Goal: Information Seeking & Learning: Find specific fact

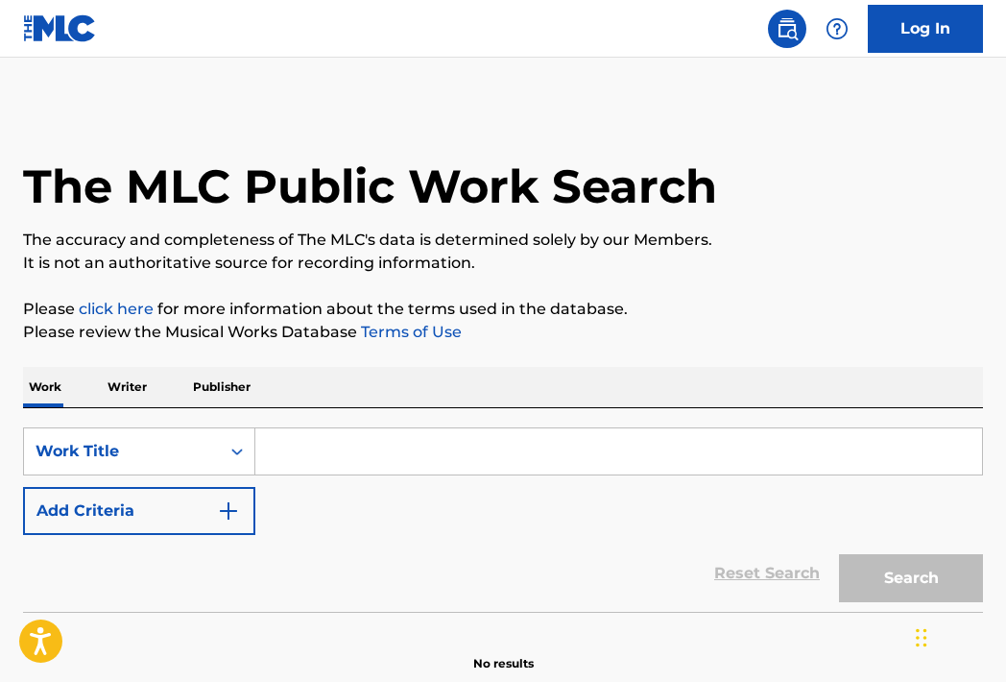
click at [354, 466] on input "Search Form" at bounding box center [618, 451] width 727 height 46
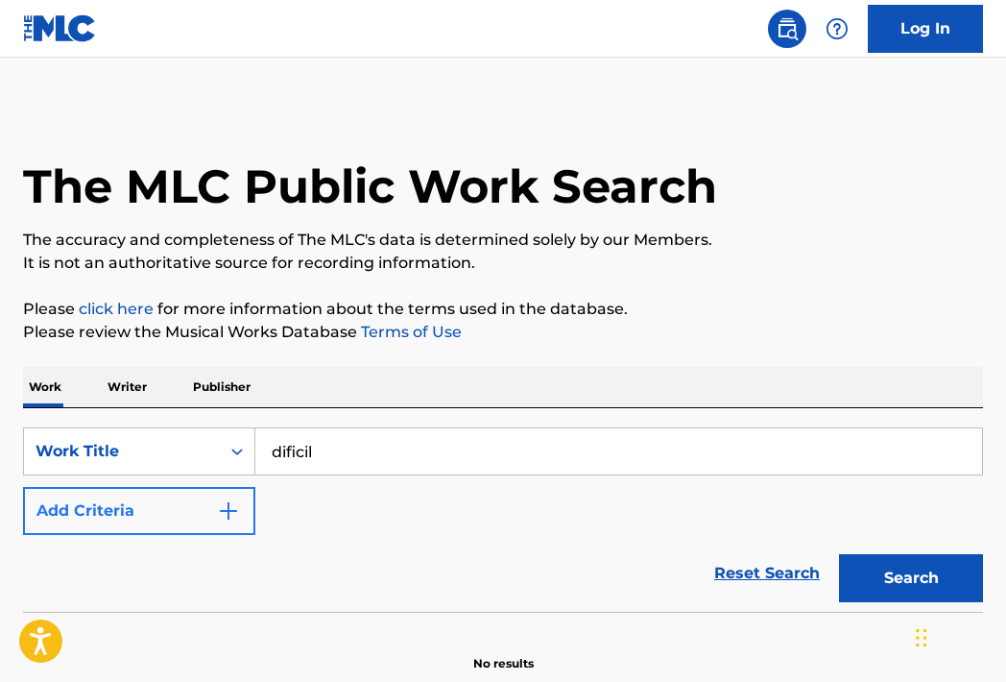
type input "dificil"
click at [225, 514] on img "Search Form" at bounding box center [228, 510] width 23 height 23
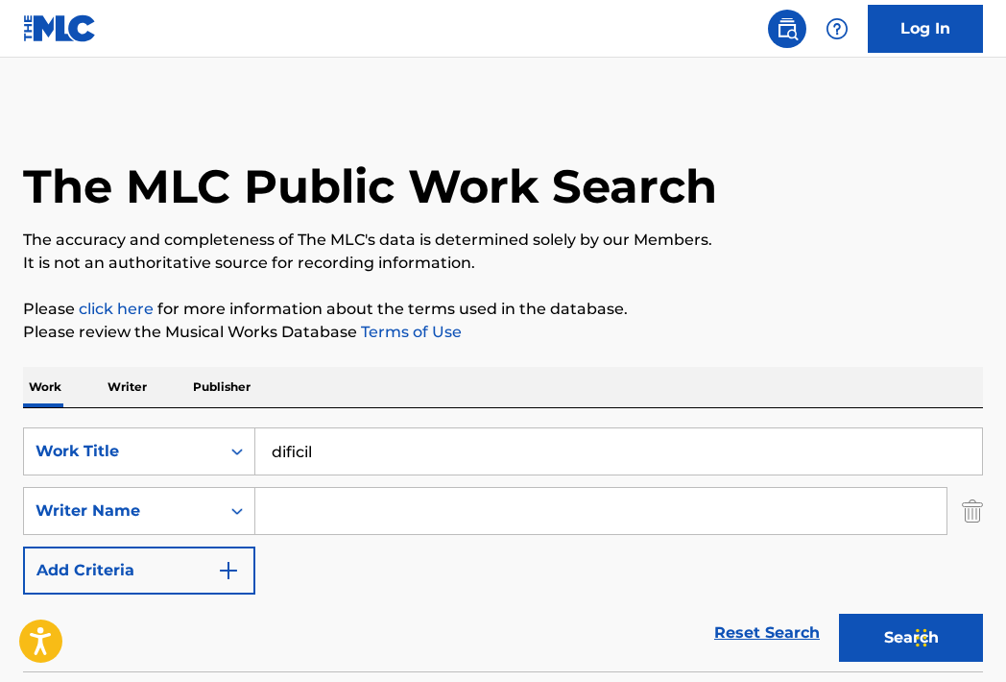
click at [288, 518] on input "Search Form" at bounding box center [600, 511] width 691 height 46
click at [880, 635] on button "Search" at bounding box center [911, 637] width 144 height 48
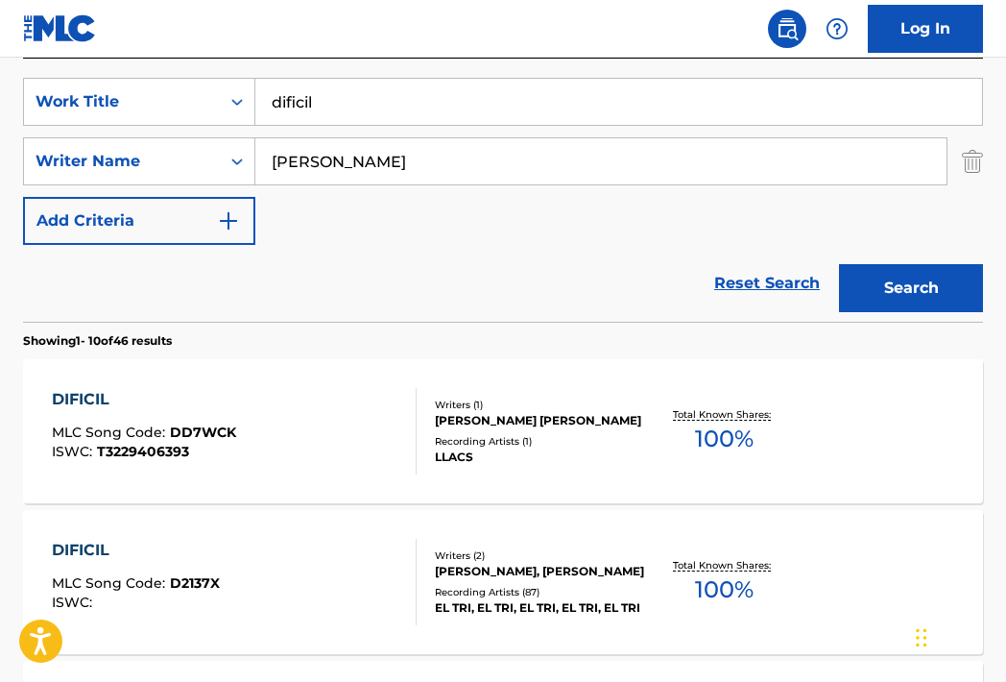
scroll to position [96, 0]
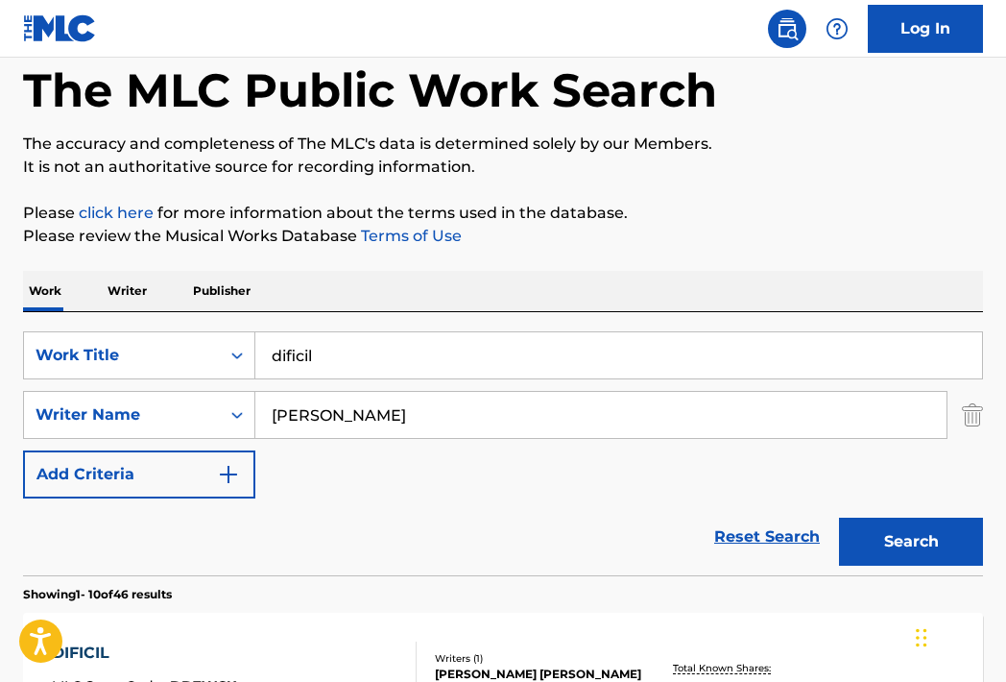
click at [404, 416] on input "[PERSON_NAME]" at bounding box center [600, 415] width 691 height 46
type input "[PERSON_NAME]"
click at [877, 543] on button "Search" at bounding box center [911, 541] width 144 height 48
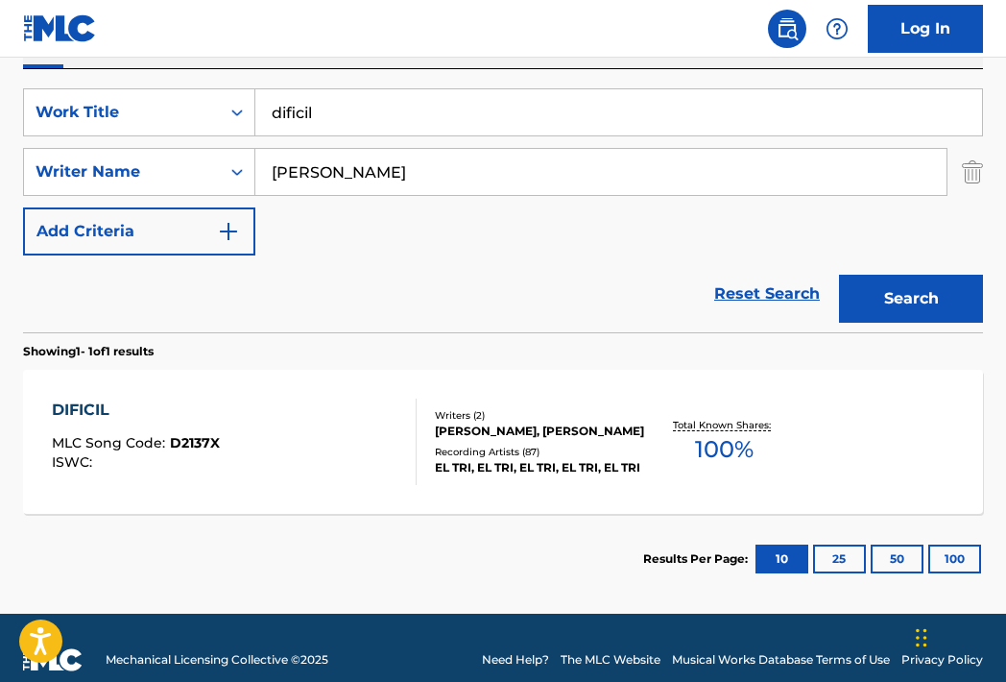
scroll to position [362, 0]
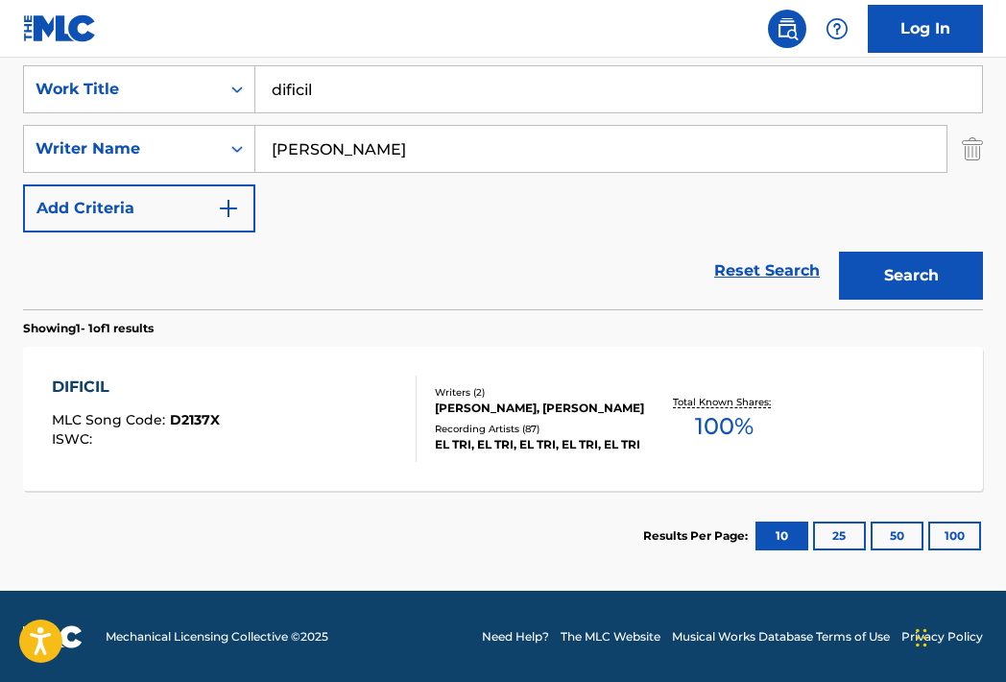
click at [87, 388] on div "DIFICIL" at bounding box center [136, 386] width 168 height 23
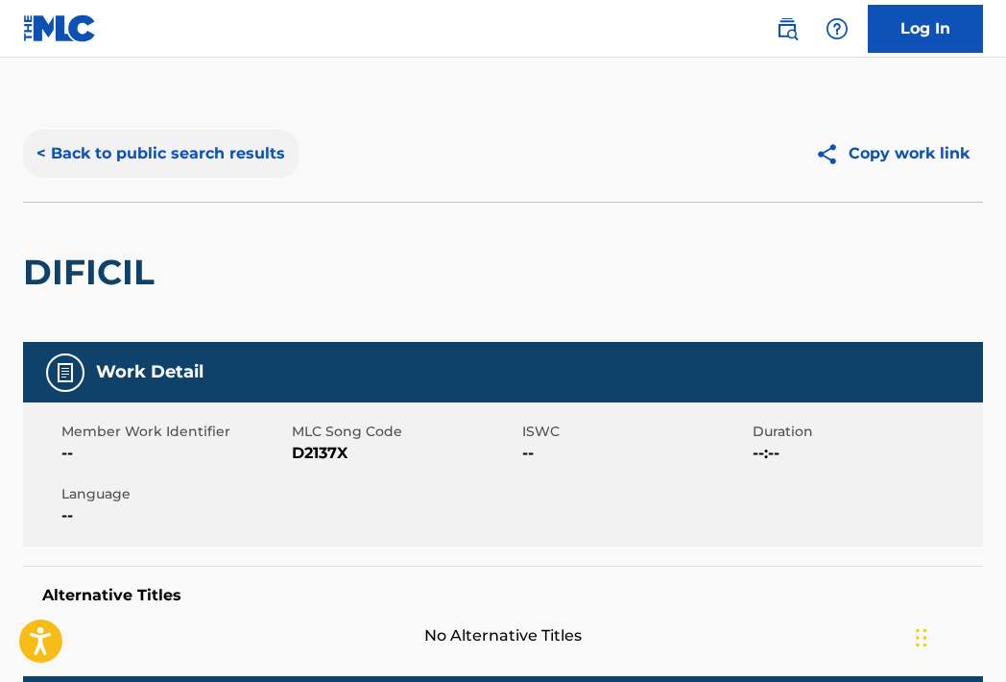
click at [37, 156] on button "< Back to public search results" at bounding box center [161, 154] width 276 height 48
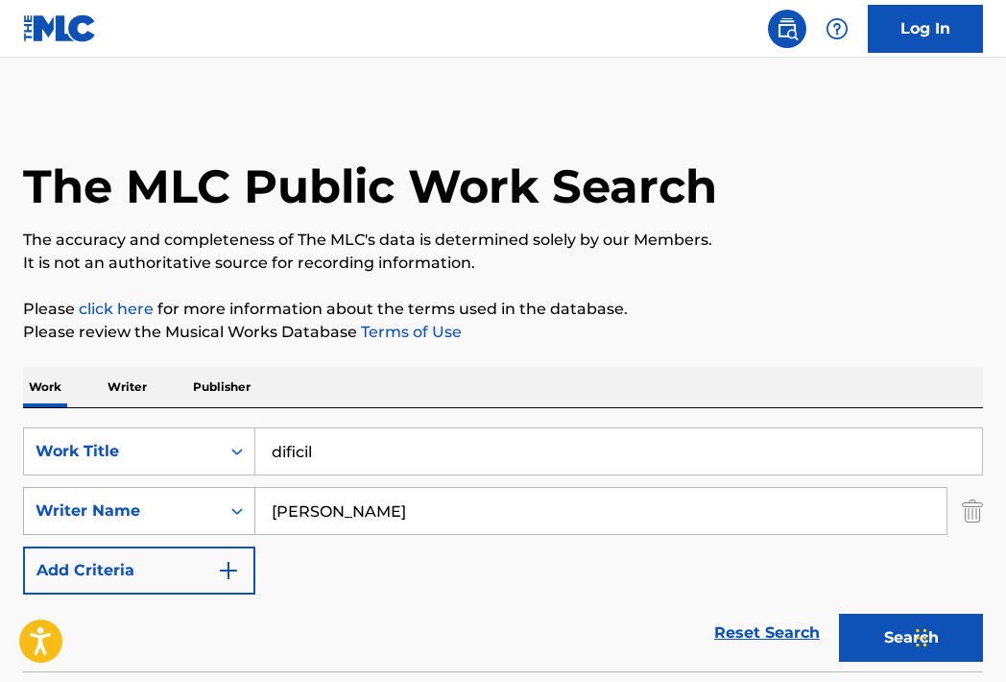
scroll to position [252, 0]
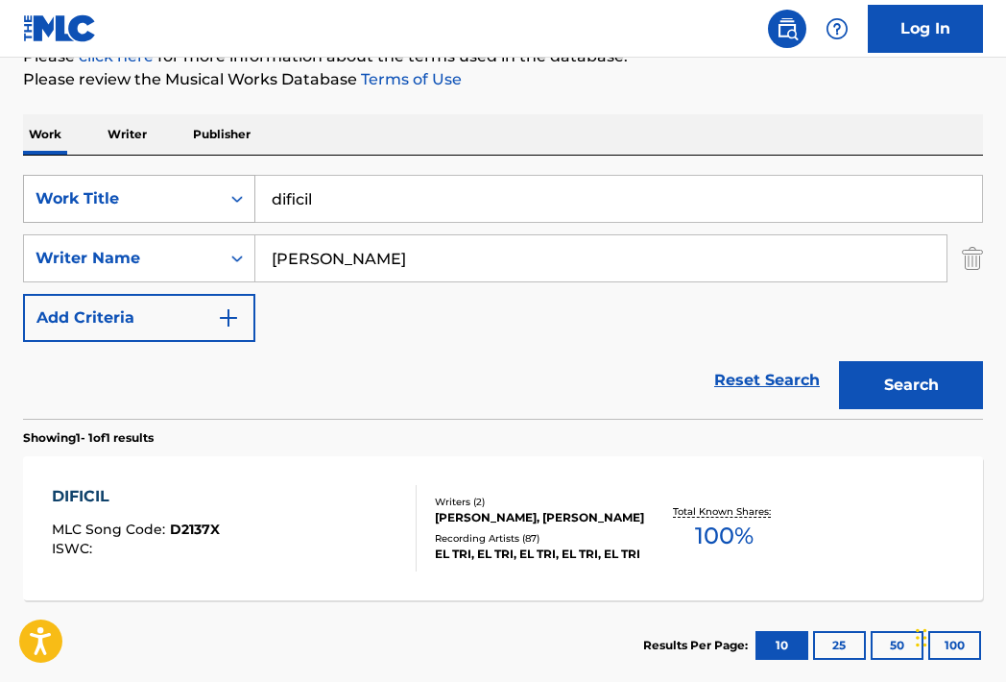
drag, startPoint x: 96, startPoint y: 204, endPoint x: 102, endPoint y: 193, distance: 12.0
click at [92, 204] on div "SearchWithCriteria26ae5c44-f55b-4be4-80b0-88b8eb06ab11 Work Title dificil" at bounding box center [503, 199] width 960 height 48
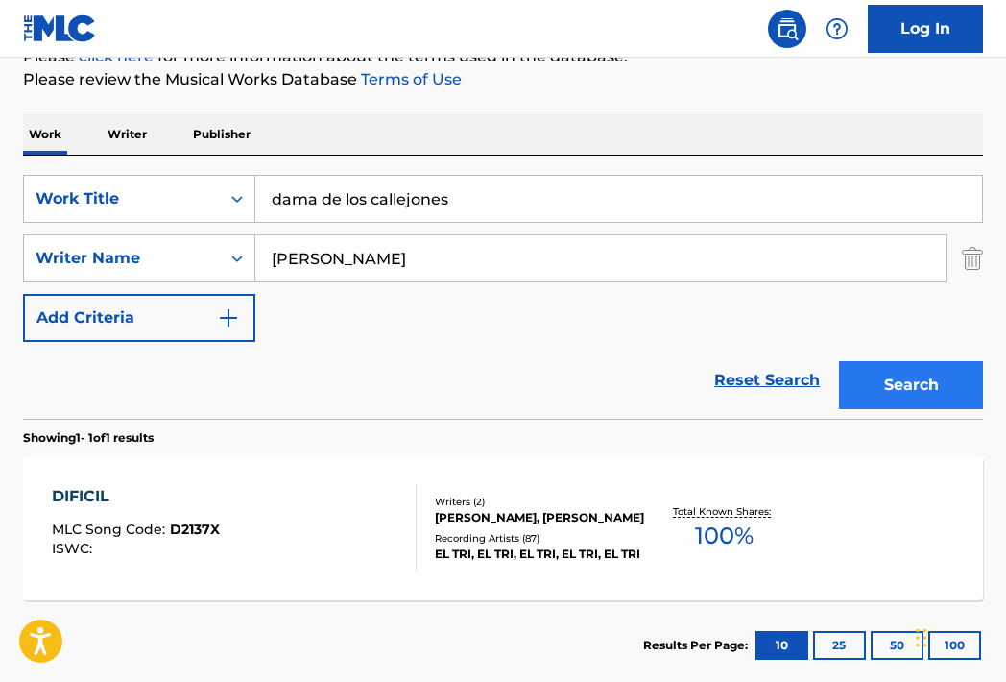
type input "dama de los callejones"
click at [855, 393] on button "Search" at bounding box center [911, 385] width 144 height 48
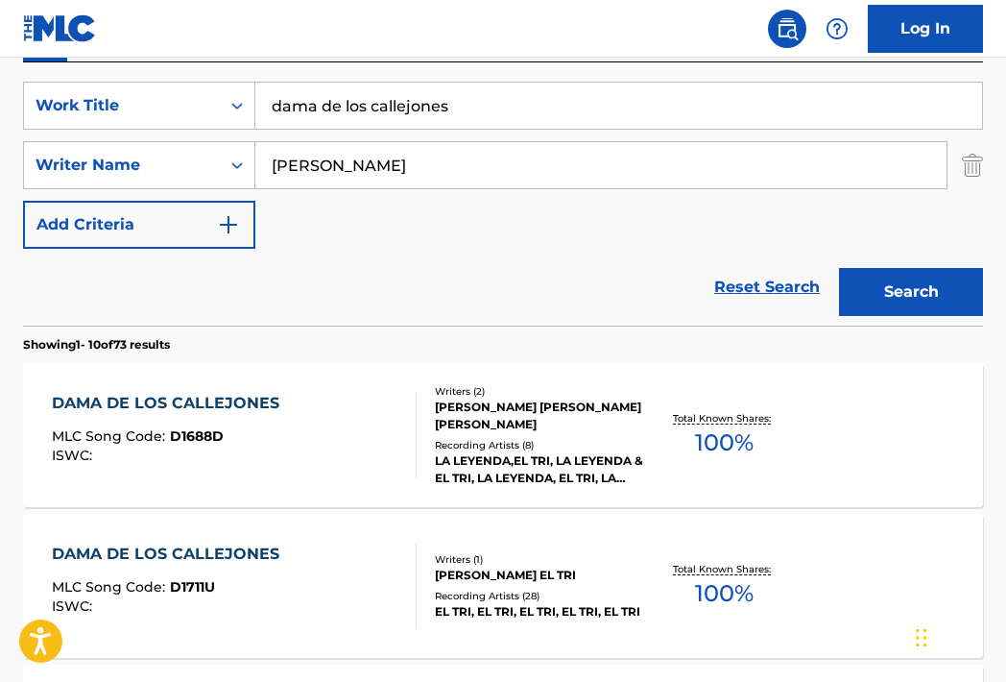
scroll to position [348, 0]
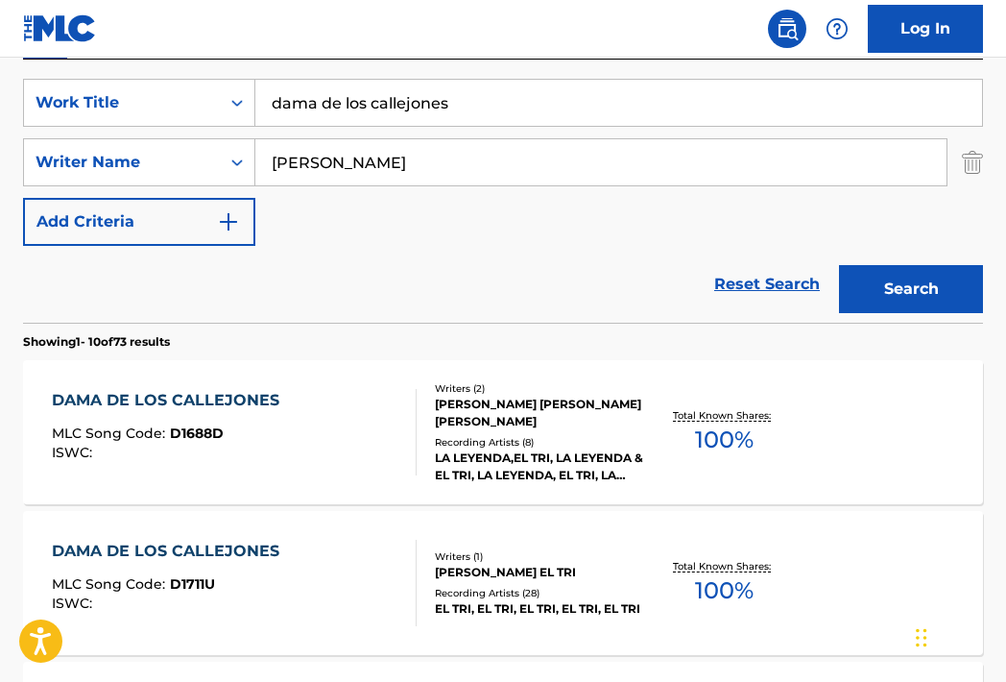
click at [178, 398] on div "DAMA DE LOS CALLEJONES" at bounding box center [170, 400] width 237 height 23
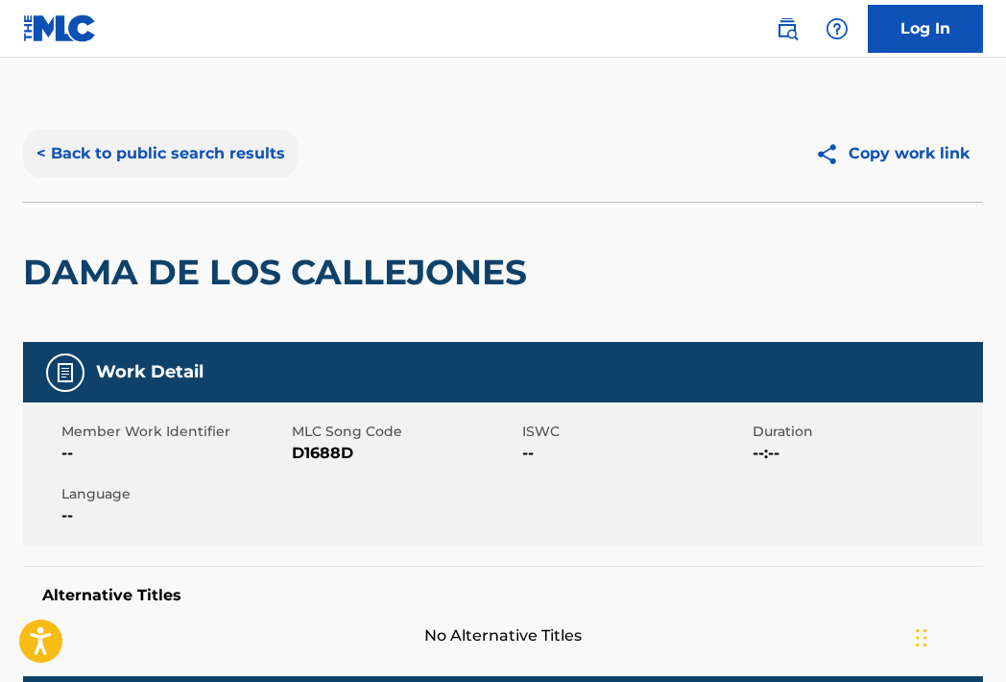
click at [37, 158] on button "< Back to public search results" at bounding box center [161, 154] width 276 height 48
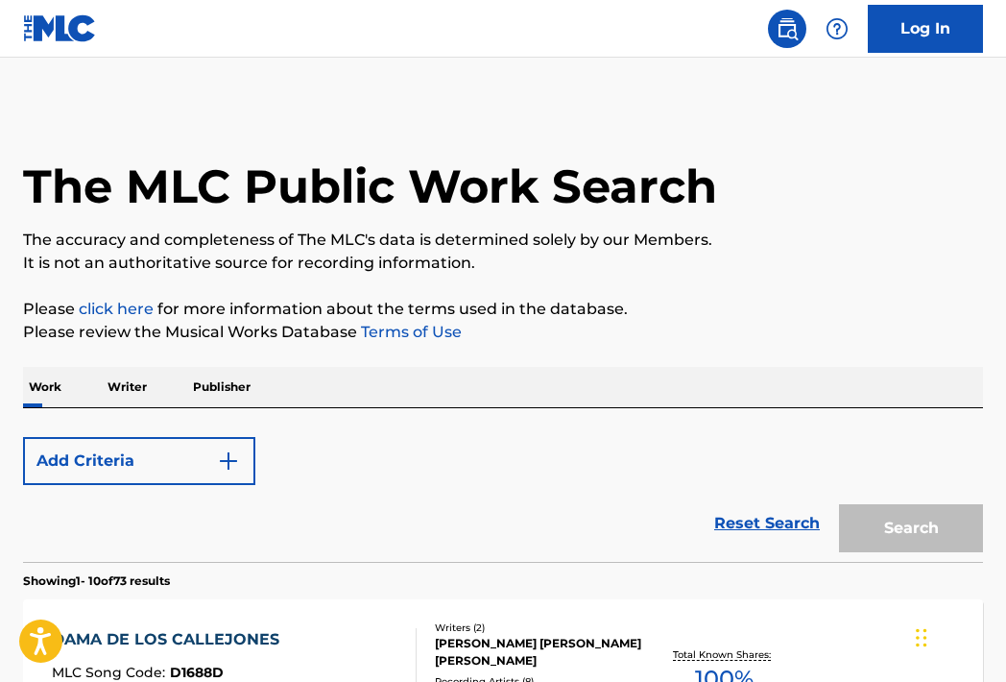
scroll to position [348, 0]
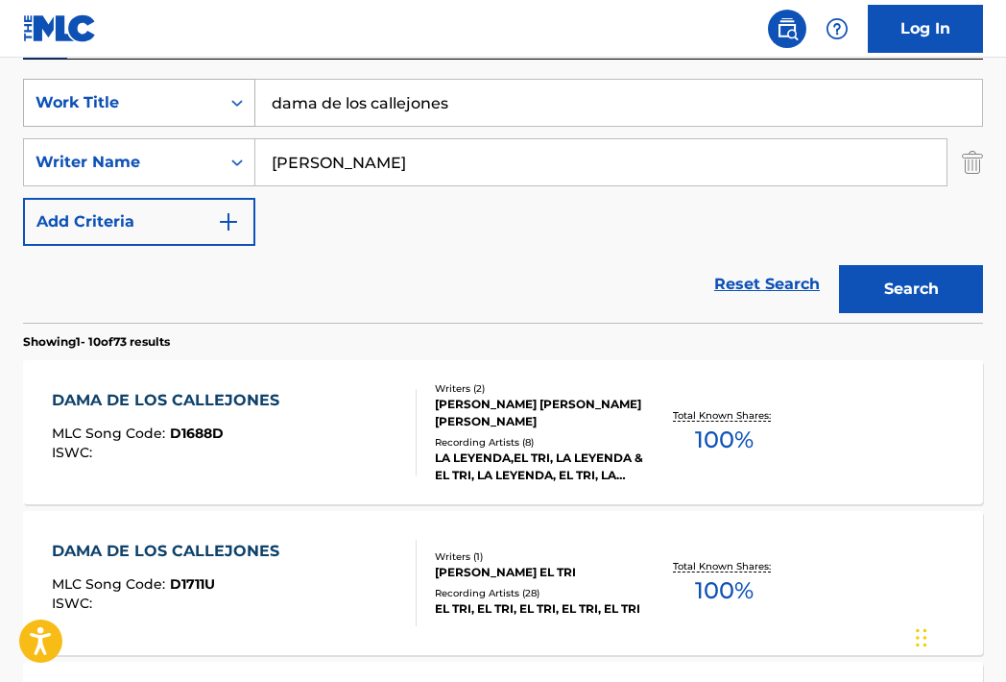
click at [80, 110] on div "SearchWithCriteria26ae5c44-f55b-4be4-80b0-88b8eb06ab11 Work Title dama de los c…" at bounding box center [503, 103] width 960 height 48
type input "las piedras rodantes"
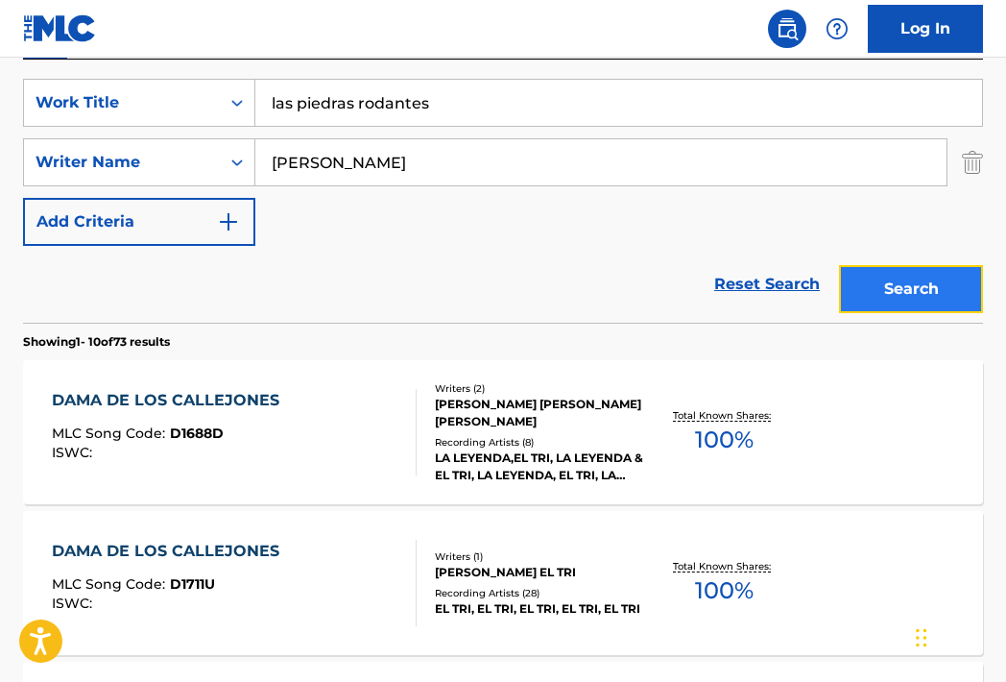
click at [881, 293] on button "Search" at bounding box center [911, 289] width 144 height 48
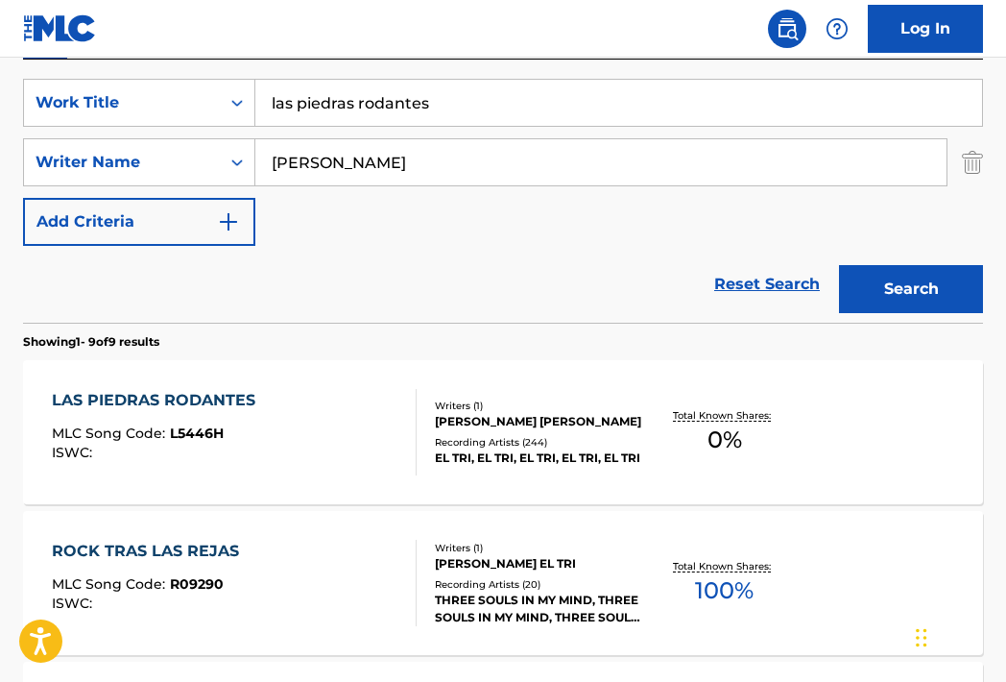
click at [190, 379] on div "LAS PIEDRAS RODANTES MLC Song Code : L5446H ISWC : Writers ( 1 ) [PERSON_NAME] …" at bounding box center [503, 432] width 960 height 144
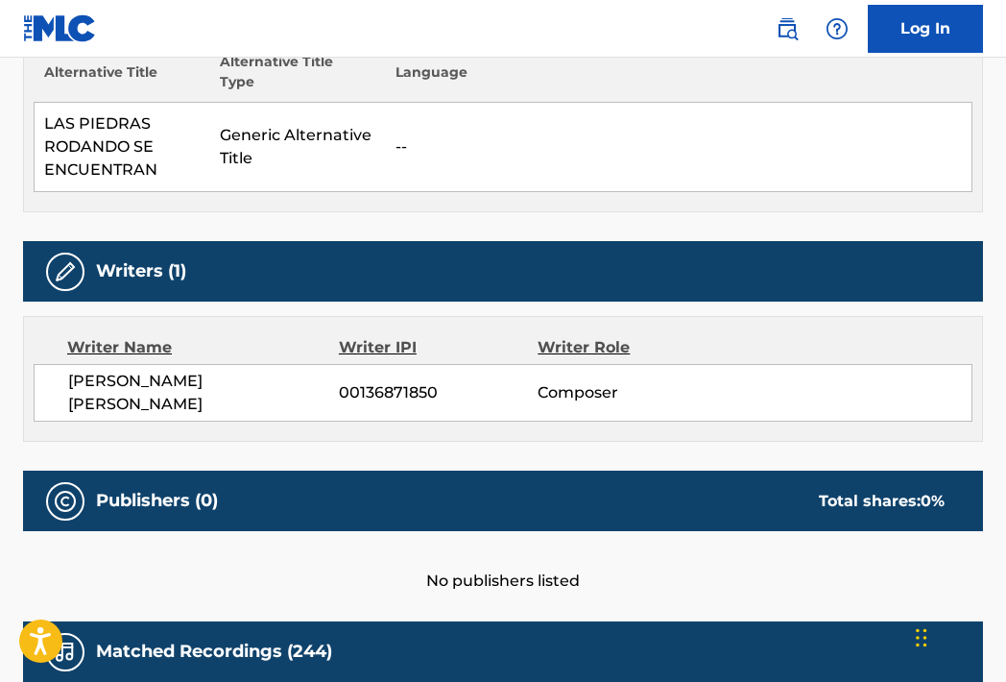
scroll to position [576, 0]
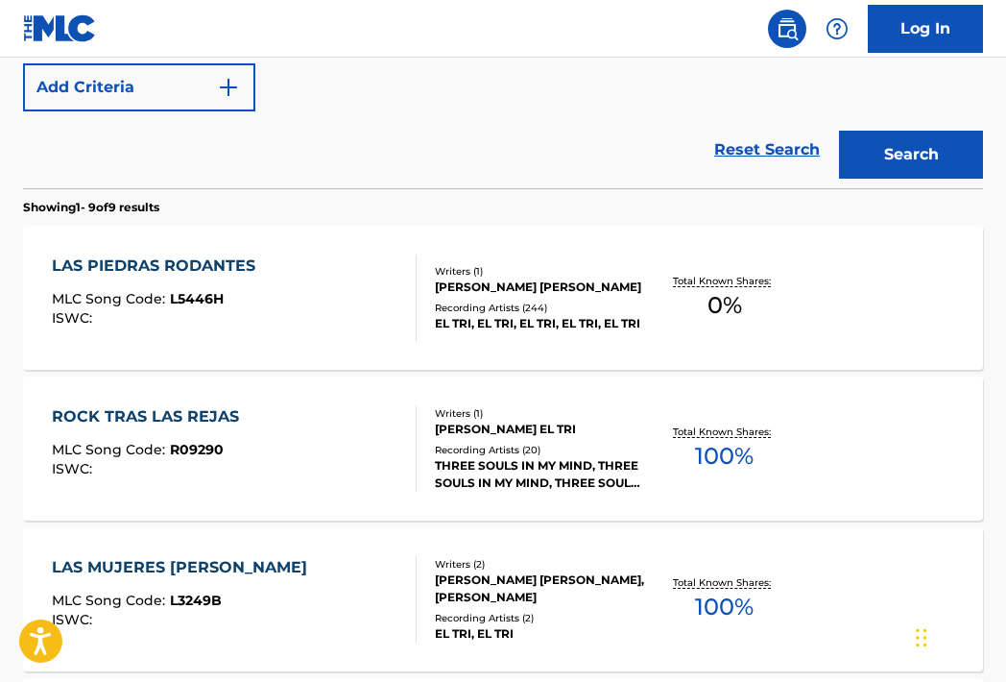
scroll to position [540, 0]
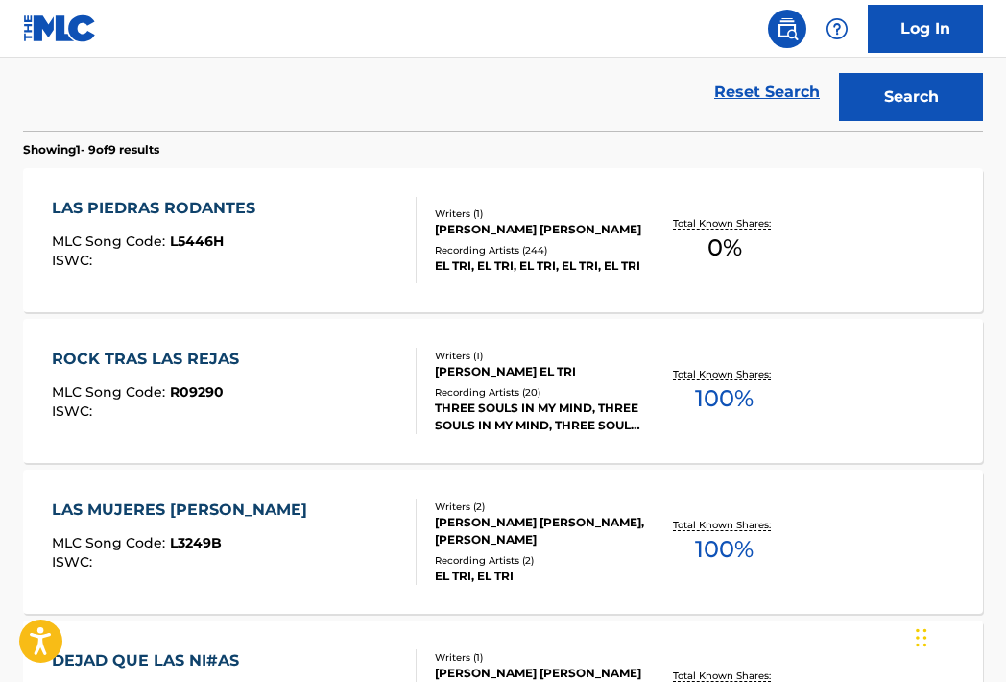
click at [196, 206] on div "LAS PIEDRAS RODANTES" at bounding box center [158, 208] width 213 height 23
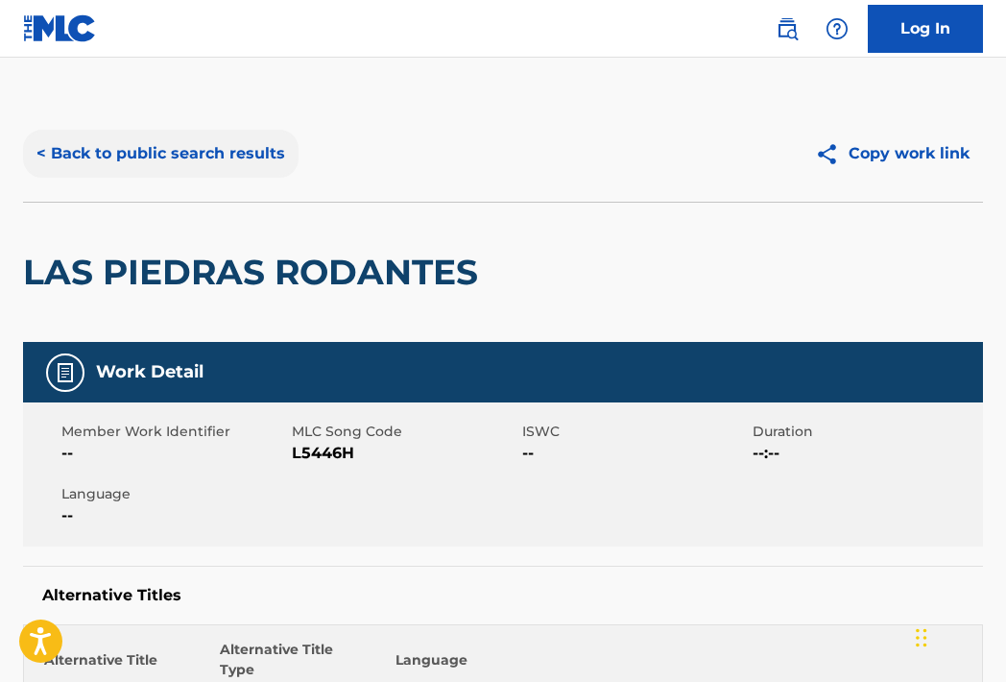
click at [50, 152] on button "< Back to public search results" at bounding box center [161, 154] width 276 height 48
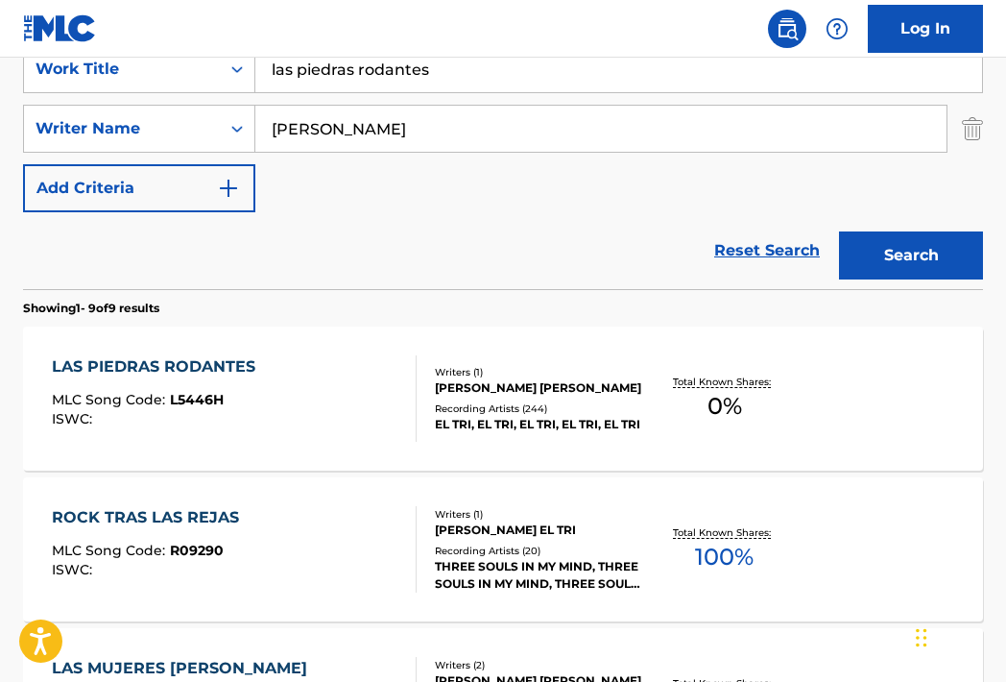
scroll to position [361, 0]
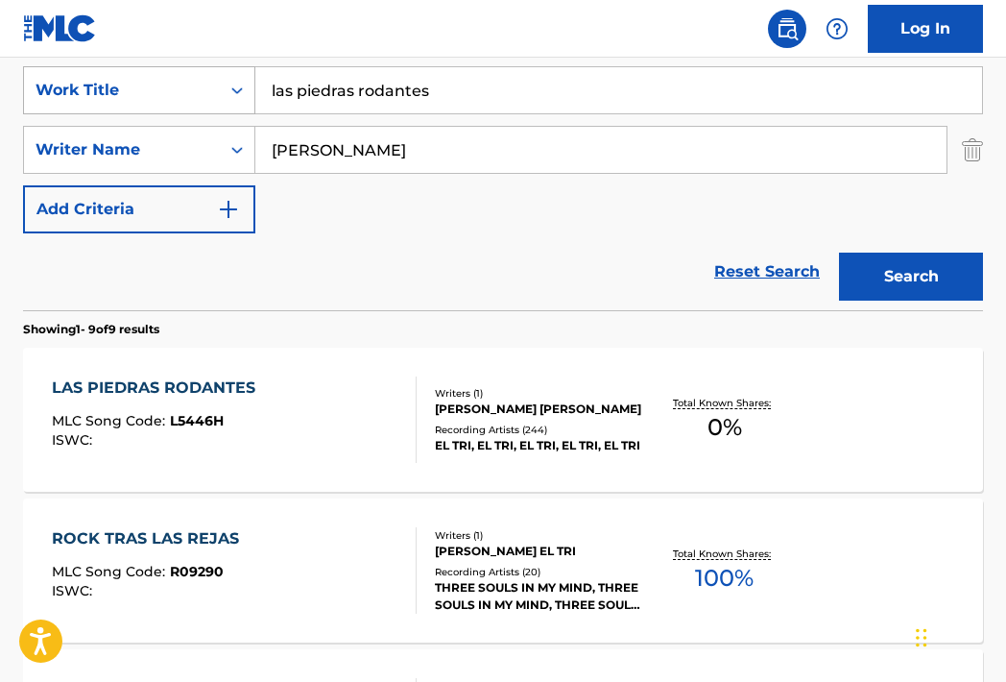
drag, startPoint x: 434, startPoint y: 80, endPoint x: 67, endPoint y: 83, distance: 366.7
click at [84, 89] on div "SearchWithCriteria26ae5c44-f55b-4be4-80b0-88b8eb06ab11 Work Title las piedras r…" at bounding box center [503, 90] width 960 height 48
type input "triste cancion de amor"
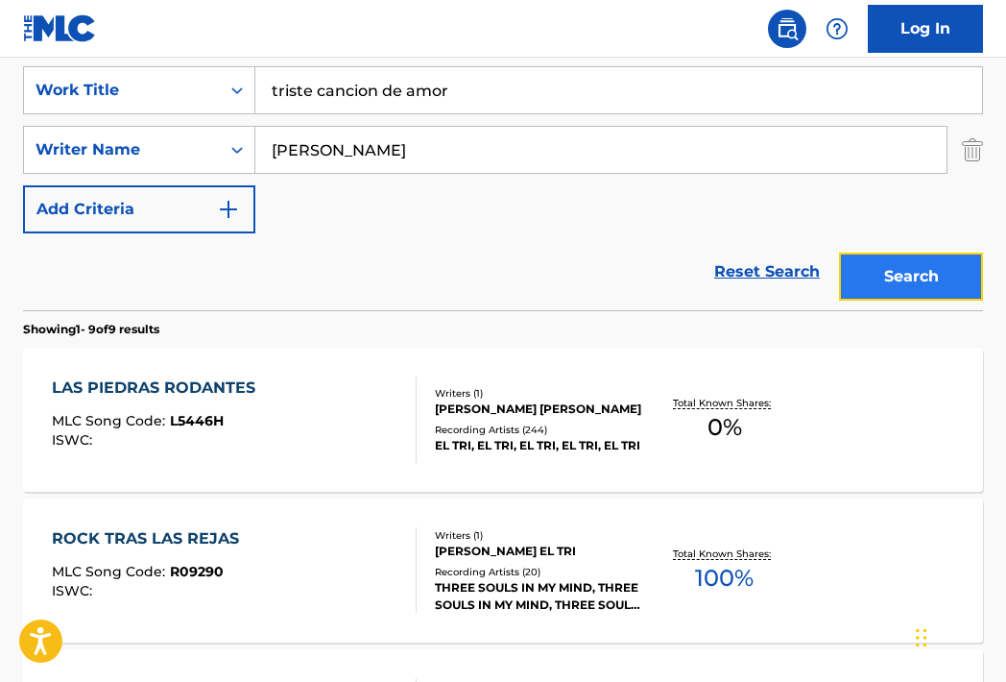
click at [879, 276] on button "Search" at bounding box center [911, 276] width 144 height 48
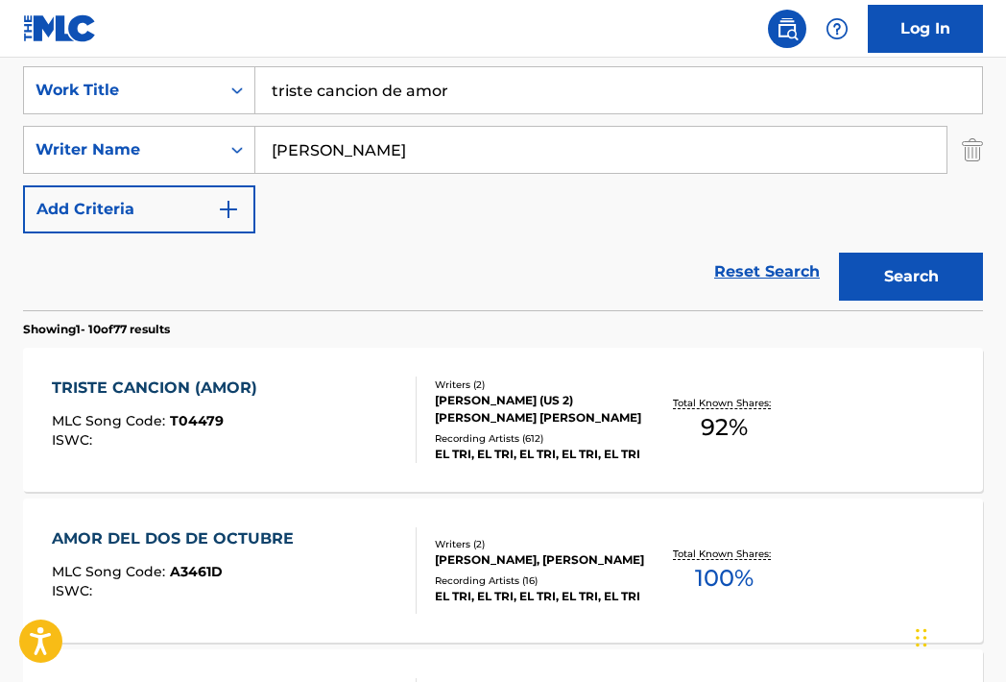
click at [135, 390] on div "TRISTE CANCION (AMOR)" at bounding box center [159, 387] width 215 height 23
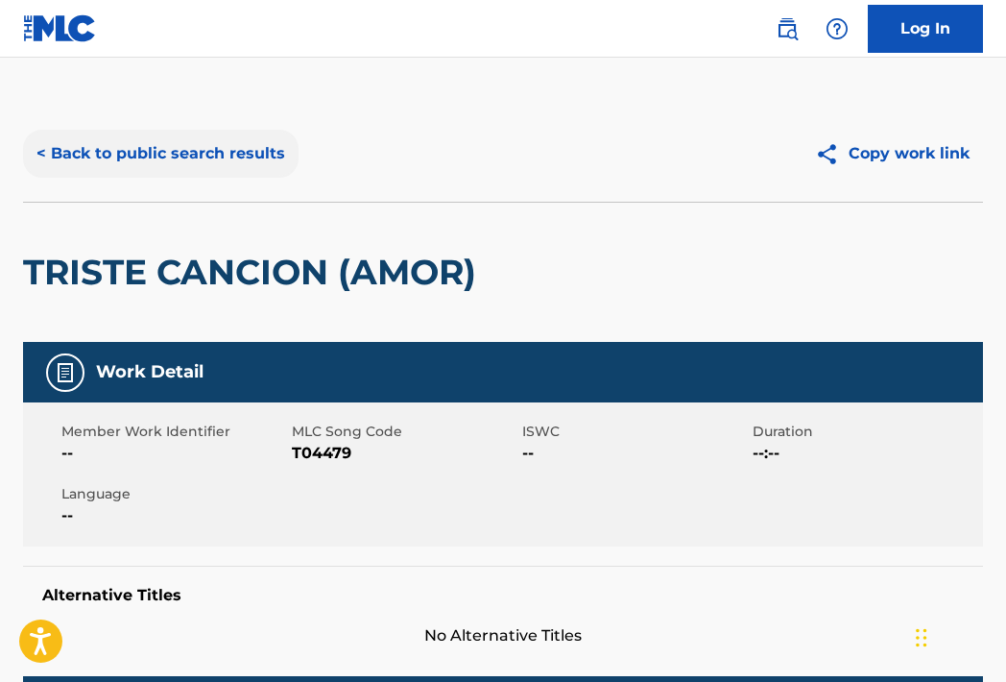
click at [46, 154] on button "< Back to public search results" at bounding box center [161, 154] width 276 height 48
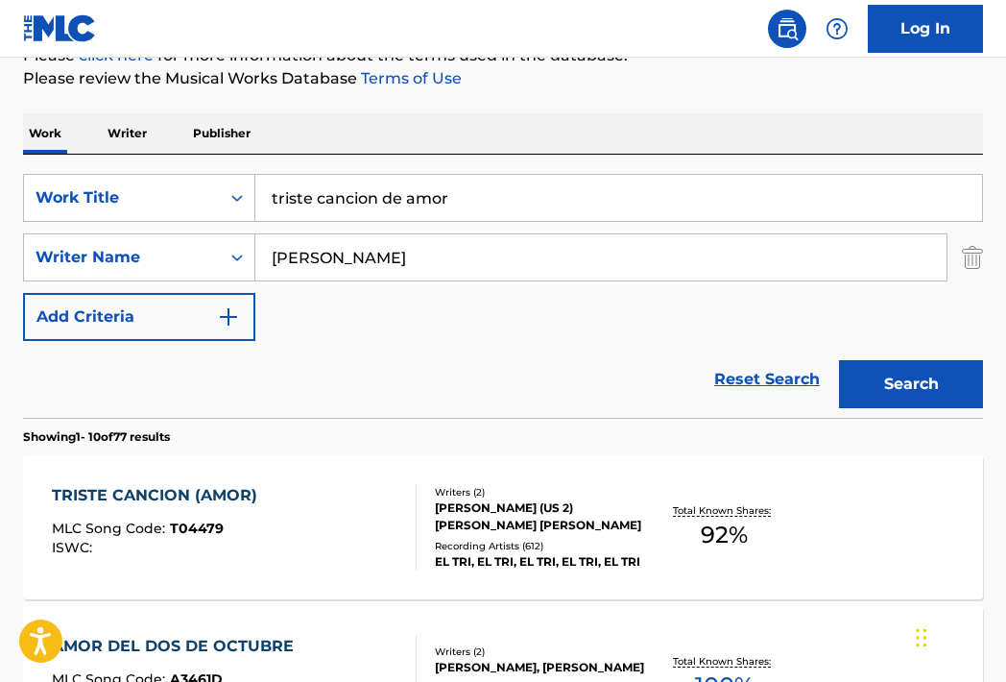
scroll to position [169, 0]
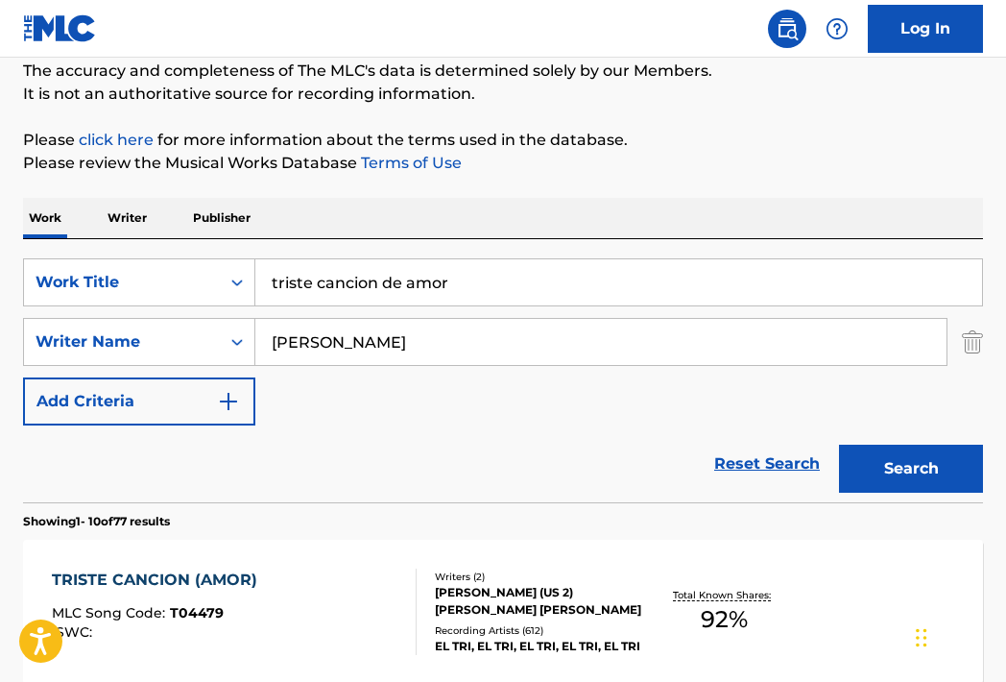
drag, startPoint x: 381, startPoint y: 286, endPoint x: 442, endPoint y: 286, distance: 60.5
click at [442, 286] on input "triste cancion de amor" at bounding box center [618, 282] width 727 height 46
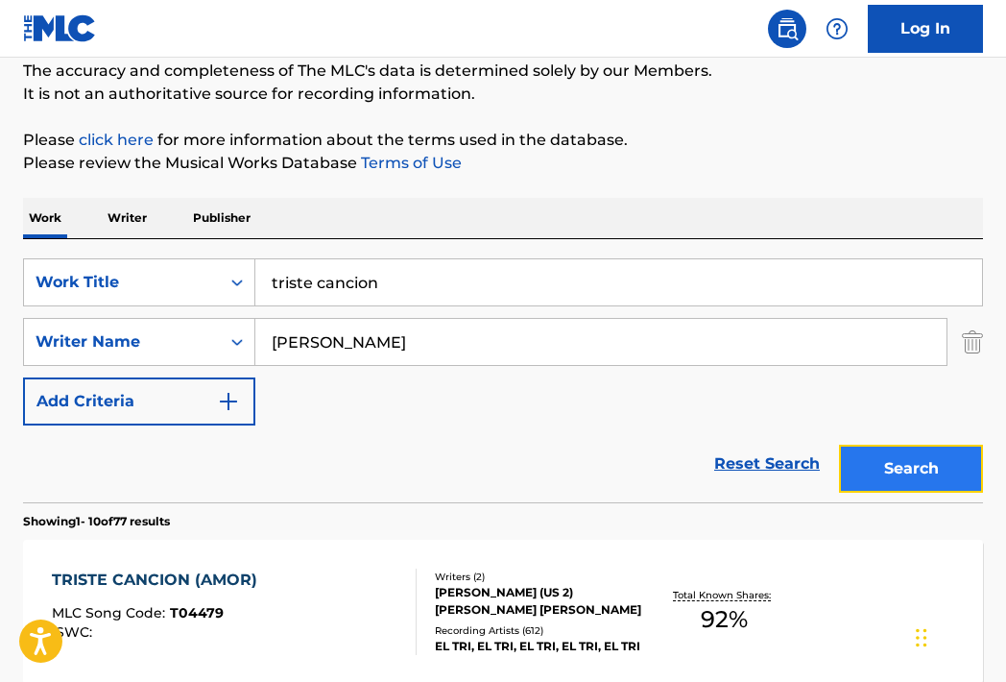
click at [909, 473] on button "Search" at bounding box center [911, 468] width 144 height 48
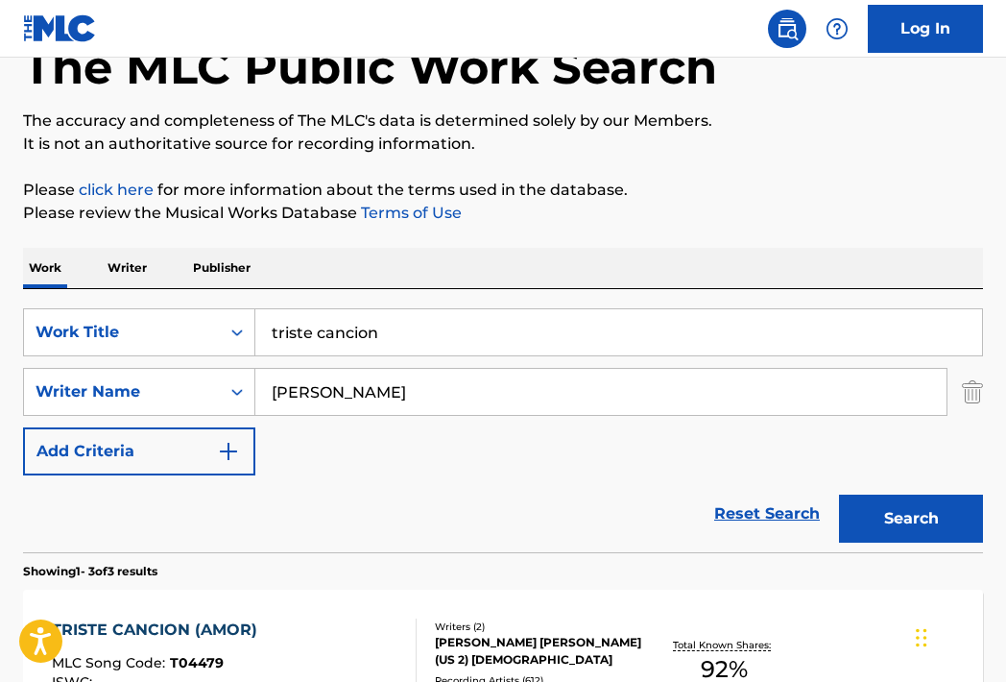
scroll to position [117, 0]
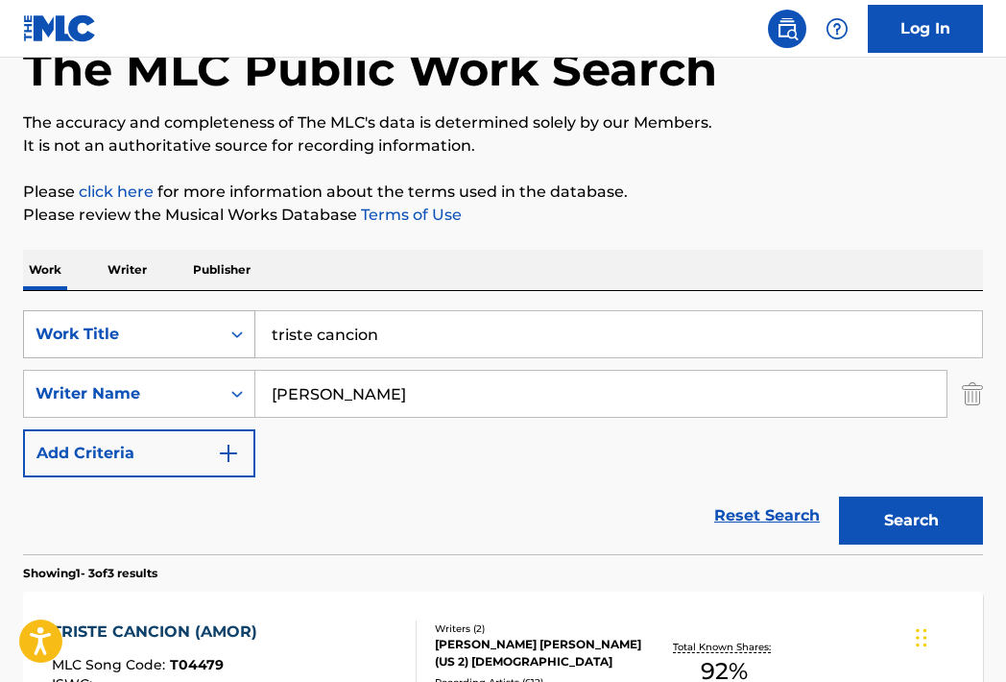
drag, startPoint x: 459, startPoint y: 332, endPoint x: 123, endPoint y: 329, distance: 336.0
click at [121, 333] on div "SearchWithCriteria26ae5c44-f55b-4be4-80b0-88b8eb06ab11 Work Title triste cancion" at bounding box center [503, 334] width 960 height 48
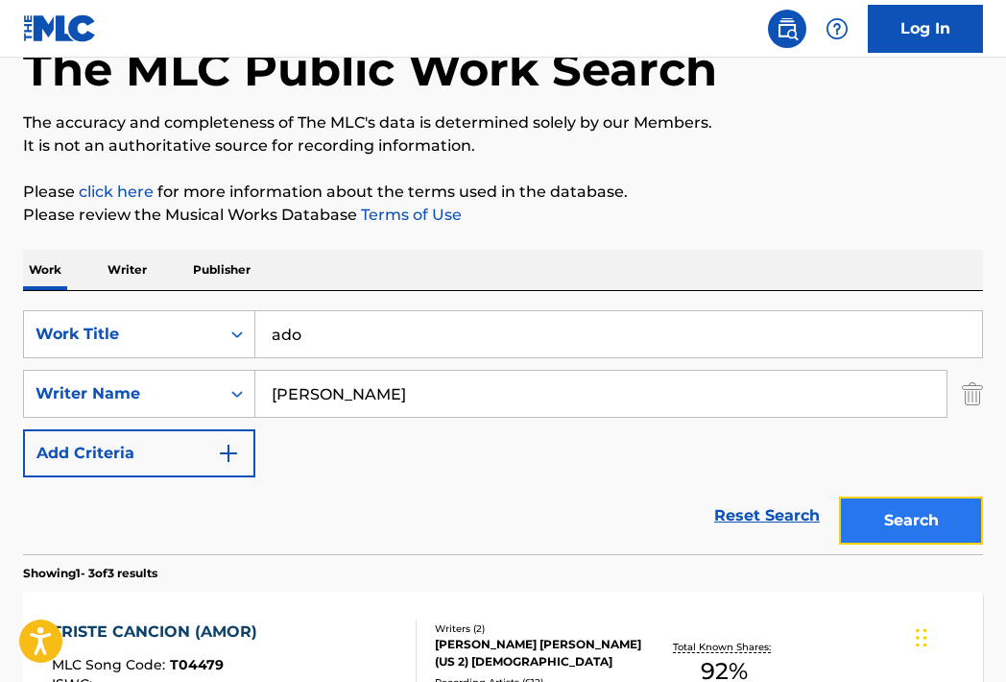
click at [875, 511] on button "Search" at bounding box center [911, 520] width 144 height 48
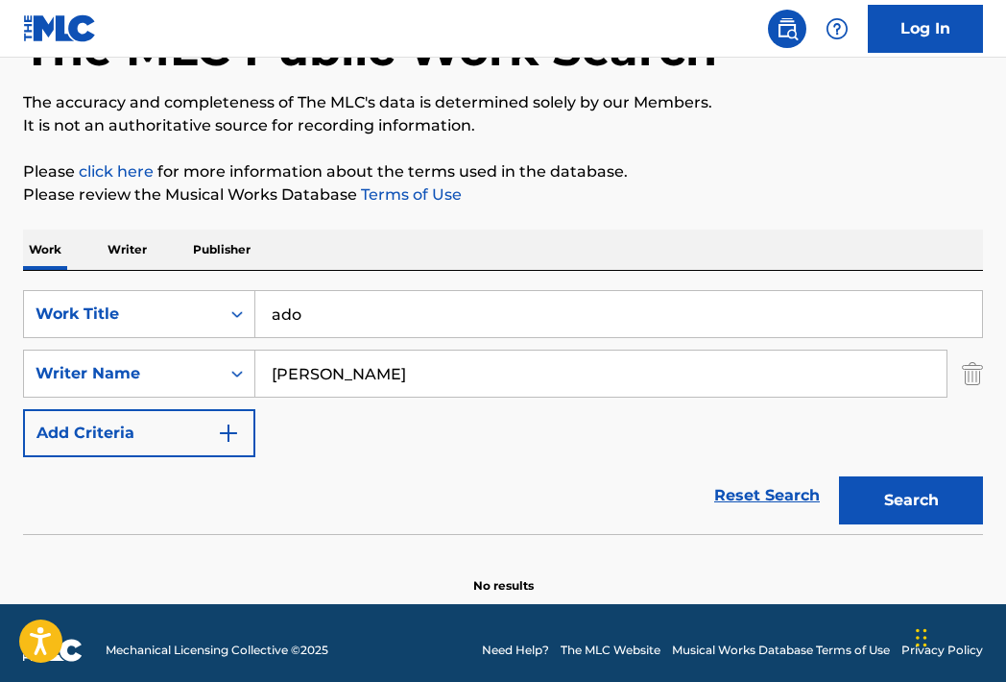
scroll to position [151, 0]
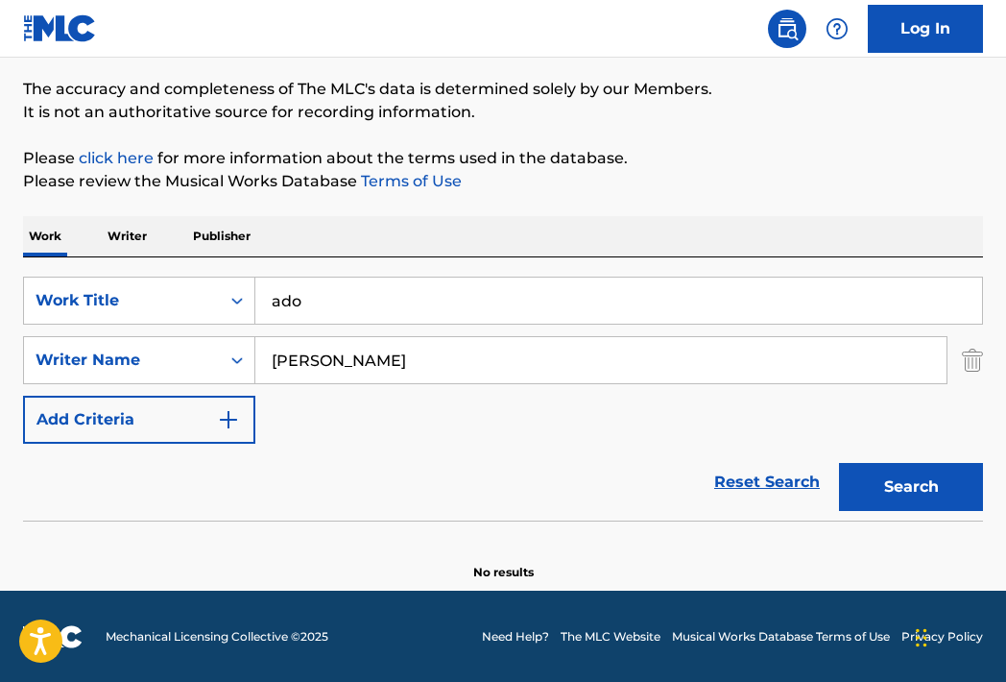
drag, startPoint x: 261, startPoint y: 305, endPoint x: 349, endPoint y: 308, distance: 88.4
click at [349, 308] on input "ado" at bounding box center [618, 300] width 727 height 46
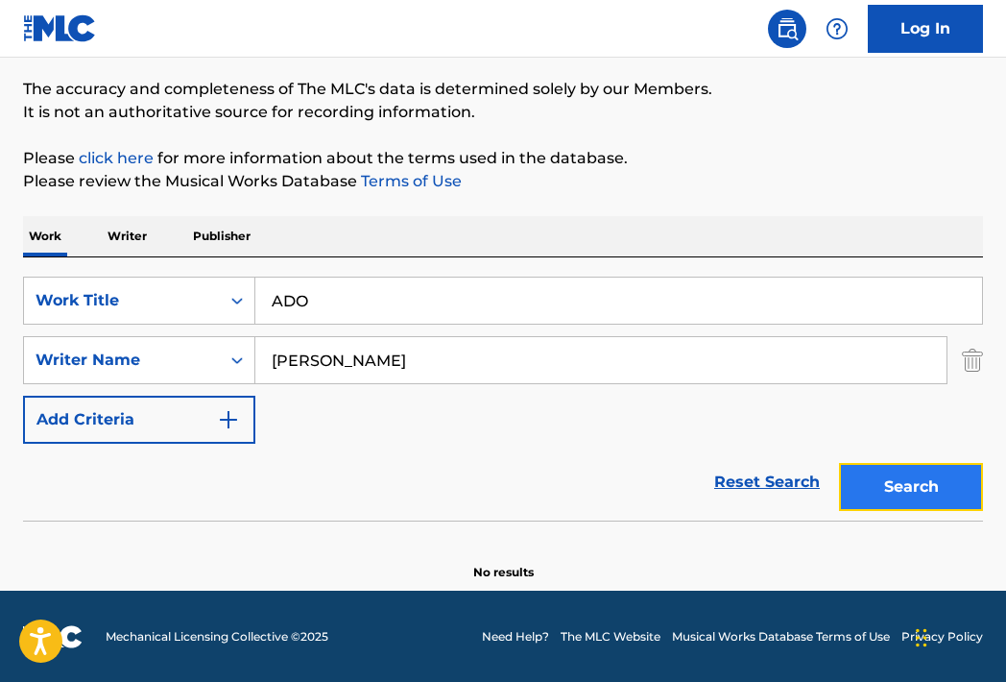
click at [879, 479] on button "Search" at bounding box center [911, 487] width 144 height 48
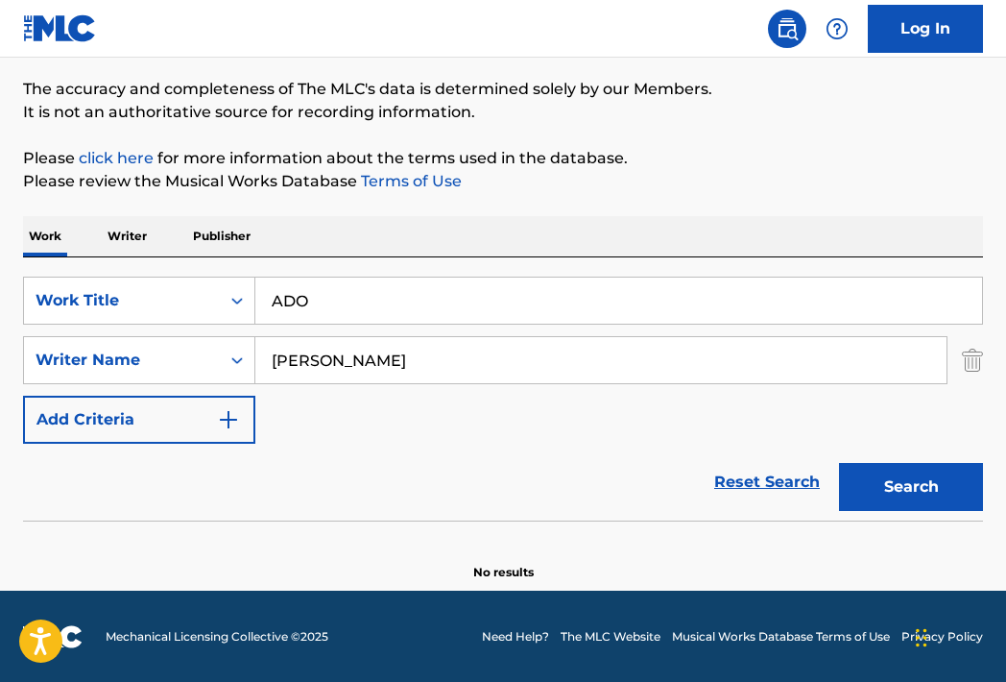
drag, startPoint x: 277, startPoint y: 304, endPoint x: 290, endPoint y: 309, distance: 13.4
click at [278, 304] on input "ADO" at bounding box center [618, 300] width 727 height 46
click at [302, 304] on input "A DO" at bounding box center [618, 300] width 727 height 46
type input "A D O"
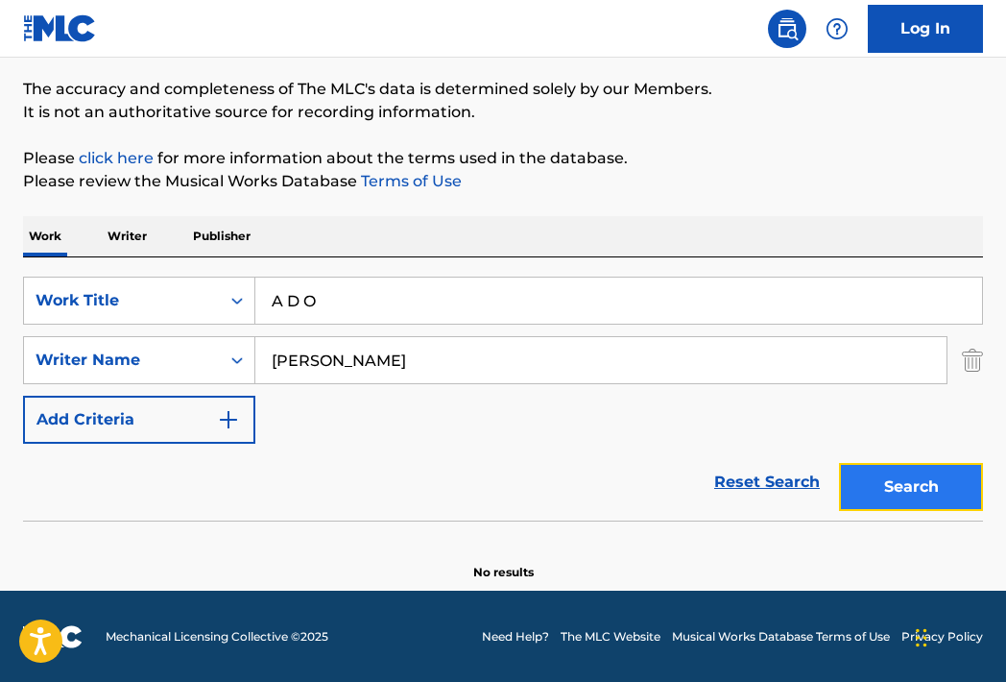
click at [938, 493] on button "Search" at bounding box center [911, 487] width 144 height 48
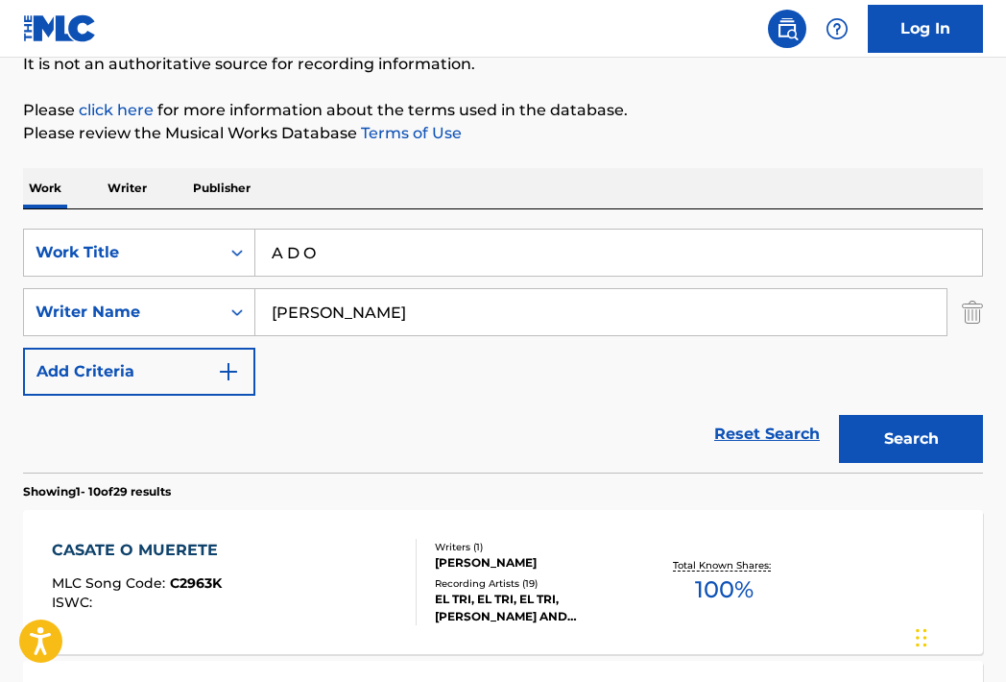
scroll to position [191, 0]
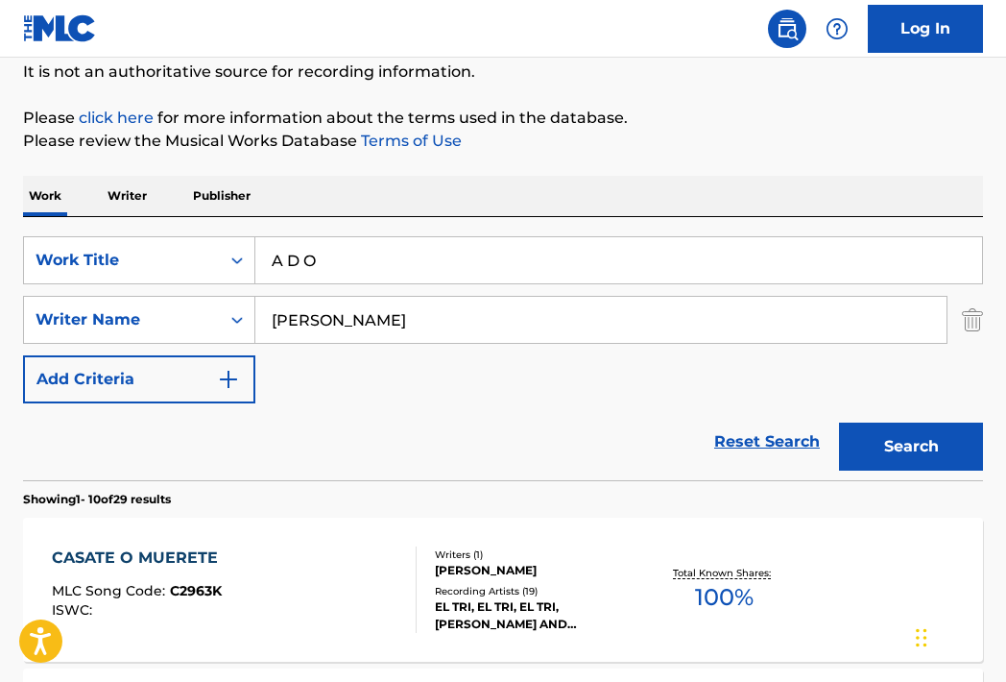
click at [132, 197] on p "Writer" at bounding box center [127, 196] width 51 height 40
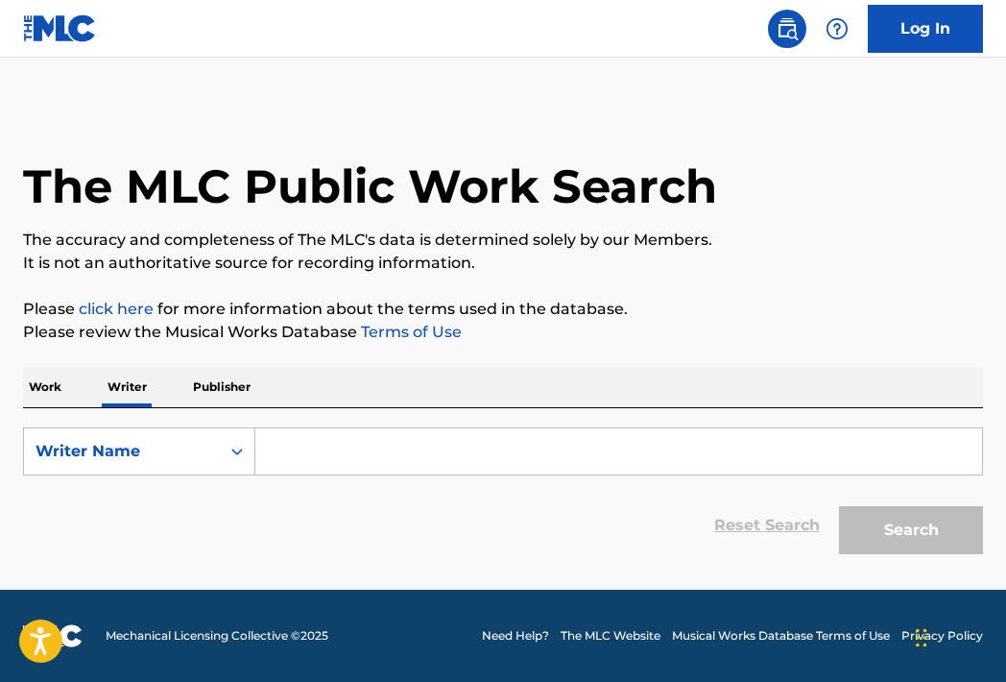
click at [347, 449] on input "Search Form" at bounding box center [618, 451] width 727 height 46
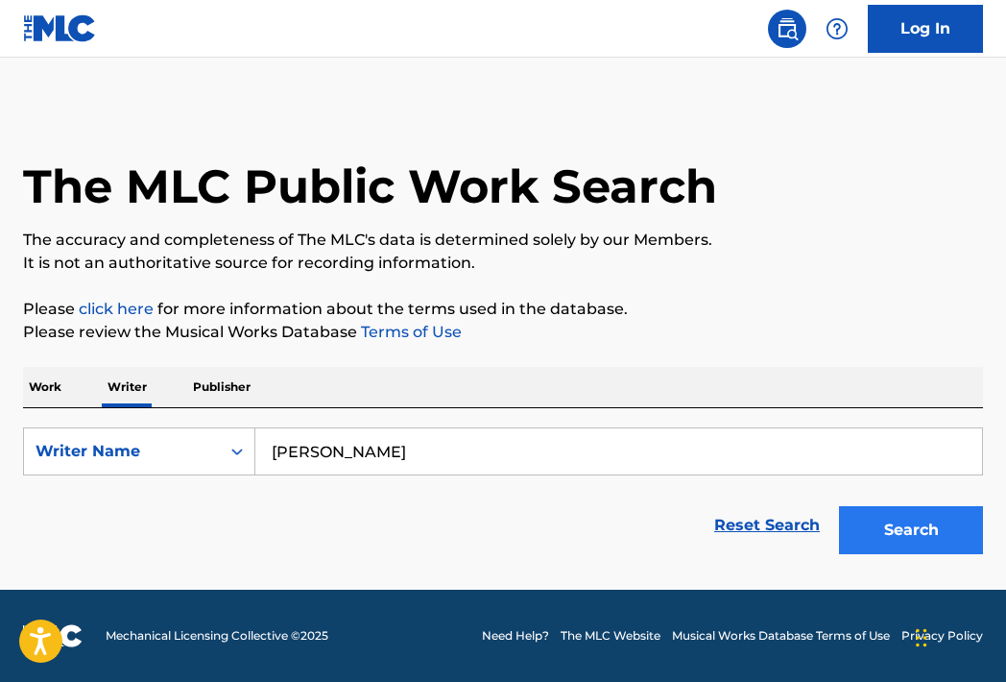
type input "[PERSON_NAME]"
click at [845, 519] on button "Search" at bounding box center [911, 530] width 144 height 48
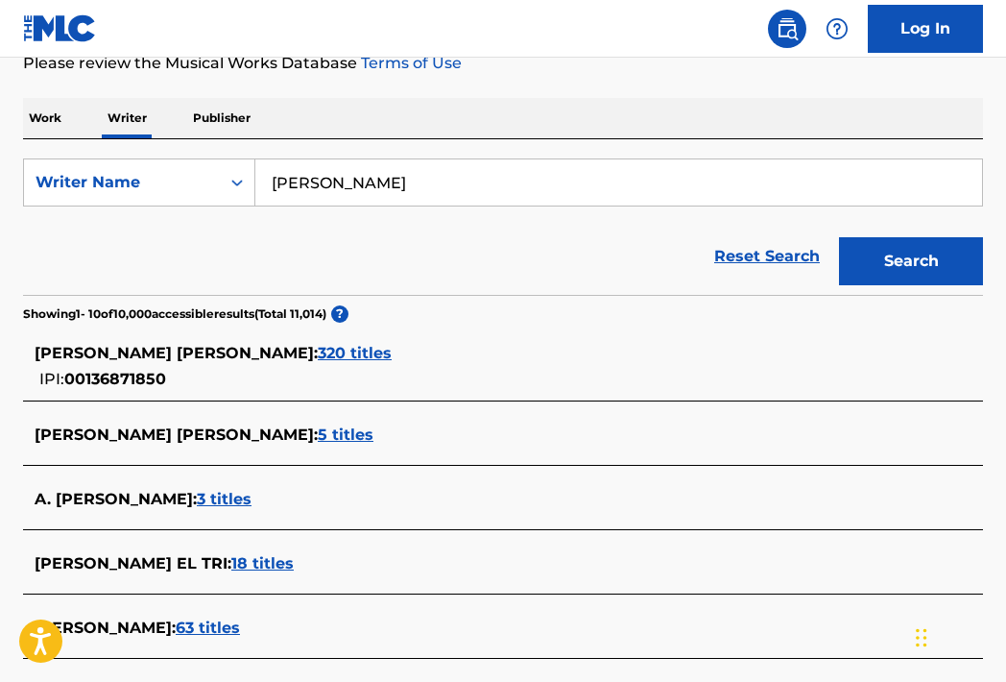
scroll to position [298, 0]
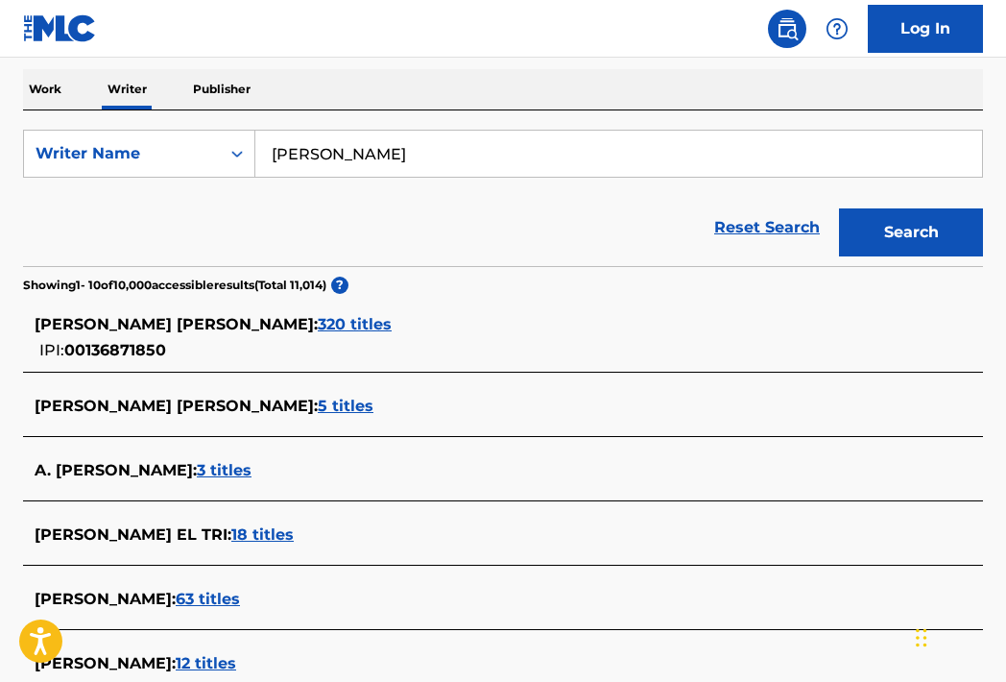
click at [318, 325] on span "320 titles" at bounding box center [355, 324] width 74 height 18
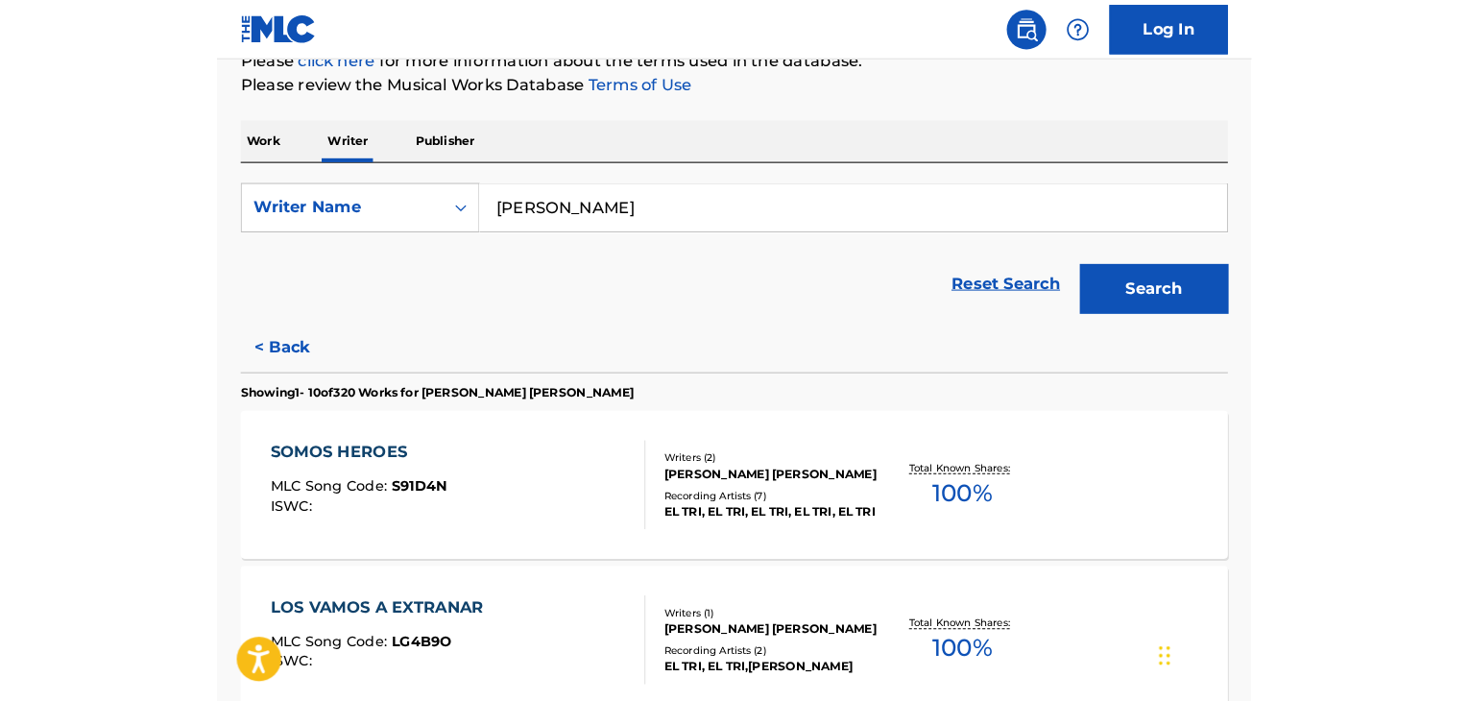
scroll to position [228, 0]
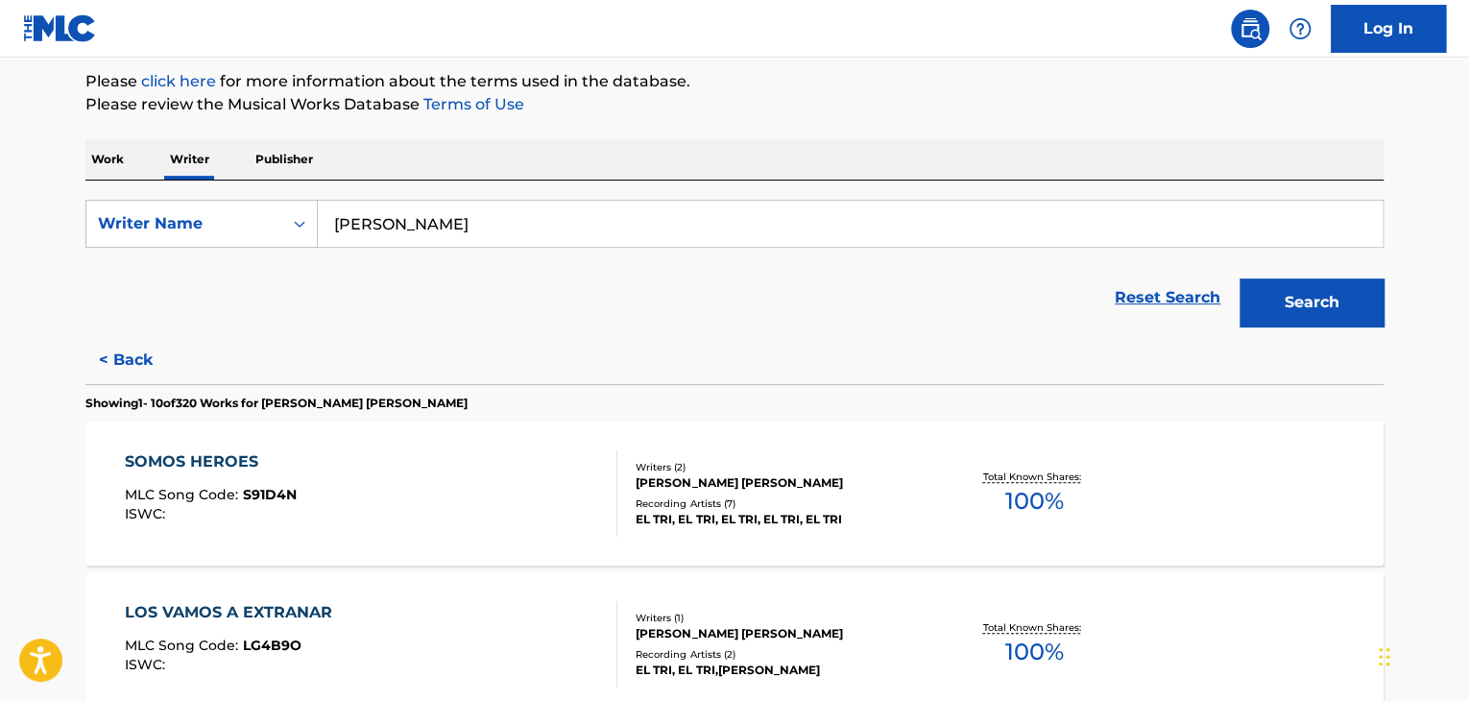
click at [556, 224] on input "[PERSON_NAME]" at bounding box center [850, 224] width 1065 height 46
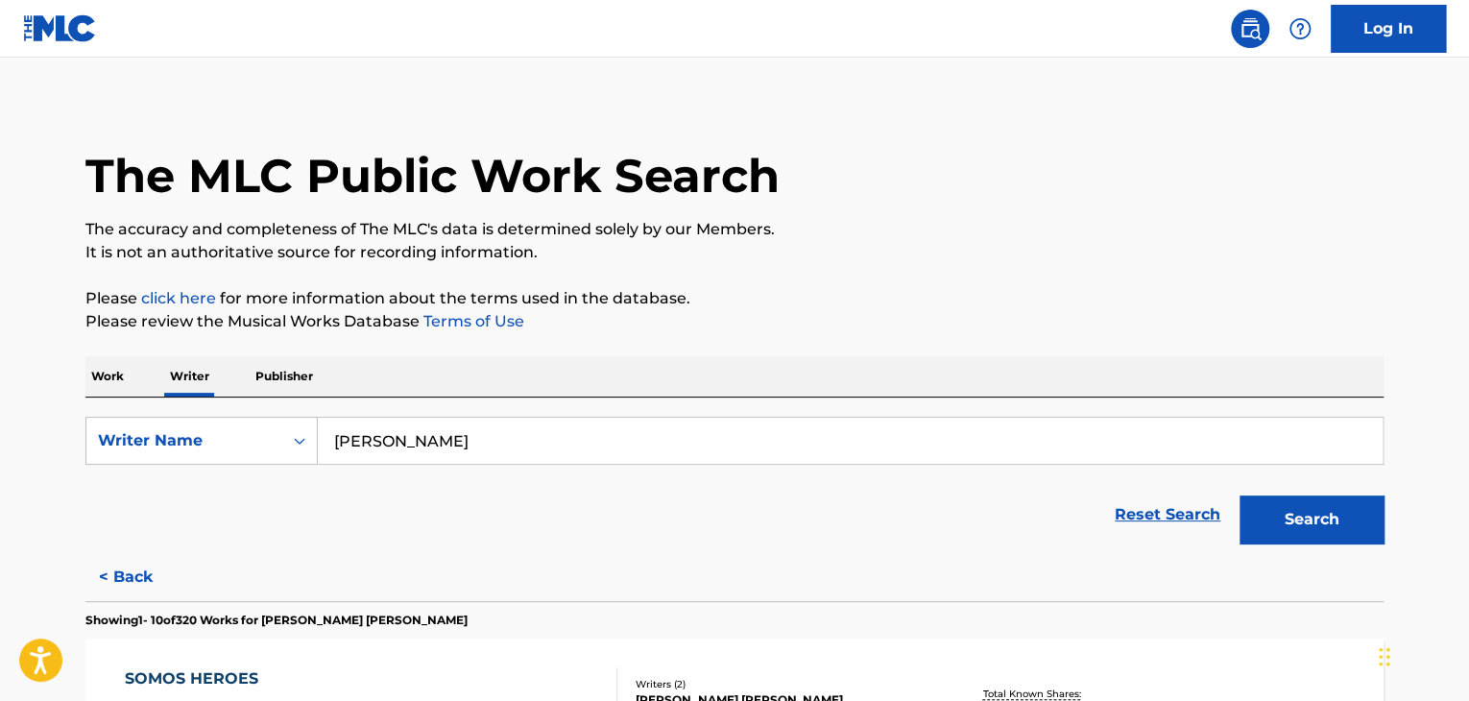
scroll to position [0, 0]
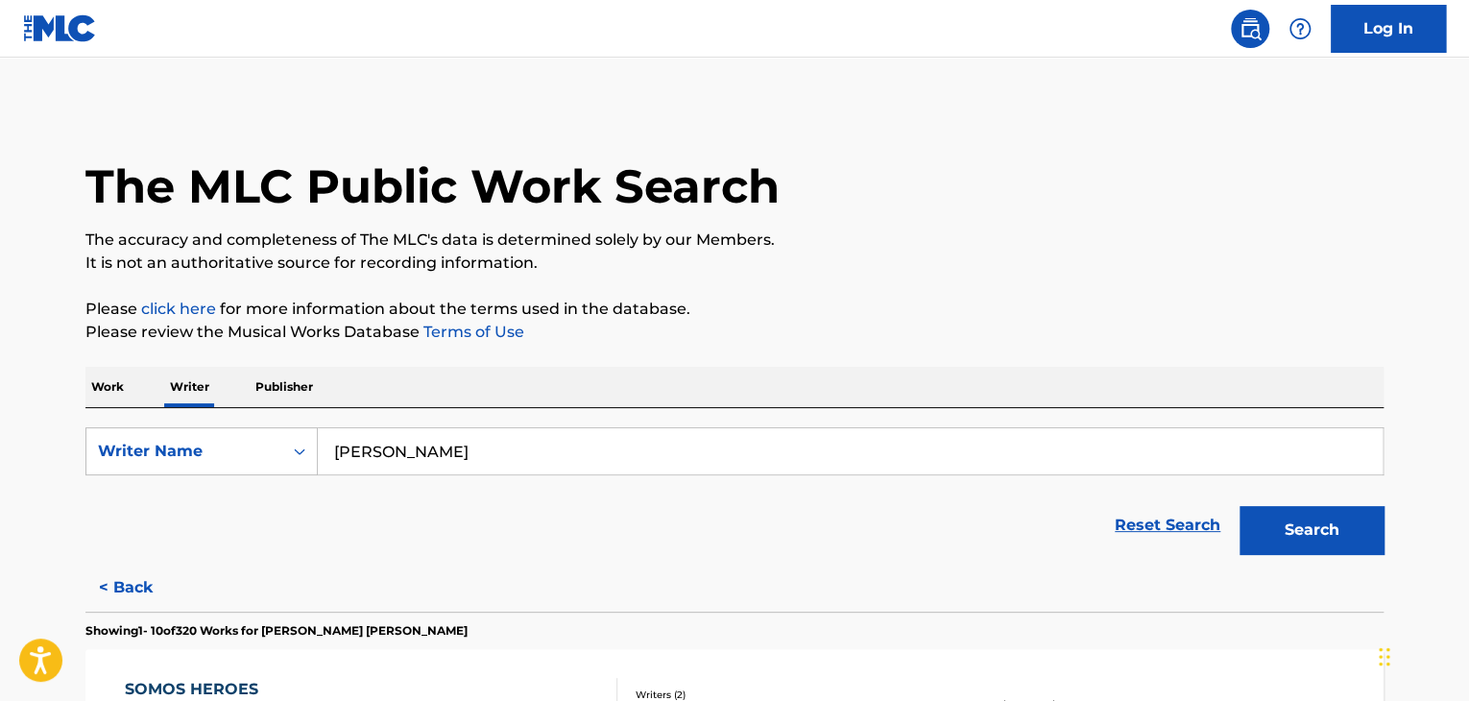
click at [111, 395] on p "Work" at bounding box center [107, 387] width 44 height 40
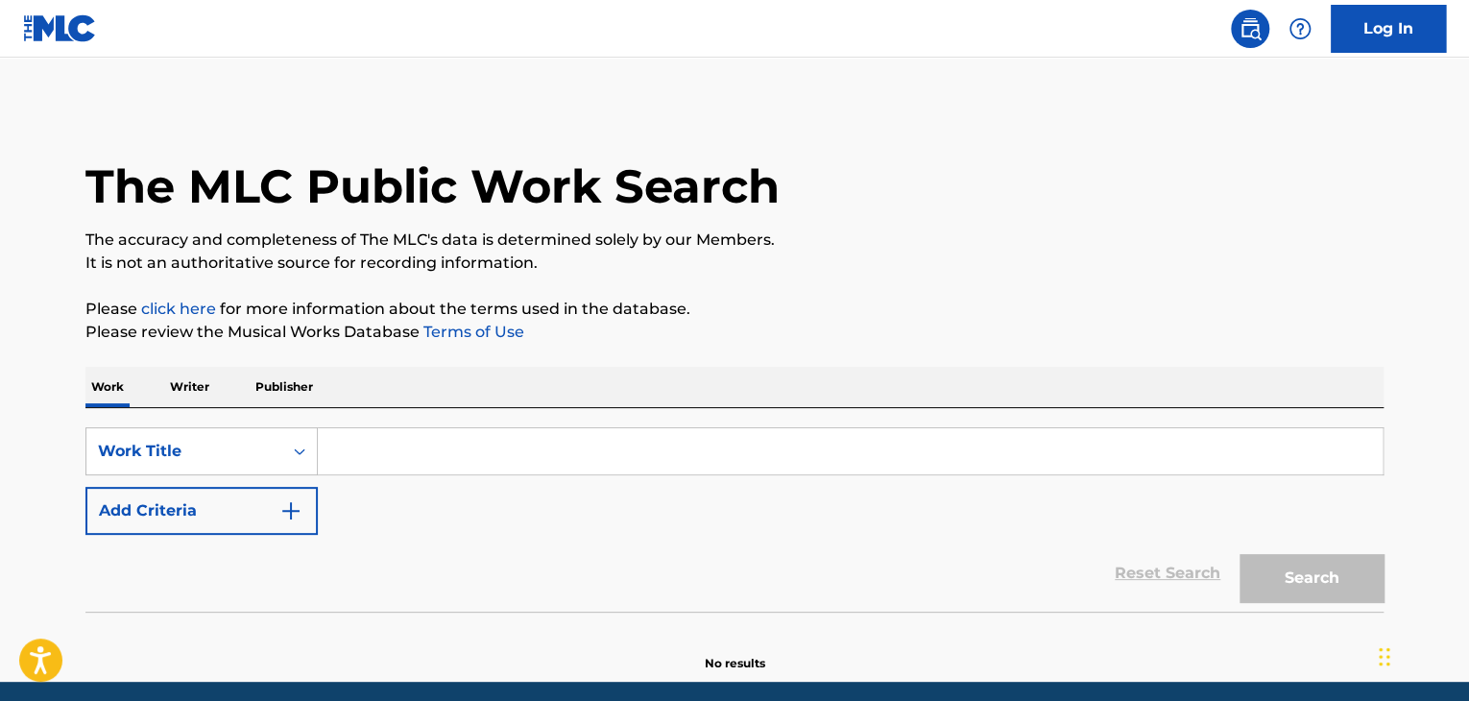
click at [488, 429] on input "Search Form" at bounding box center [850, 451] width 1065 height 46
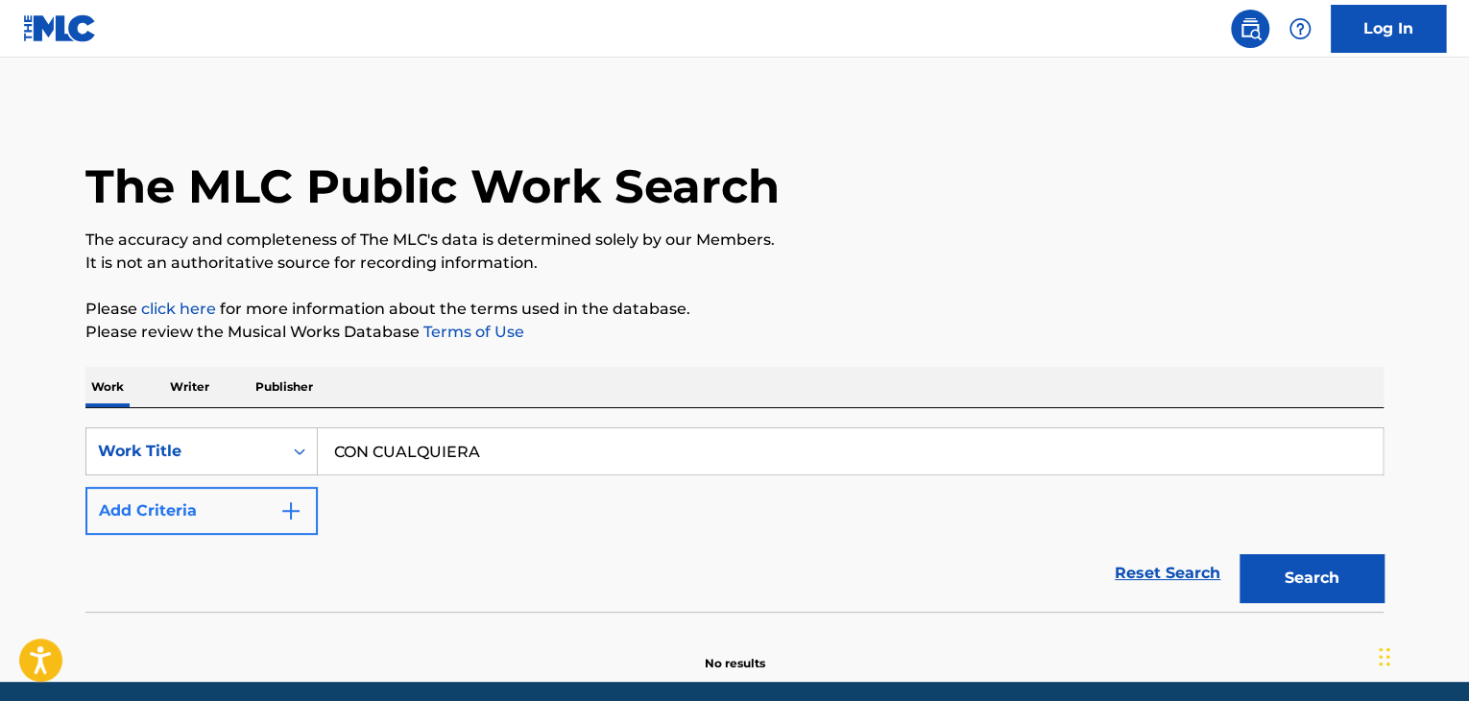
type input "CON CUALQUIERA"
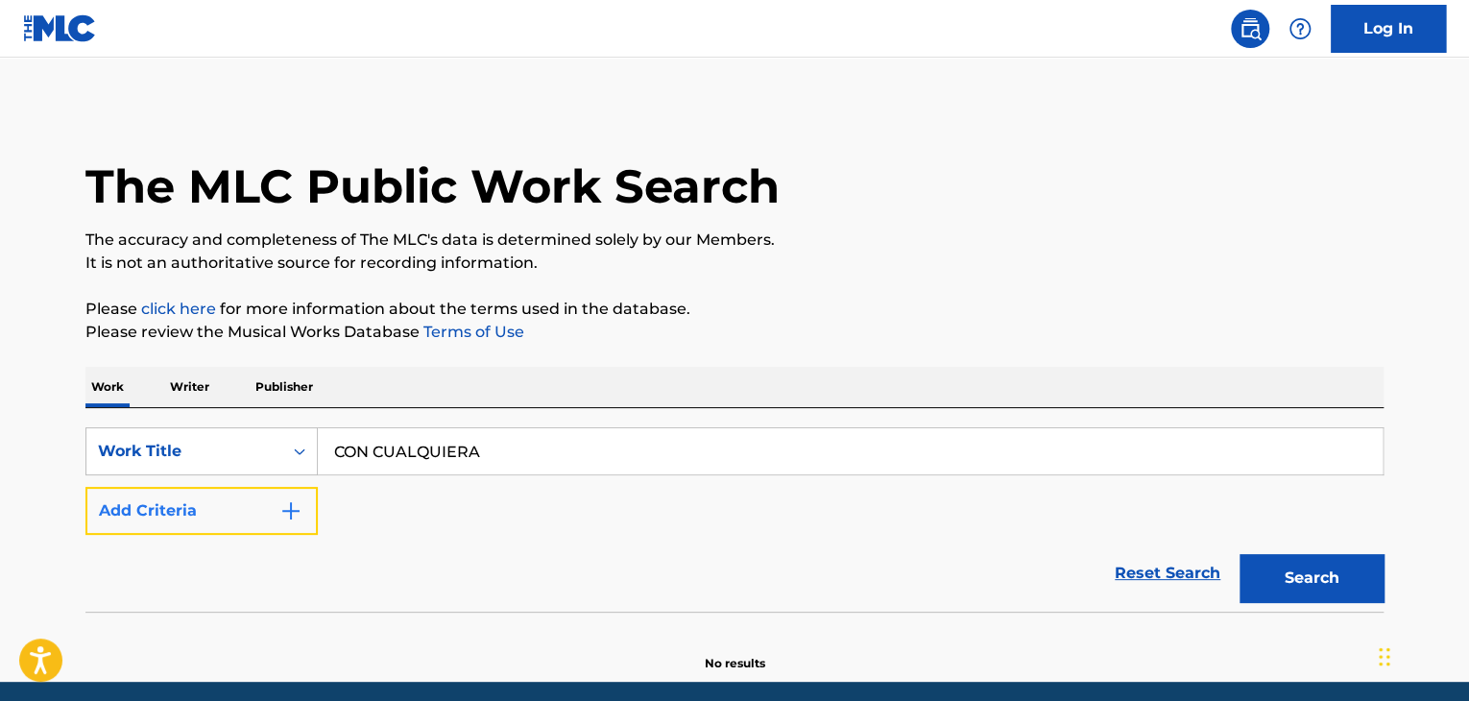
click at [275, 527] on button "Add Criteria" at bounding box center [201, 511] width 232 height 48
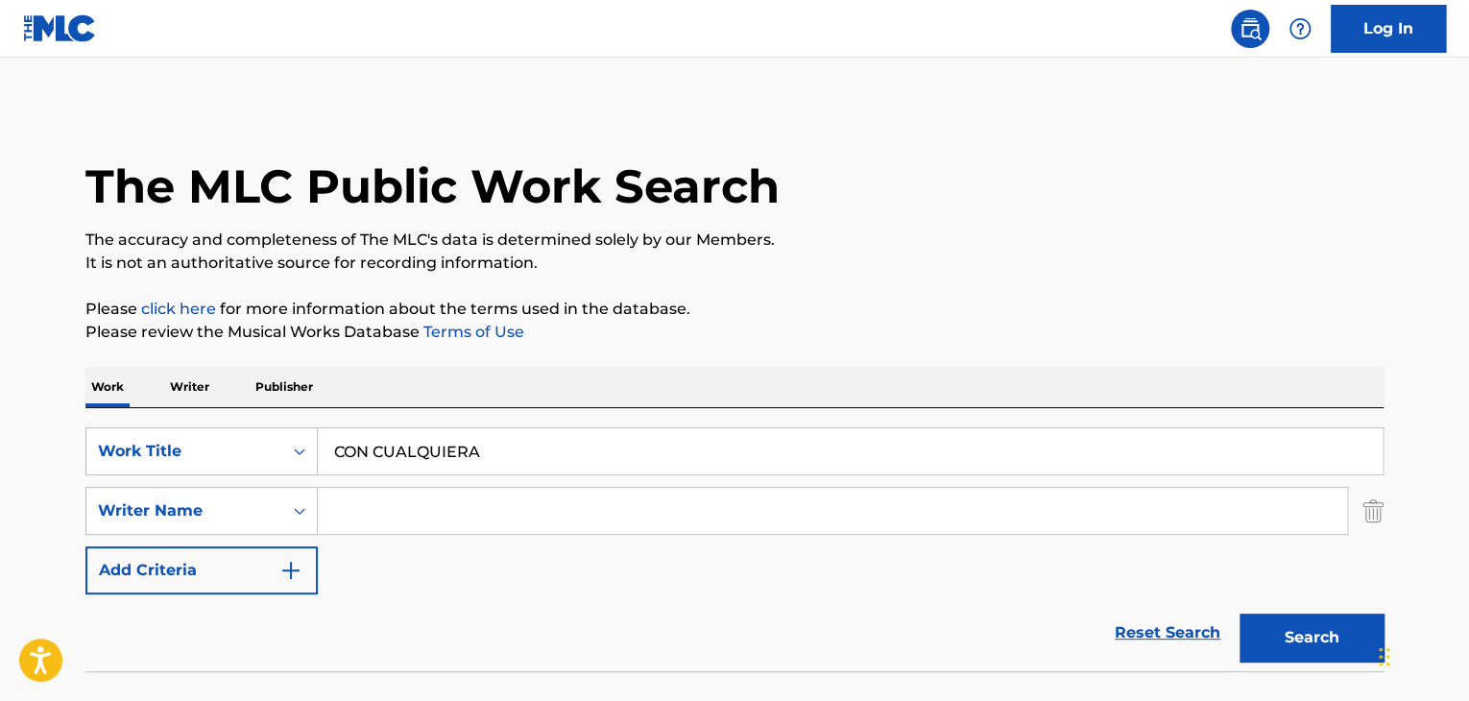
click at [366, 504] on input "Search Form" at bounding box center [832, 511] width 1029 height 46
type input "[PERSON_NAME]"
click at [1312, 615] on button "Search" at bounding box center [1311, 637] width 144 height 48
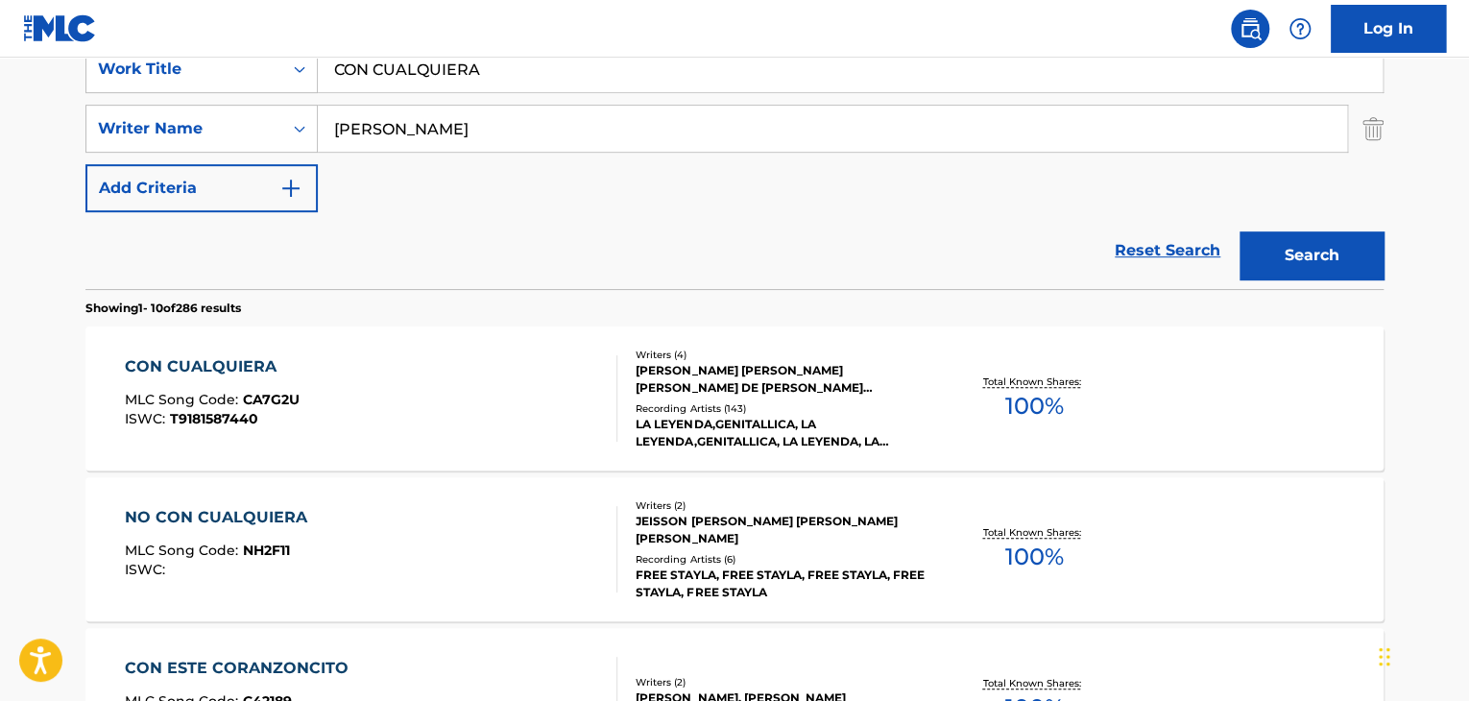
scroll to position [384, 0]
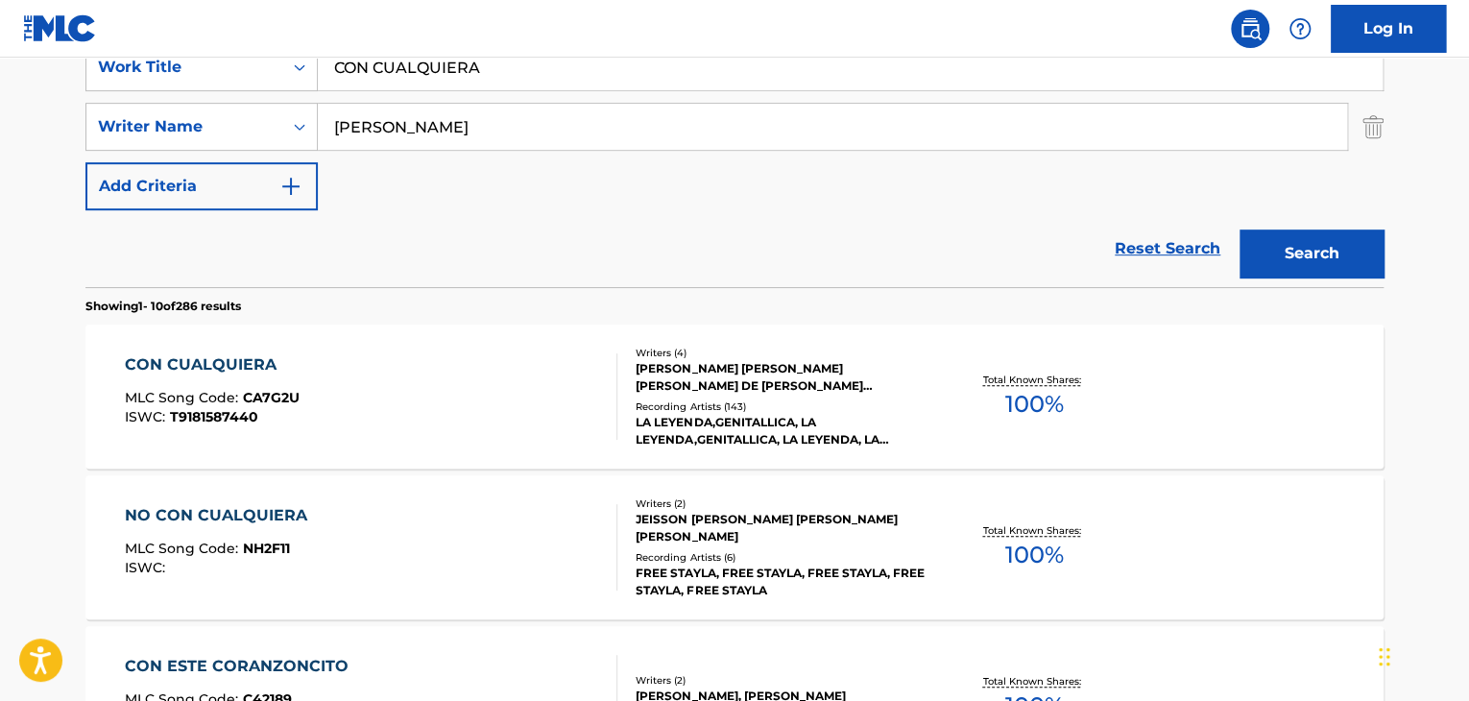
click at [246, 361] on div "CON CUALQUIERA" at bounding box center [212, 364] width 175 height 23
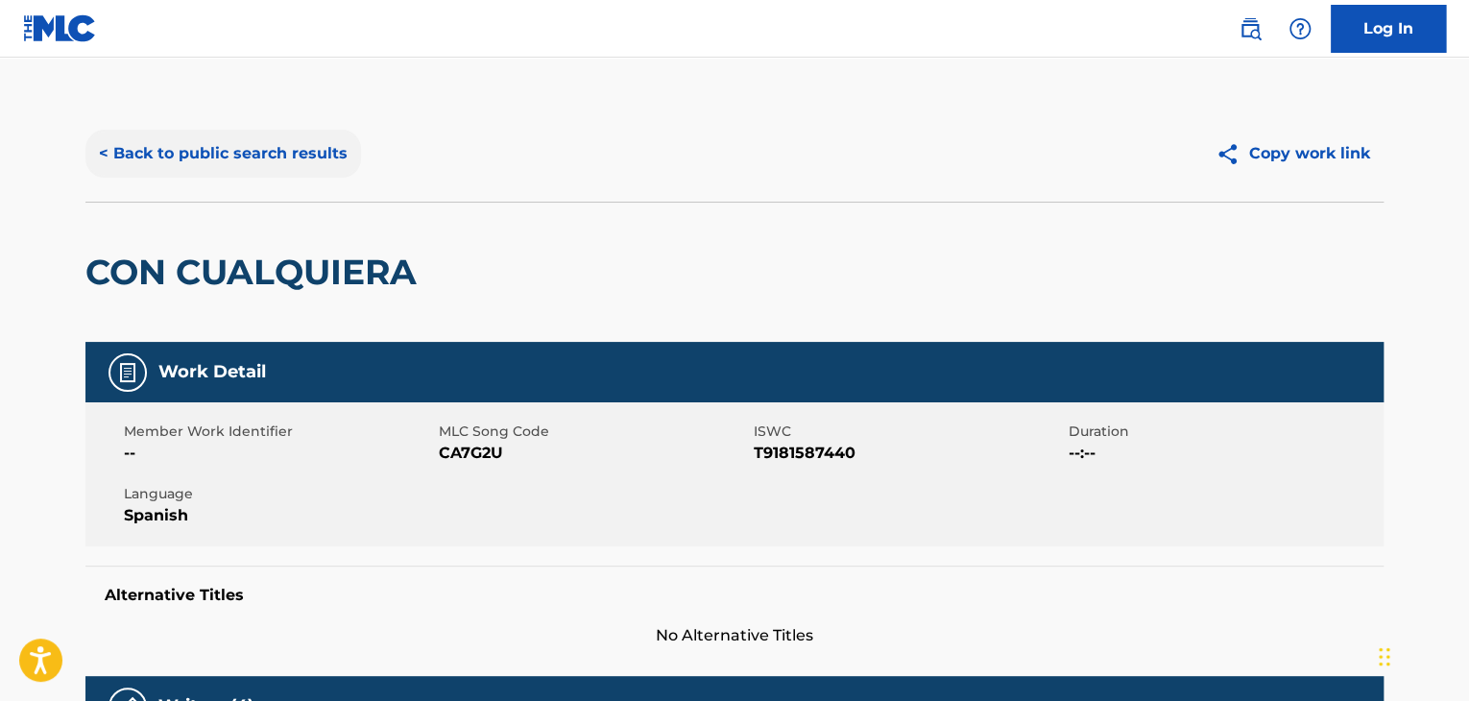
click at [100, 148] on button "< Back to public search results" at bounding box center [223, 154] width 276 height 48
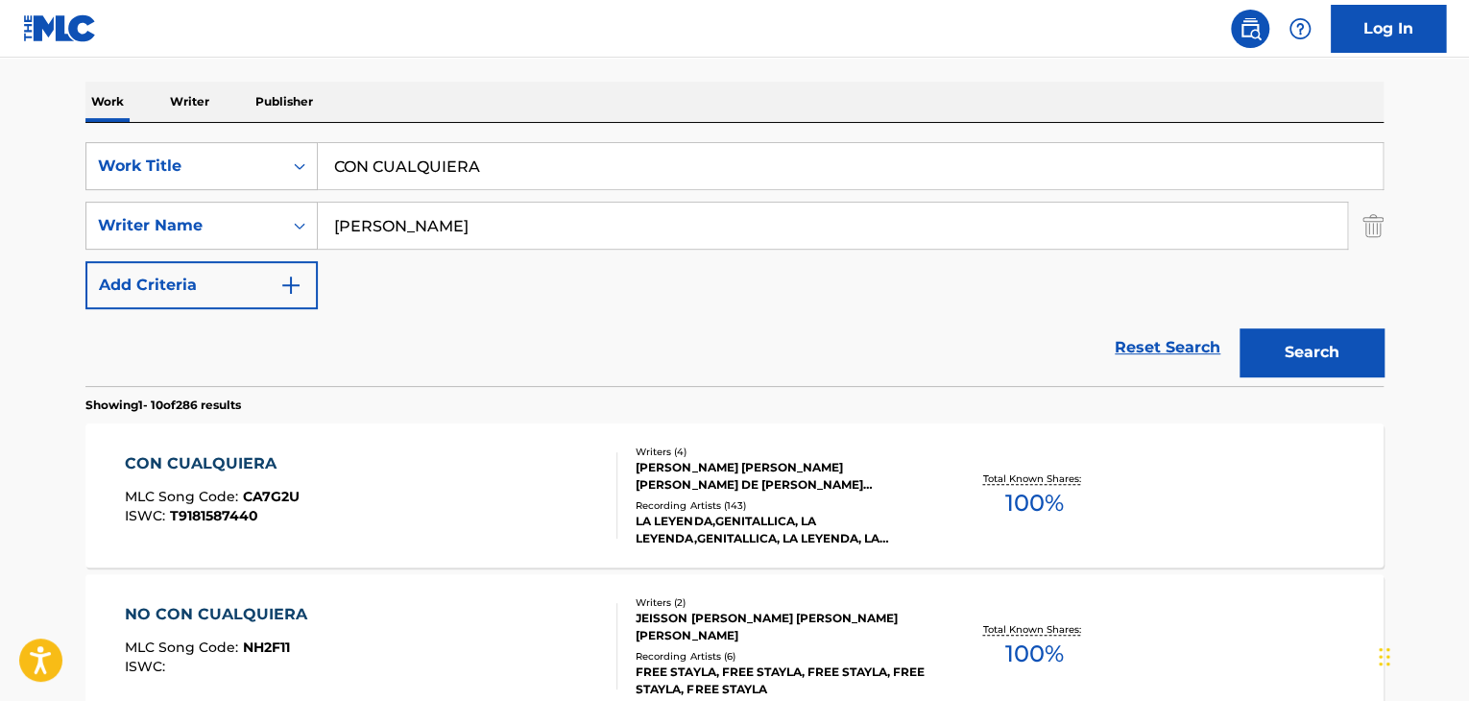
scroll to position [288, 0]
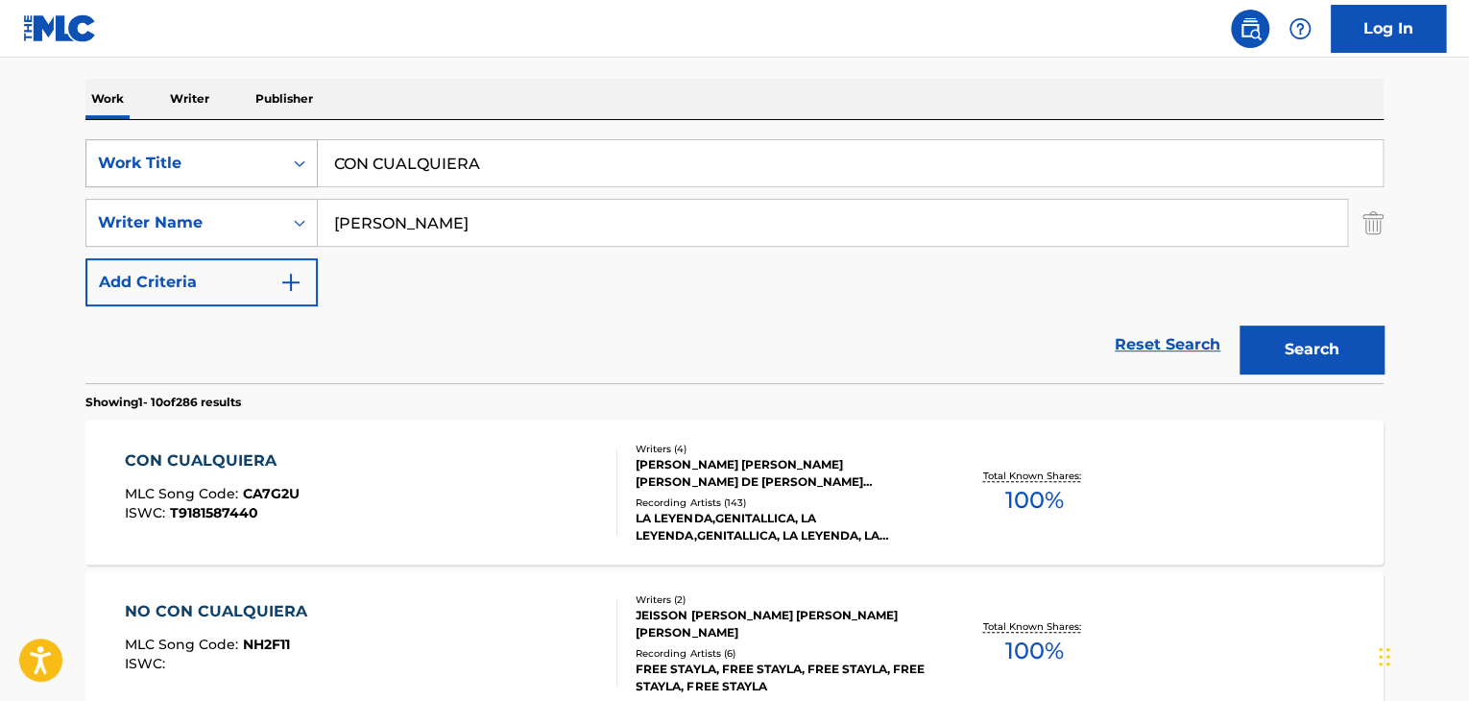
drag, startPoint x: 424, startPoint y: 174, endPoint x: 211, endPoint y: 152, distance: 214.3
click at [213, 154] on div "SearchWithCriteria26ae5c44-f55b-4be4-80b0-88b8eb06ab11 Work Title CON CUALQUIERA" at bounding box center [734, 163] width 1298 height 48
type input "invitame a pecar"
drag, startPoint x: 461, startPoint y: 225, endPoint x: 267, endPoint y: 240, distance: 194.5
click at [267, 240] on div "SearchWithCriteria865ccb31-ccfb-4eed-8c6a-db7d36debbe0 Writer Name [PERSON_NAME]" at bounding box center [734, 223] width 1298 height 48
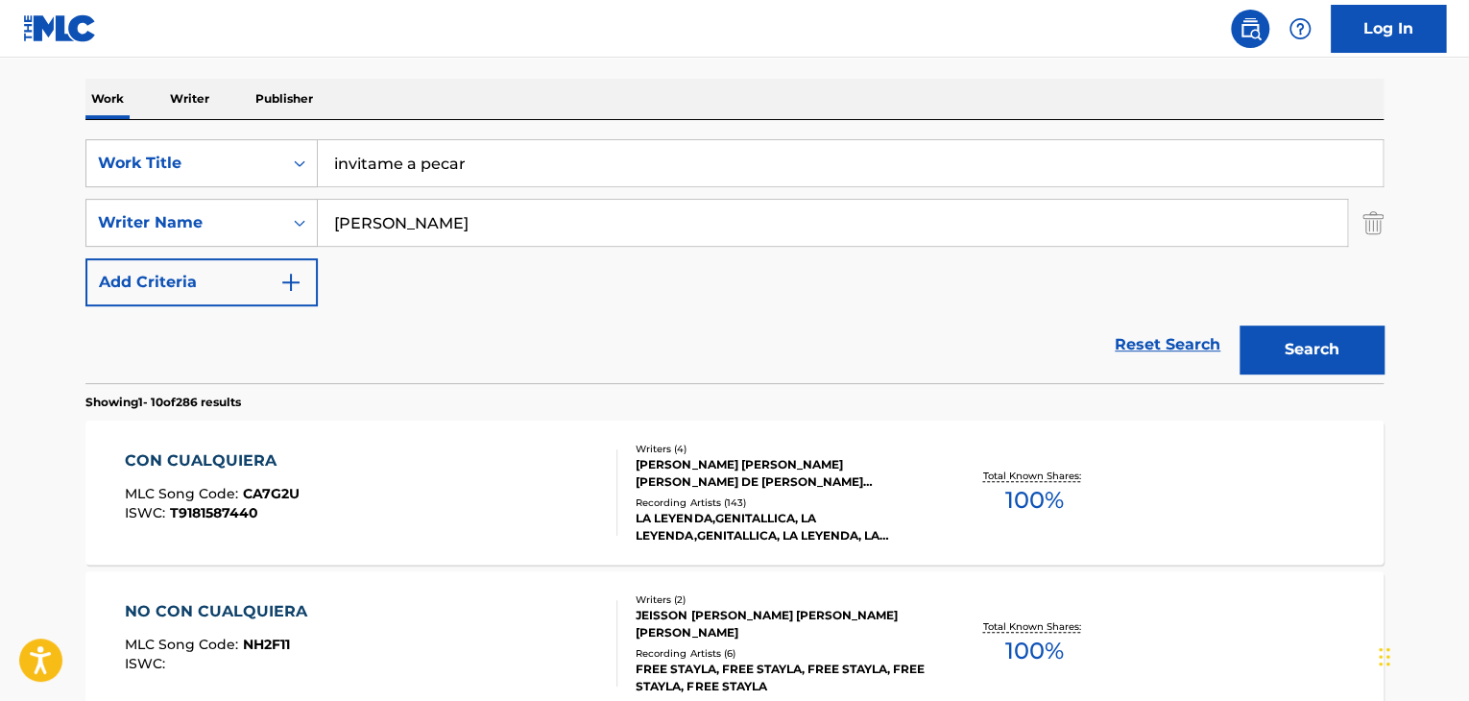
type input "[PERSON_NAME]"
click at [1359, 376] on div "Search" at bounding box center [1307, 344] width 154 height 77
click at [1303, 351] on button "Search" at bounding box center [1311, 349] width 144 height 48
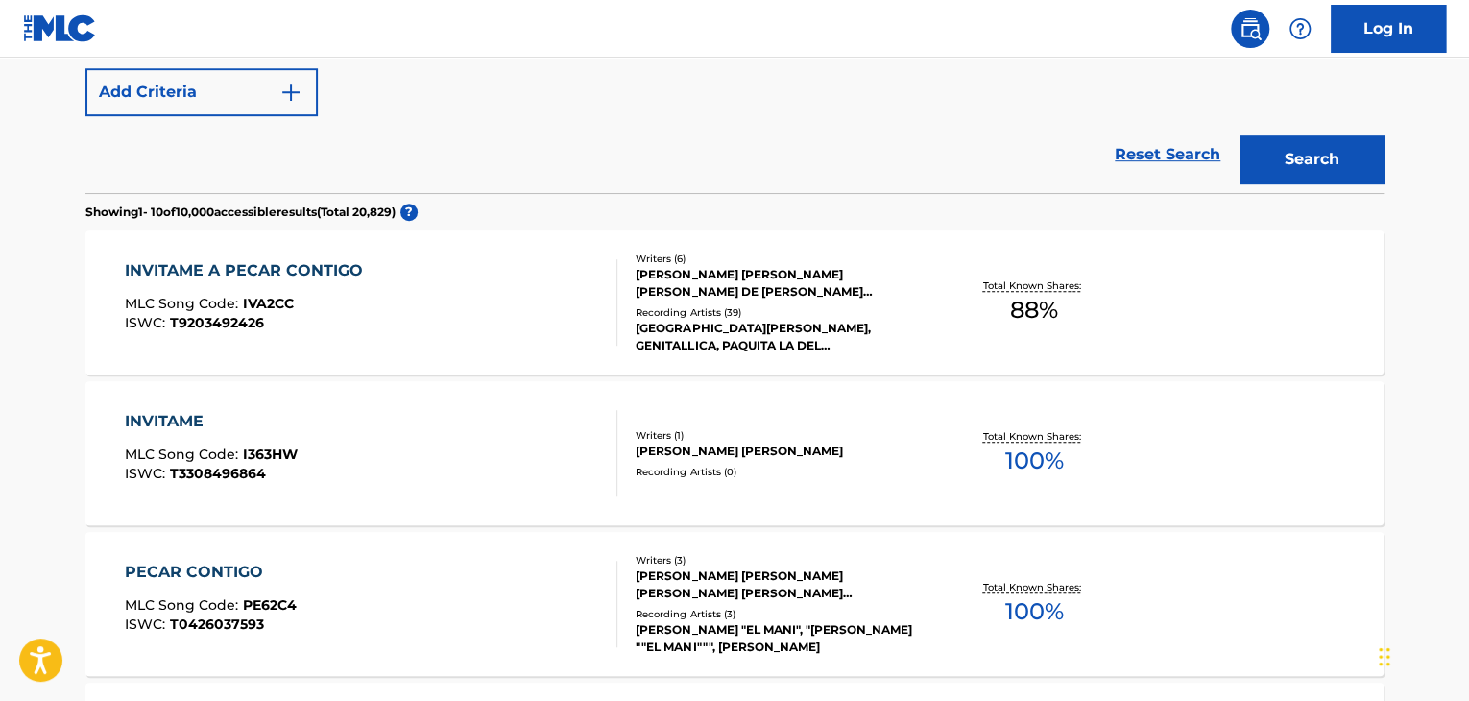
scroll to position [480, 0]
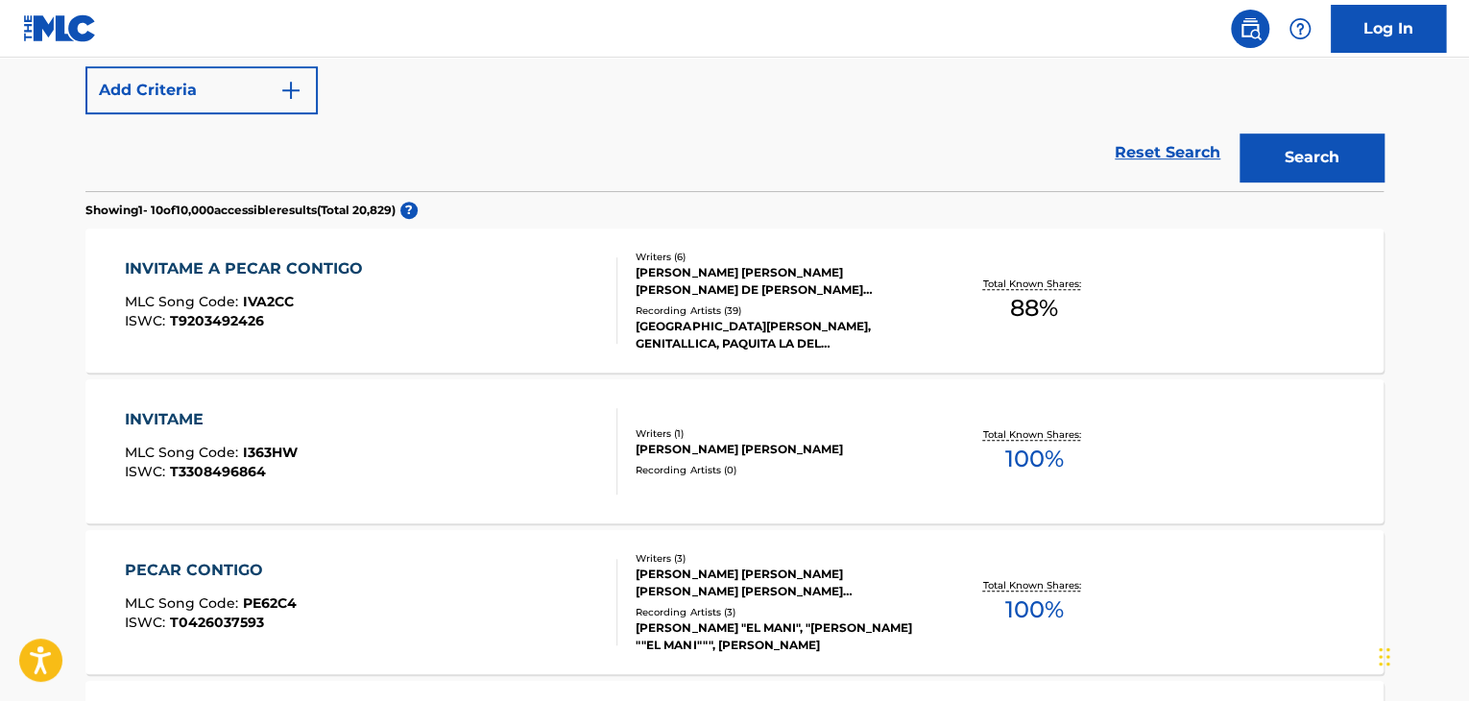
click at [273, 274] on div "INVITAME A PECAR CONTIGO" at bounding box center [249, 268] width 248 height 23
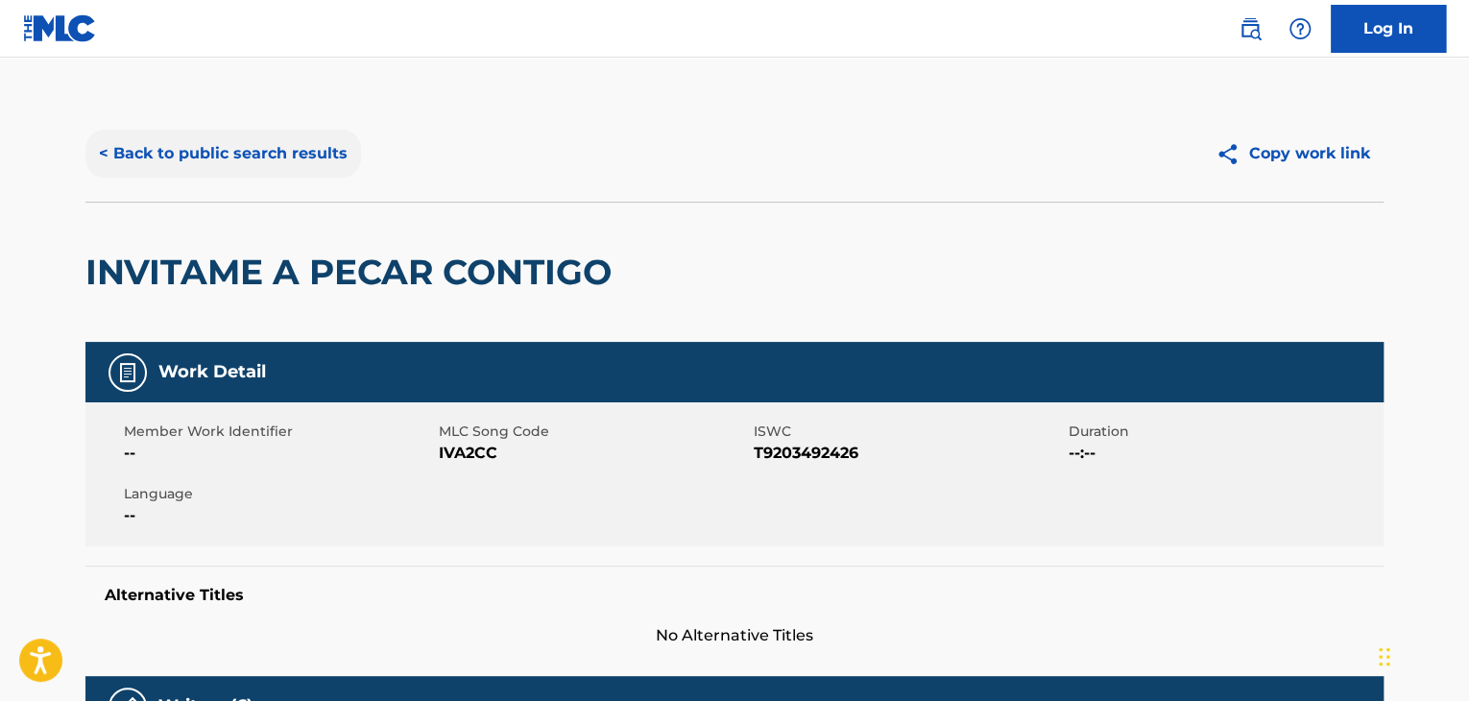
click at [102, 158] on button "< Back to public search results" at bounding box center [223, 154] width 276 height 48
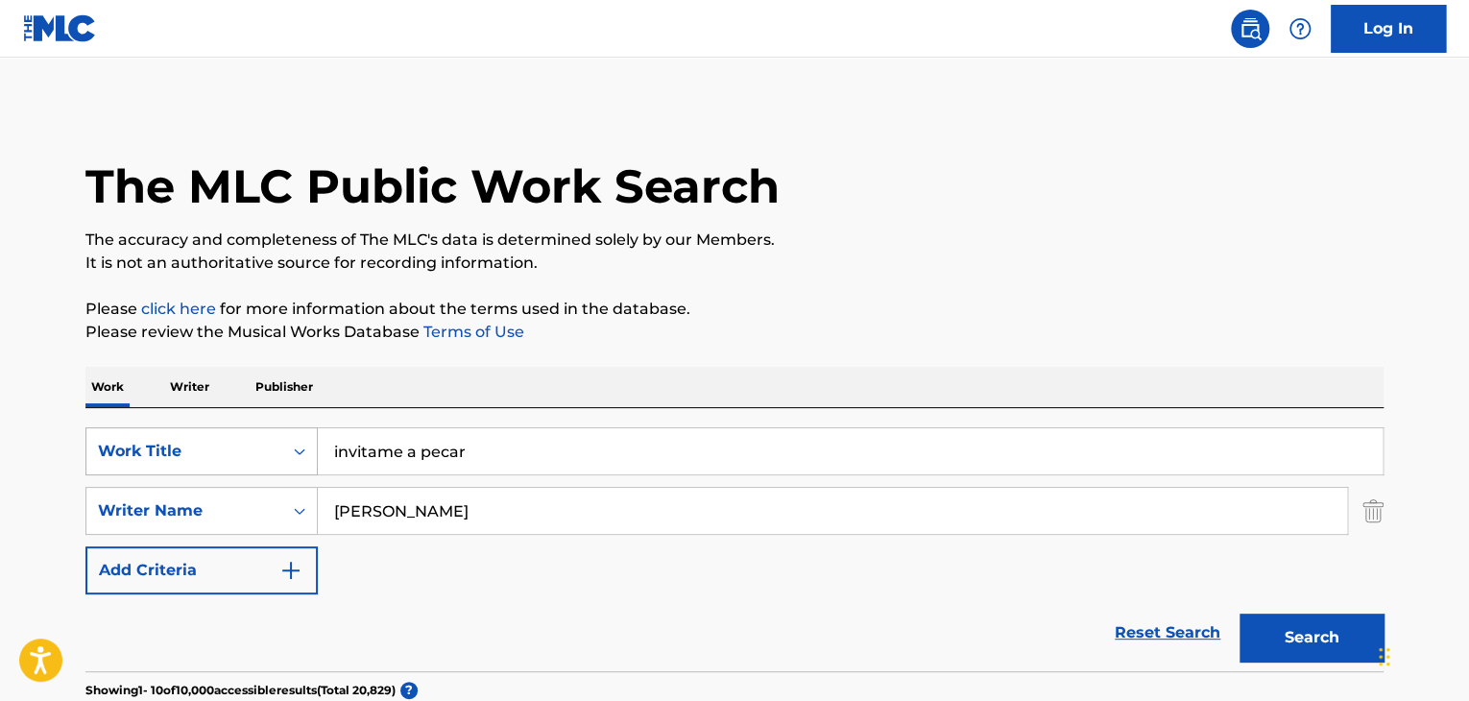
drag, startPoint x: 357, startPoint y: 454, endPoint x: 178, endPoint y: 441, distance: 180.0
click at [180, 454] on div "SearchWithCriteria26ae5c44-f55b-4be4-80b0-88b8eb06ab11 Work Title invitame a pe…" at bounding box center [734, 451] width 1298 height 48
type input "borracho"
drag, startPoint x: 407, startPoint y: 518, endPoint x: 228, endPoint y: 490, distance: 180.9
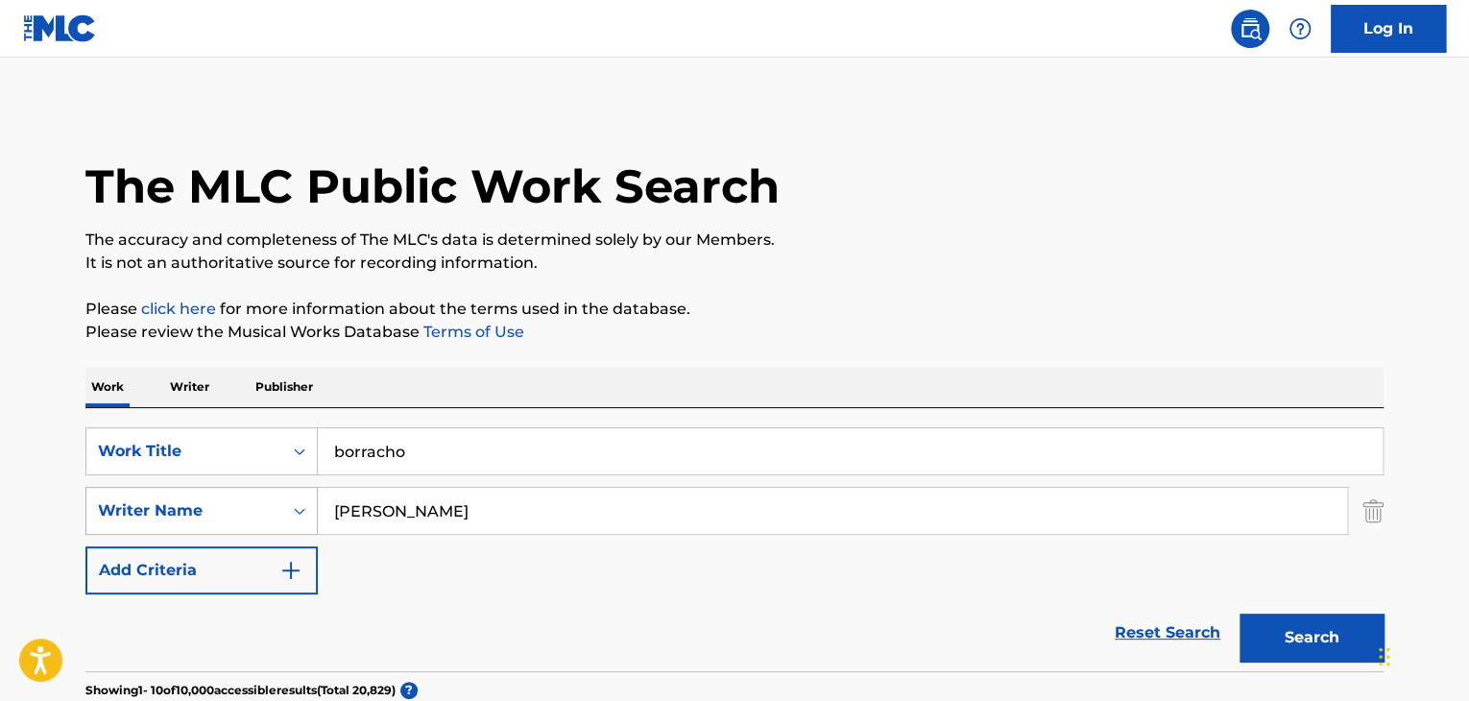
click at [230, 492] on div "SearchWithCriteria865ccb31-ccfb-4eed-8c6a-db7d36debbe0 Writer Name [PERSON_NAME]" at bounding box center [734, 511] width 1298 height 48
drag, startPoint x: 1283, startPoint y: 635, endPoint x: 995, endPoint y: 546, distance: 301.5
click at [1283, 635] on button "Search" at bounding box center [1311, 637] width 144 height 48
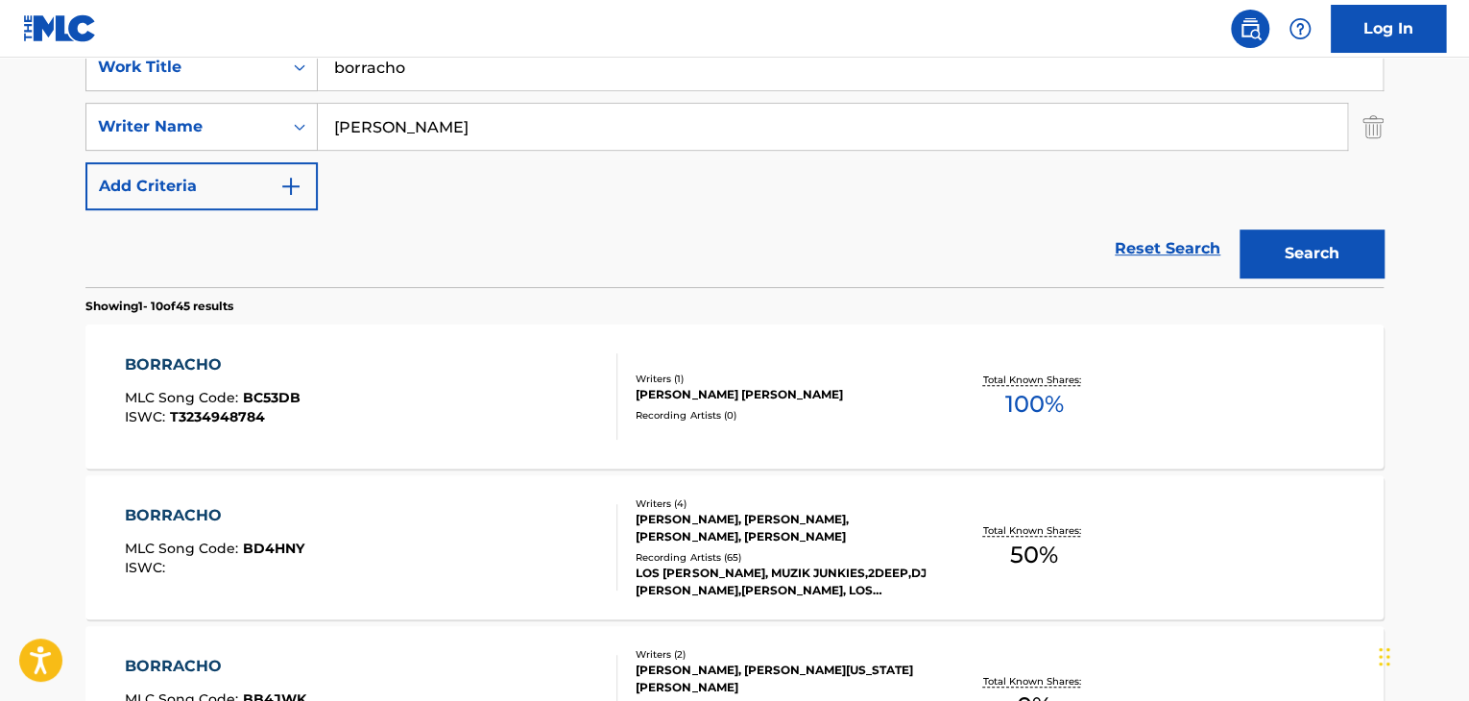
scroll to position [96, 0]
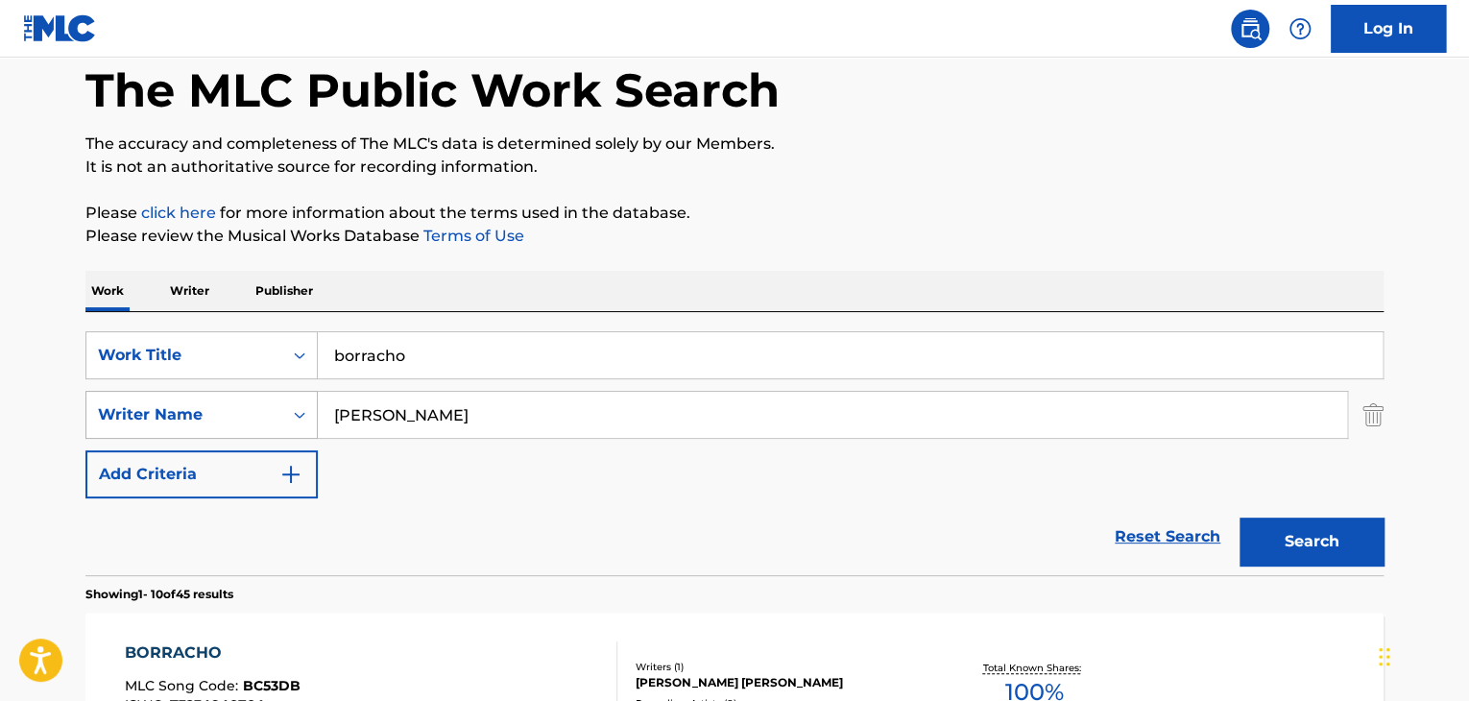
drag, startPoint x: 422, startPoint y: 416, endPoint x: 285, endPoint y: 410, distance: 137.4
click at [285, 411] on div "SearchWithCriteria865ccb31-ccfb-4eed-8c6a-db7d36debbe0 Writer Name [PERSON_NAME]" at bounding box center [734, 415] width 1298 height 48
type input "[PERSON_NAME]"
click at [1345, 543] on button "Search" at bounding box center [1311, 541] width 144 height 48
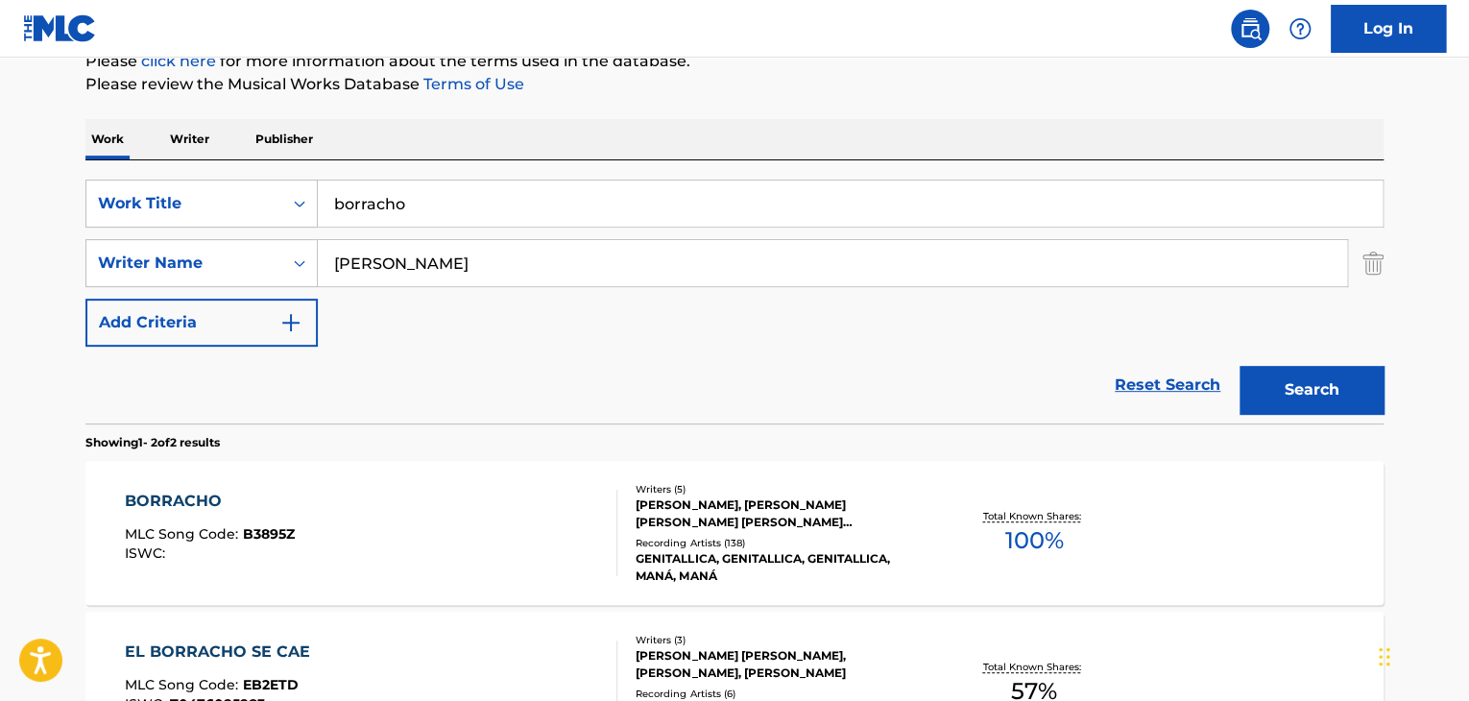
scroll to position [288, 0]
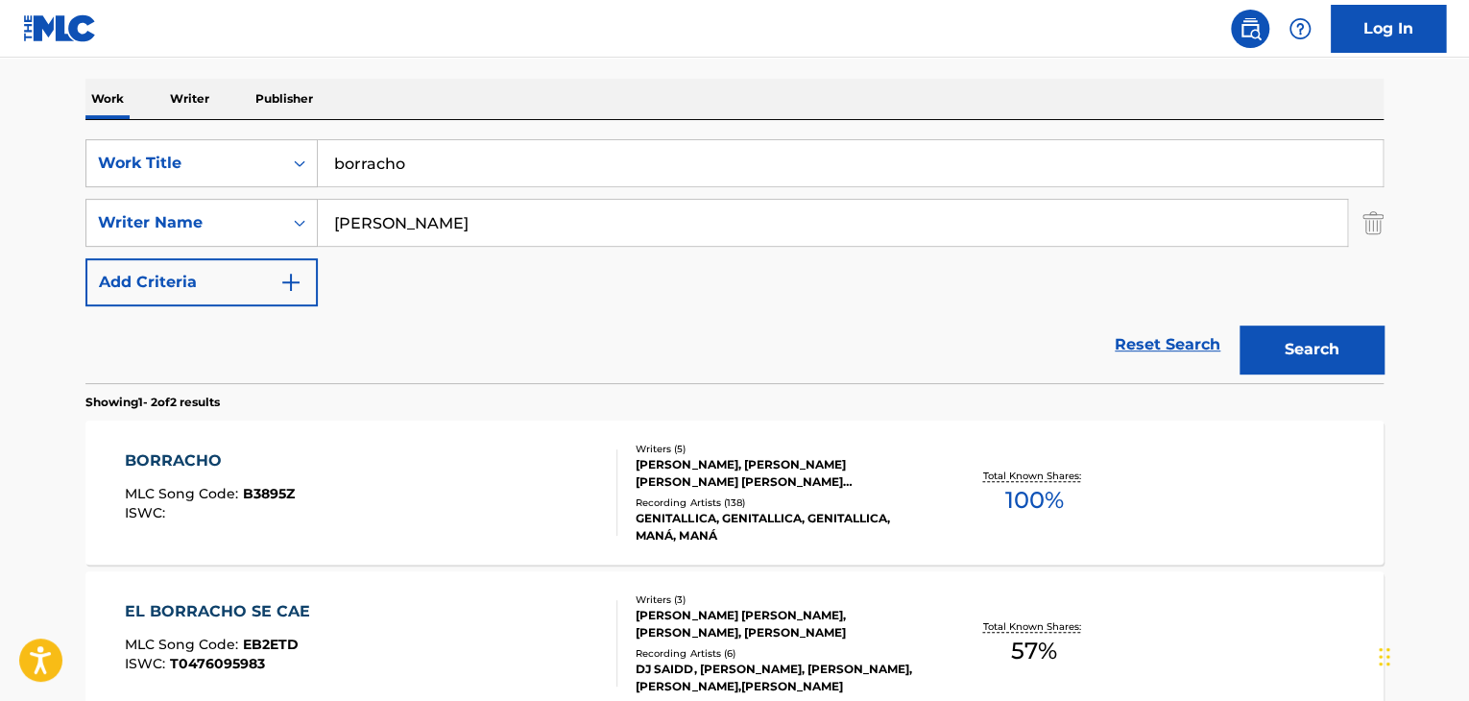
click at [184, 469] on div "BORRACHO" at bounding box center [210, 460] width 170 height 23
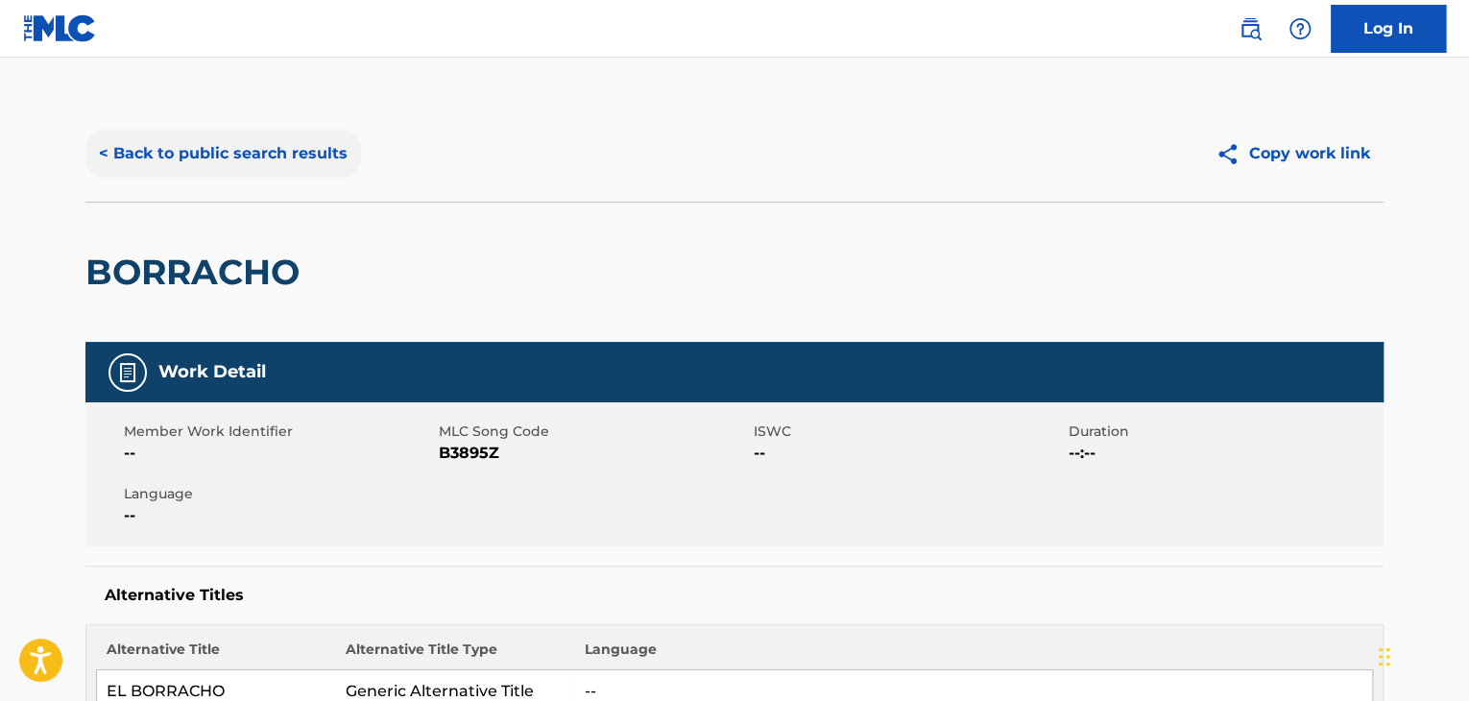
click at [104, 149] on button "< Back to public search results" at bounding box center [223, 154] width 276 height 48
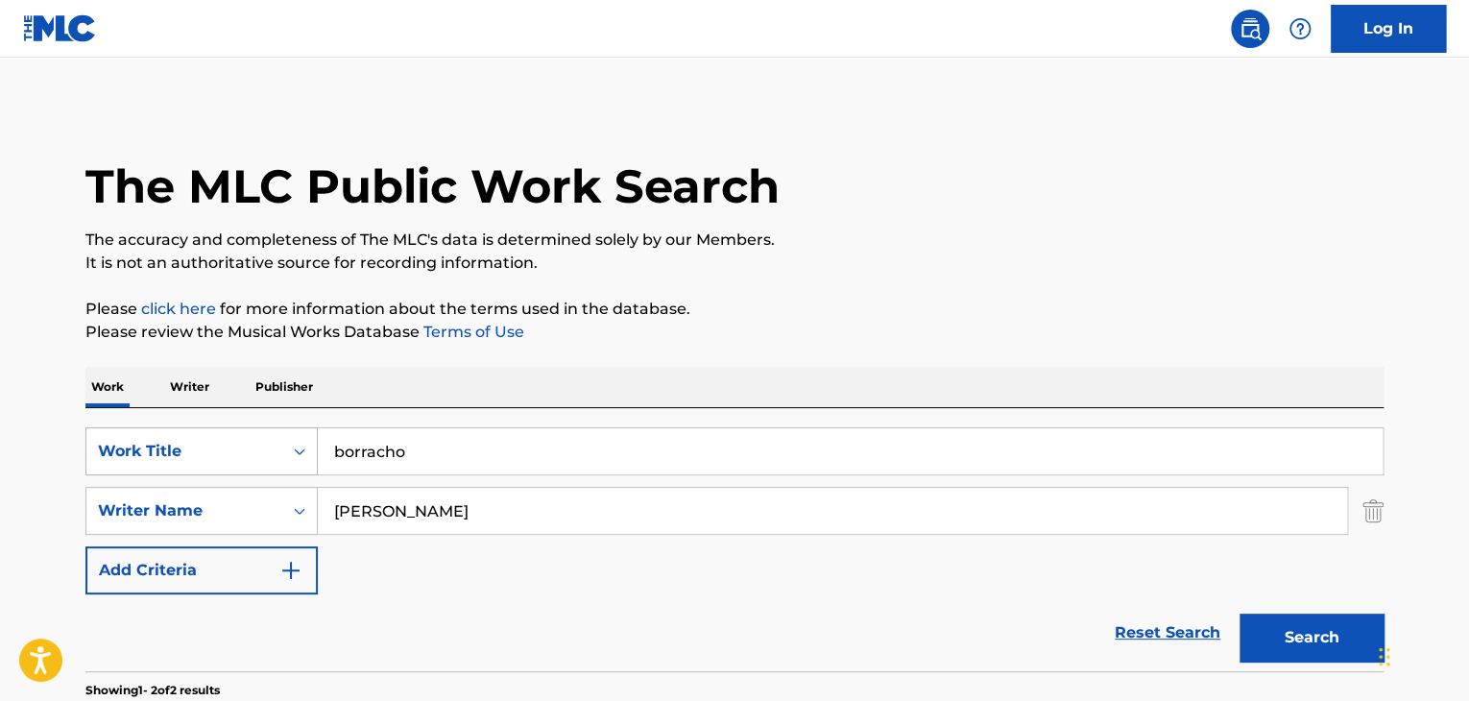
click at [266, 469] on div "SearchWithCriteria26ae5c44-f55b-4be4-80b0-88b8eb06ab11 Work Title borracho" at bounding box center [734, 451] width 1298 height 48
type input "invitame a pecar"
click at [1330, 624] on button "Search" at bounding box center [1311, 637] width 144 height 48
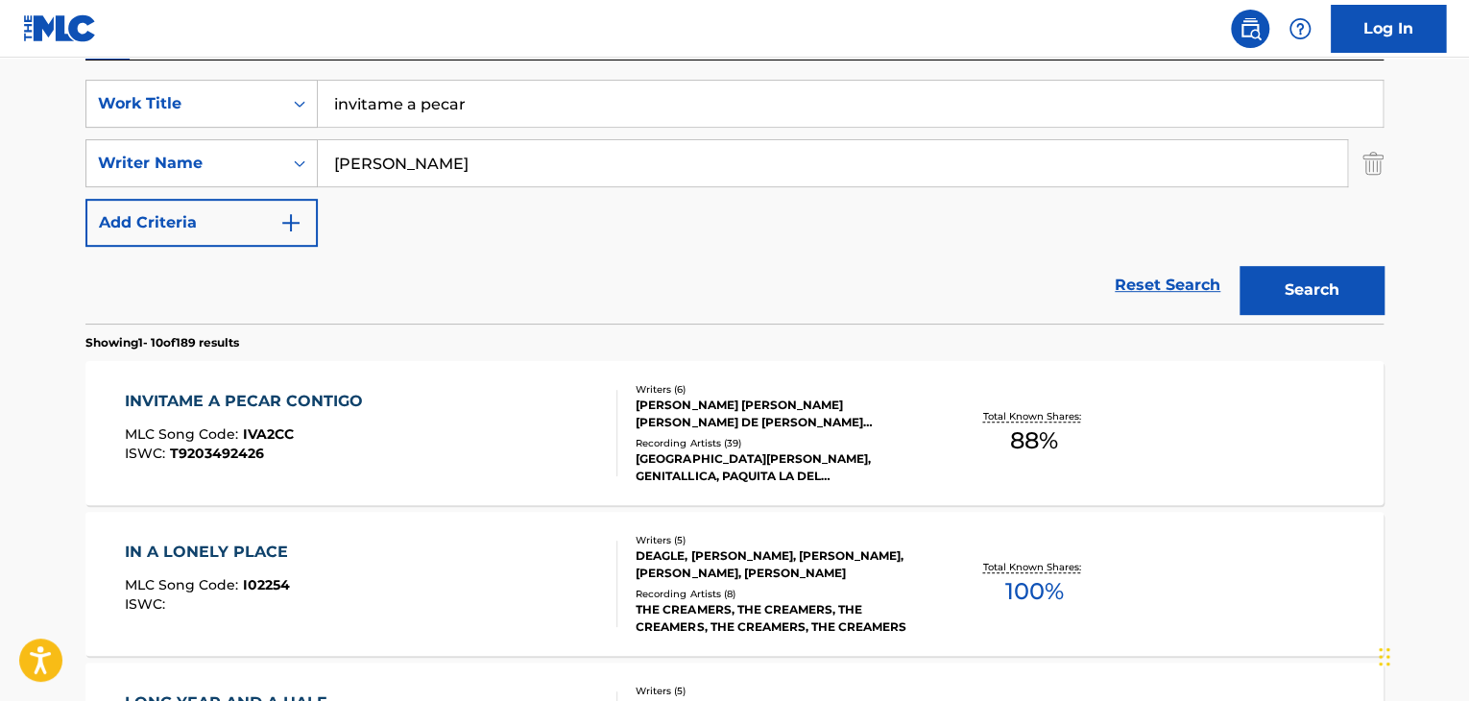
scroll to position [384, 0]
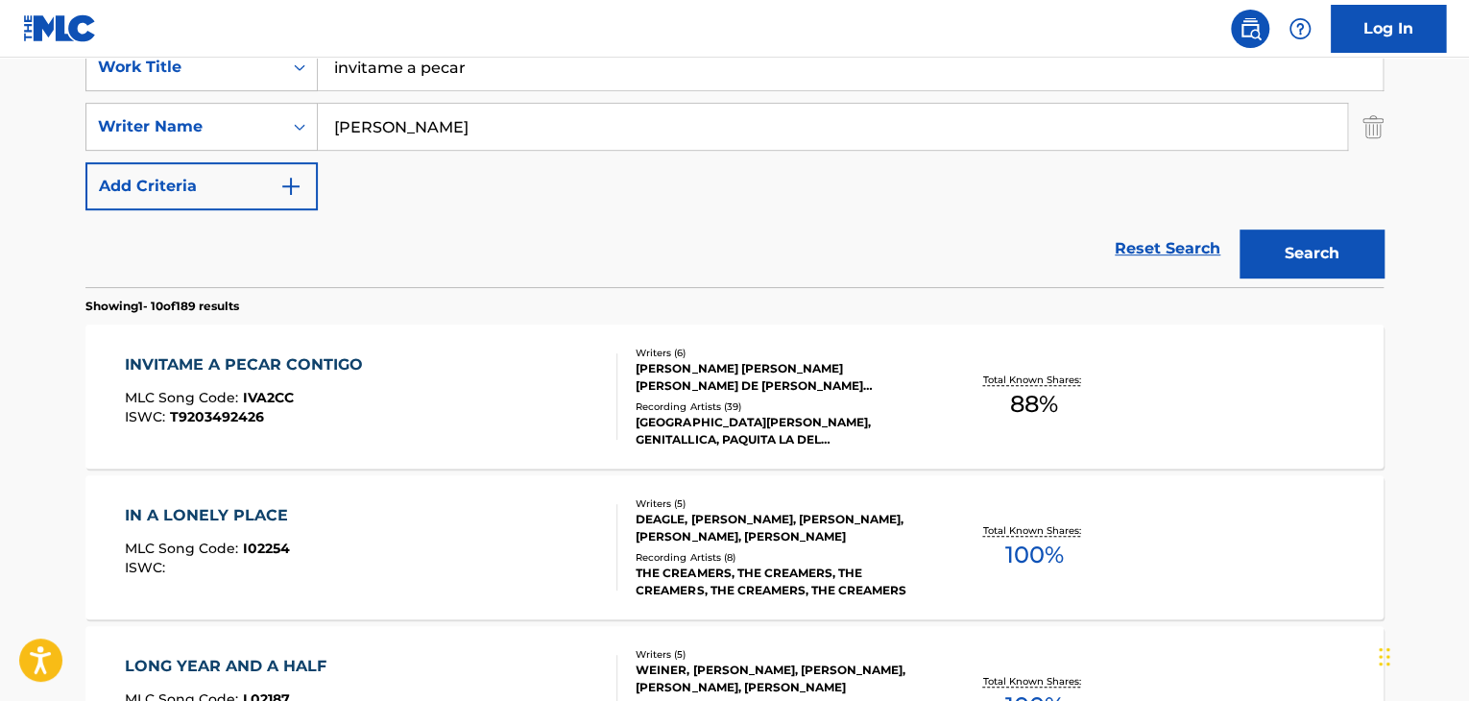
click at [300, 368] on div "INVITAME A PECAR CONTIGO" at bounding box center [249, 364] width 248 height 23
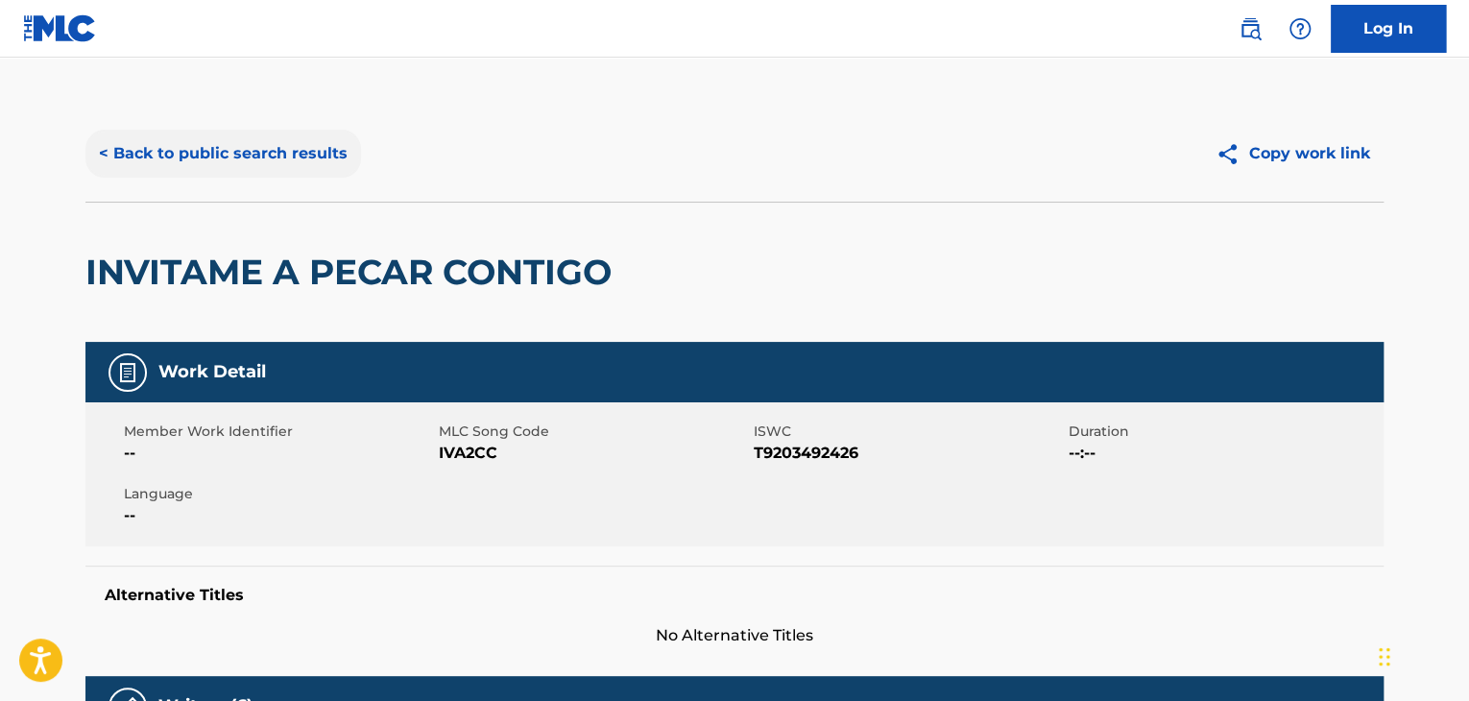
click at [107, 144] on button "< Back to public search results" at bounding box center [223, 154] width 276 height 48
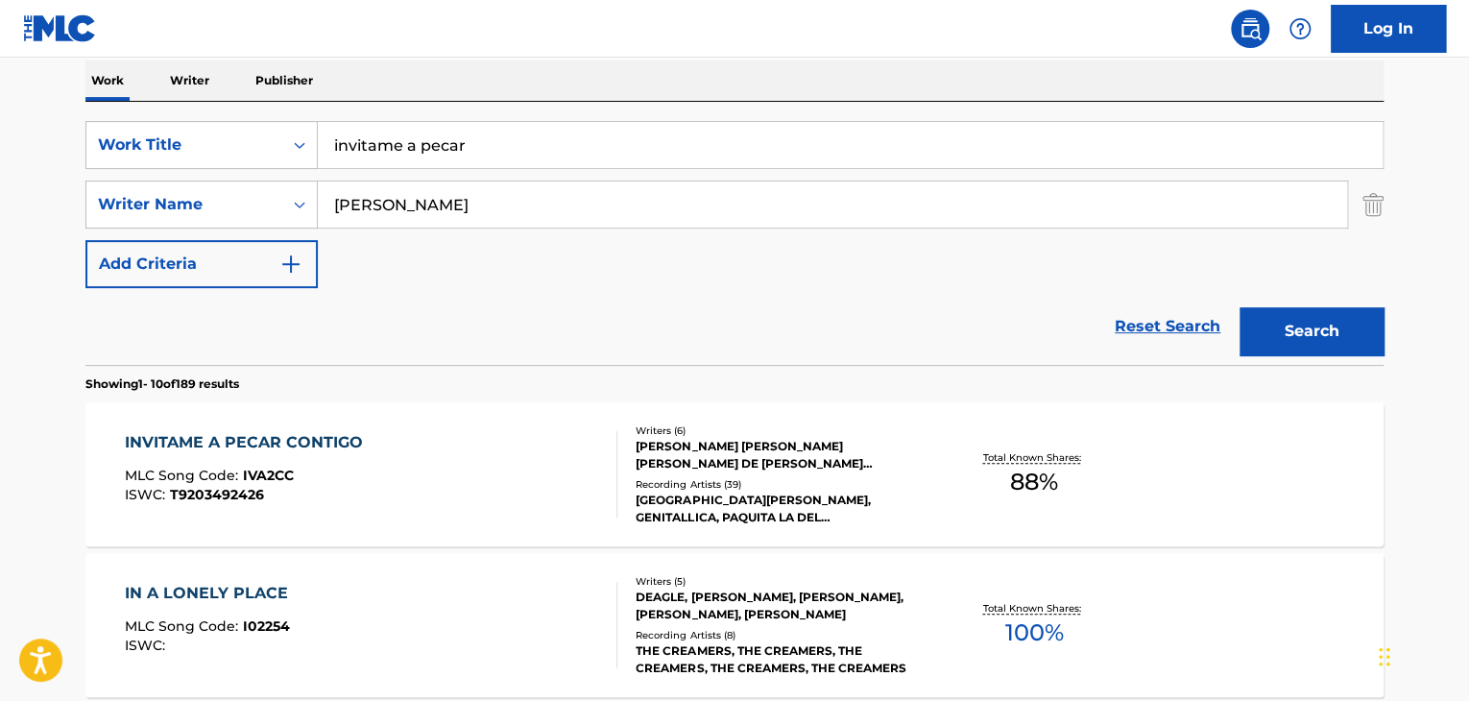
scroll to position [192, 0]
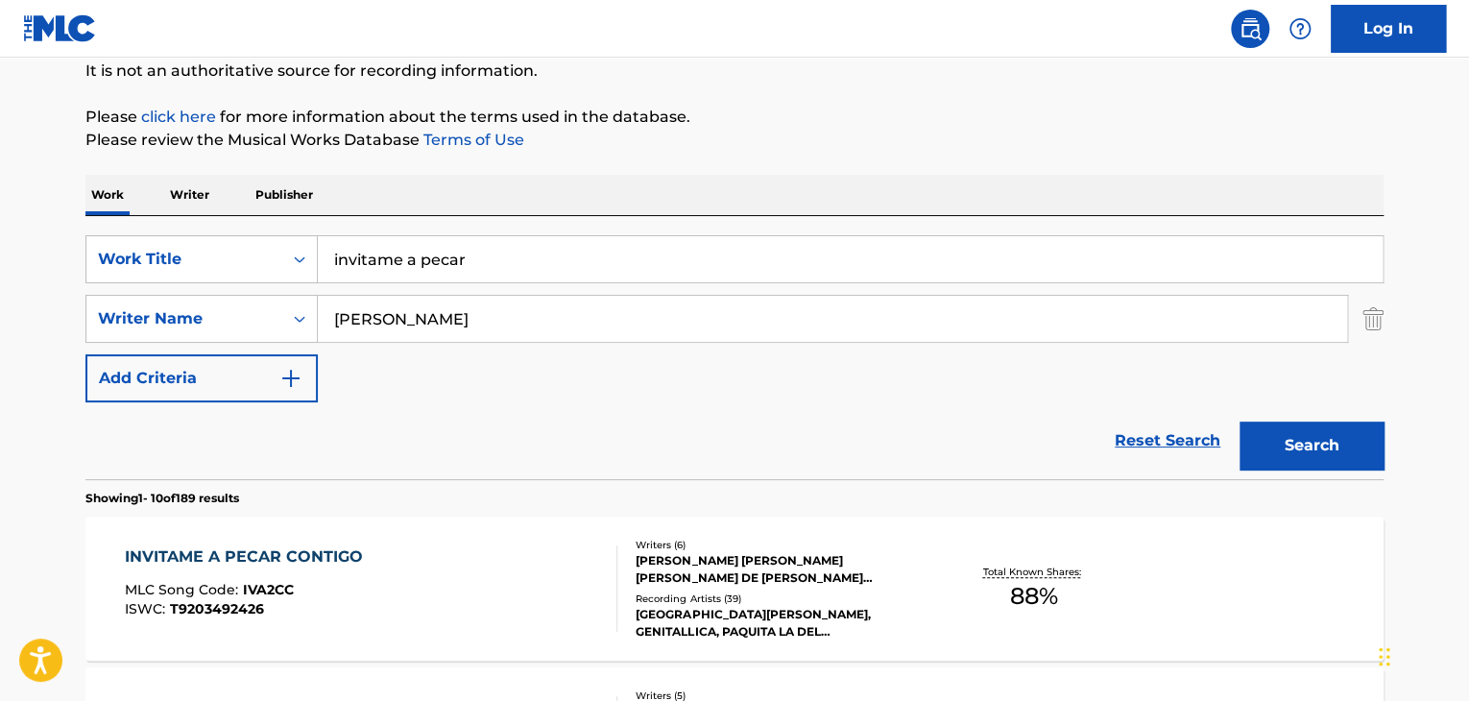
drag, startPoint x: 60, startPoint y: 270, endPoint x: 0, endPoint y: 256, distance: 62.0
type input "rata de dos patas"
drag, startPoint x: 376, startPoint y: 328, endPoint x: 157, endPoint y: 328, distance: 218.9
click at [157, 328] on div "SearchWithCriteria865ccb31-ccfb-4eed-8c6a-db7d36debbe0 Writer Name [PERSON_NAME]" at bounding box center [734, 319] width 1298 height 48
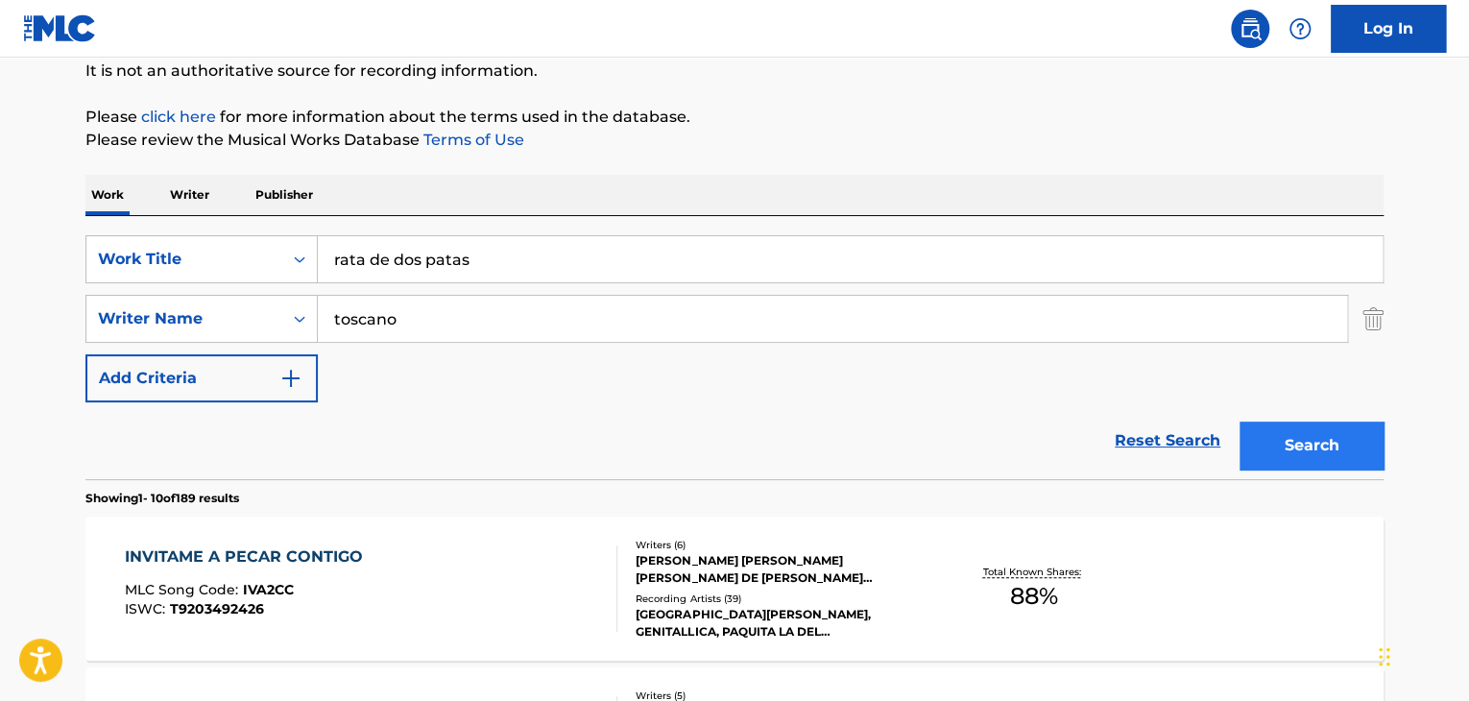
type input "toscano"
click at [1267, 431] on button "Search" at bounding box center [1311, 445] width 144 height 48
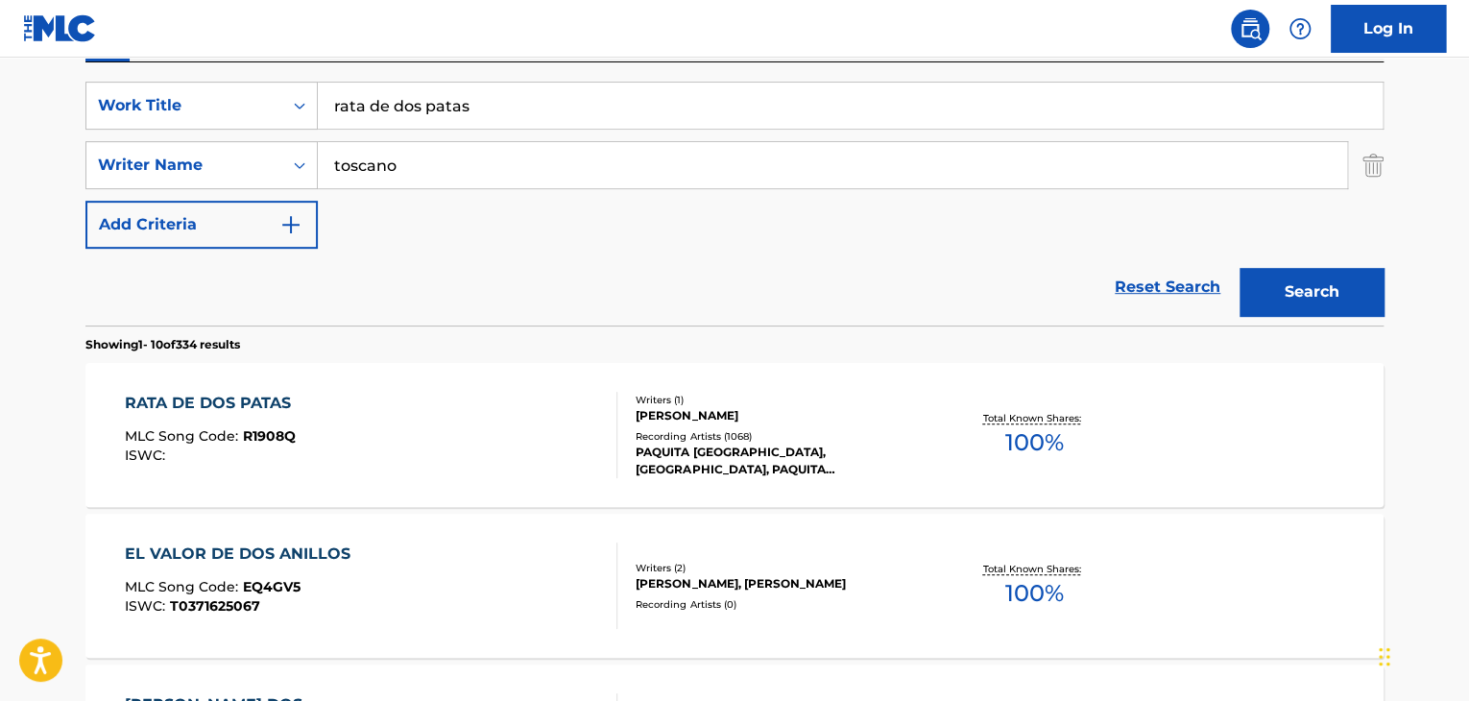
scroll to position [384, 0]
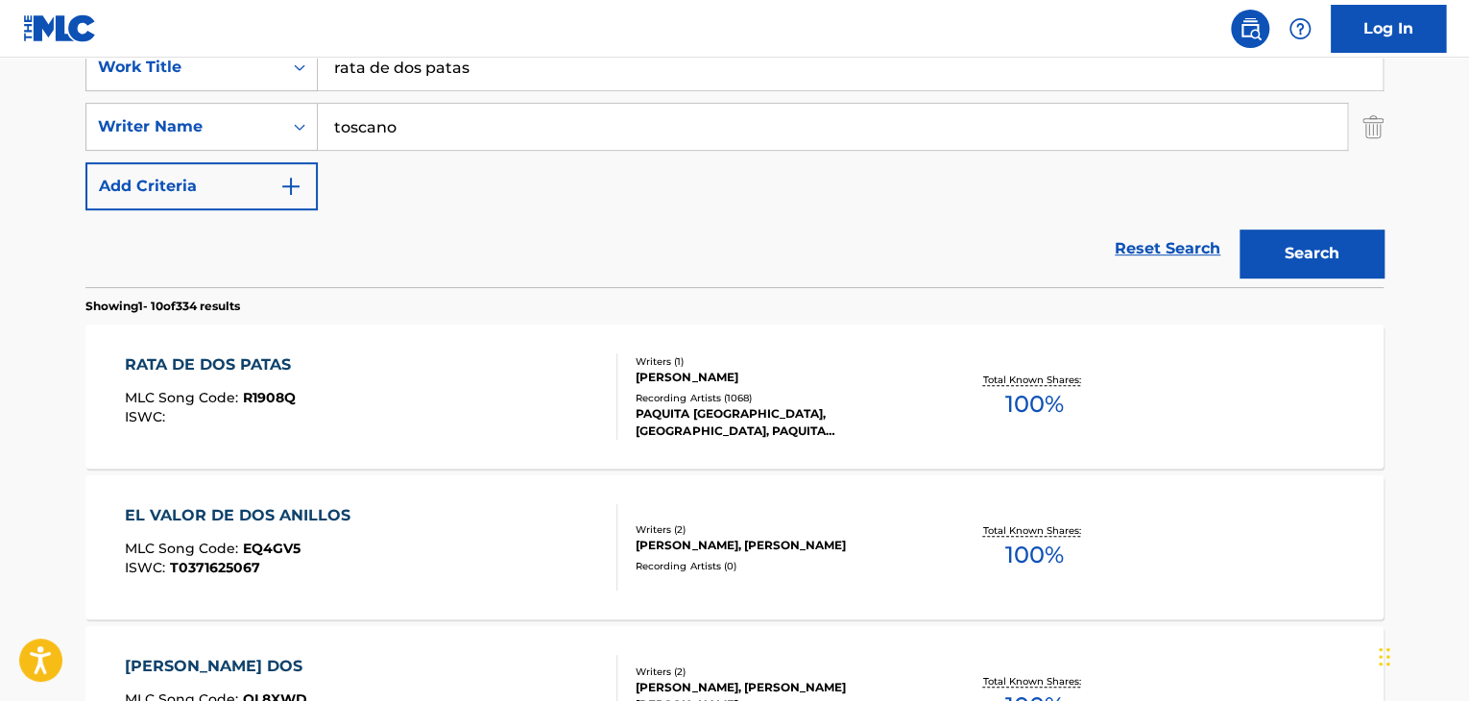
click at [238, 358] on div "RATA DE DOS PATAS" at bounding box center [213, 364] width 176 height 23
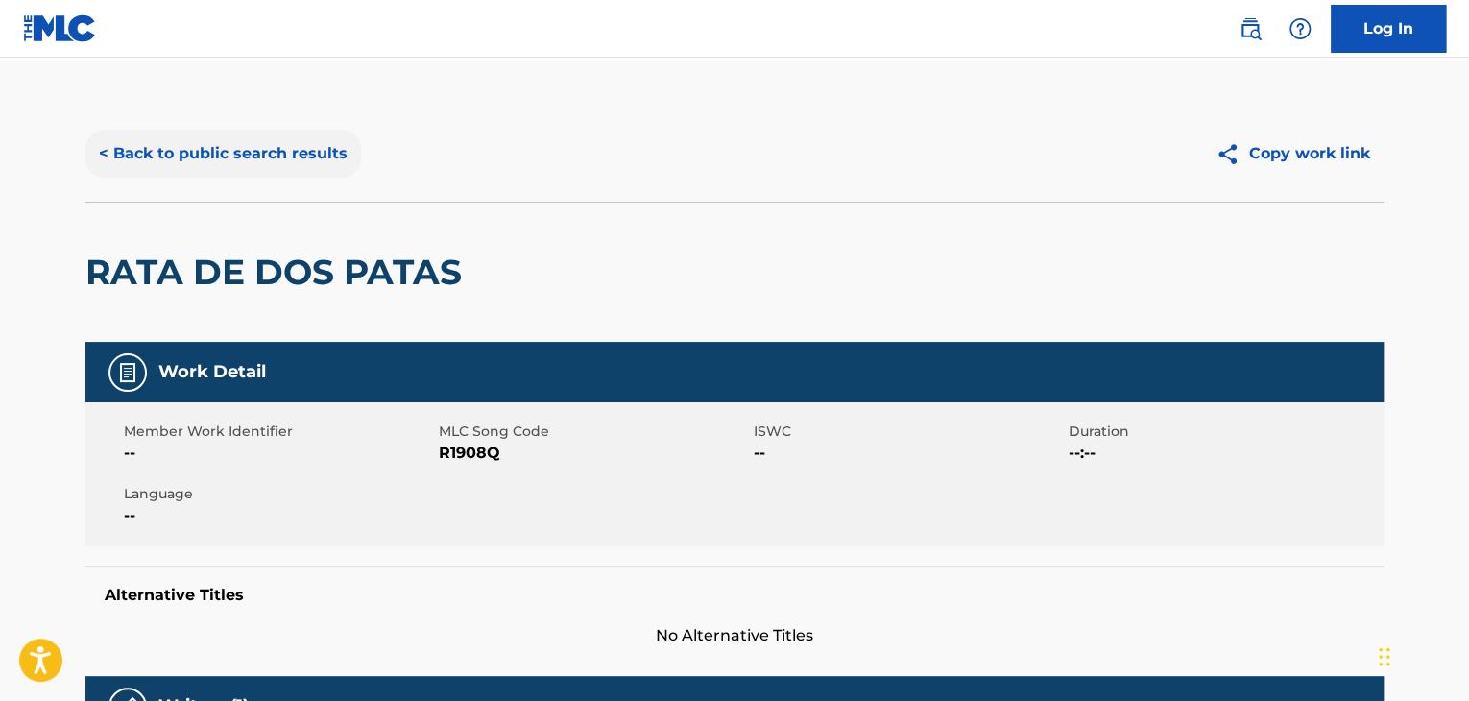
click at [104, 158] on button "< Back to public search results" at bounding box center [223, 154] width 276 height 48
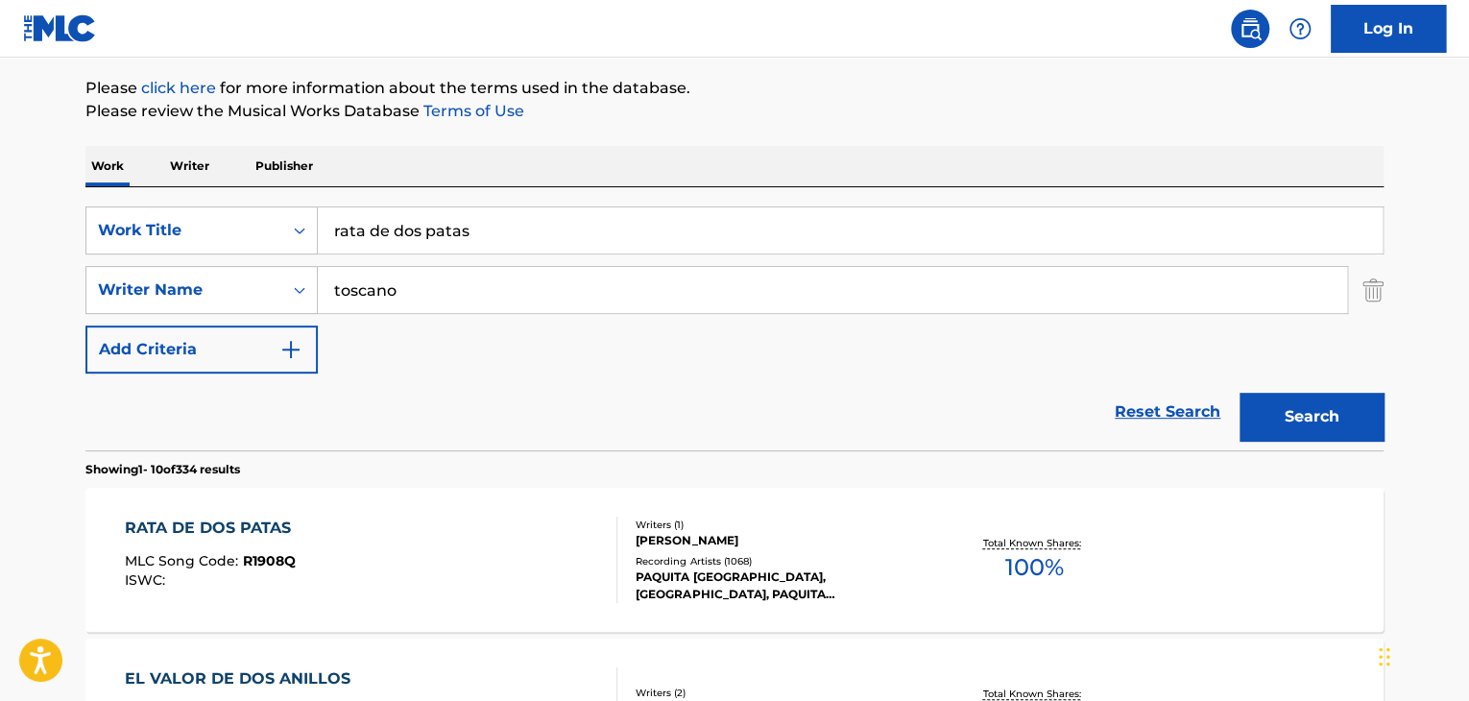
scroll to position [192, 0]
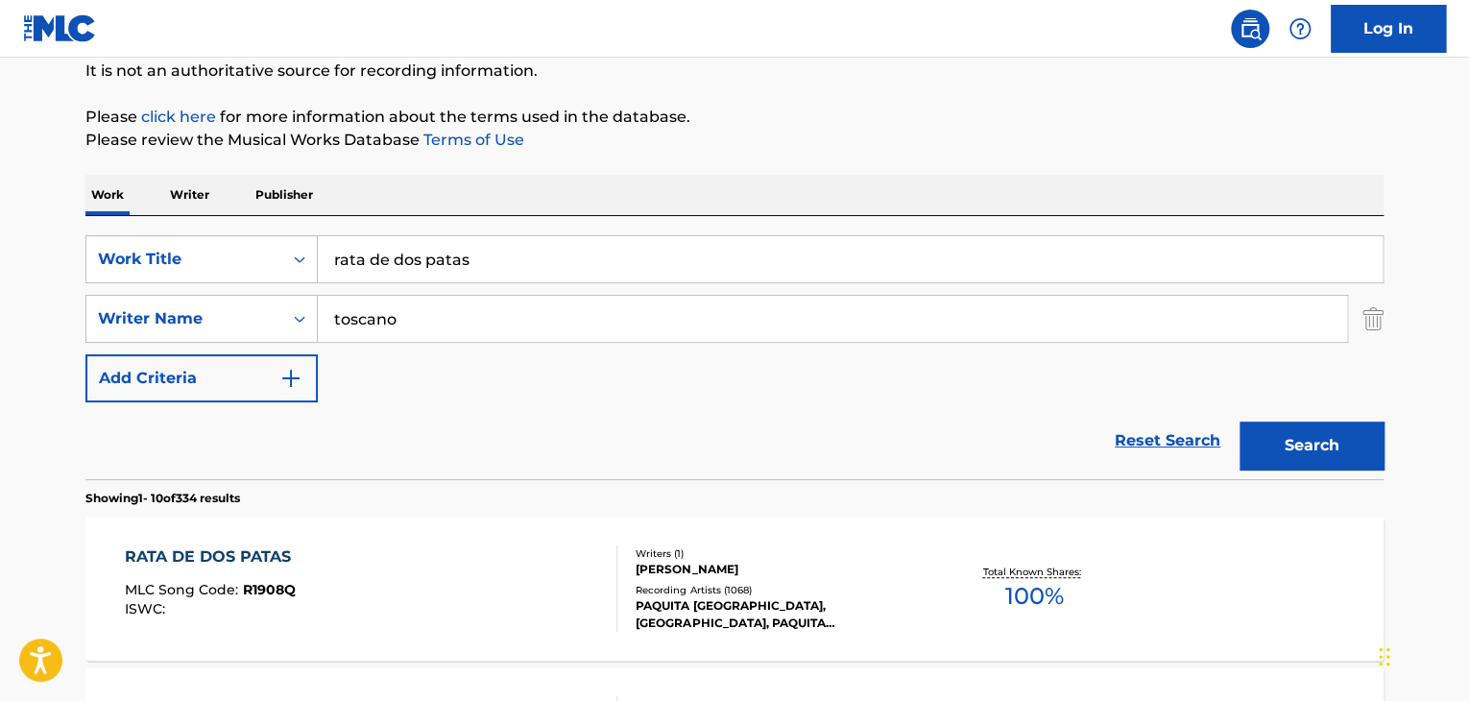
drag, startPoint x: 468, startPoint y: 258, endPoint x: 0, endPoint y: 295, distance: 469.9
type input "tarjeta roja"
drag, startPoint x: 33, startPoint y: 308, endPoint x: 19, endPoint y: 293, distance: 20.4
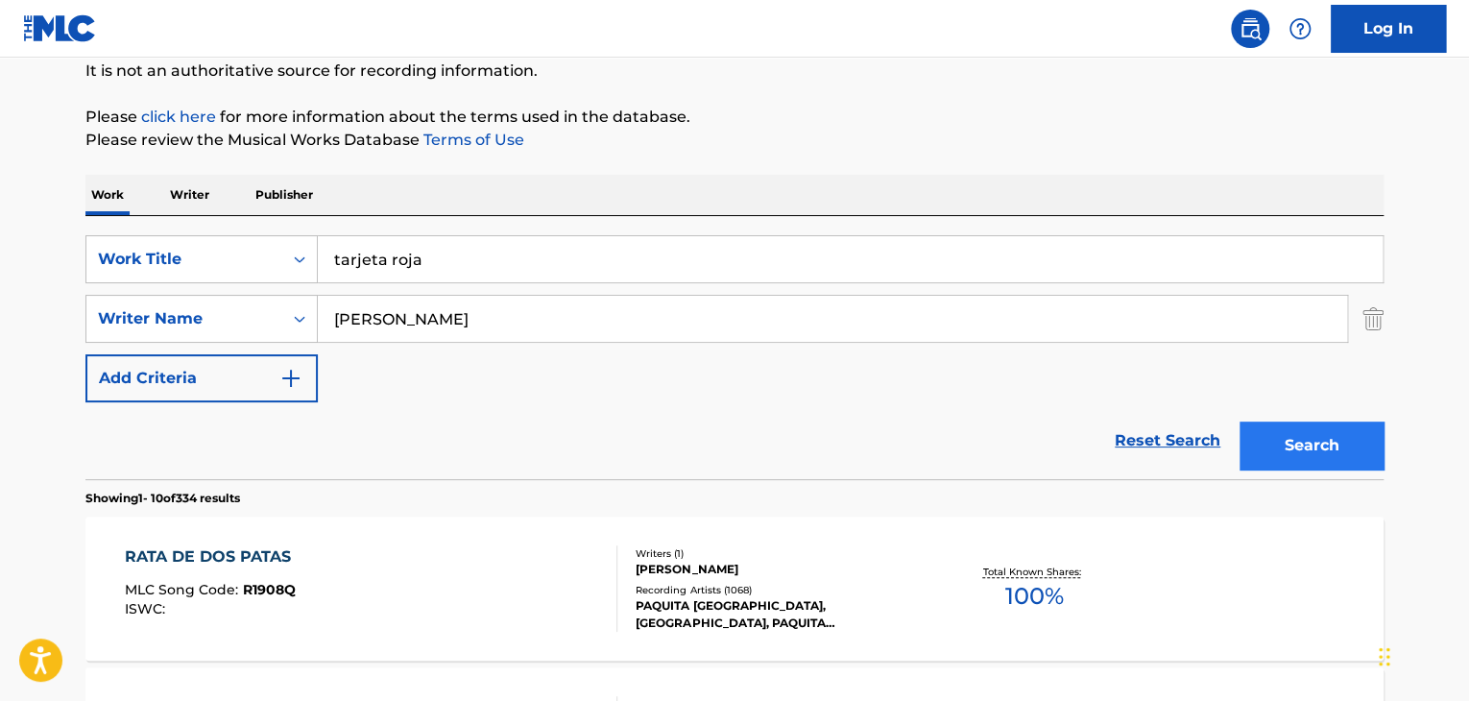
type input "[PERSON_NAME]"
click at [1290, 446] on button "Search" at bounding box center [1311, 445] width 144 height 48
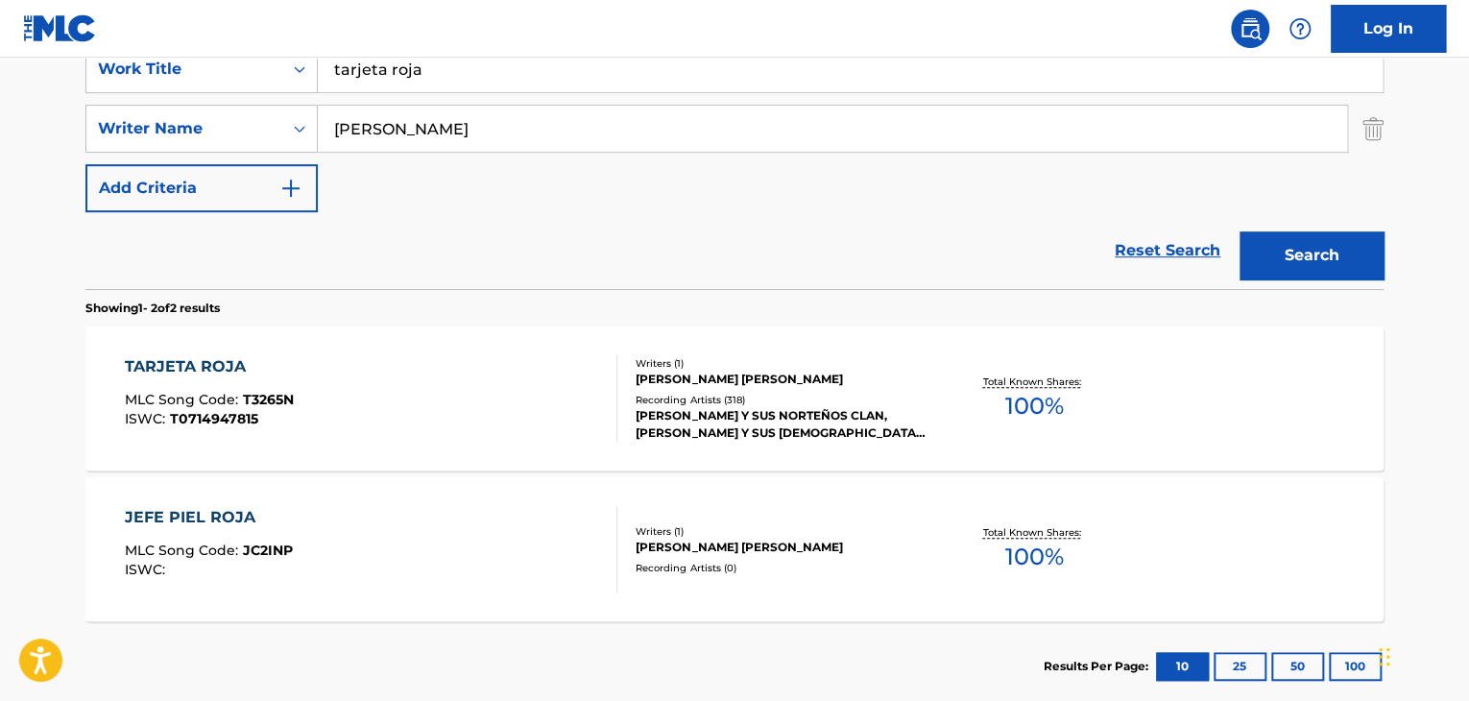
scroll to position [384, 0]
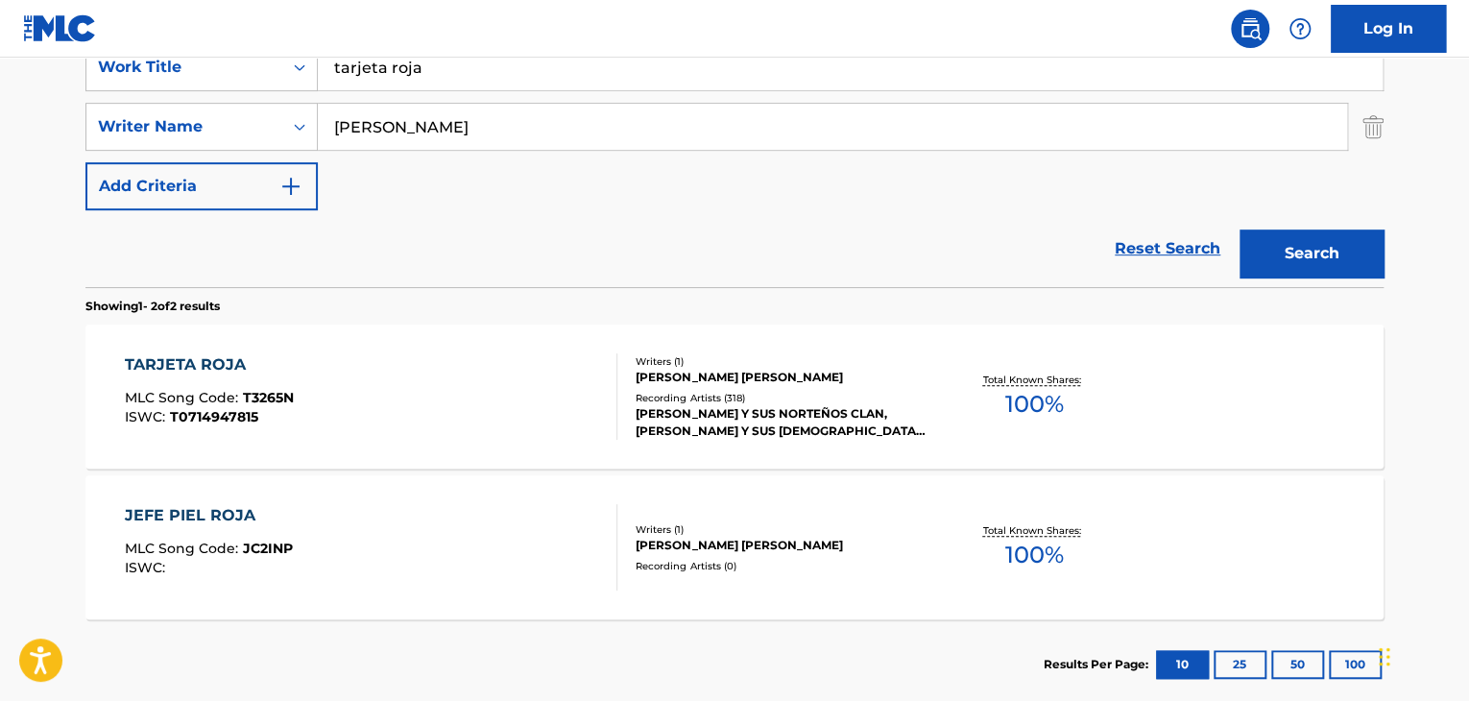
click at [207, 364] on div "TARJETA ROJA" at bounding box center [209, 364] width 169 height 23
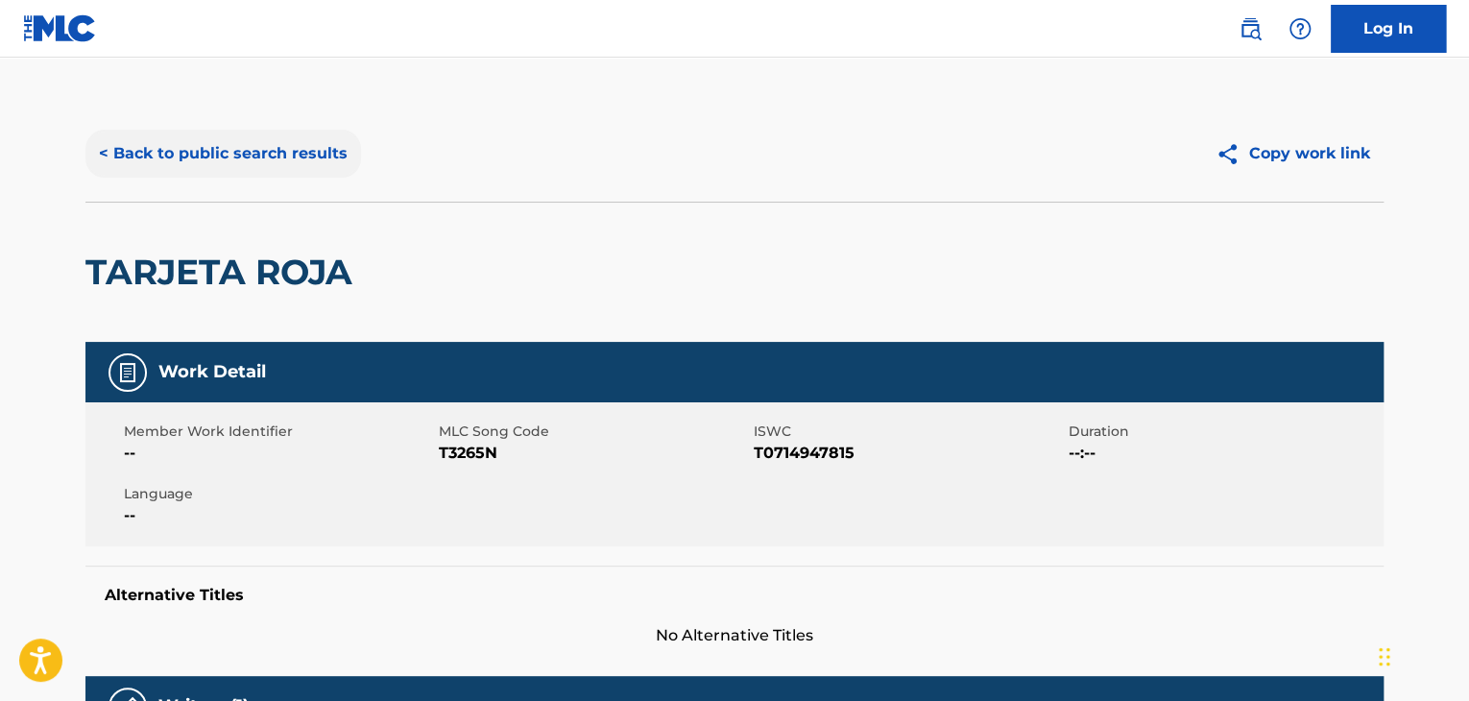
click at [105, 149] on button "< Back to public search results" at bounding box center [223, 154] width 276 height 48
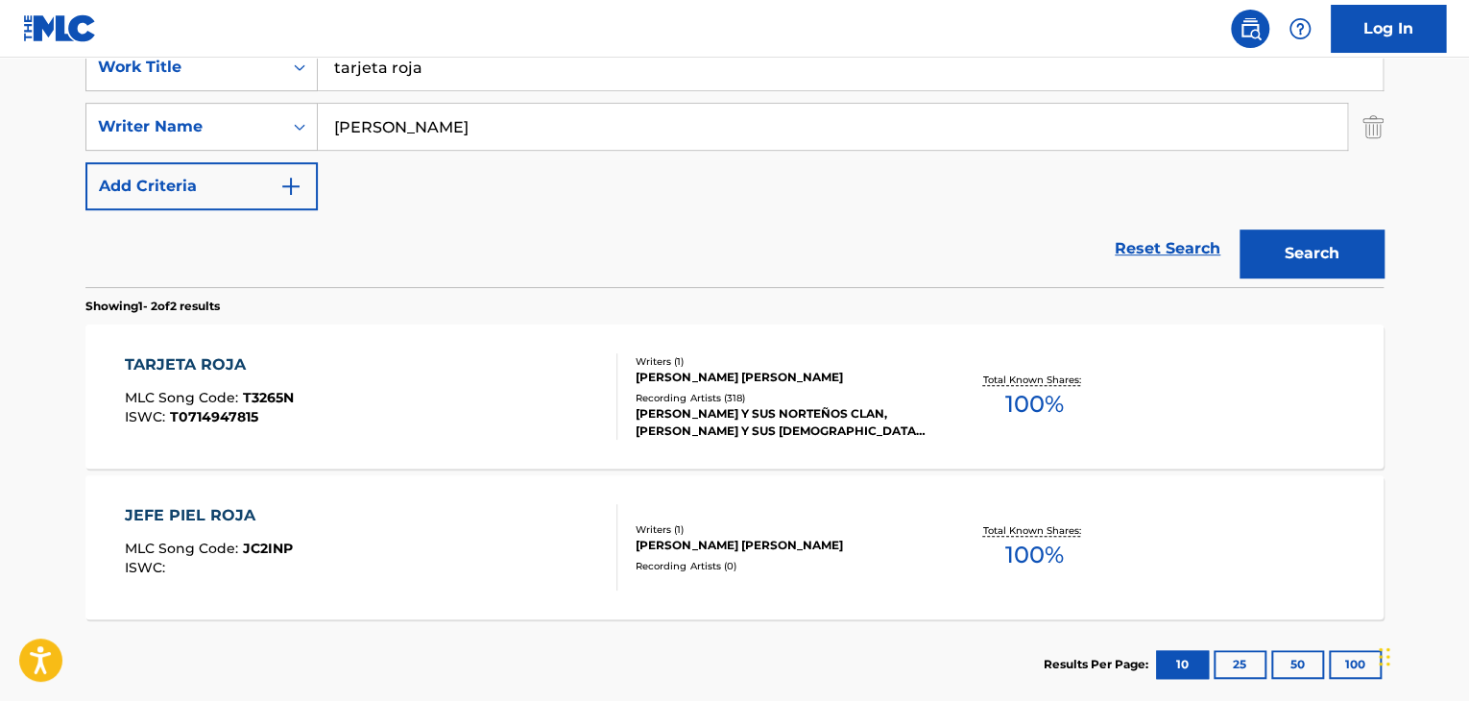
click at [115, 93] on div "SearchWithCriteria26ae5c44-f55b-4be4-80b0-88b8eb06ab11 Work Title tarjeta roja …" at bounding box center [734, 126] width 1298 height 167
type input "cuando calienta el sol"
drag, startPoint x: 387, startPoint y: 133, endPoint x: 284, endPoint y: 151, distance: 104.2
click at [284, 151] on div "SearchWithCriteria26ae5c44-f55b-4be4-80b0-88b8eb06ab11 Work Title cuando calien…" at bounding box center [734, 126] width 1298 height 167
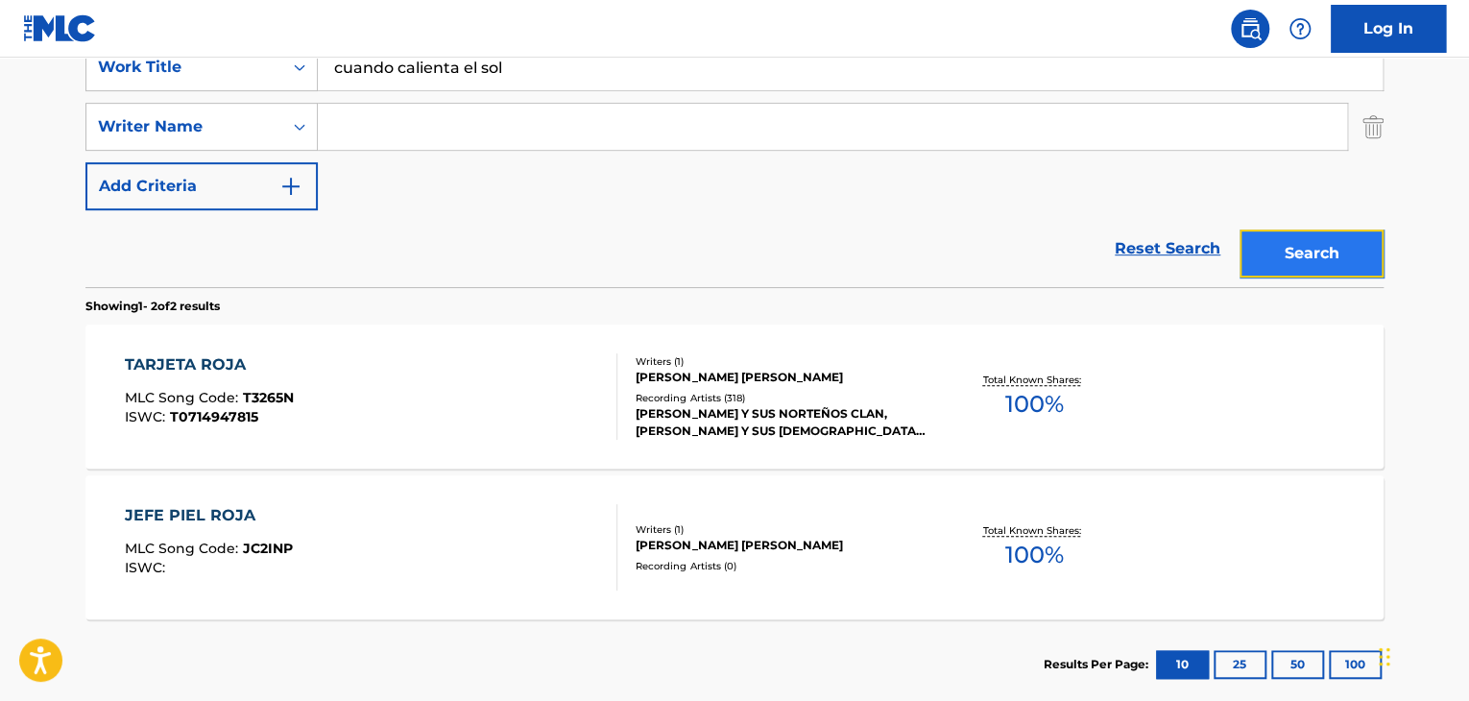
click at [1275, 249] on button "Search" at bounding box center [1311, 253] width 144 height 48
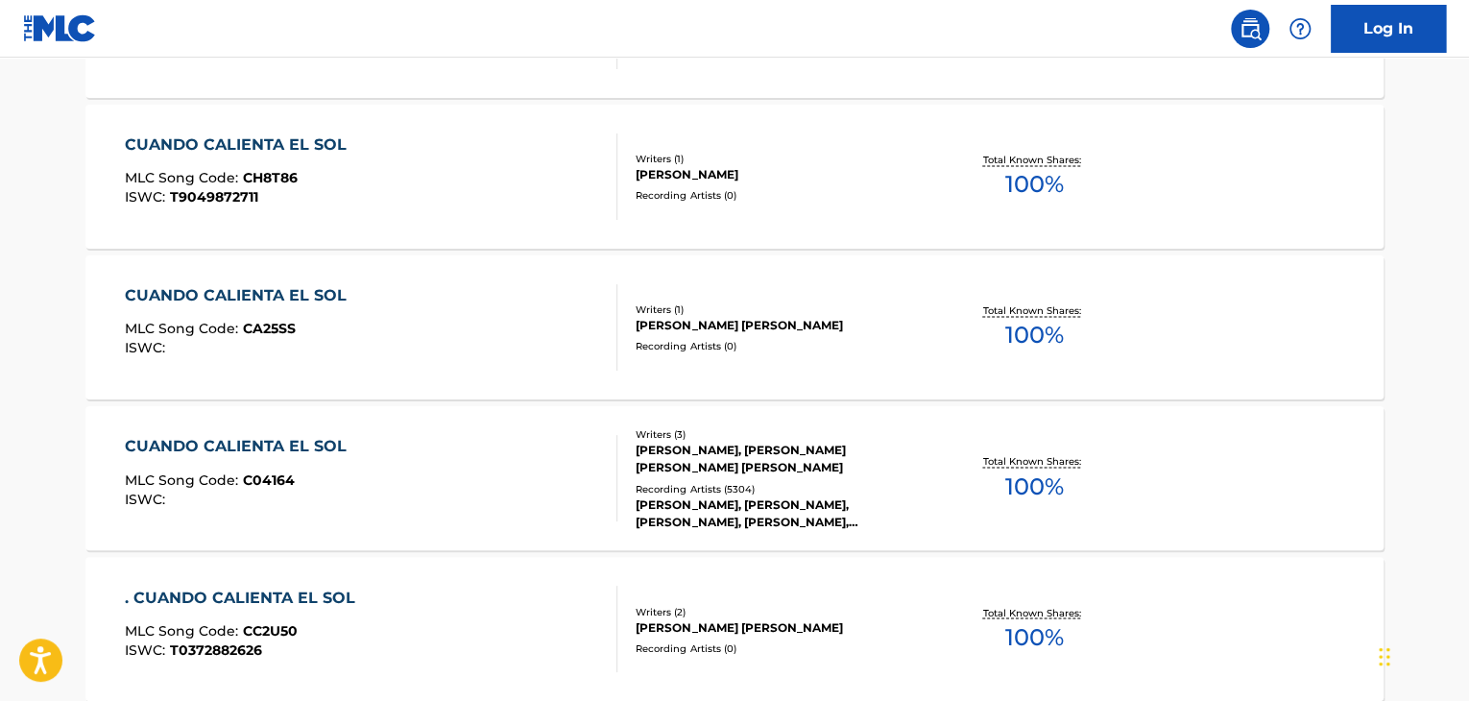
scroll to position [1632, 0]
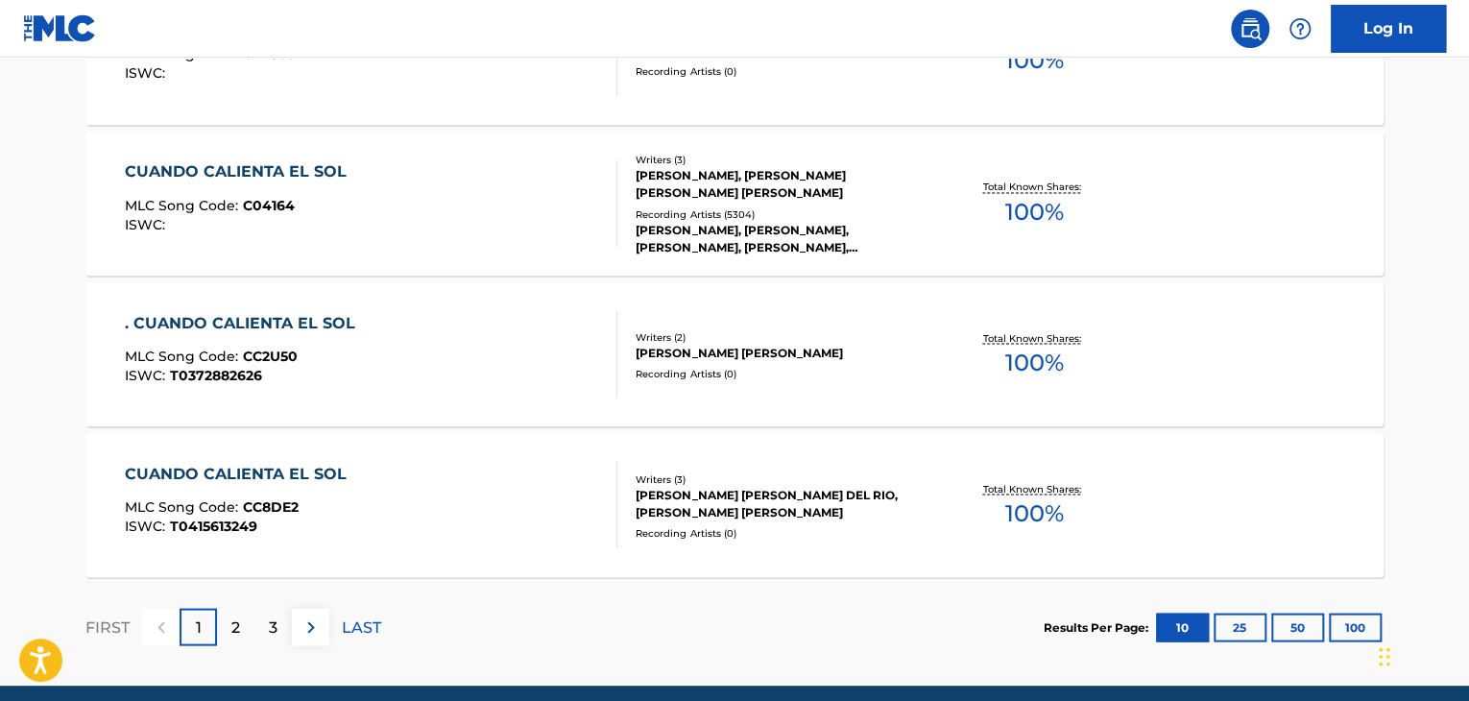
click at [220, 174] on div "CUANDO CALIENTA EL SOL" at bounding box center [240, 171] width 231 height 23
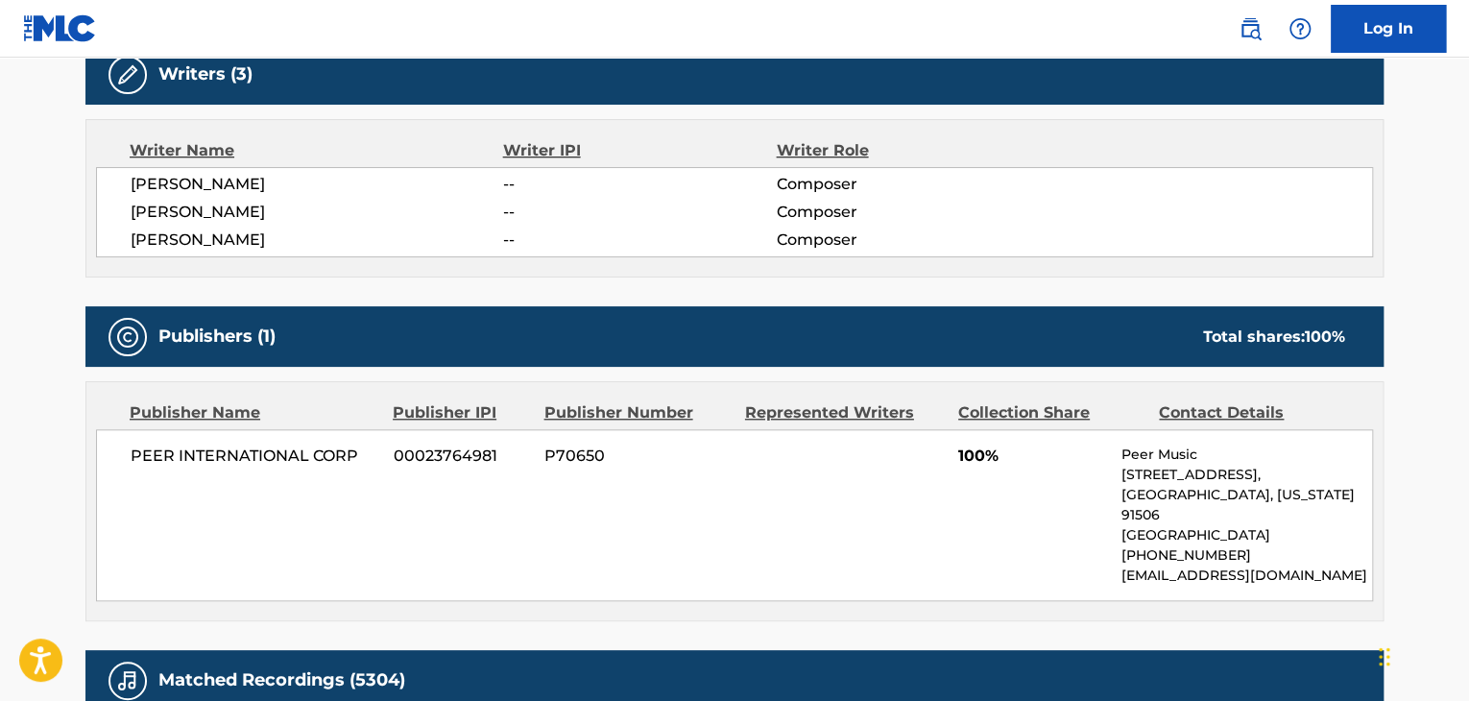
scroll to position [768, 0]
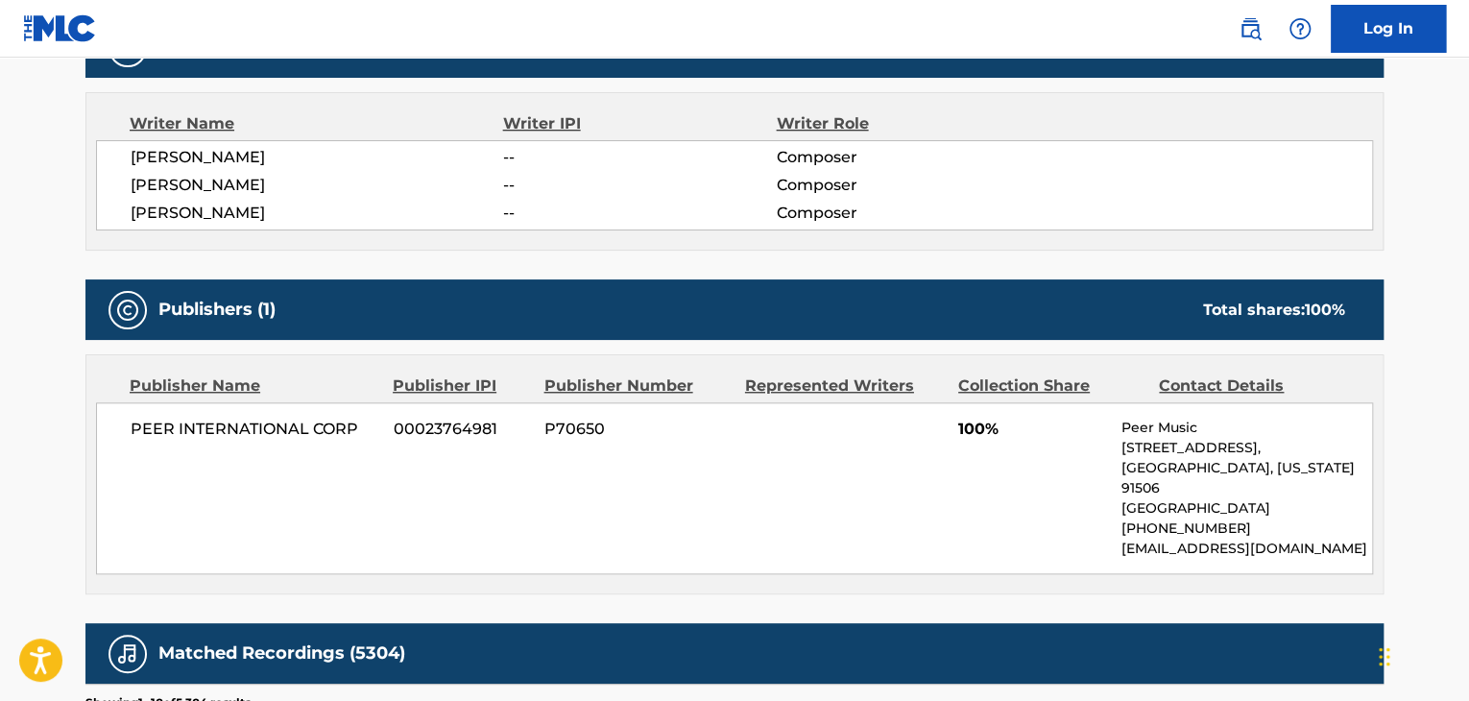
click at [81, 402] on div "< Back to public search results Copy work link CUANDO CALIENTA EL SOL Work Deta…" at bounding box center [734, 323] width 1344 height 1971
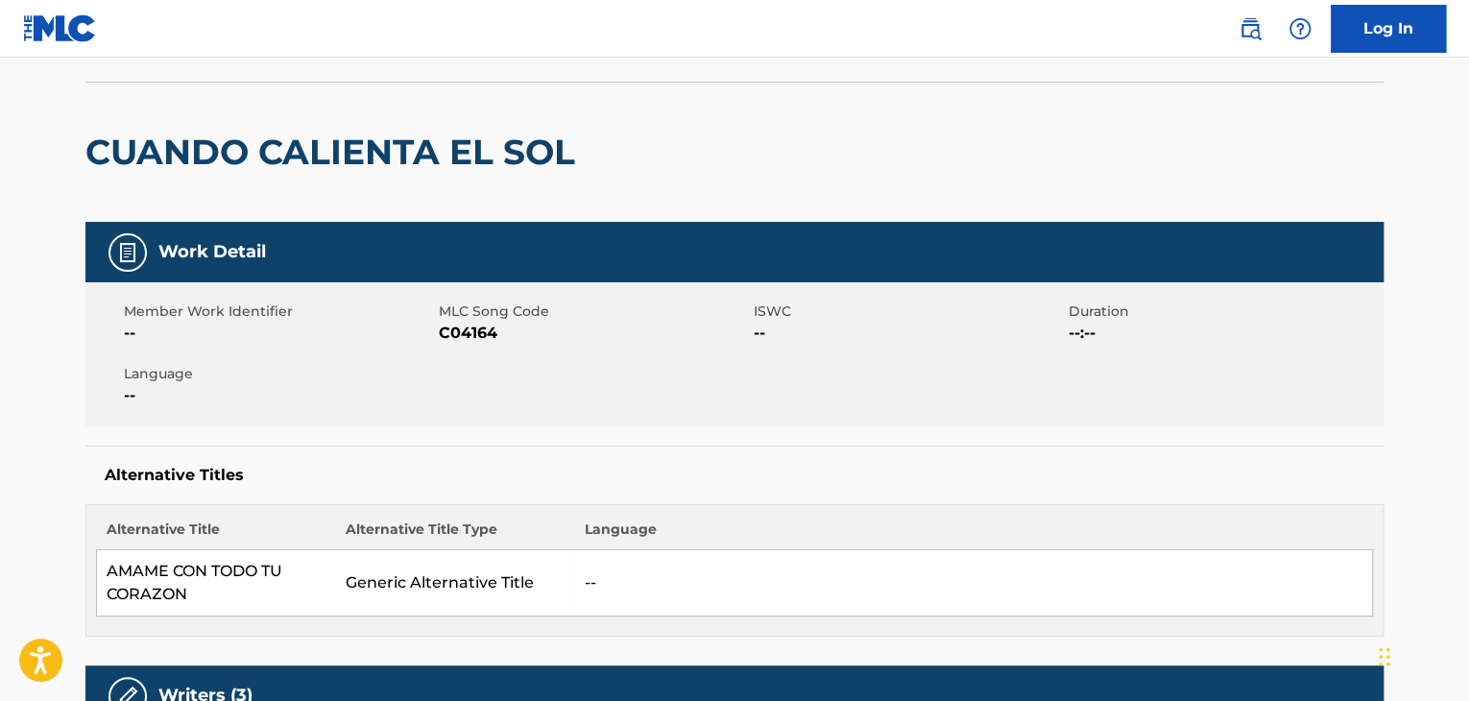
scroll to position [0, 0]
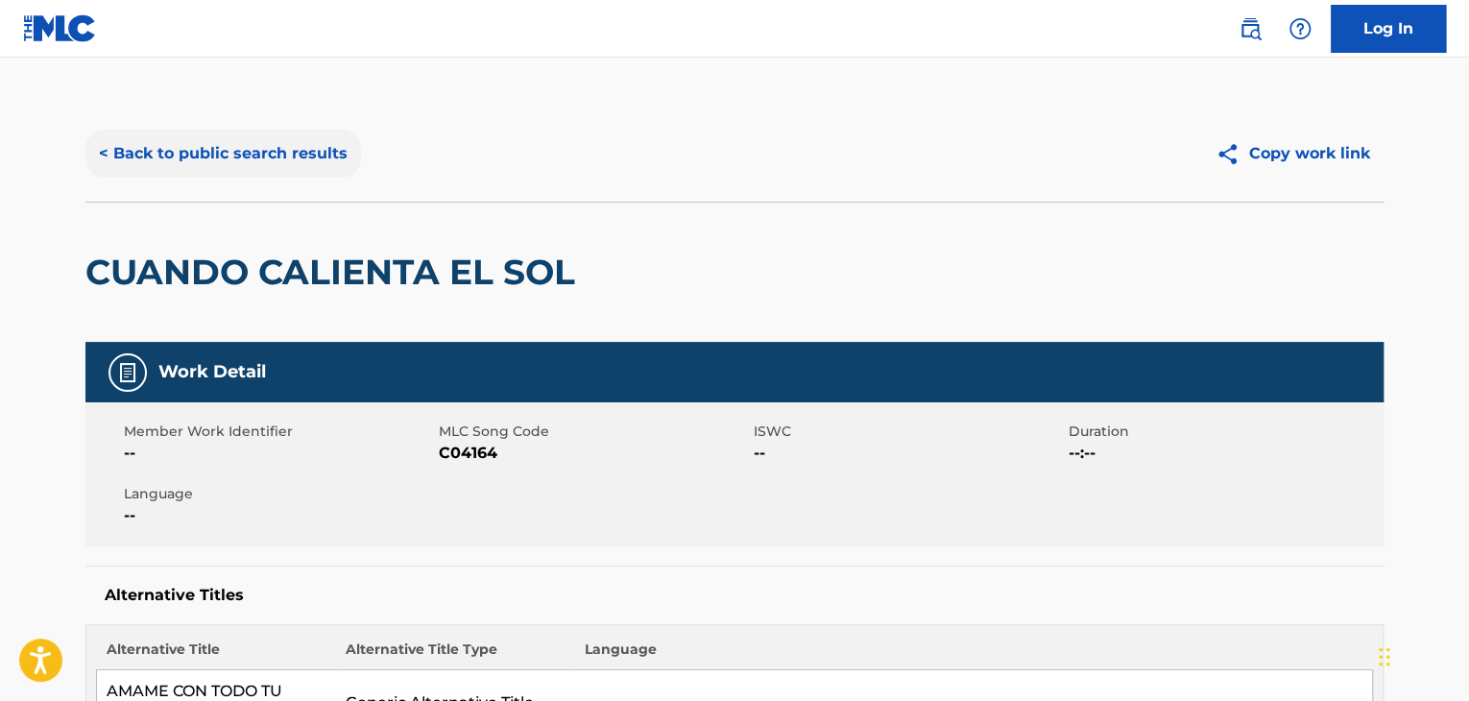
click at [97, 166] on button "< Back to public search results" at bounding box center [223, 154] width 276 height 48
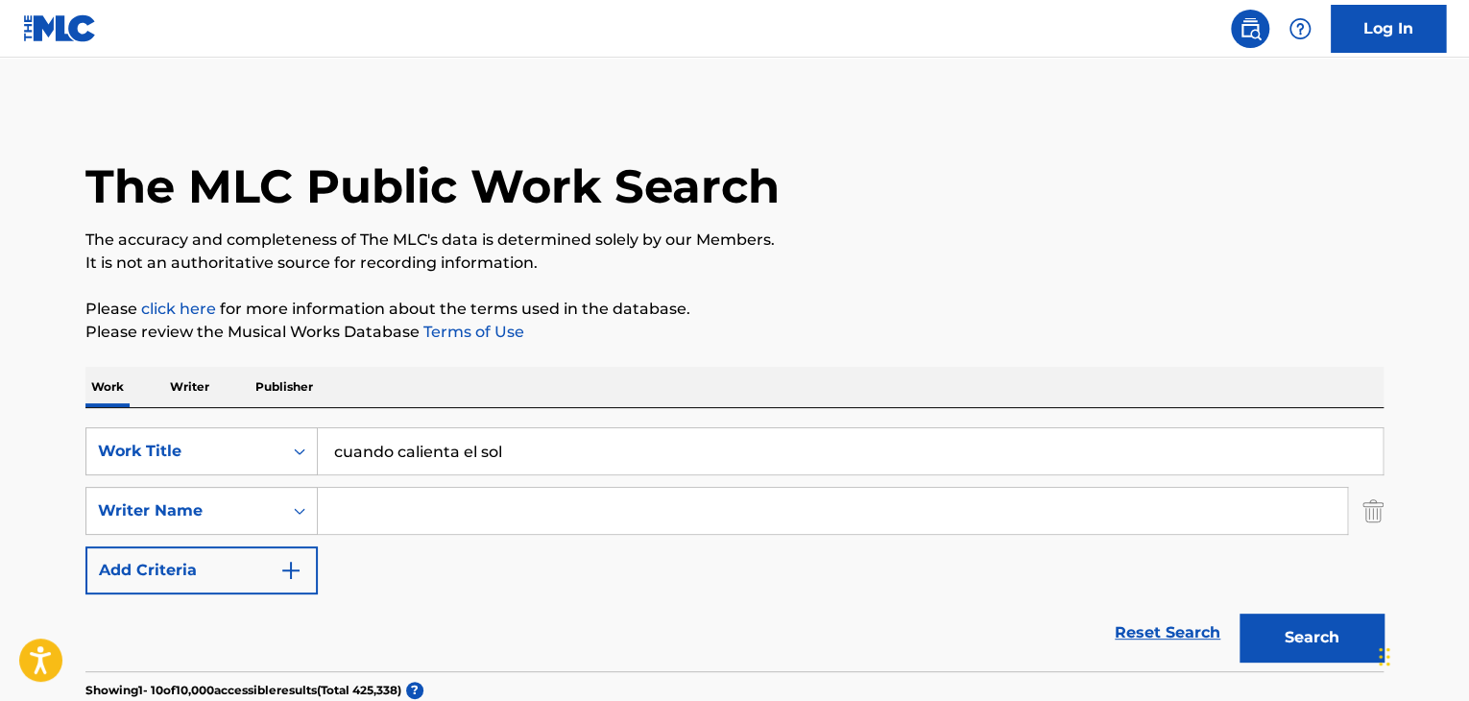
drag, startPoint x: 534, startPoint y: 449, endPoint x: 376, endPoint y: 446, distance: 157.5
click at [376, 446] on input "cuando calienta el sol" at bounding box center [850, 451] width 1065 height 46
type input "c"
type input "directo al corazon"
drag, startPoint x: 357, startPoint y: 432, endPoint x: 0, endPoint y: 336, distance: 369.8
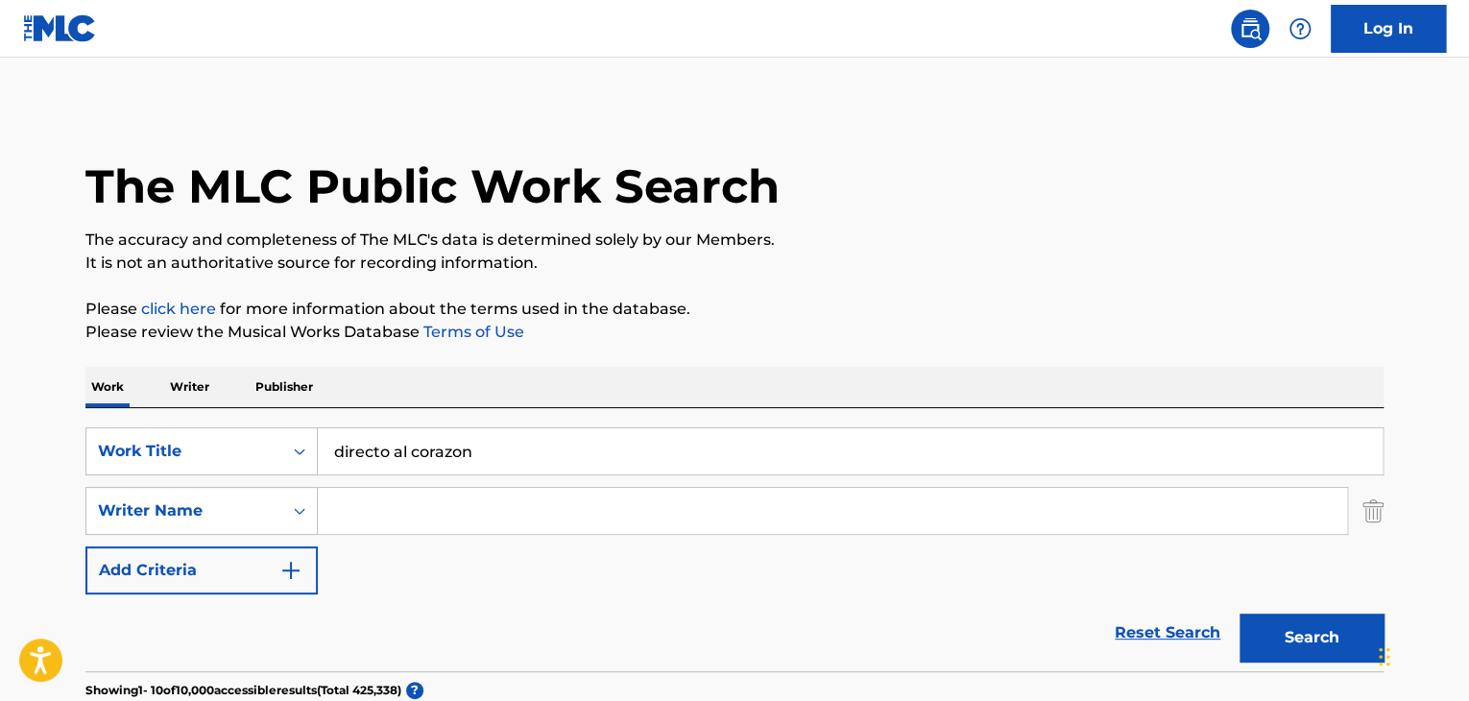
type input "cuando calienta el sol"
click at [496, 512] on input "Search Form" at bounding box center [832, 511] width 1029 height 46
type input "[PERSON_NAME]"
click at [1252, 639] on button "Search" at bounding box center [1311, 637] width 144 height 48
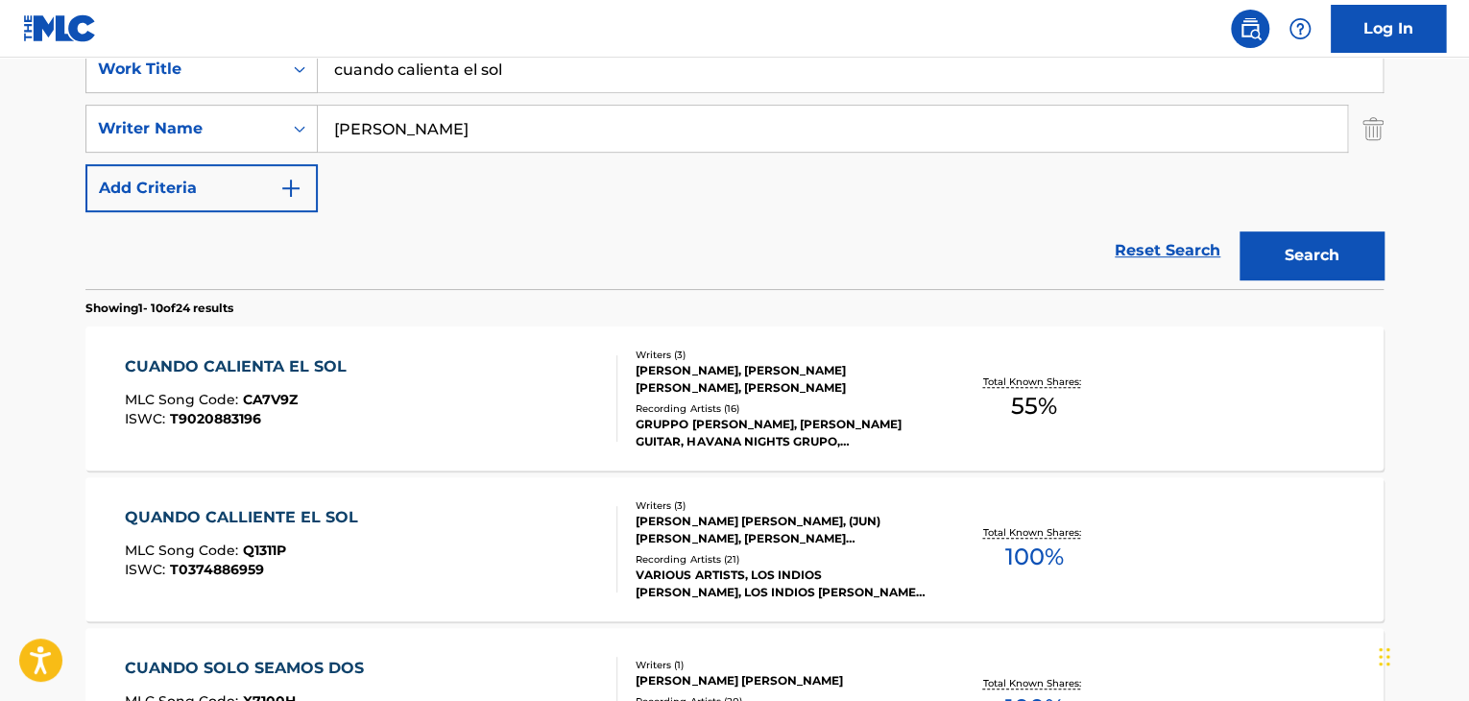
scroll to position [384, 0]
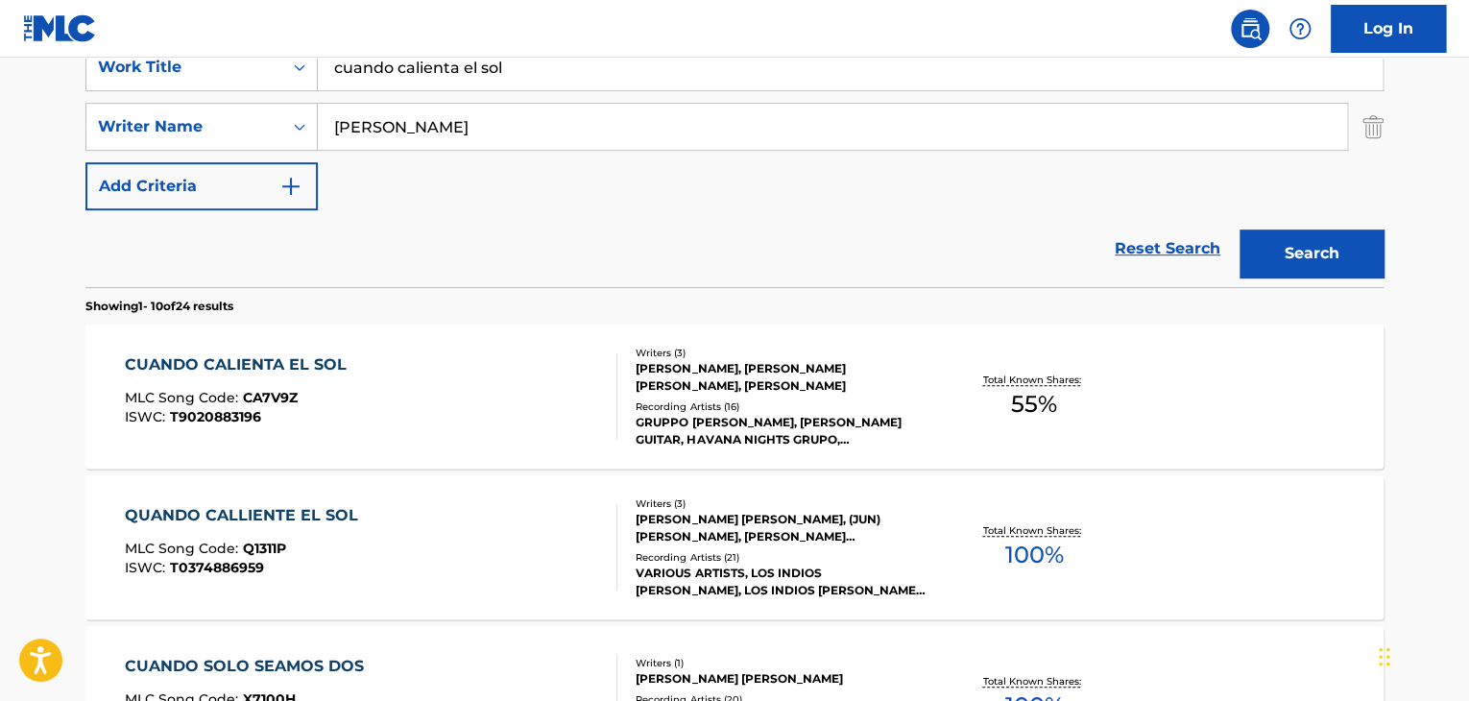
click at [292, 372] on div "CUANDO CALIENTA EL SOL" at bounding box center [240, 364] width 231 height 23
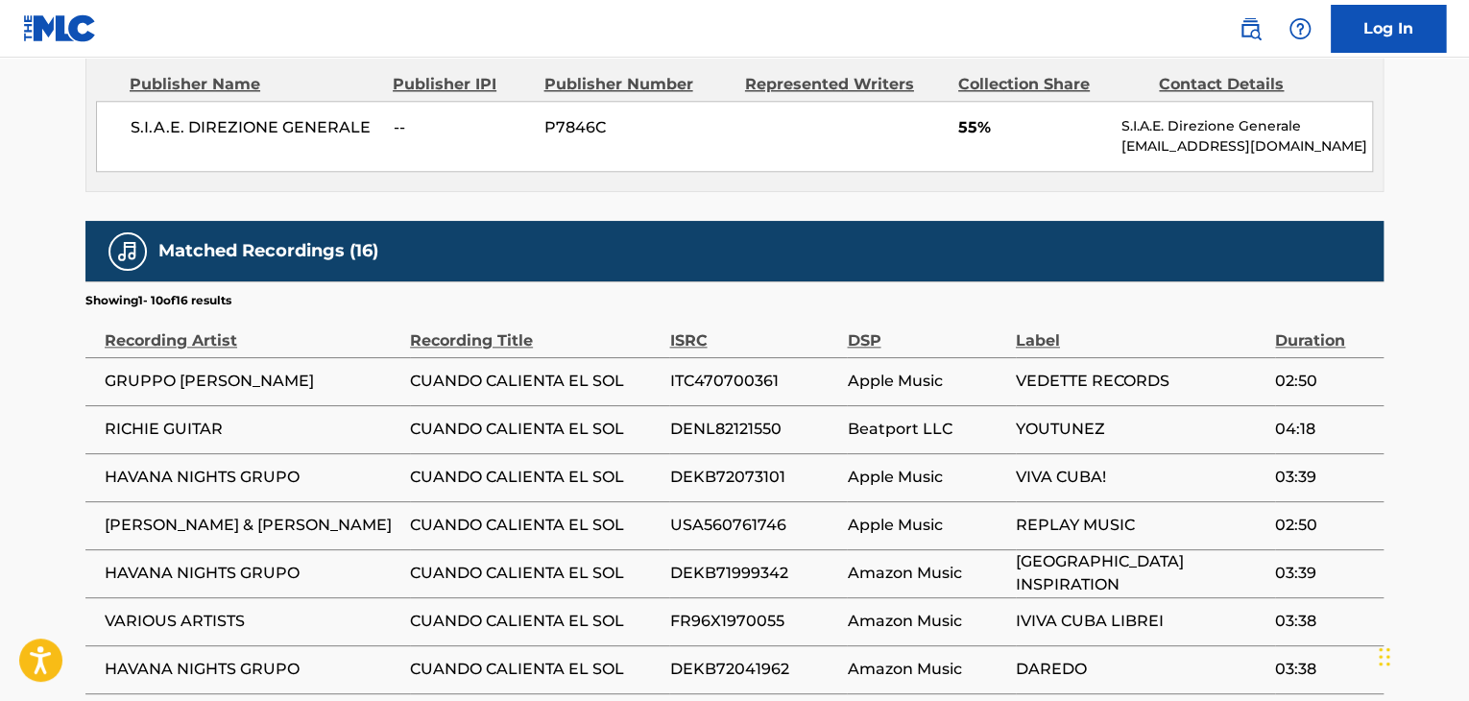
scroll to position [1286, 0]
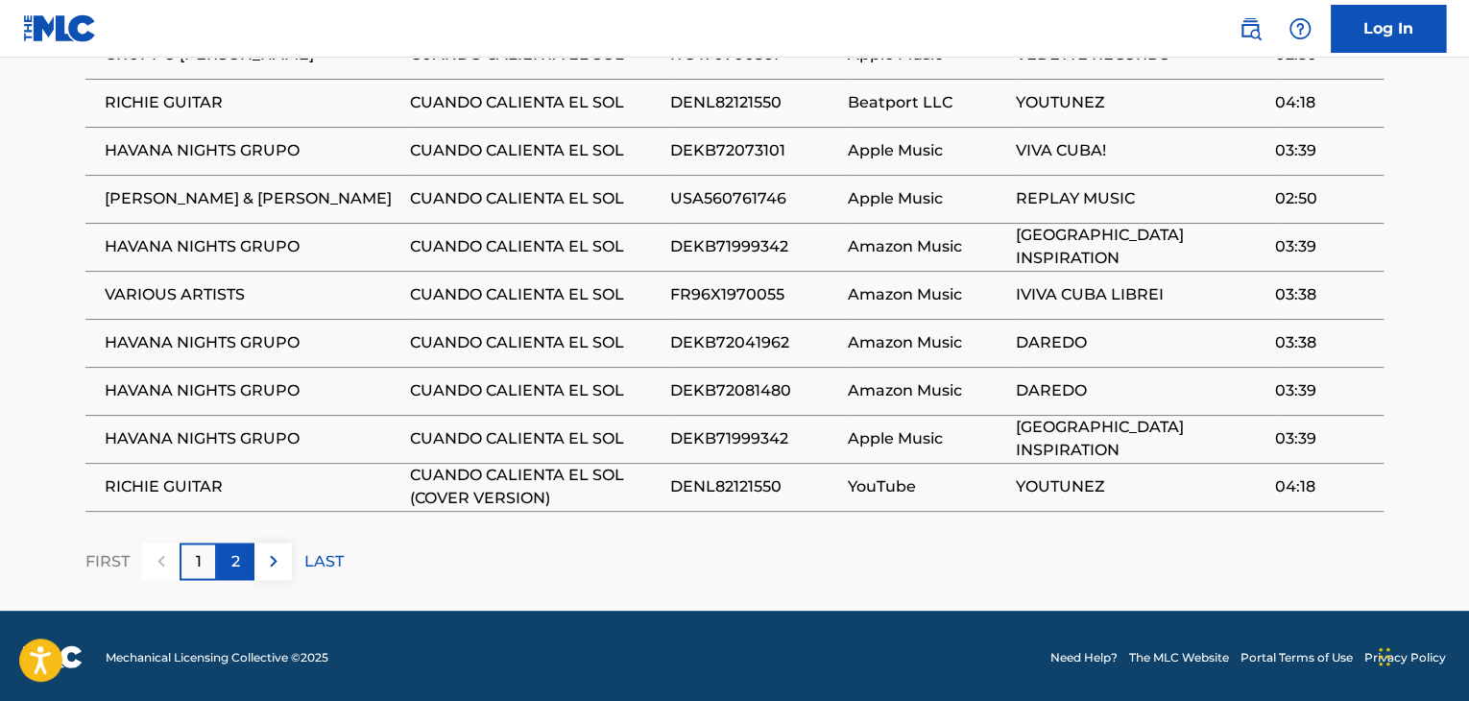
click at [224, 558] on div "2" at bounding box center [235, 560] width 37 height 37
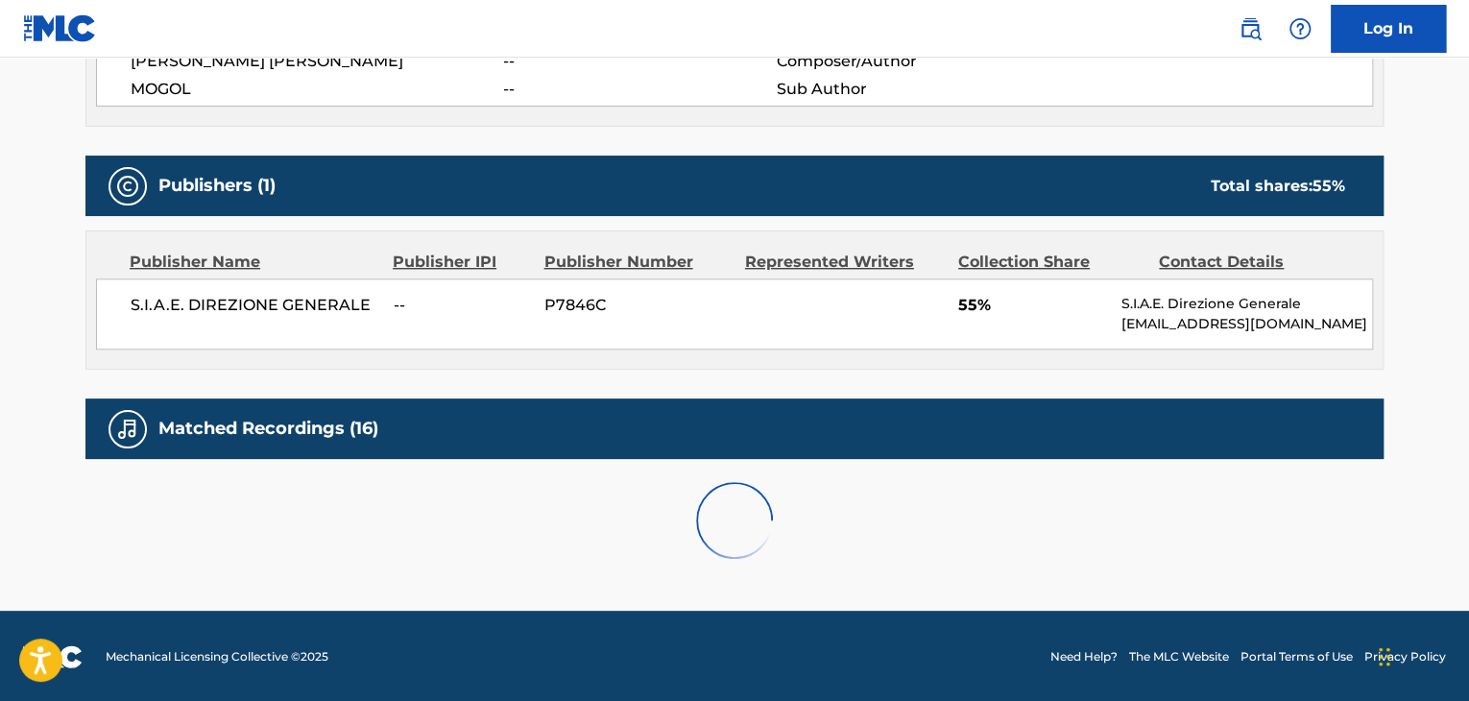
scroll to position [1094, 0]
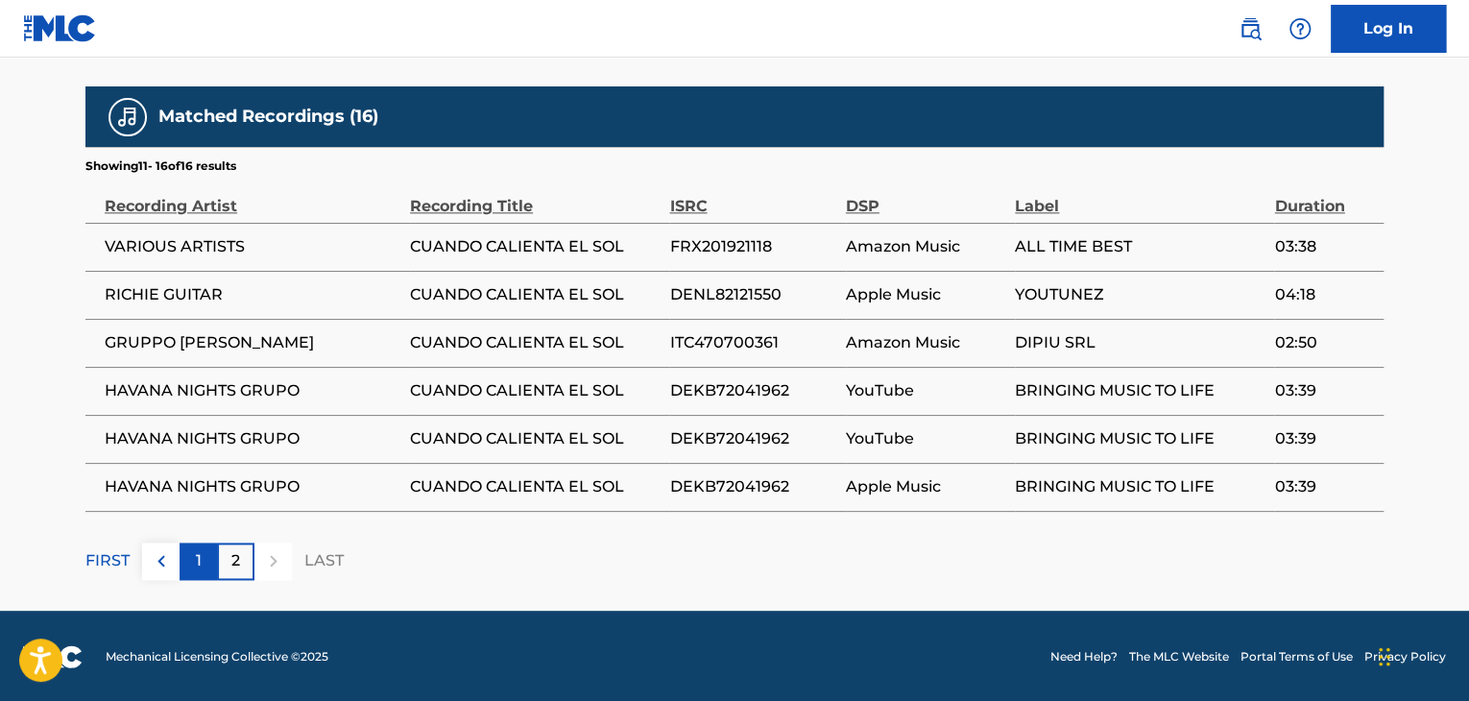
click at [193, 550] on div "1" at bounding box center [198, 560] width 37 height 37
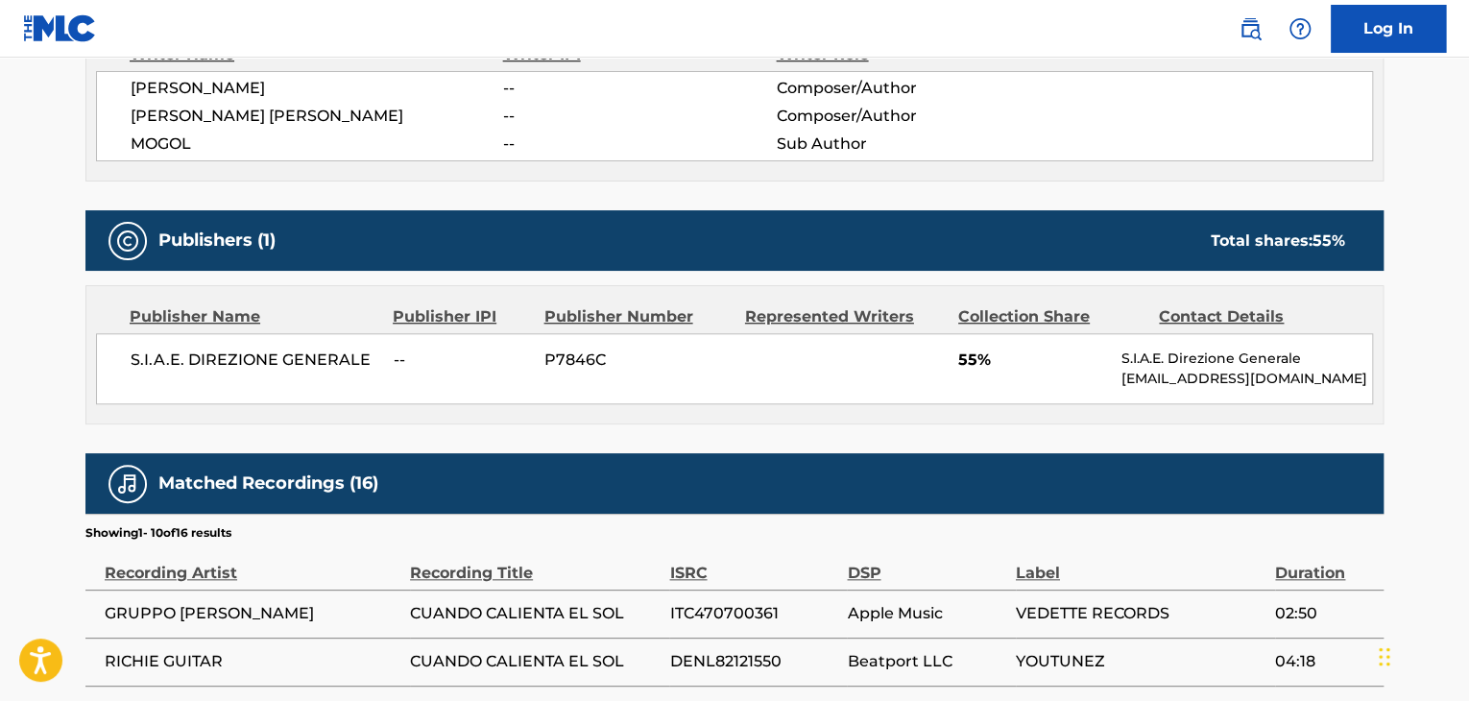
scroll to position [710, 0]
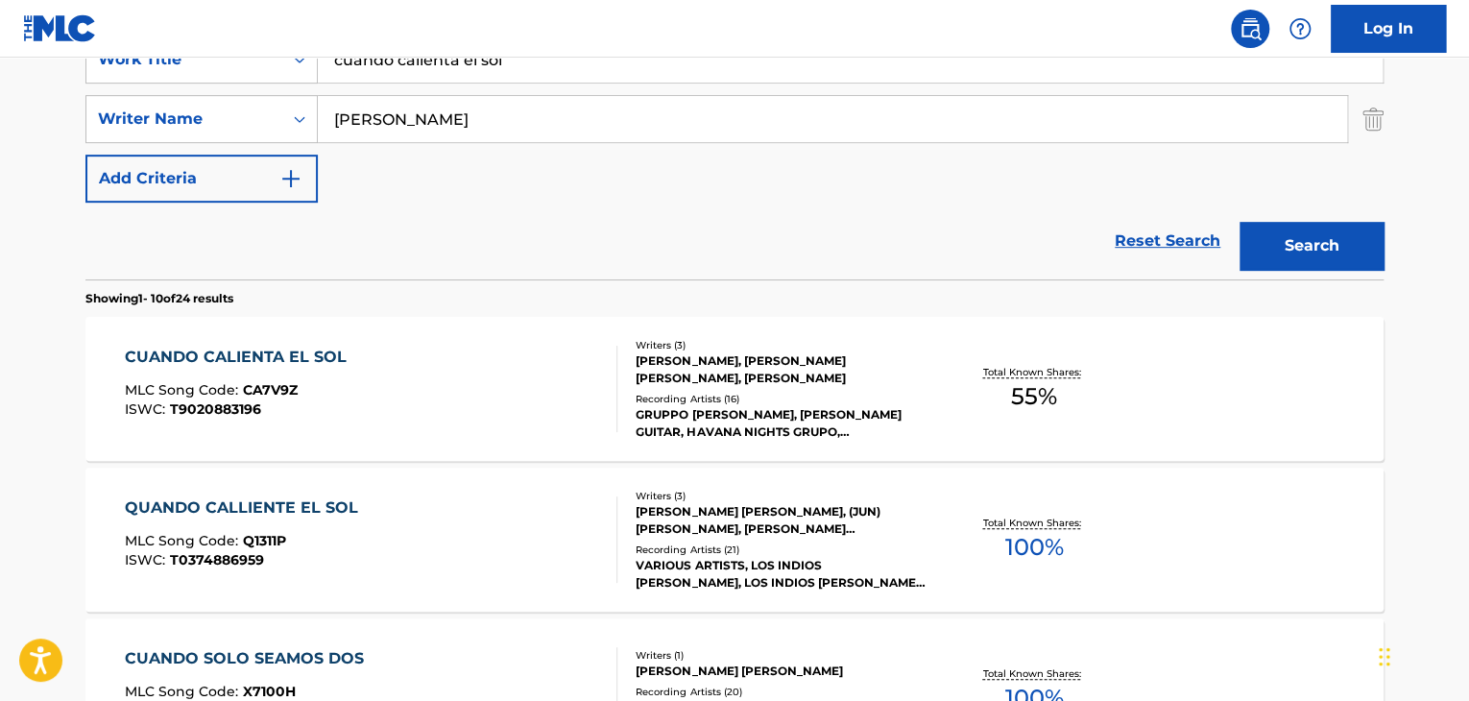
scroll to position [384, 0]
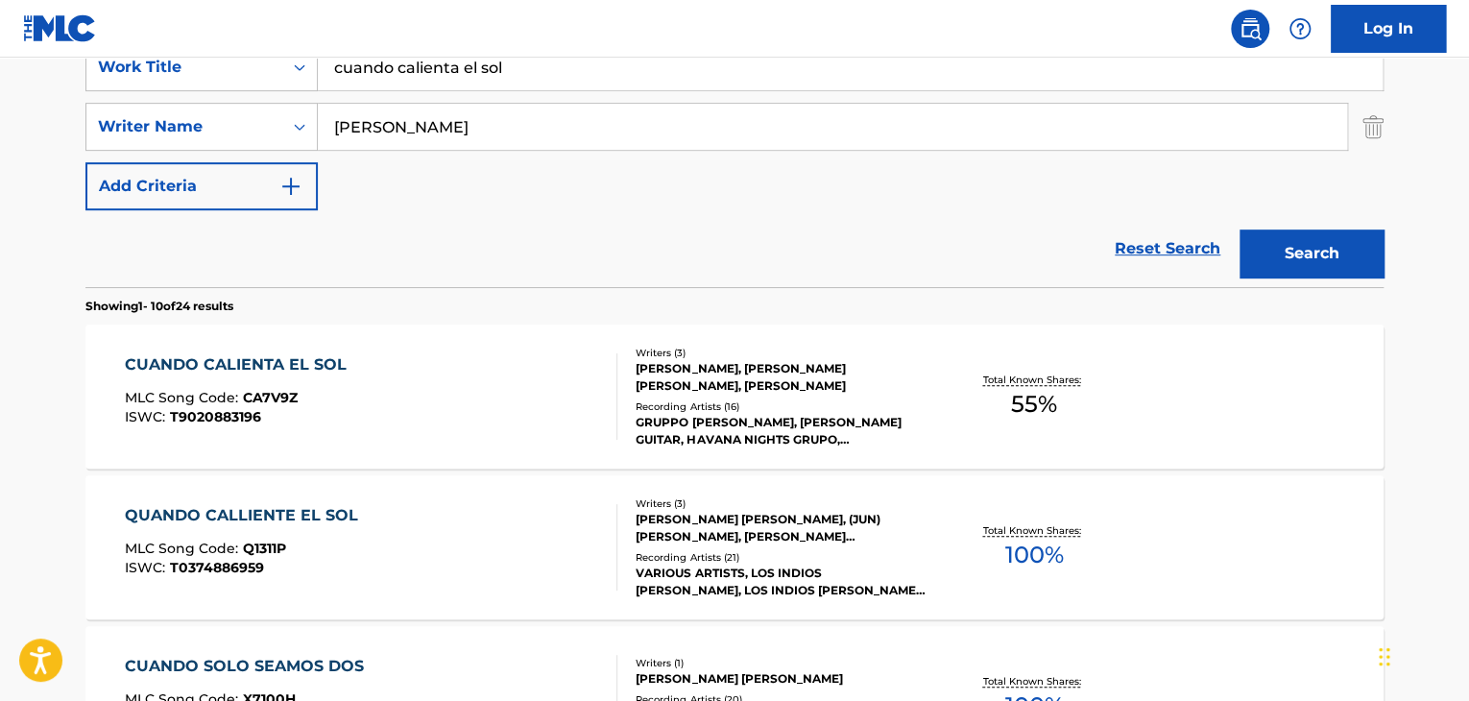
click at [227, 370] on div "CUANDO CALIENTA EL SOL" at bounding box center [240, 364] width 231 height 23
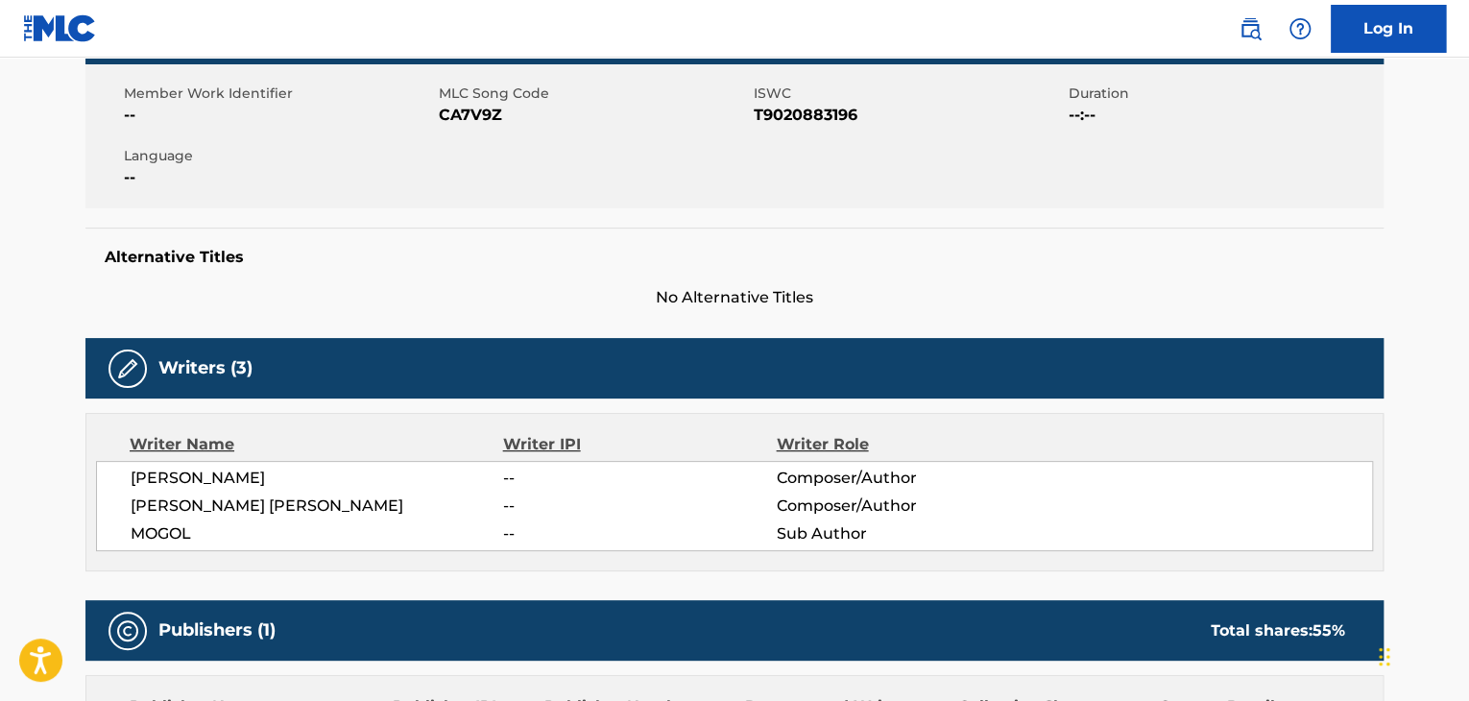
scroll to position [384, 0]
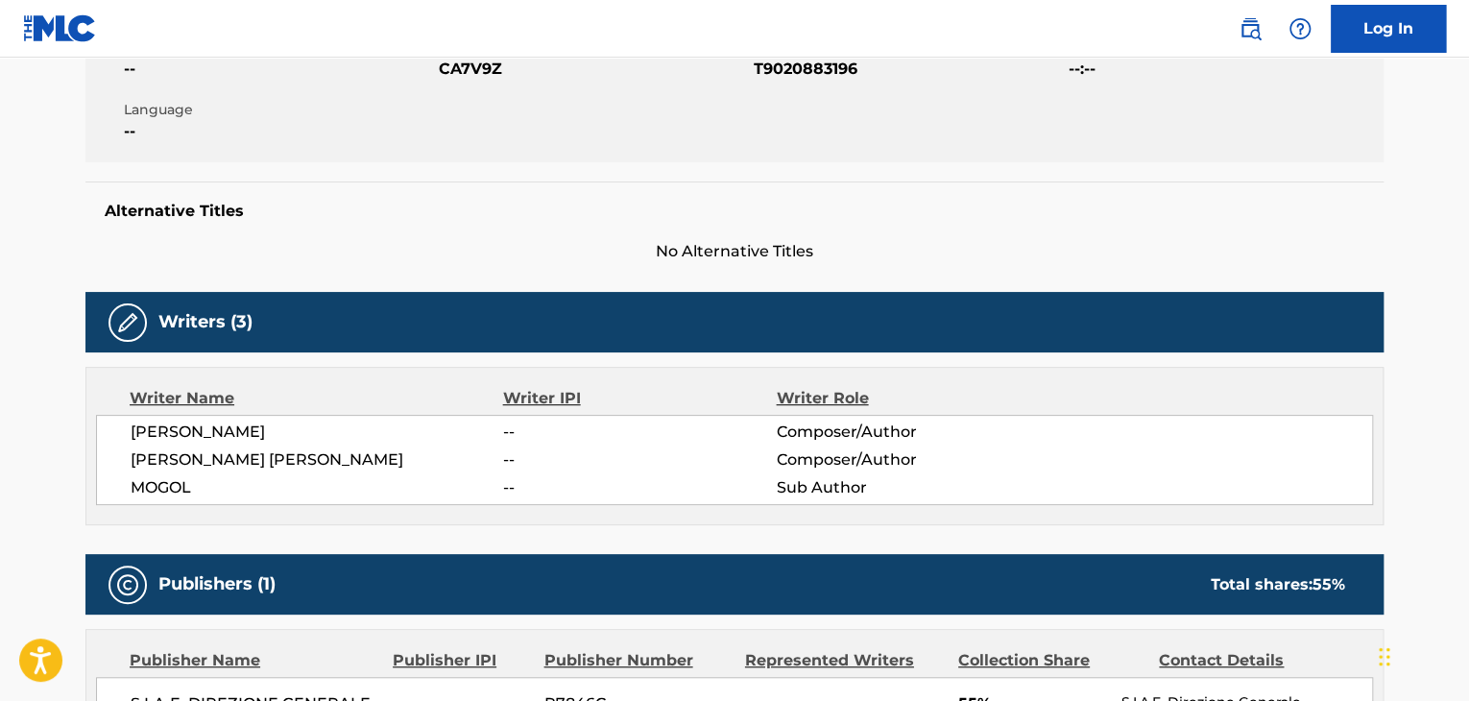
click at [73, 382] on div "< Back to public search results Copy work link CUANDO CALIENTA EL SOL Work Deta…" at bounding box center [734, 602] width 1344 height 1761
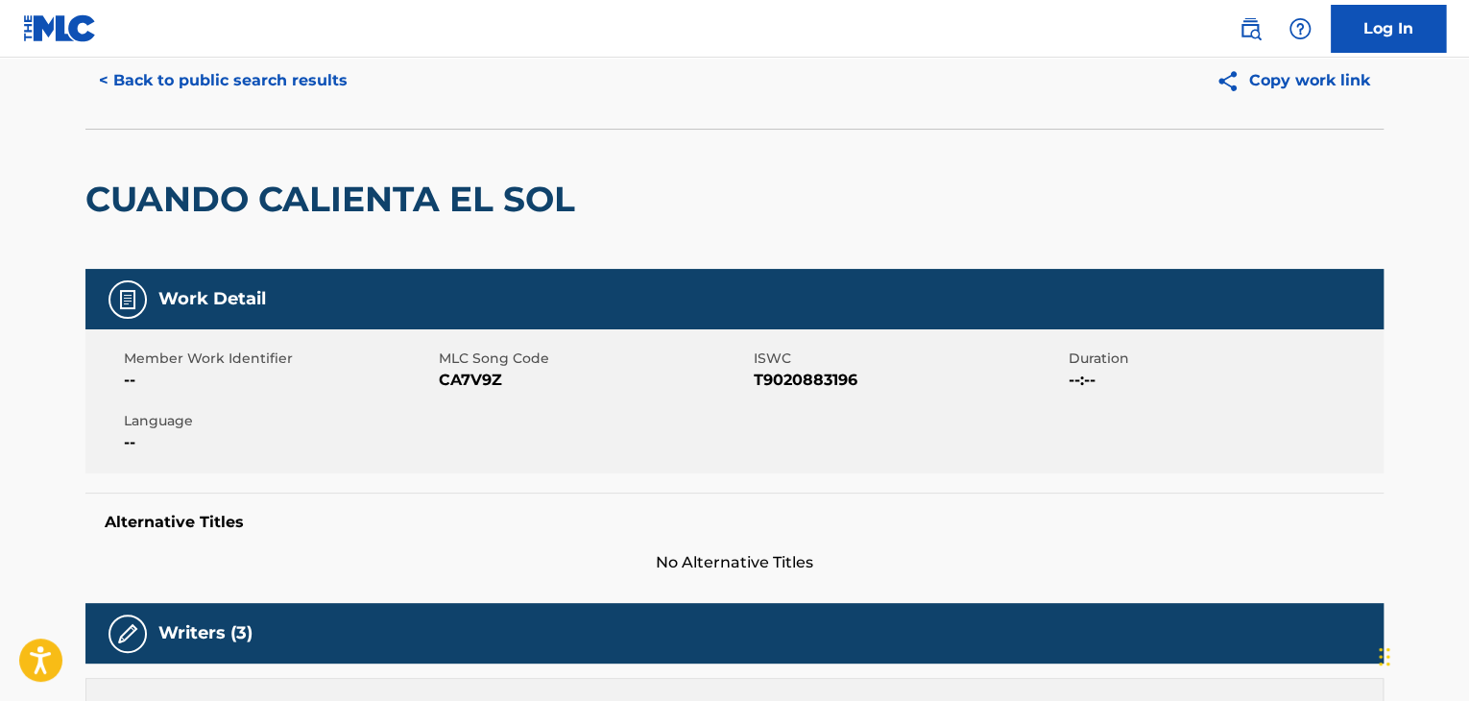
scroll to position [0, 0]
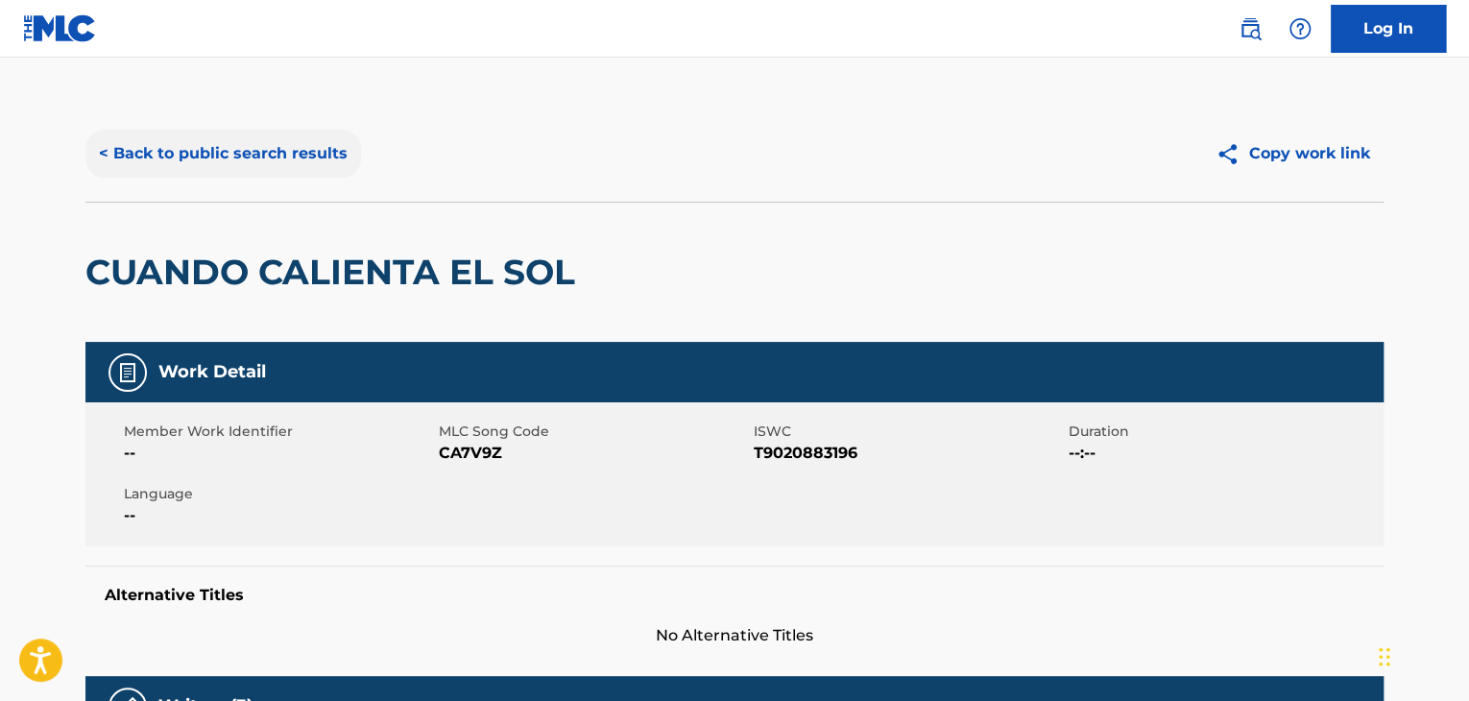
click at [104, 161] on button "< Back to public search results" at bounding box center [223, 154] width 276 height 48
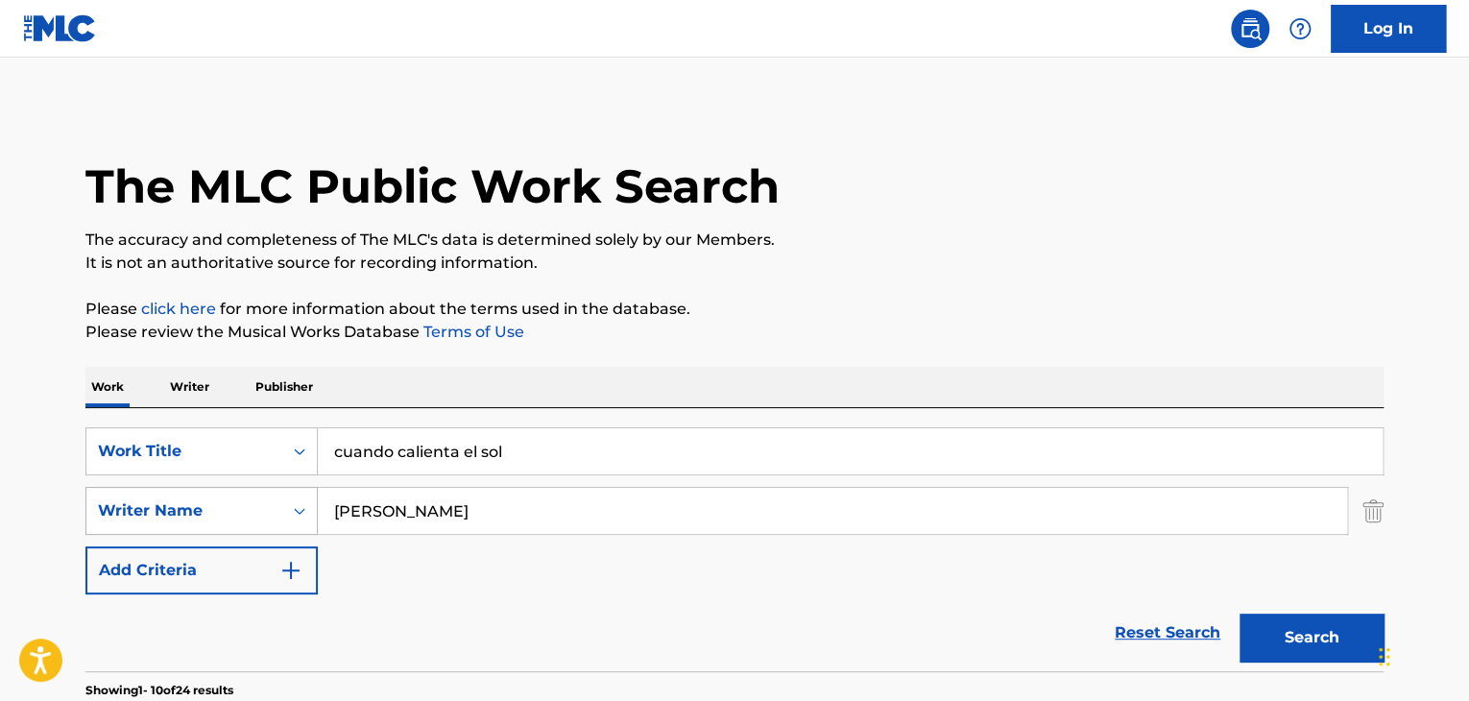
drag, startPoint x: 464, startPoint y: 512, endPoint x: 214, endPoint y: 513, distance: 249.6
click at [211, 518] on div "SearchWithCriteria865ccb31-ccfb-4eed-8c6a-db7d36debbe0 Writer Name [PERSON_NAME]" at bounding box center [734, 511] width 1298 height 48
type input "rigual"
click at [1312, 635] on button "Search" at bounding box center [1311, 637] width 144 height 48
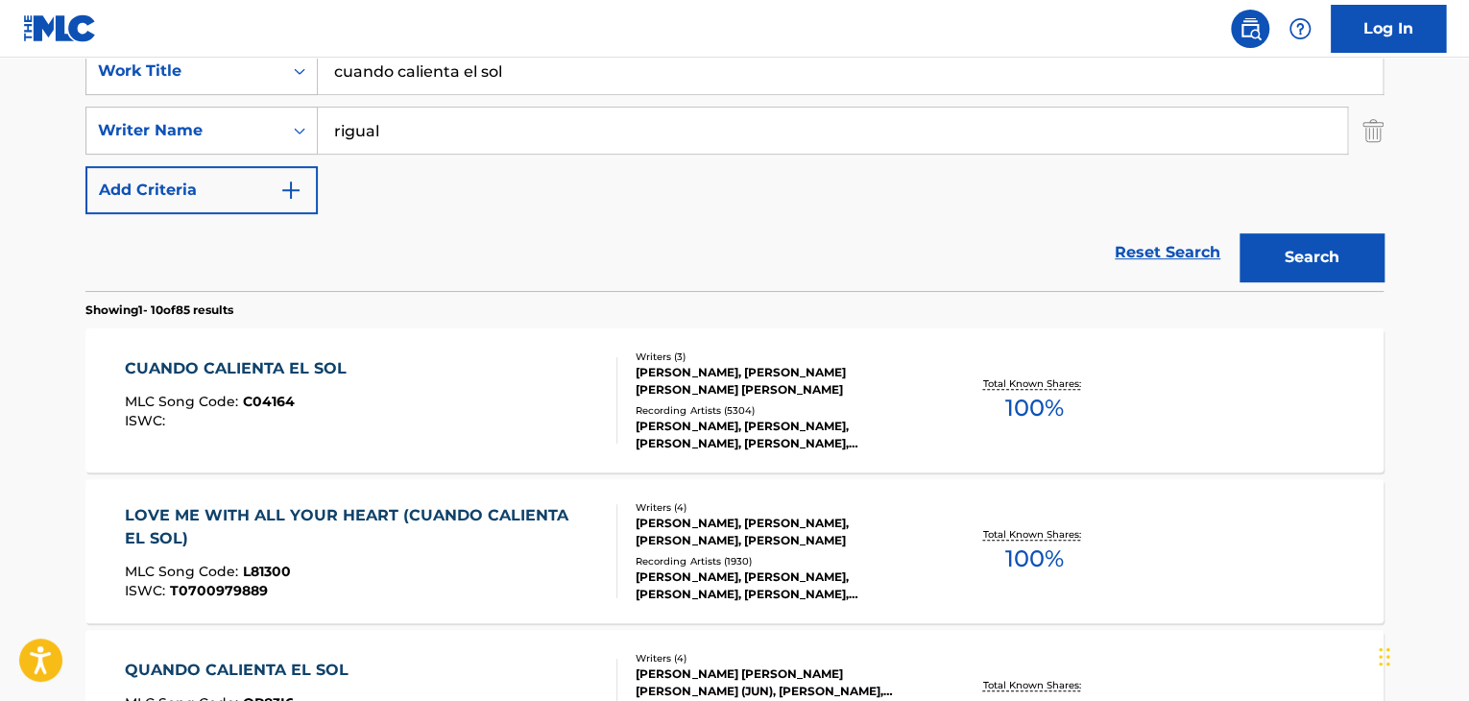
scroll to position [387, 0]
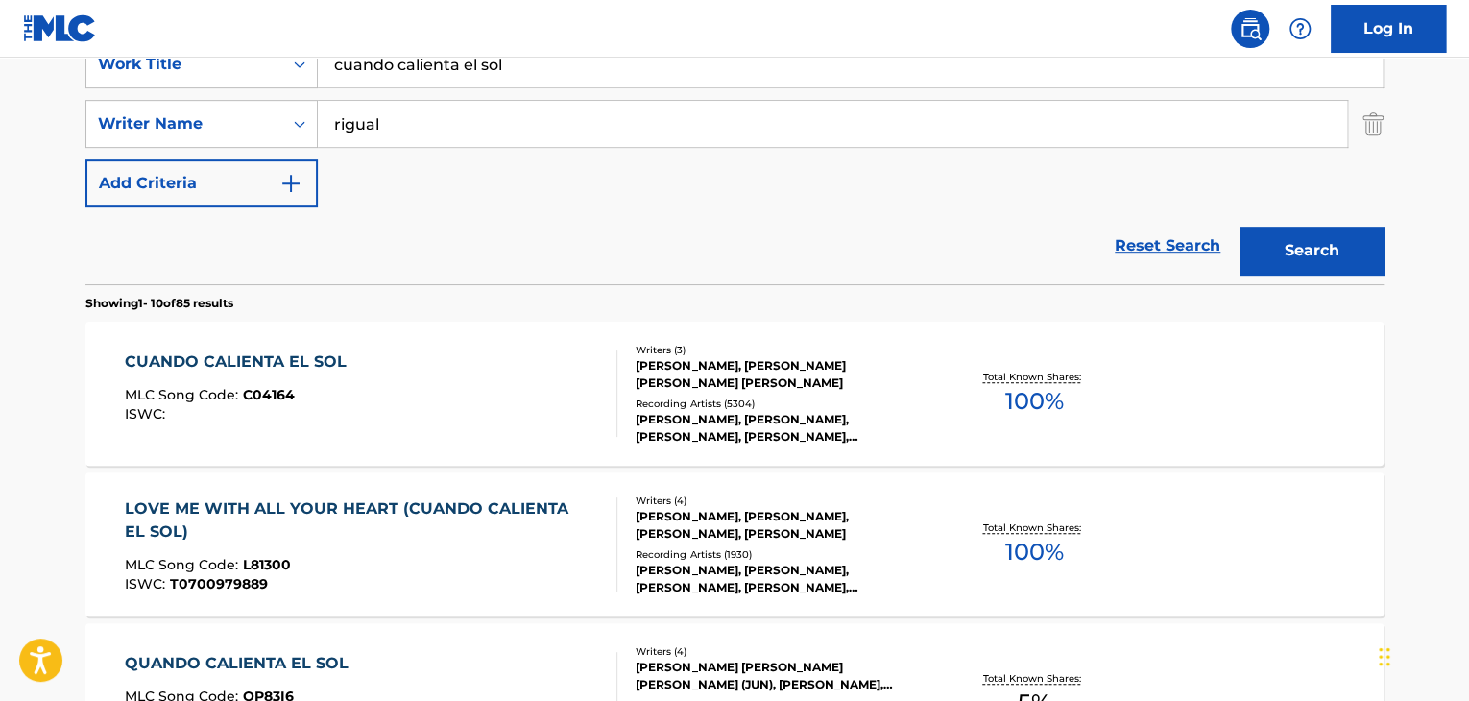
click at [247, 369] on div "CUANDO CALIENTA EL SOL" at bounding box center [240, 361] width 231 height 23
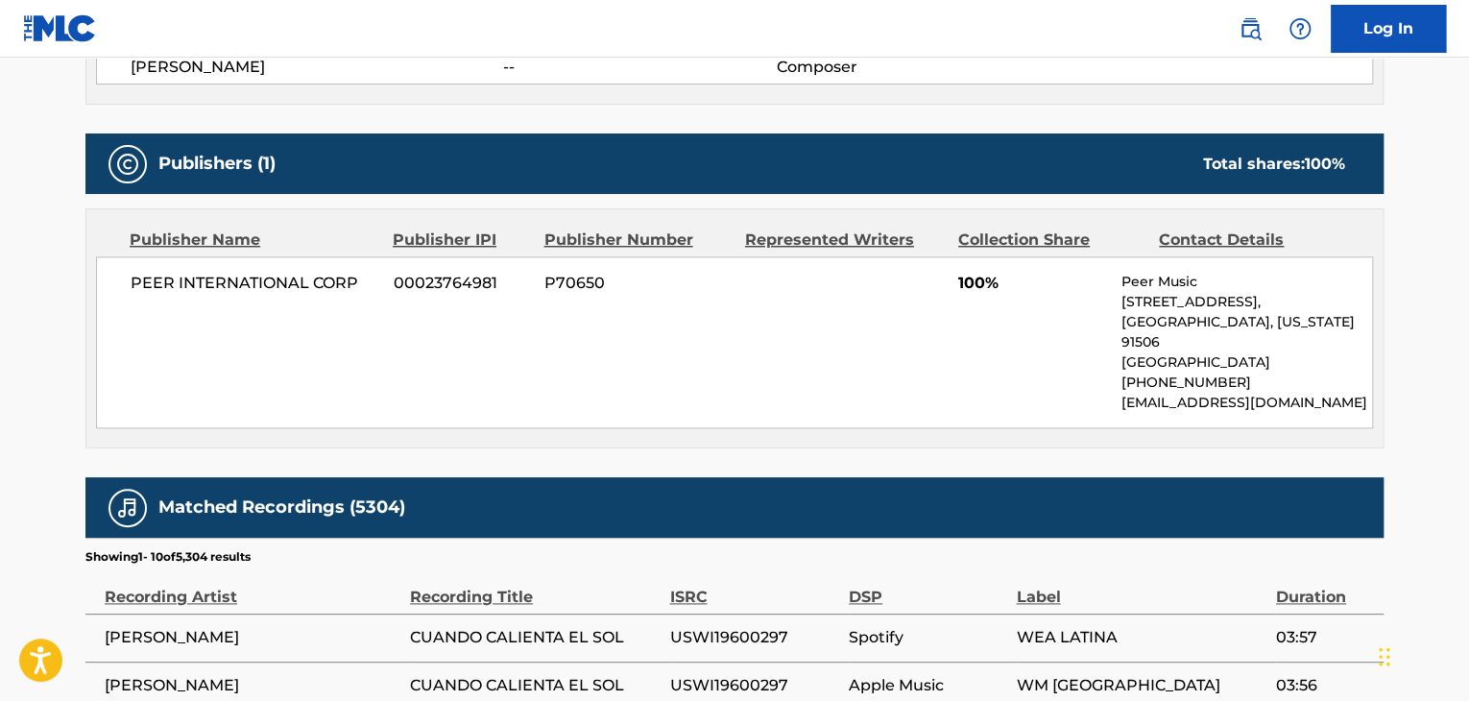
scroll to position [960, 0]
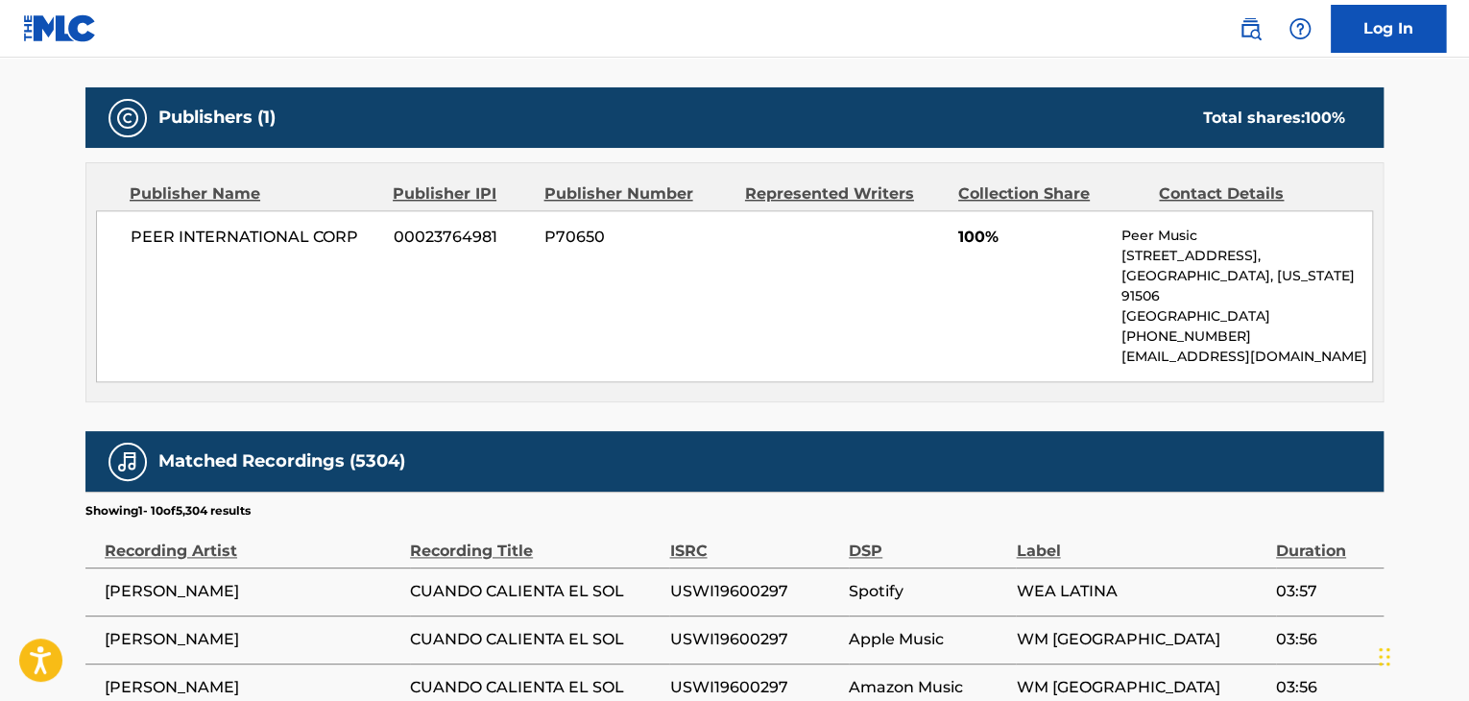
click at [142, 302] on div "PEER INTERNATIONAL CORP 00023764981 P70650 100% Peer Music [STREET_ADDRESS][US_…" at bounding box center [734, 296] width 1277 height 172
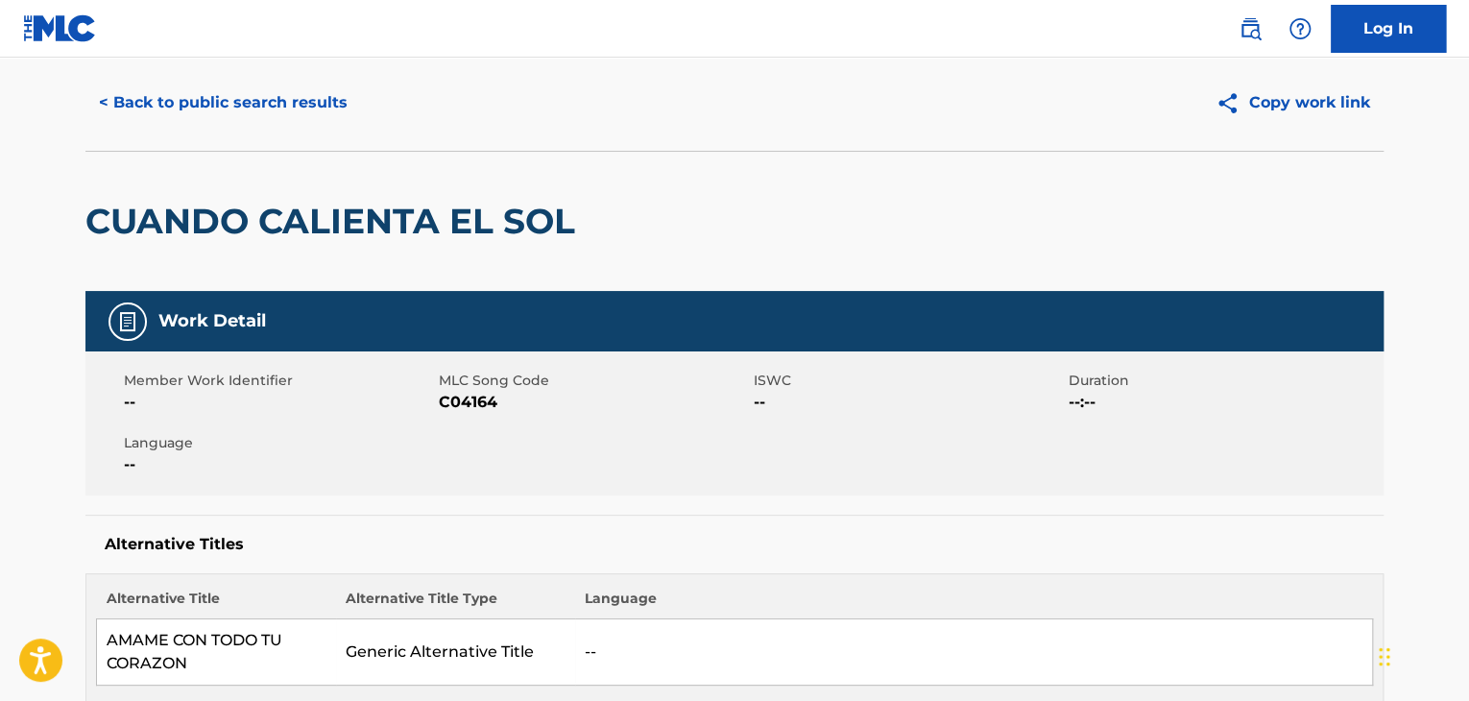
scroll to position [0, 0]
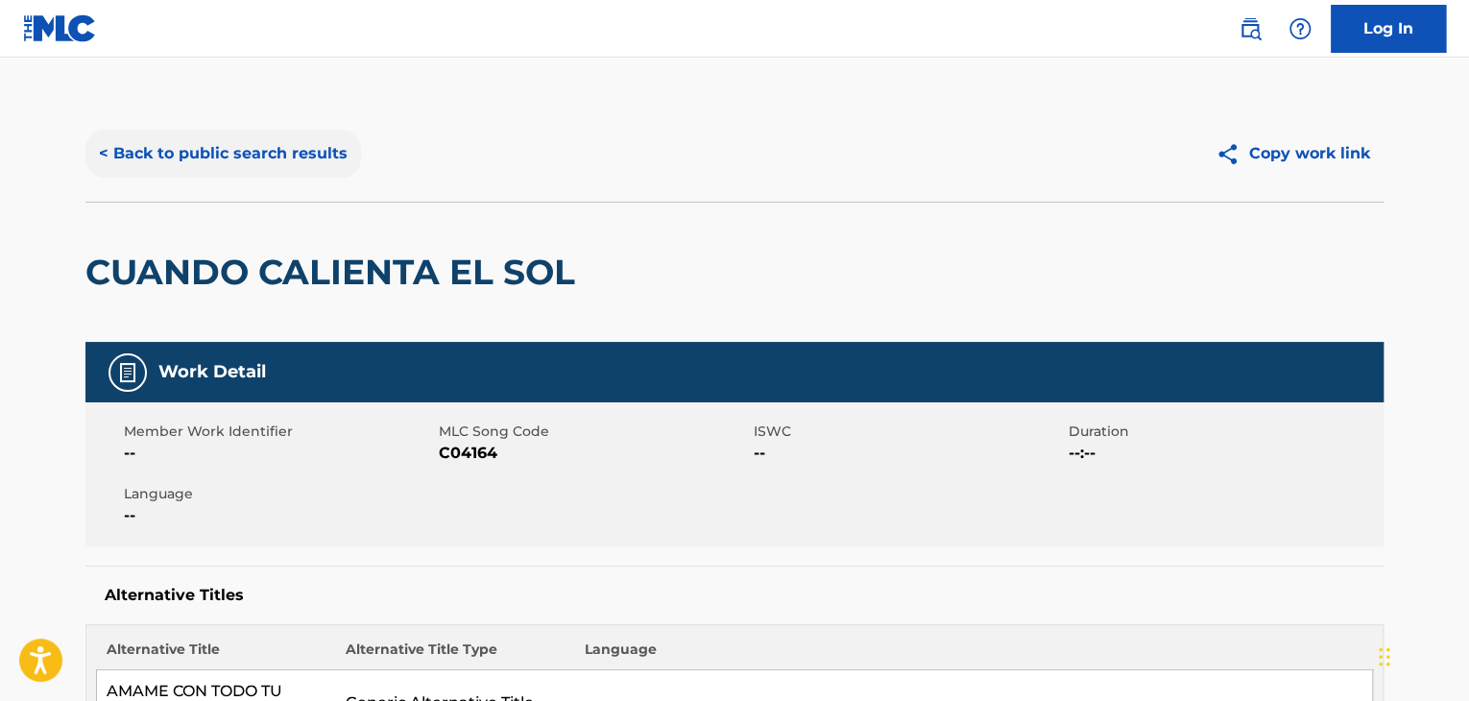
click at [104, 146] on button "< Back to public search results" at bounding box center [223, 154] width 276 height 48
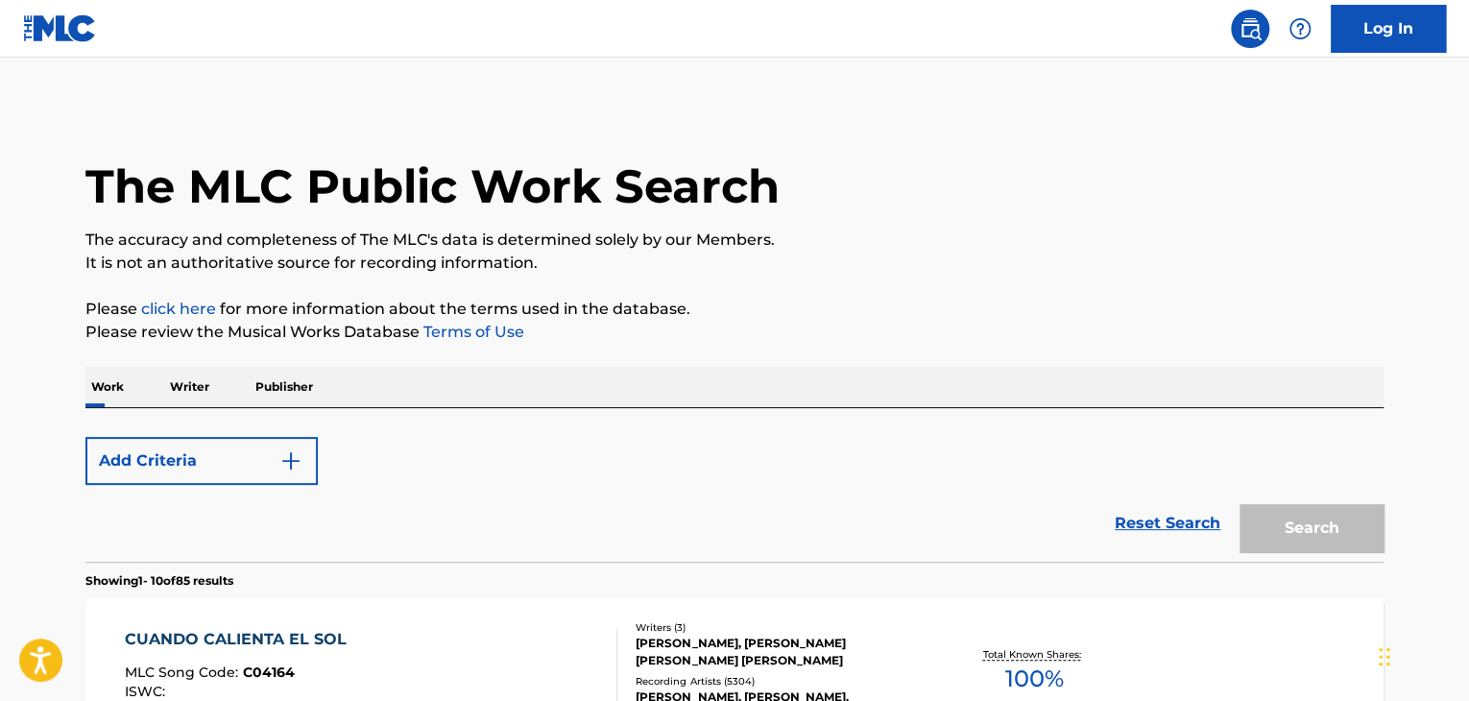
scroll to position [387, 0]
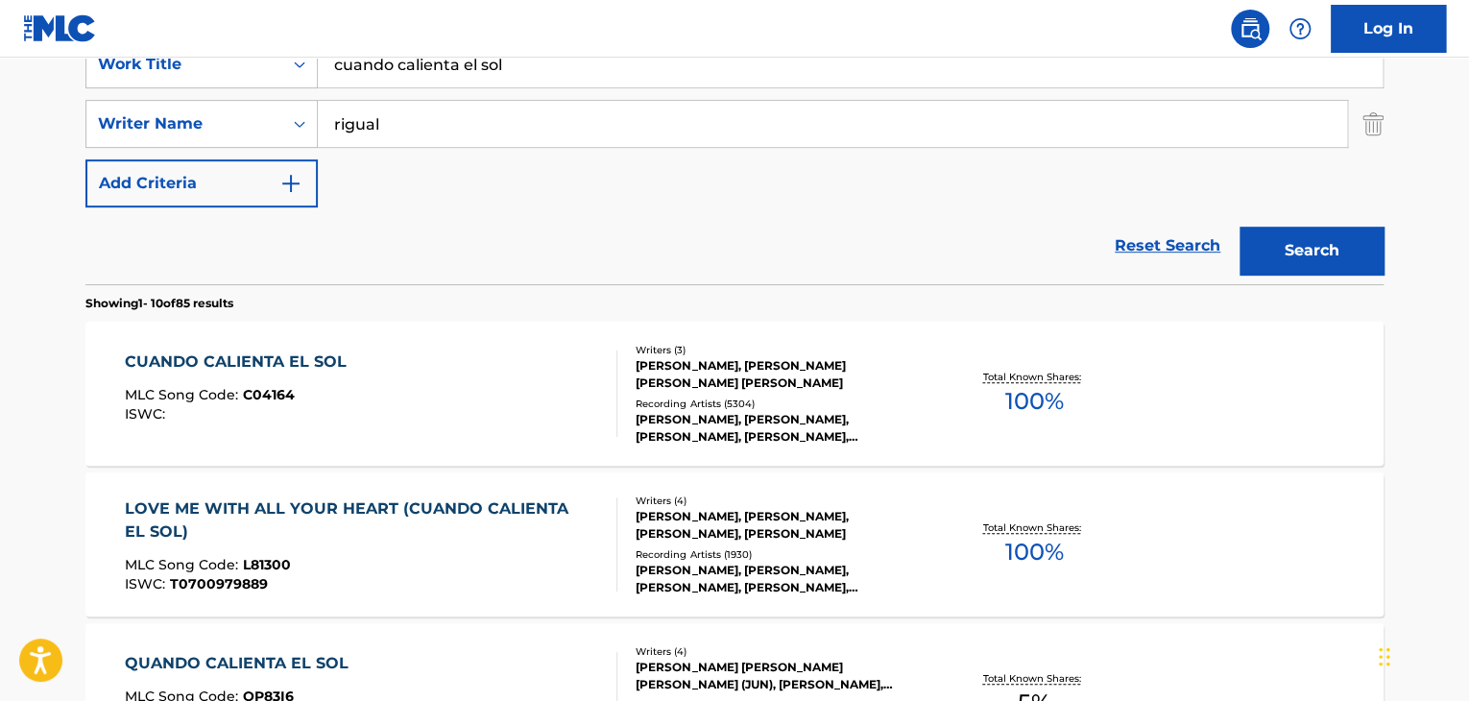
drag, startPoint x: 543, startPoint y: 68, endPoint x: 7, endPoint y: 58, distance: 536.7
type input "directo al corazon"
drag, startPoint x: 346, startPoint y: 136, endPoint x: 369, endPoint y: 132, distance: 23.4
click at [346, 136] on input "rigual" at bounding box center [832, 124] width 1029 height 46
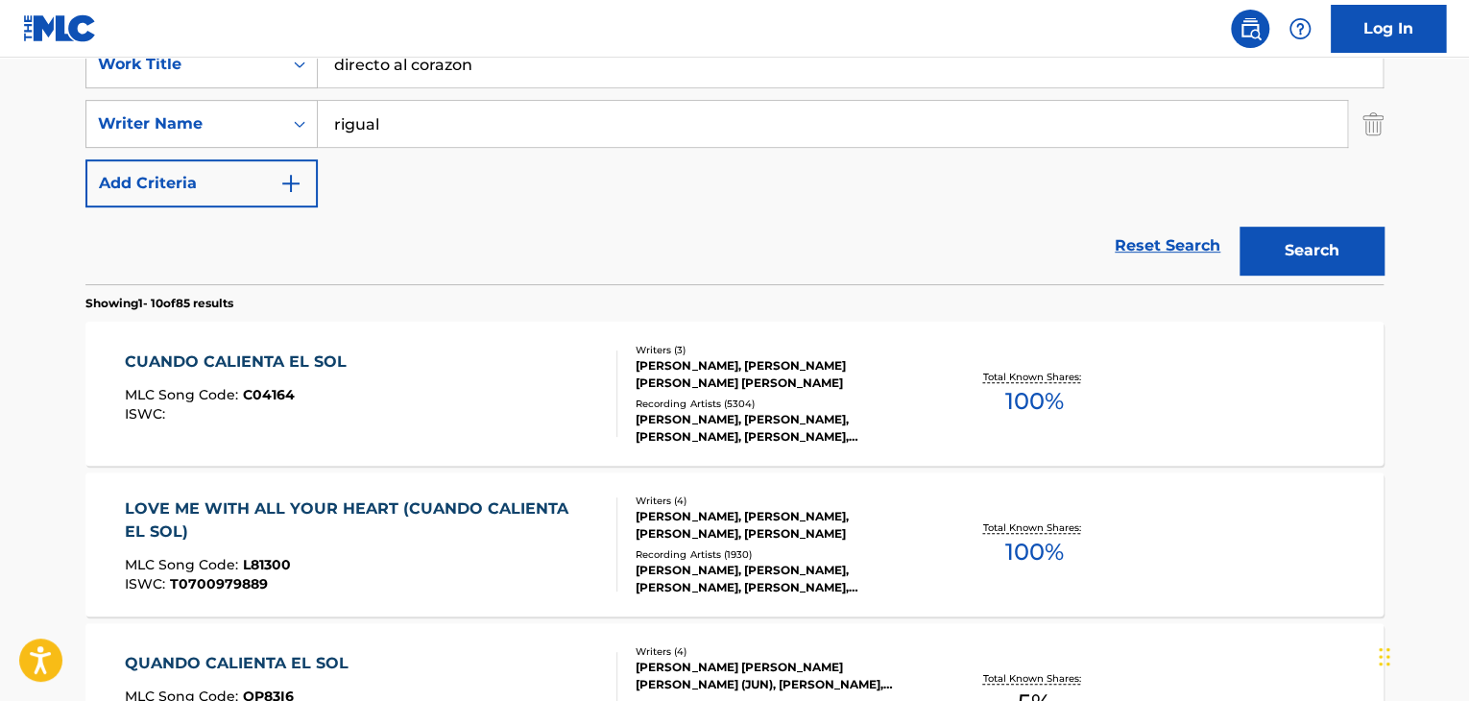
drag, startPoint x: 384, startPoint y: 128, endPoint x: 156, endPoint y: 91, distance: 230.4
click at [159, 96] on div "SearchWithCriteria26ae5c44-f55b-4be4-80b0-88b8eb06ab11 Work Title directo al co…" at bounding box center [734, 123] width 1298 height 167
type input "[PERSON_NAME]"
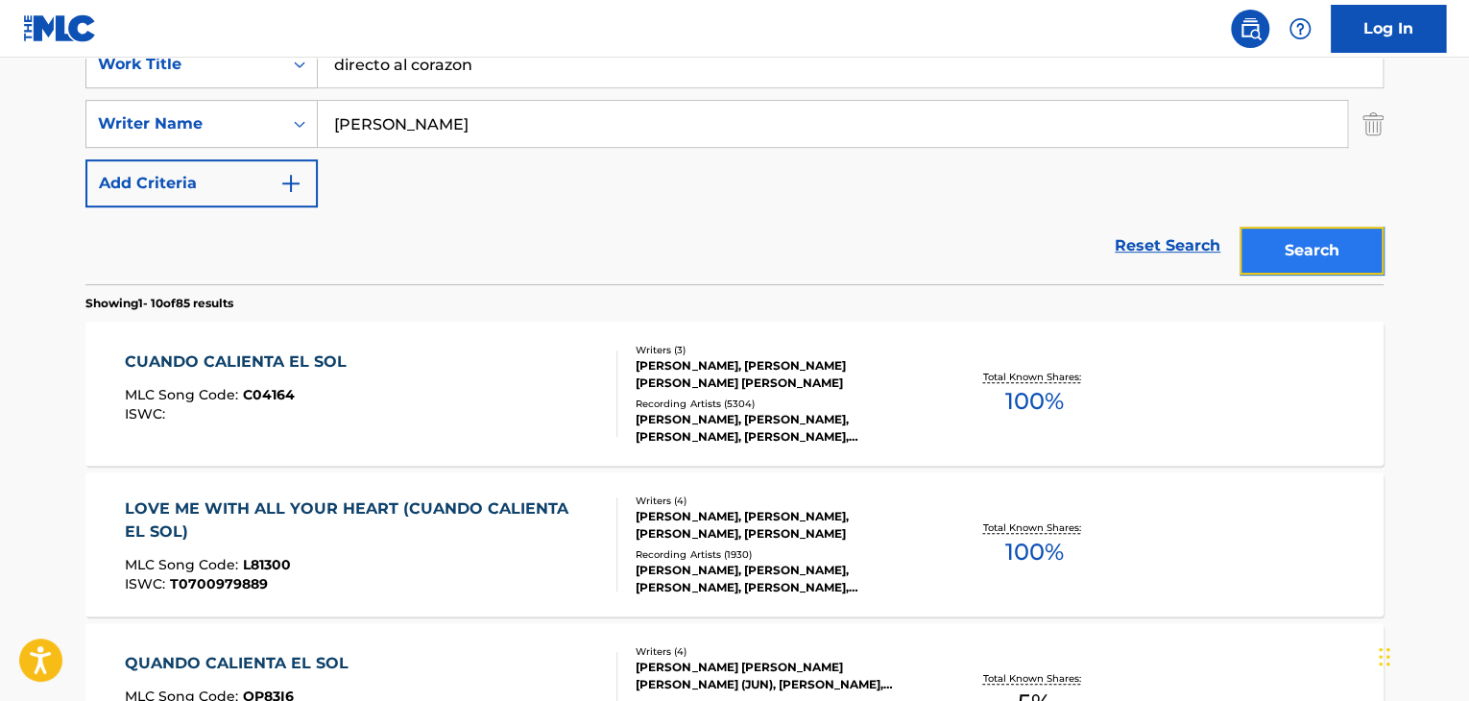
click at [1249, 266] on button "Search" at bounding box center [1311, 251] width 144 height 48
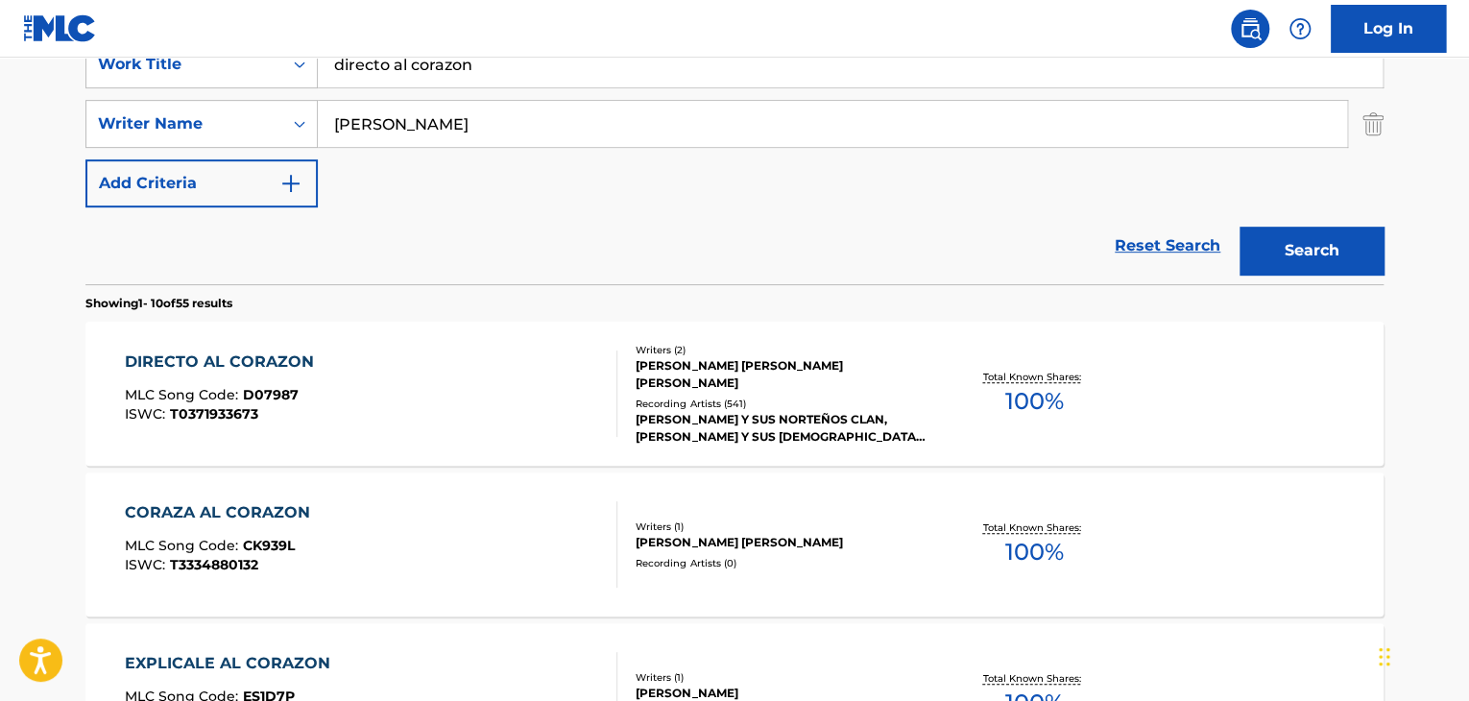
click at [277, 352] on div "DIRECTO AL CORAZON" at bounding box center [224, 361] width 199 height 23
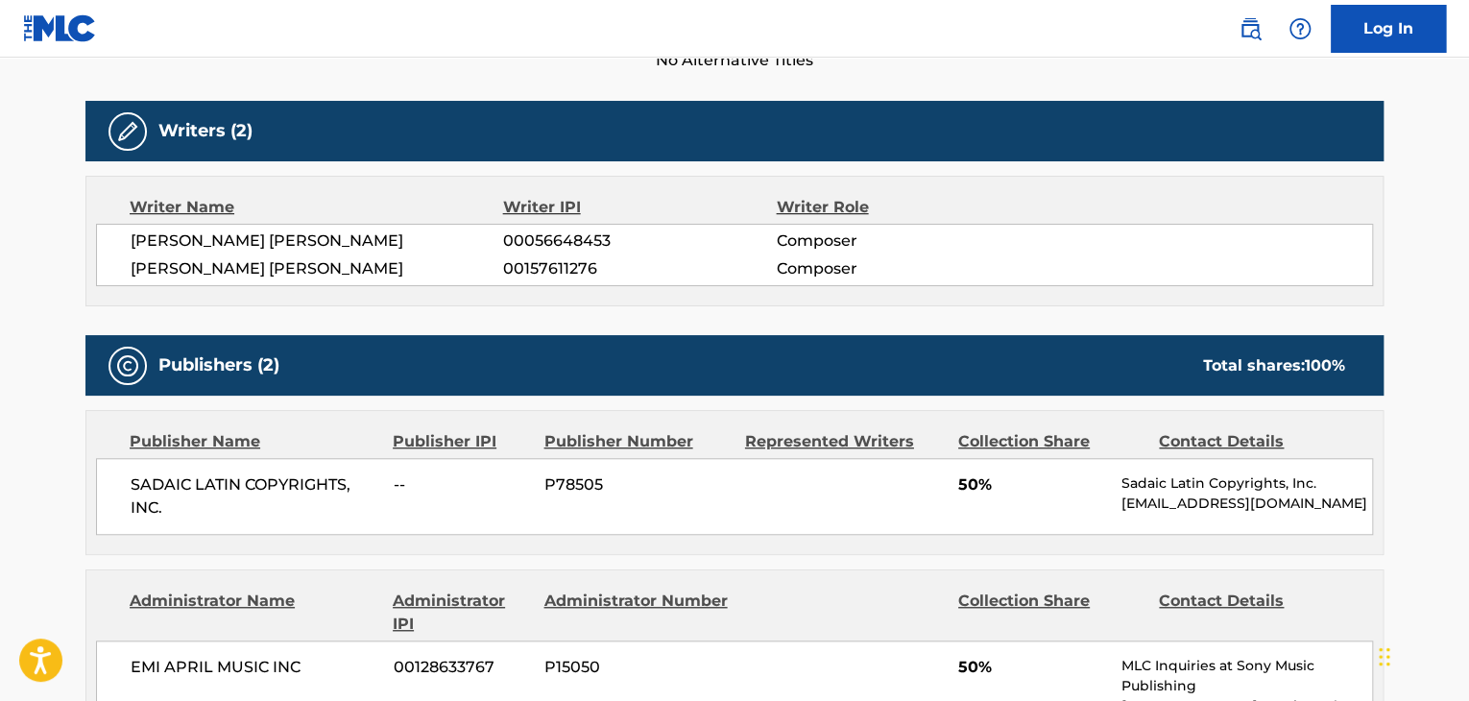
scroll to position [576, 0]
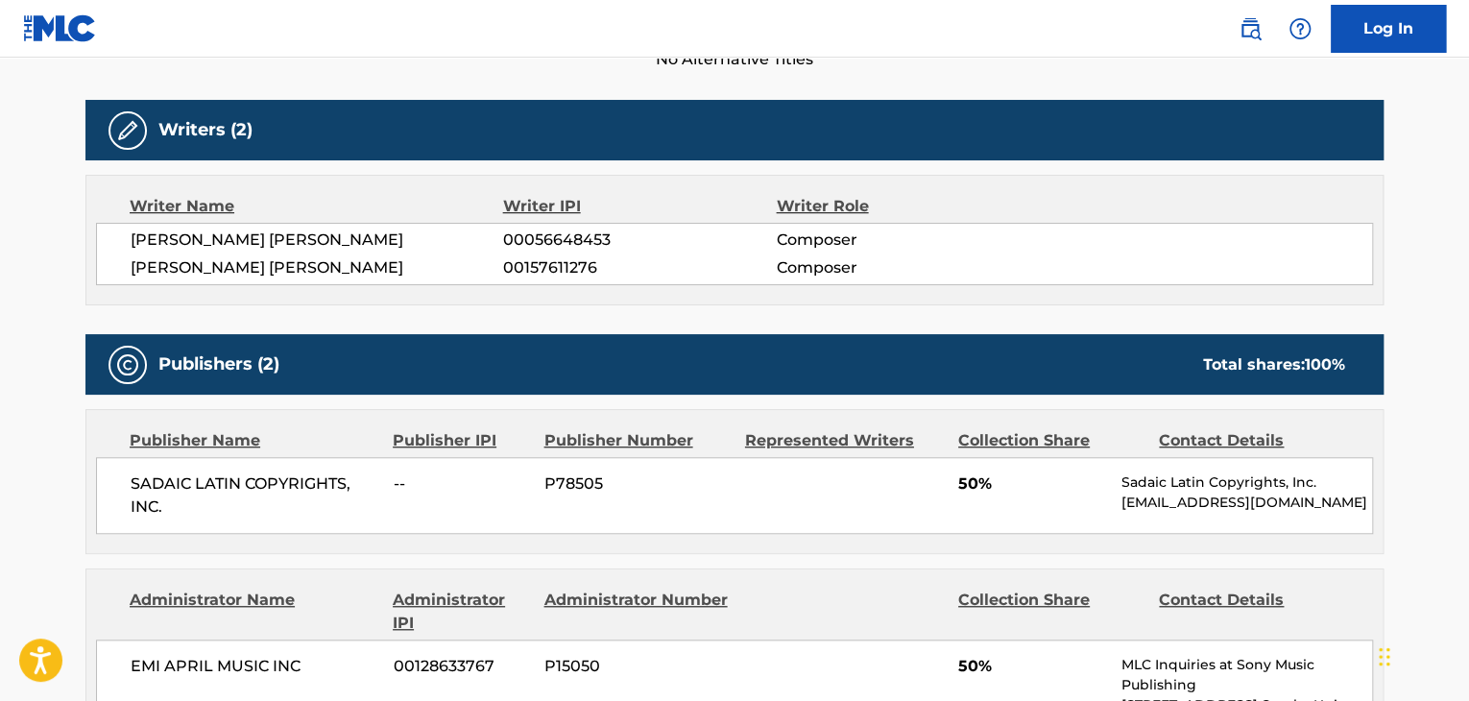
click at [44, 376] on main "< Back to public search results Copy work link DIRECTO AL CORAZON Work Detail M…" at bounding box center [734, 603] width 1469 height 2243
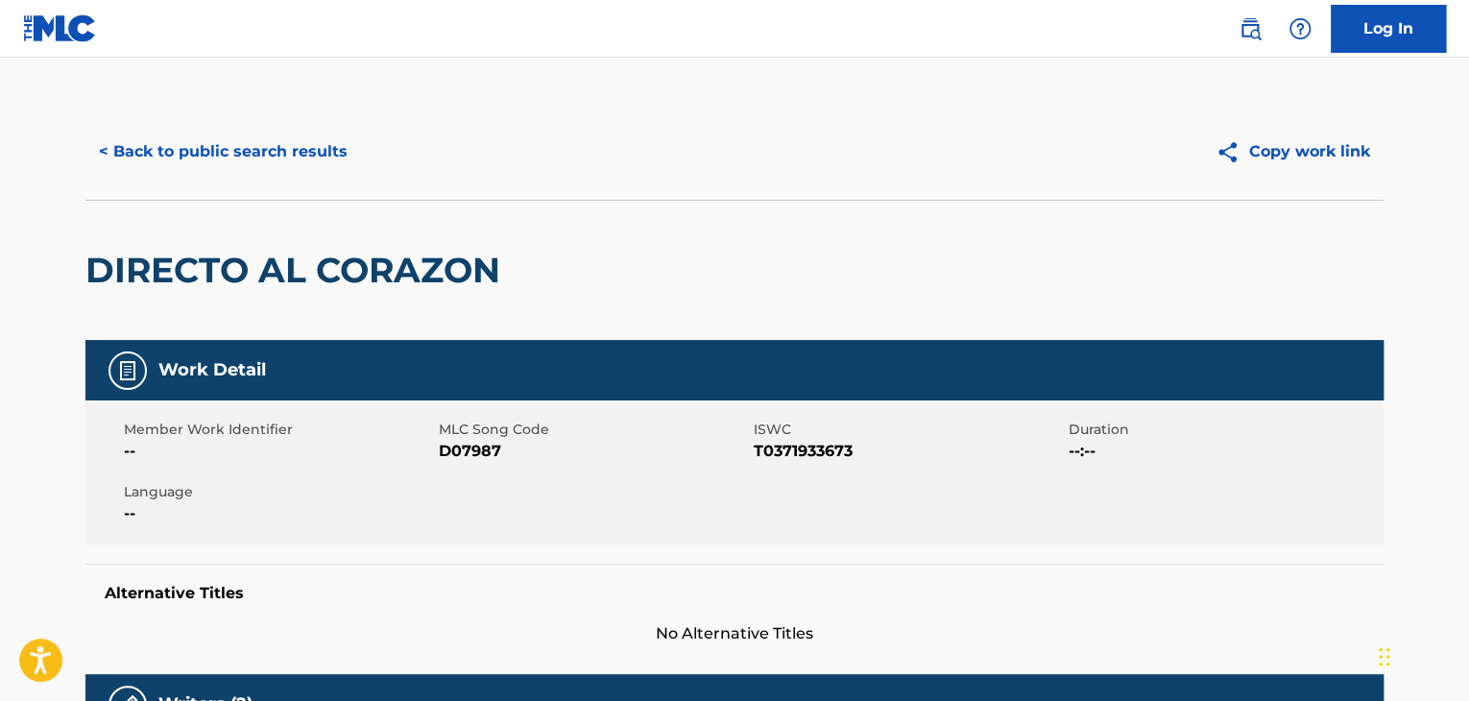
scroll to position [0, 0]
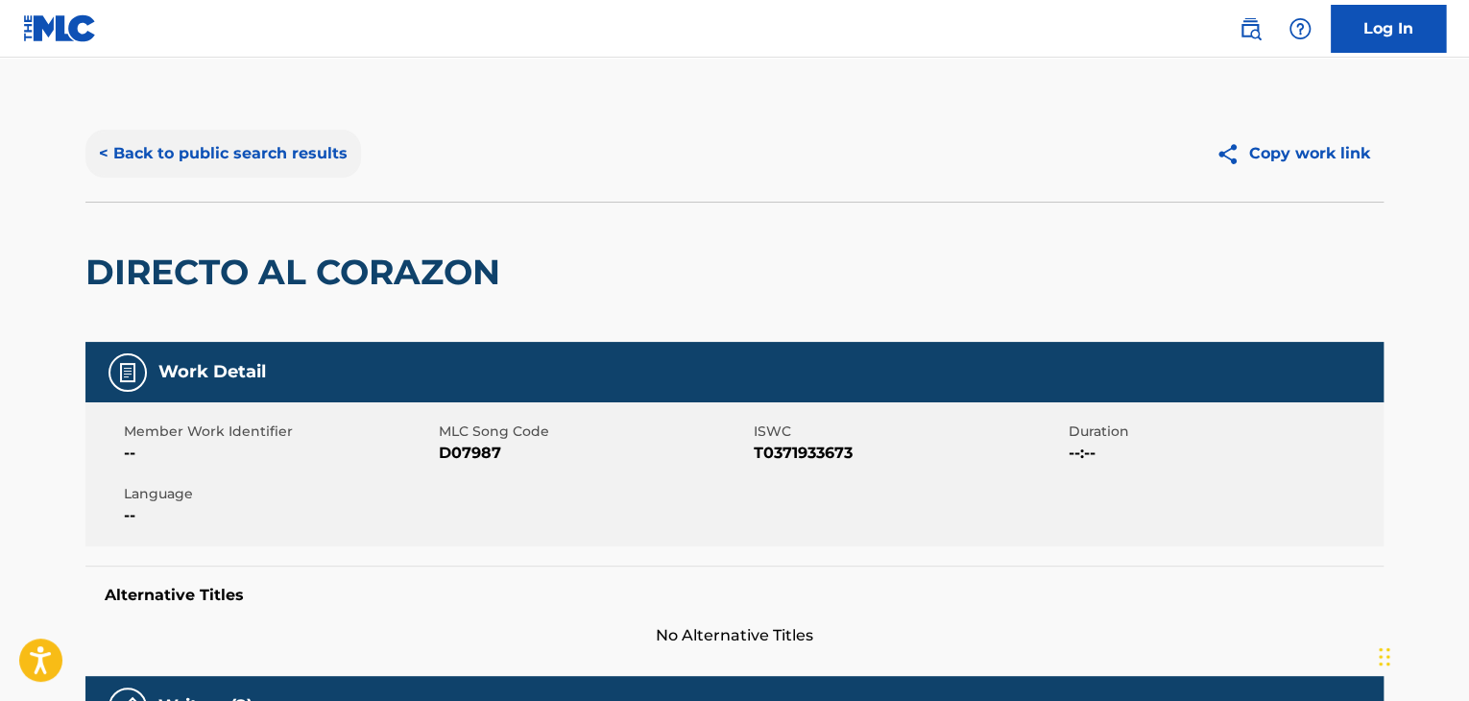
click at [96, 148] on button "< Back to public search results" at bounding box center [223, 154] width 276 height 48
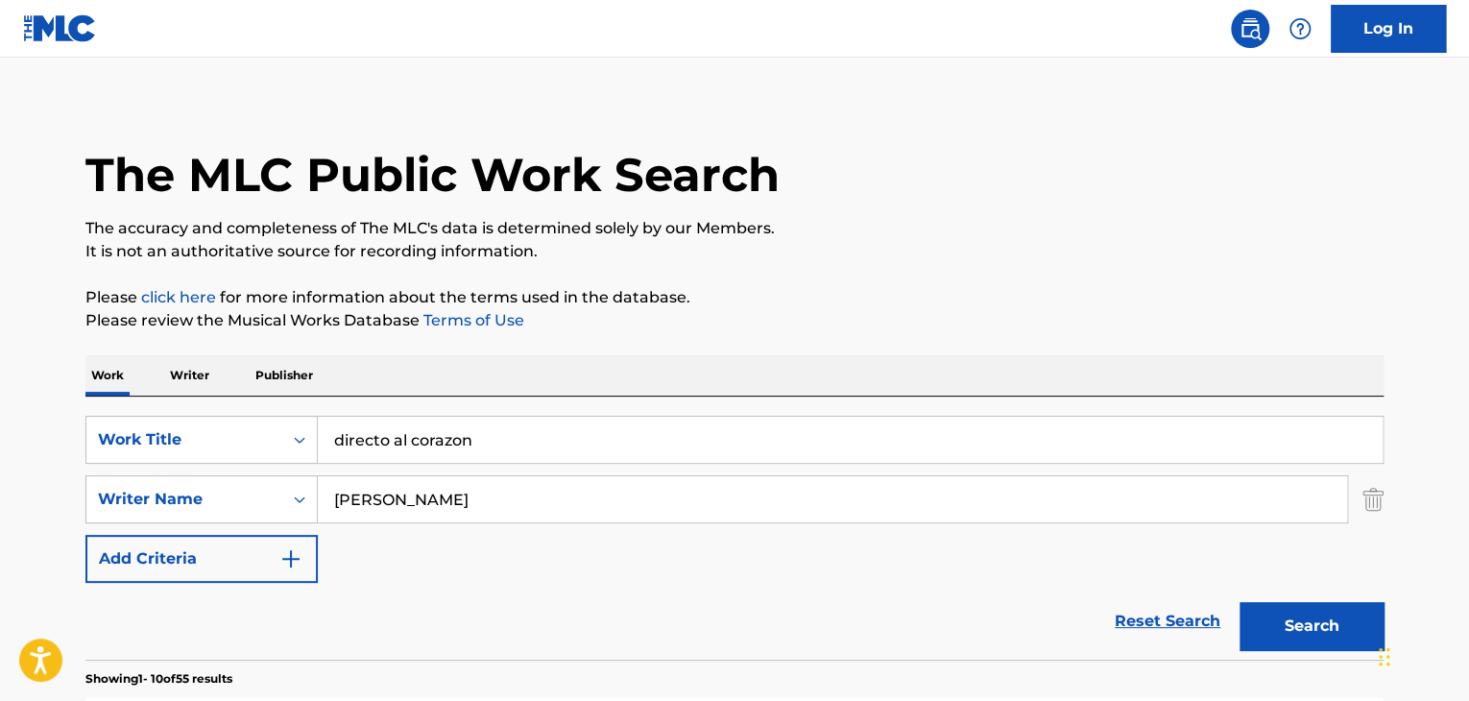
scroll to position [3, 0]
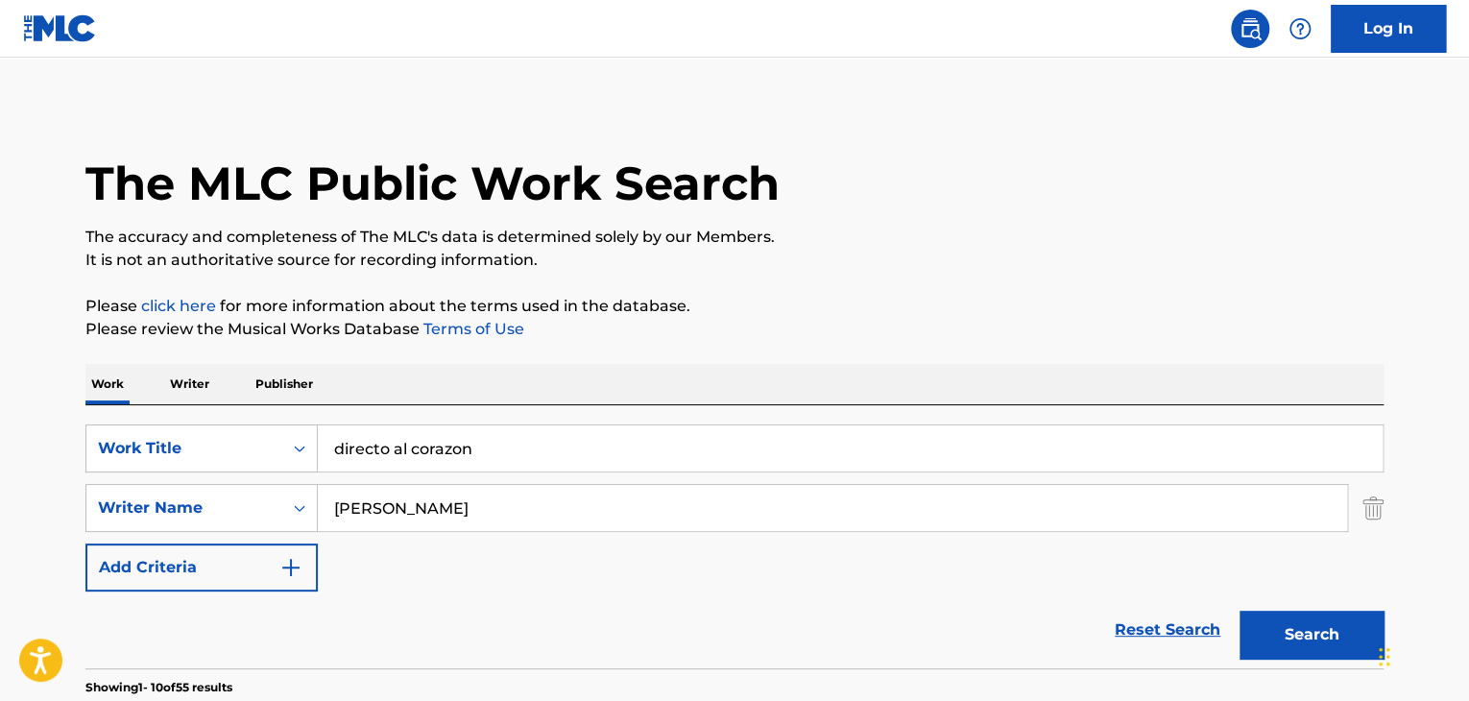
drag, startPoint x: 492, startPoint y: 443, endPoint x: 169, endPoint y: 417, distance: 323.6
click at [169, 419] on div "SearchWithCriteria26ae5c44-f55b-4be4-80b0-88b8eb06ab11 Work Title directo al co…" at bounding box center [734, 536] width 1298 height 263
type input "mentira"
click at [1124, 155] on div "The MLC Public Work Search" at bounding box center [734, 173] width 1298 height 140
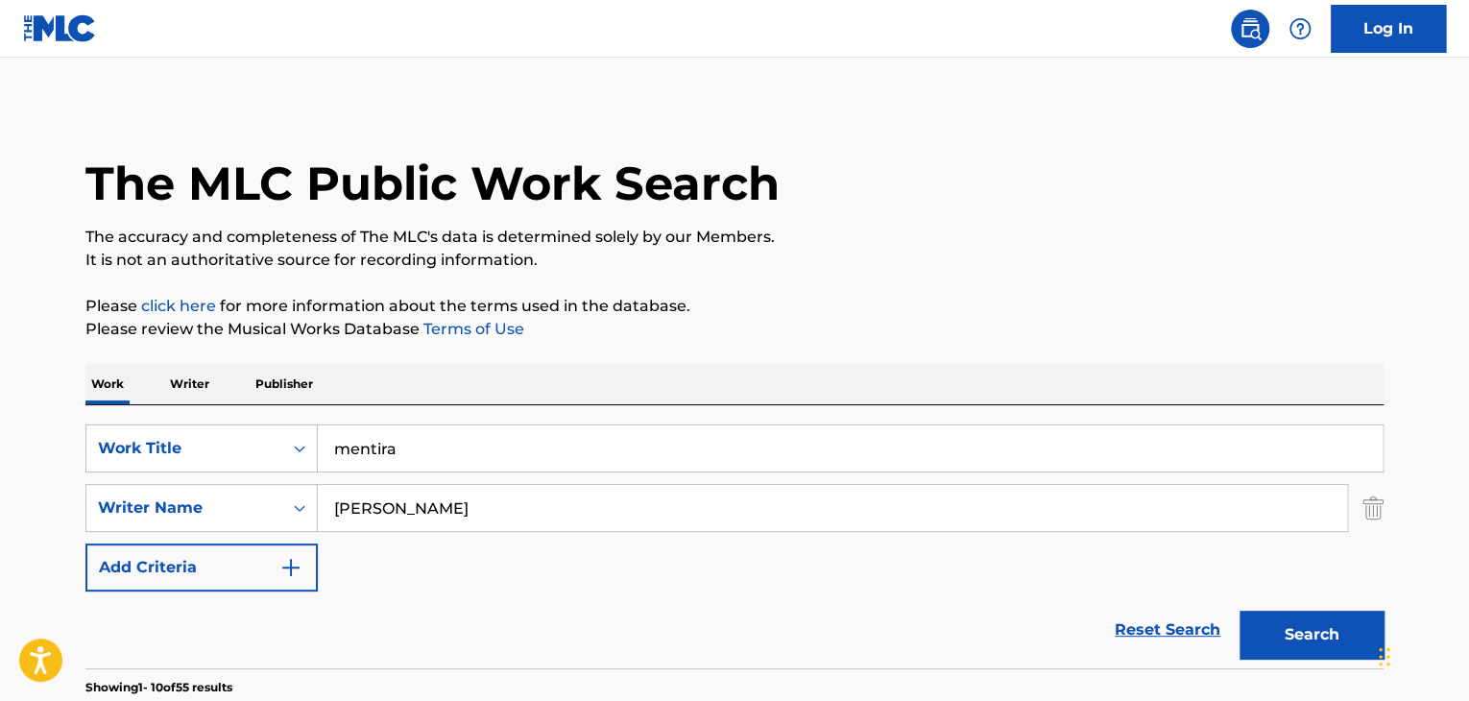
drag, startPoint x: 483, startPoint y: 506, endPoint x: 0, endPoint y: 446, distance: 486.5
type input "[PERSON_NAME]"
click at [1246, 636] on button "Search" at bounding box center [1311, 635] width 144 height 48
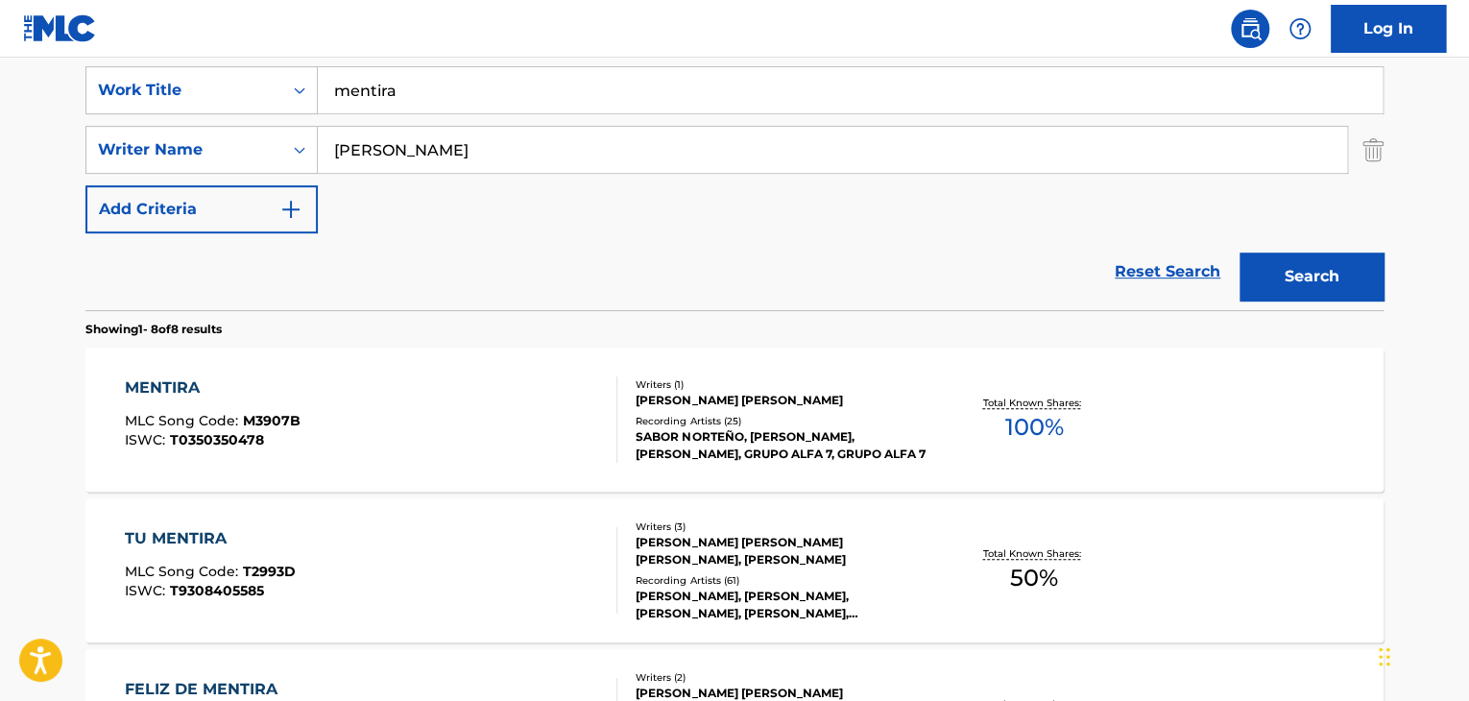
scroll to position [387, 0]
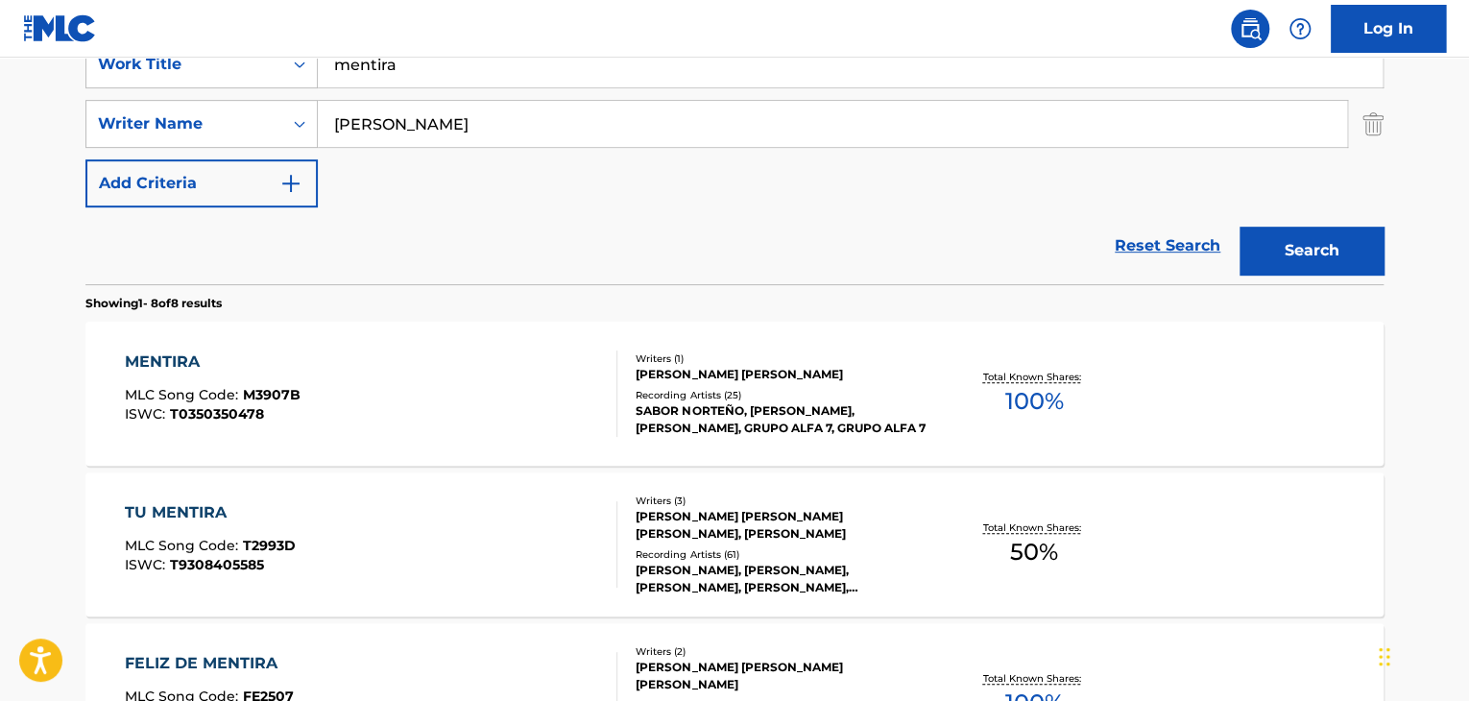
click at [161, 354] on div "MENTIRA" at bounding box center [213, 361] width 176 height 23
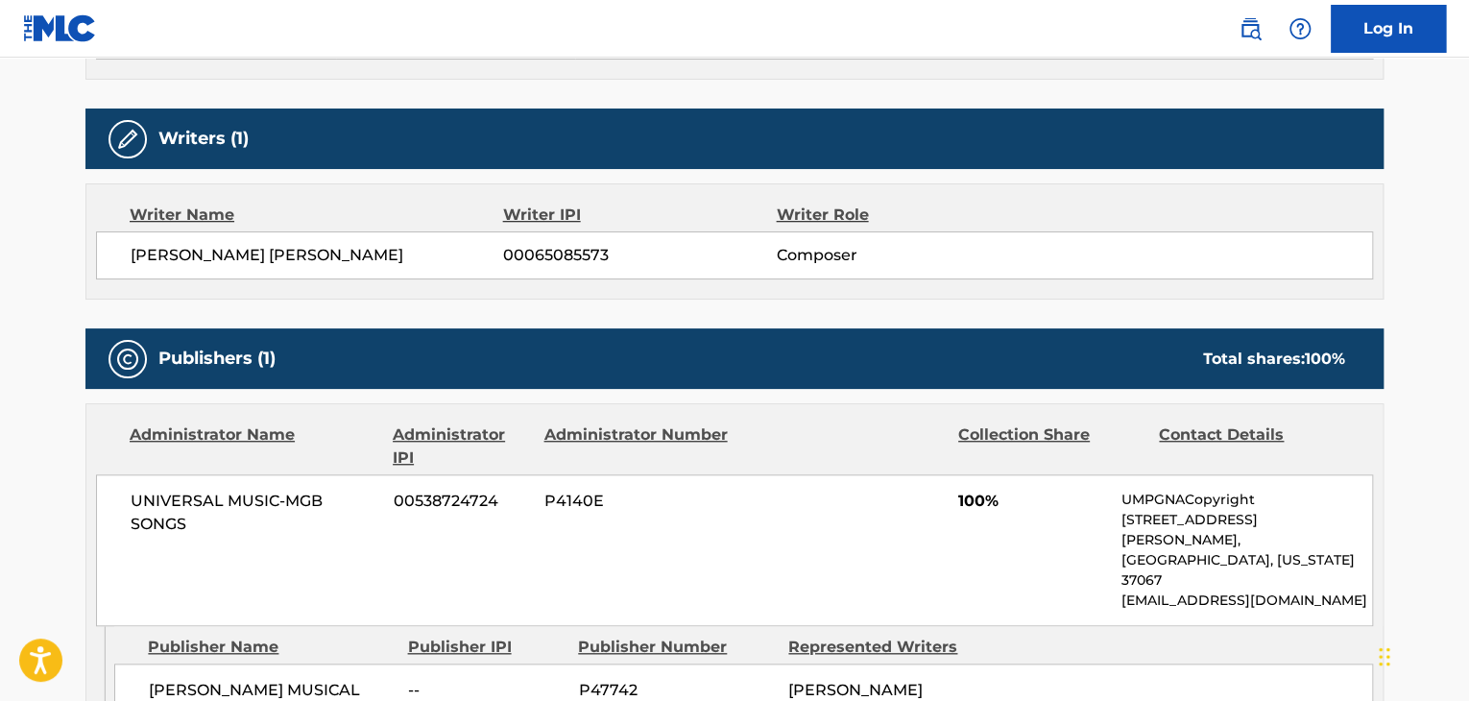
scroll to position [672, 0]
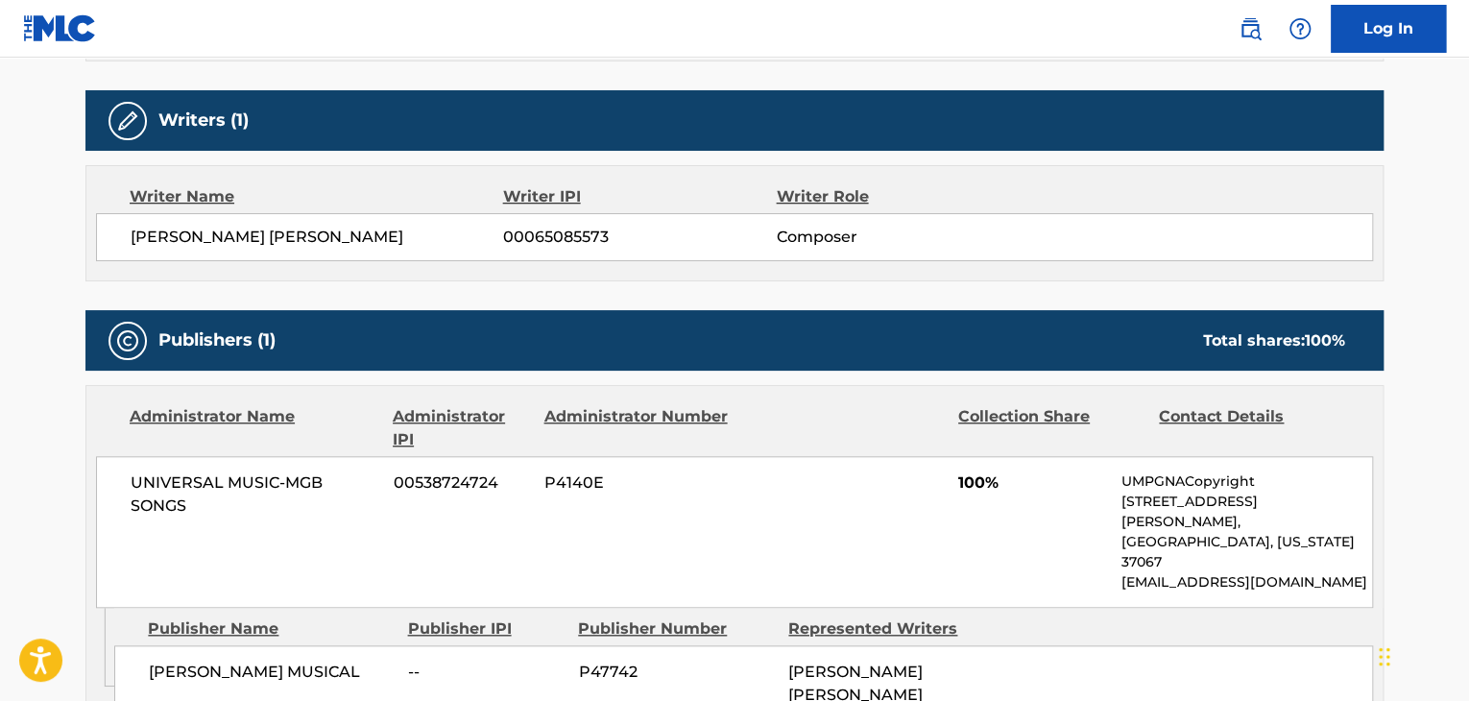
click at [36, 233] on main "< Back to public search results Copy work link MENTIRA Work Detail Member Work …" at bounding box center [734, 432] width 1469 height 2092
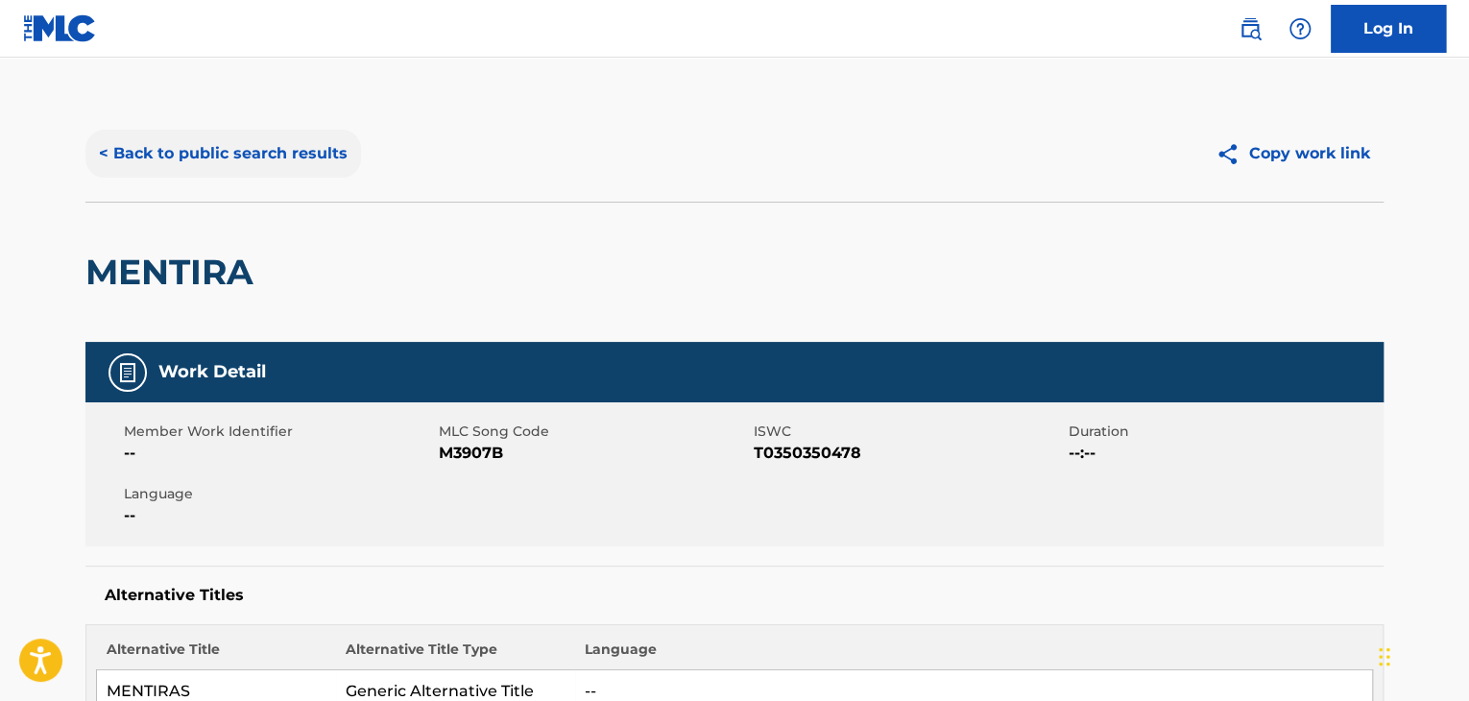
click at [96, 156] on button "< Back to public search results" at bounding box center [223, 154] width 276 height 48
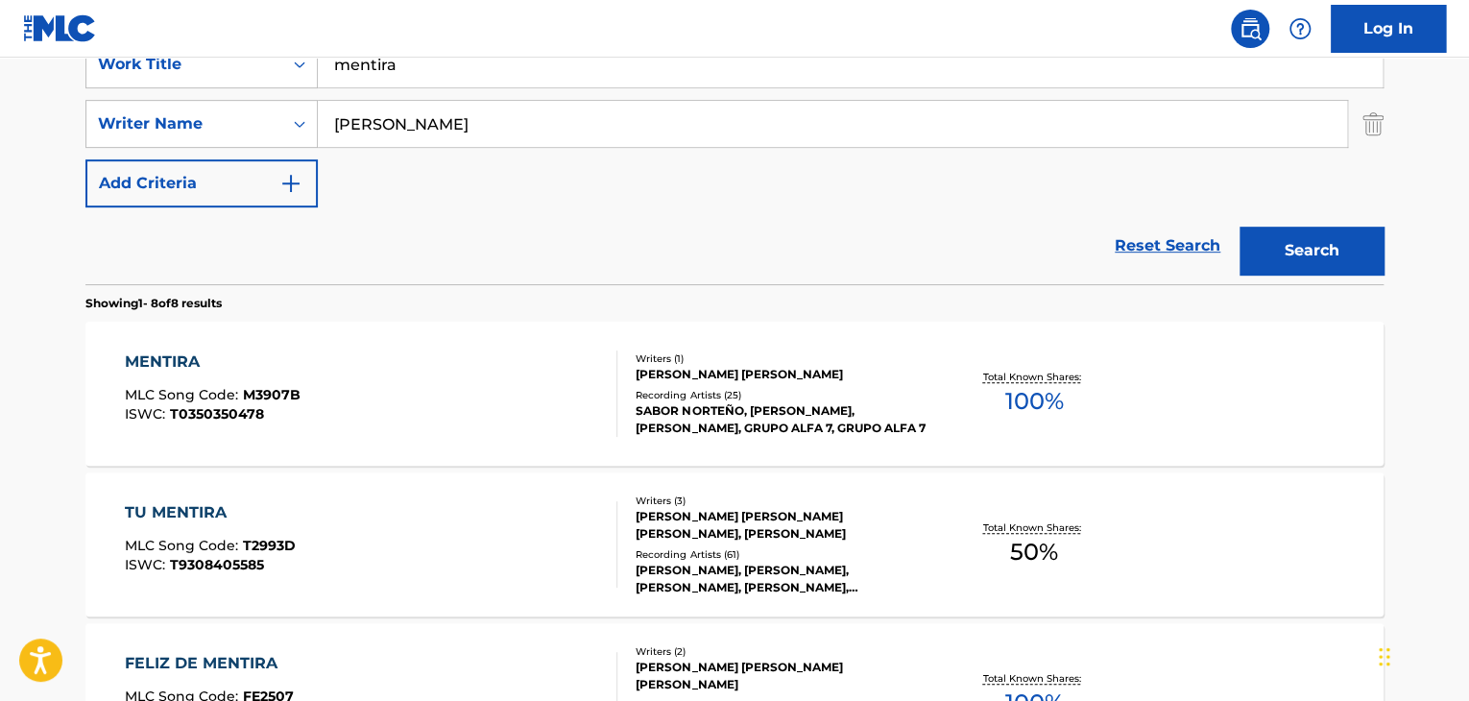
drag, startPoint x: 451, startPoint y: 78, endPoint x: 73, endPoint y: -14, distance: 389.3
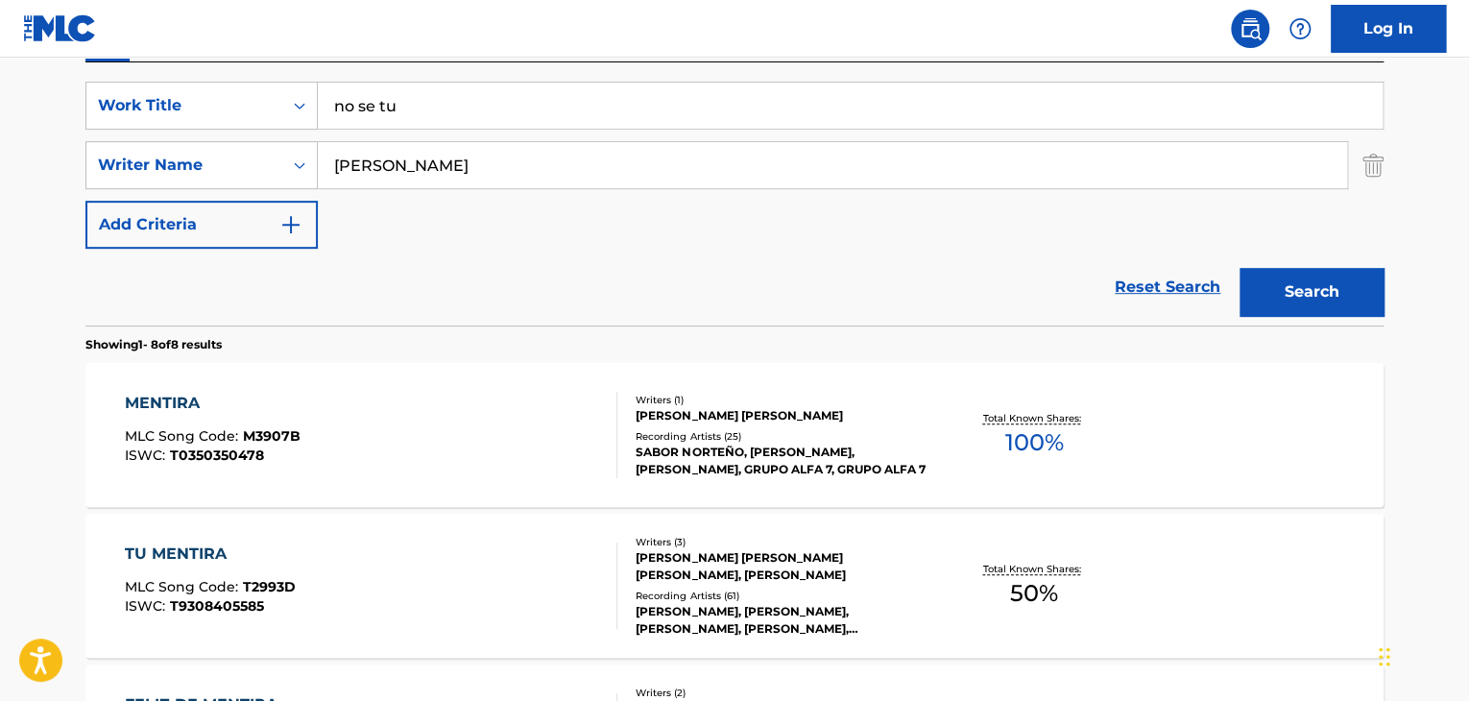
type input "no se tu"
type input "manzanero"
click at [1259, 300] on button "Search" at bounding box center [1311, 292] width 144 height 48
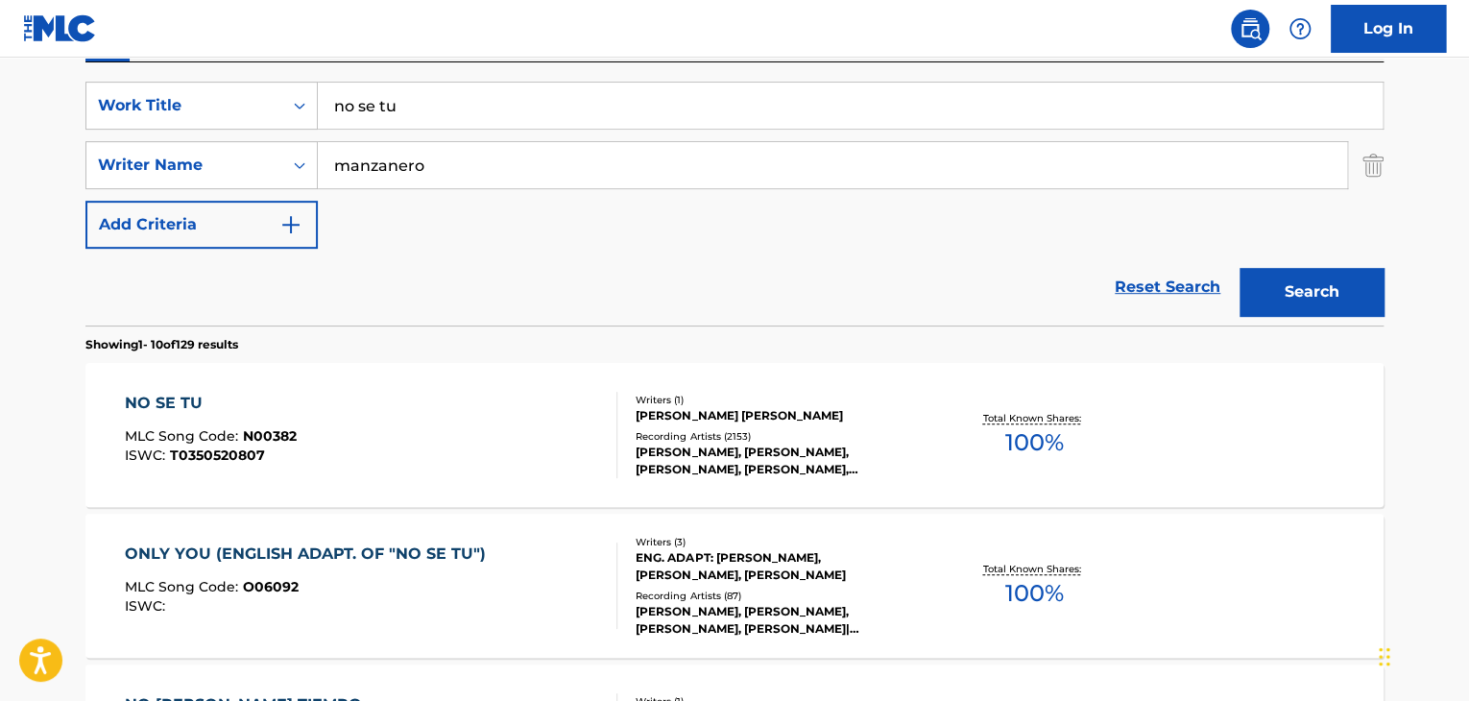
click at [200, 403] on div "NO SE TU" at bounding box center [211, 403] width 172 height 23
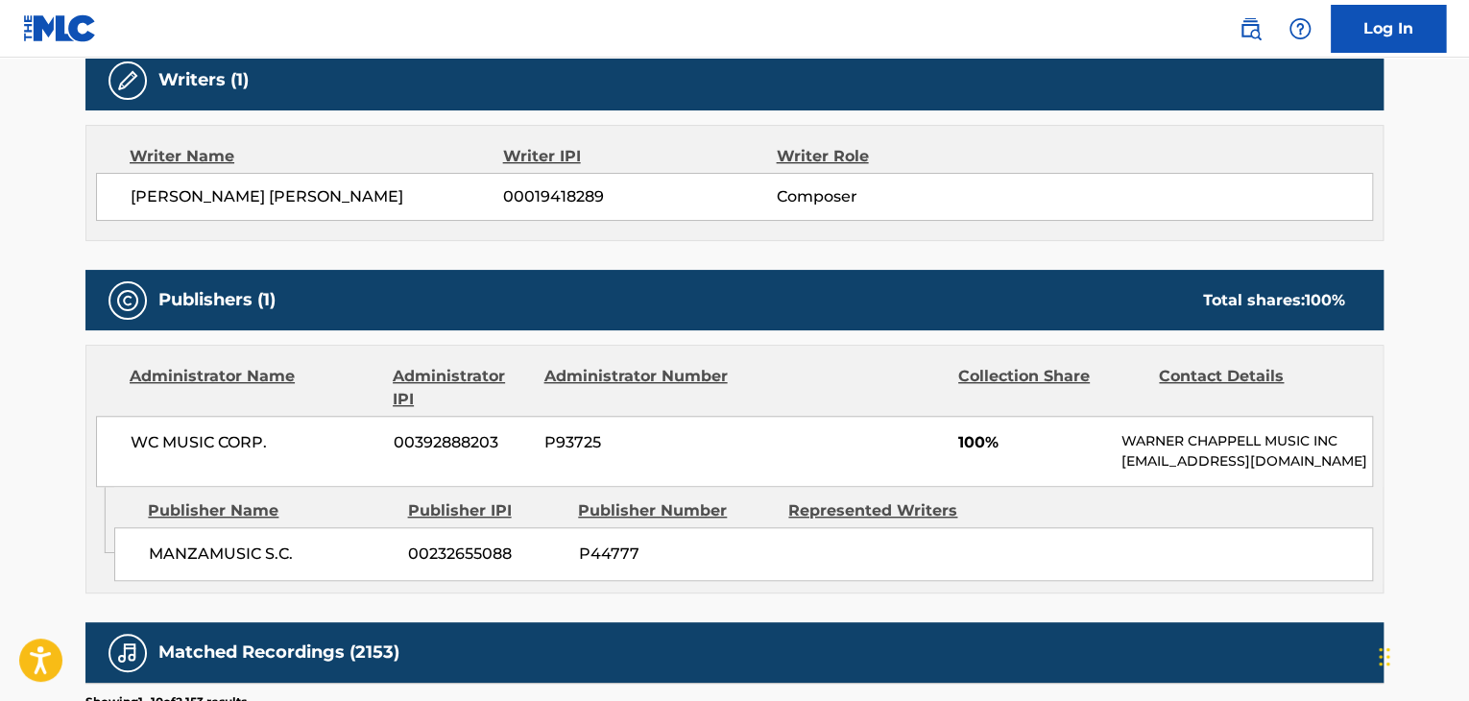
scroll to position [672, 0]
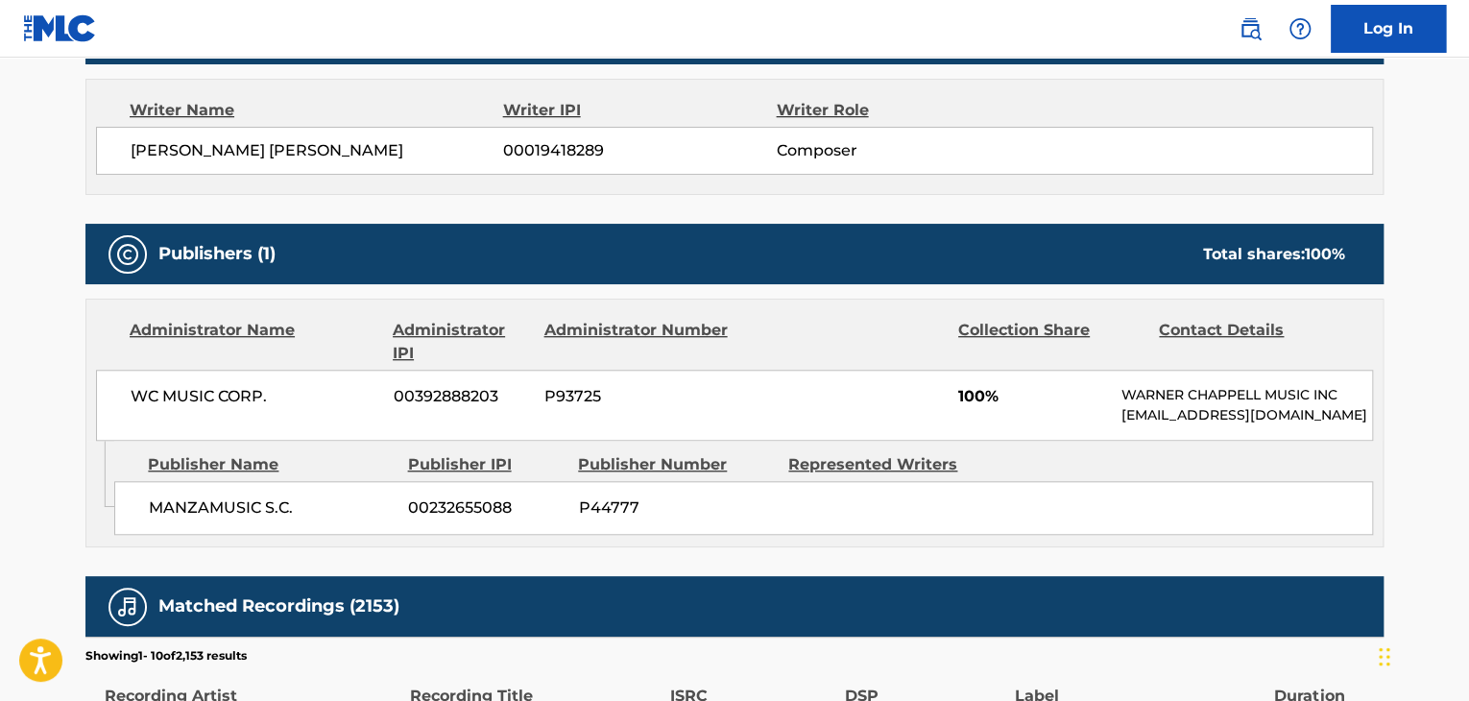
click at [60, 359] on main "< Back to public search results Copy work link NO SE TU Work Detail Member Work…" at bounding box center [734, 339] width 1469 height 1906
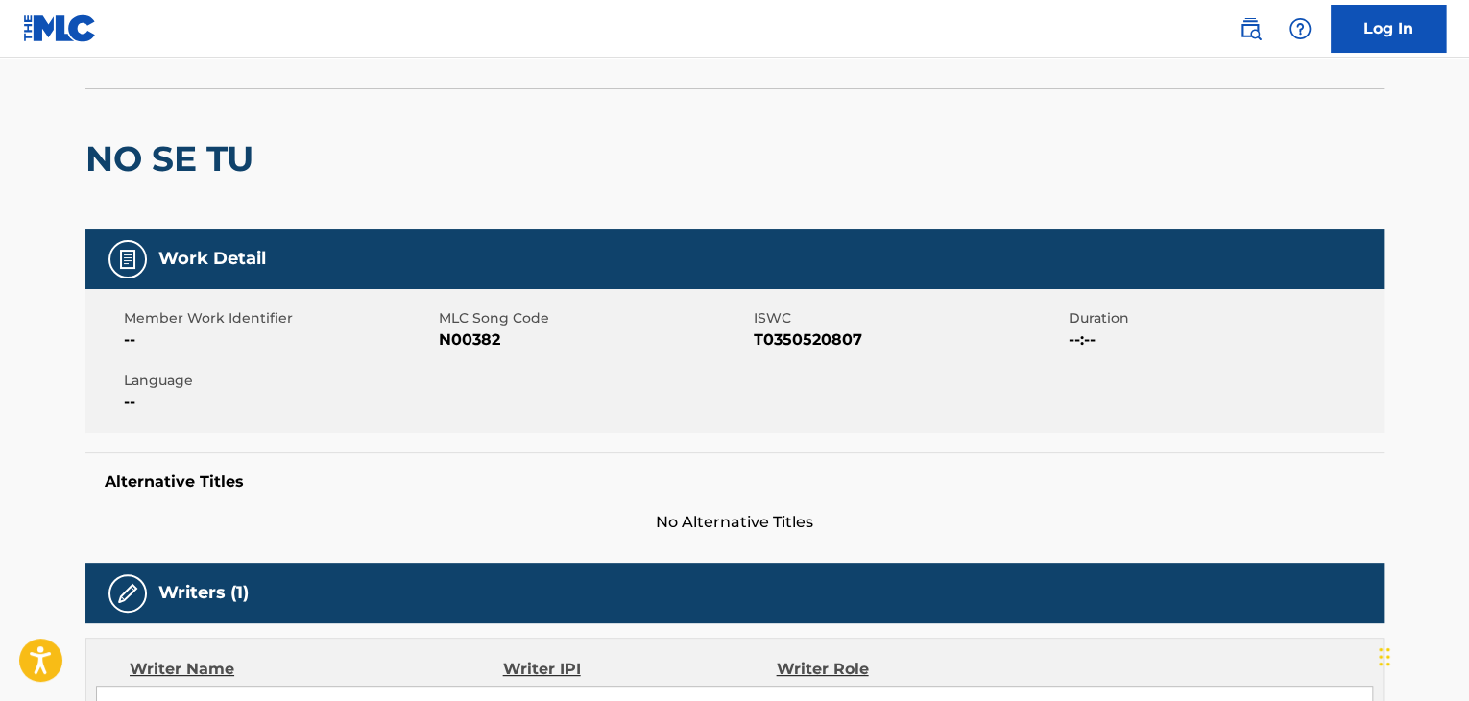
scroll to position [0, 0]
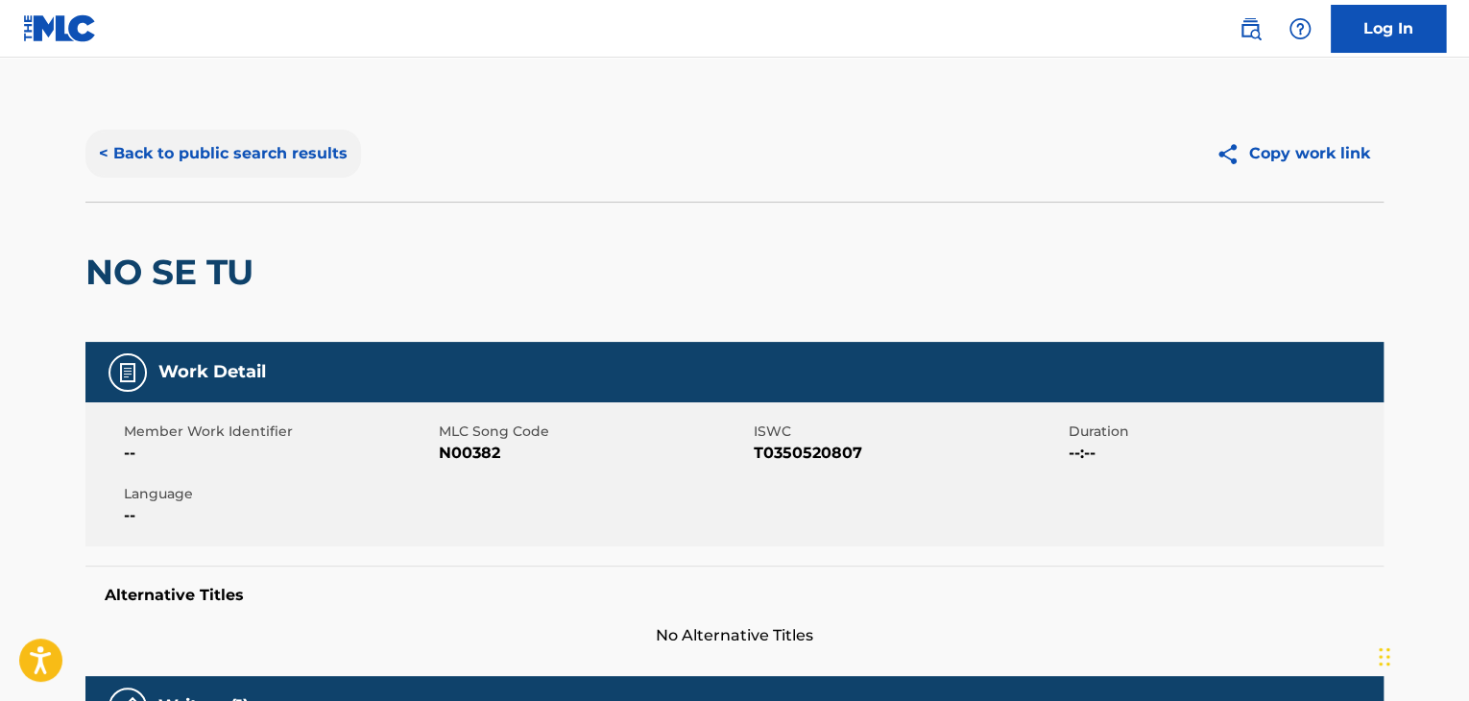
click at [96, 153] on button "< Back to public search results" at bounding box center [223, 154] width 276 height 48
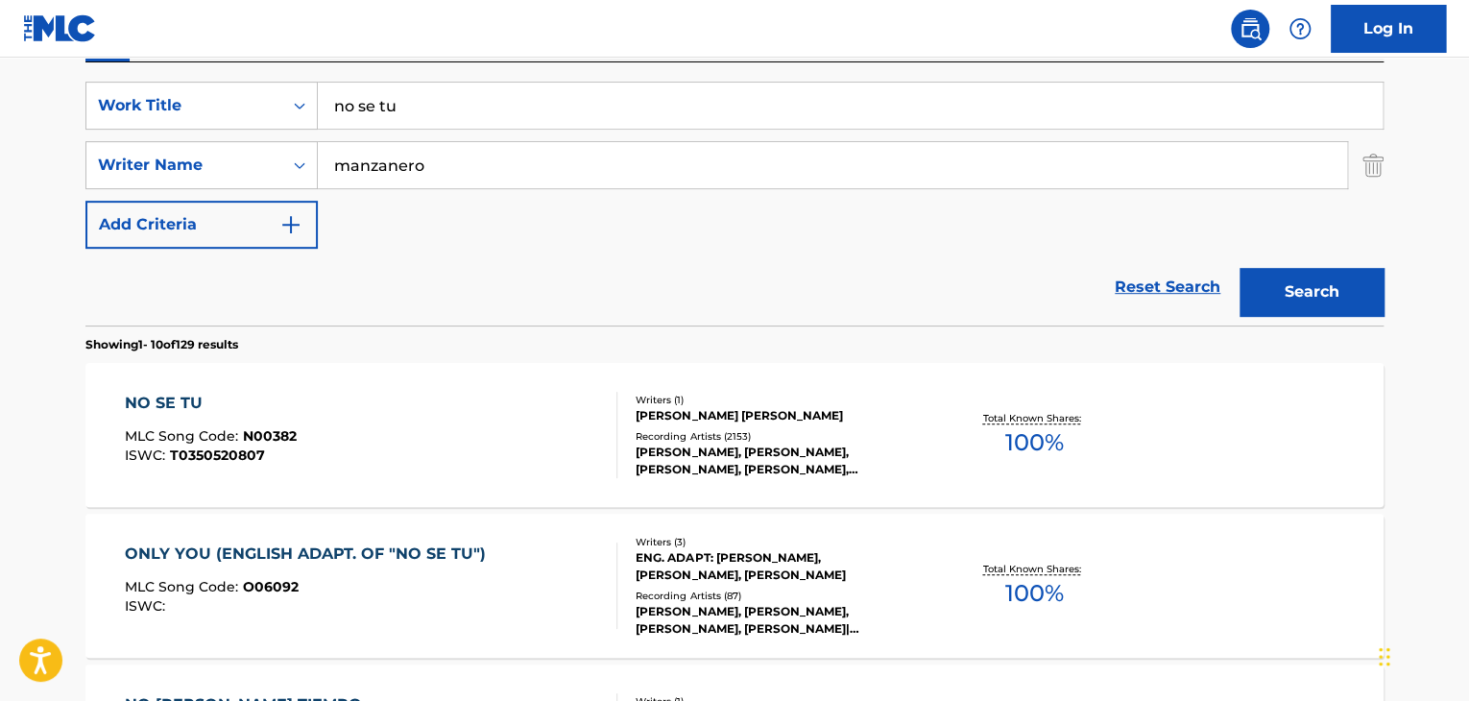
drag, startPoint x: 445, startPoint y: 112, endPoint x: 0, endPoint y: 60, distance: 448.5
type input "la incondicional"
drag, startPoint x: 429, startPoint y: 161, endPoint x: 74, endPoint y: 205, distance: 357.9
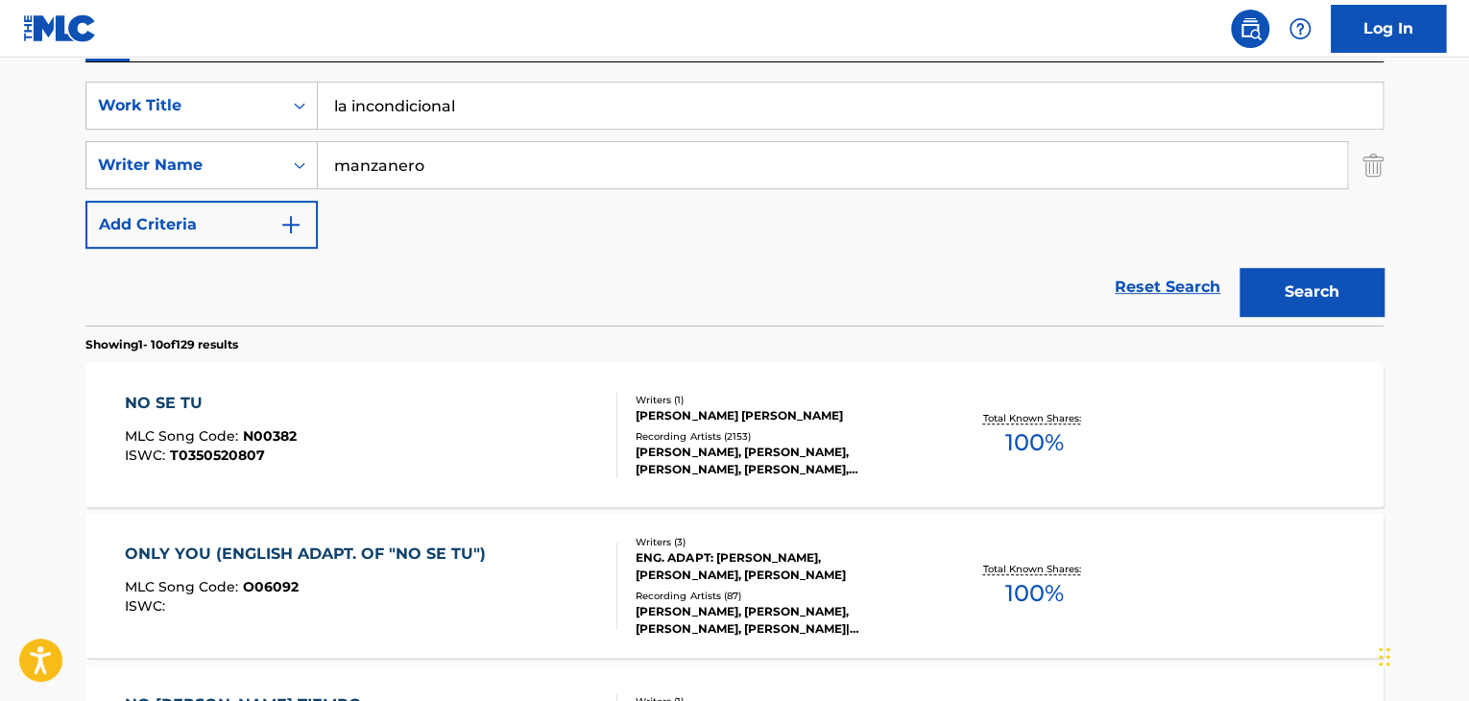
type input "[PERSON_NAME]"
click at [1244, 293] on button "Search" at bounding box center [1311, 292] width 144 height 48
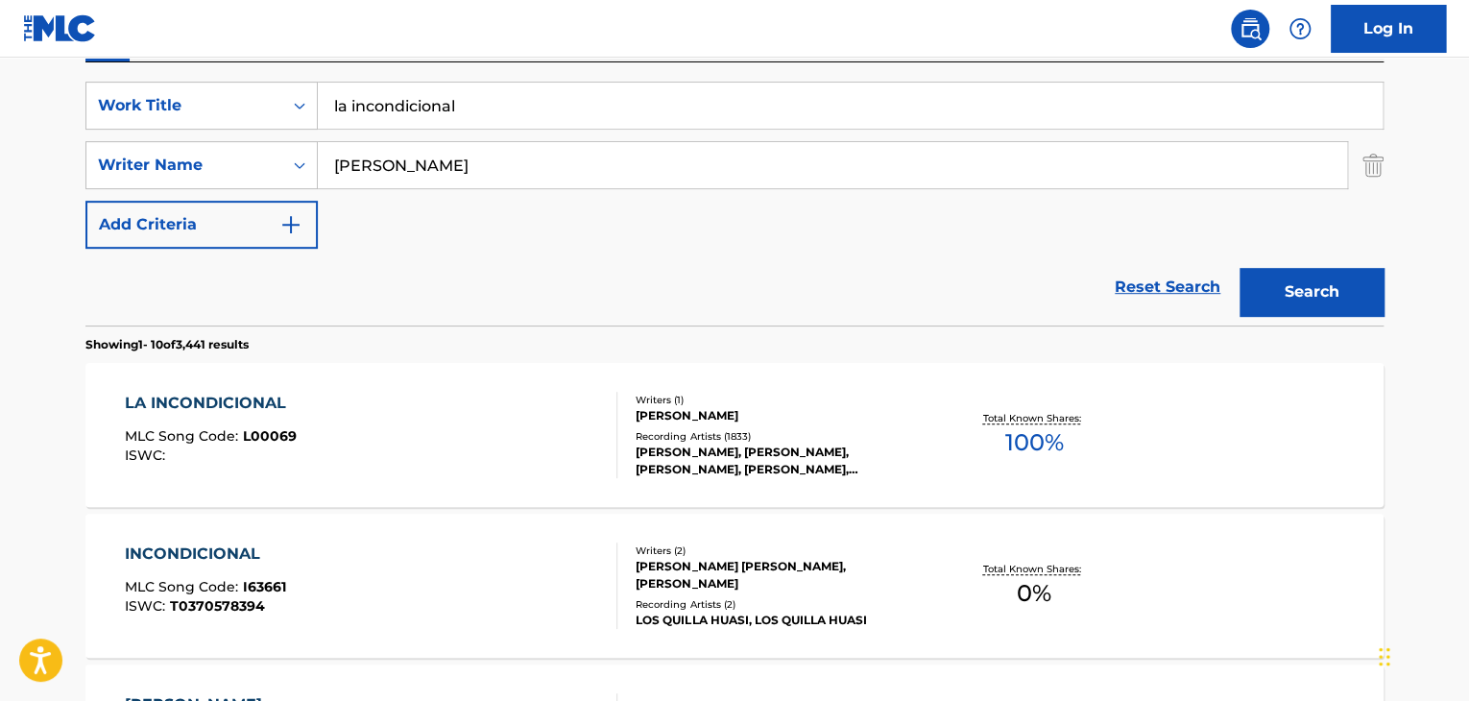
click at [238, 405] on div "LA INCONDICIONAL" at bounding box center [211, 403] width 172 height 23
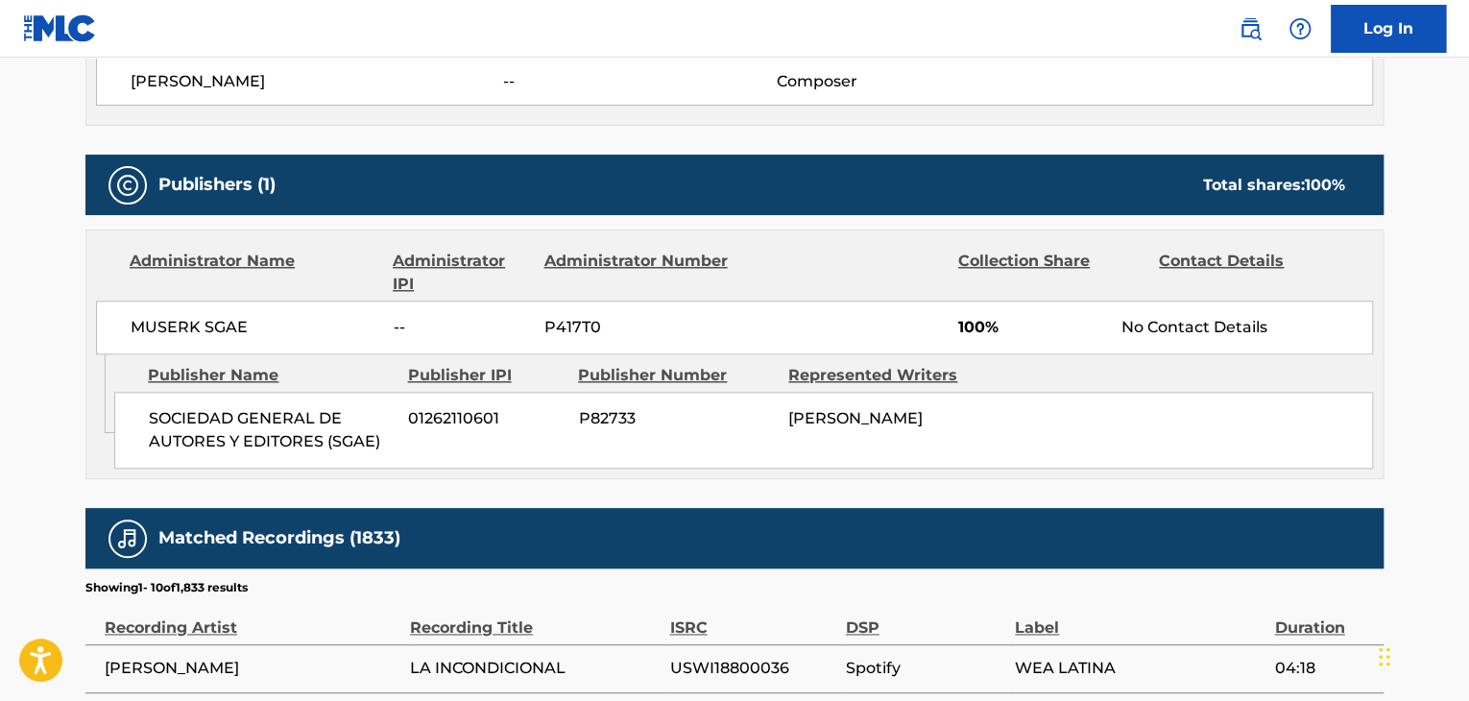
scroll to position [960, 0]
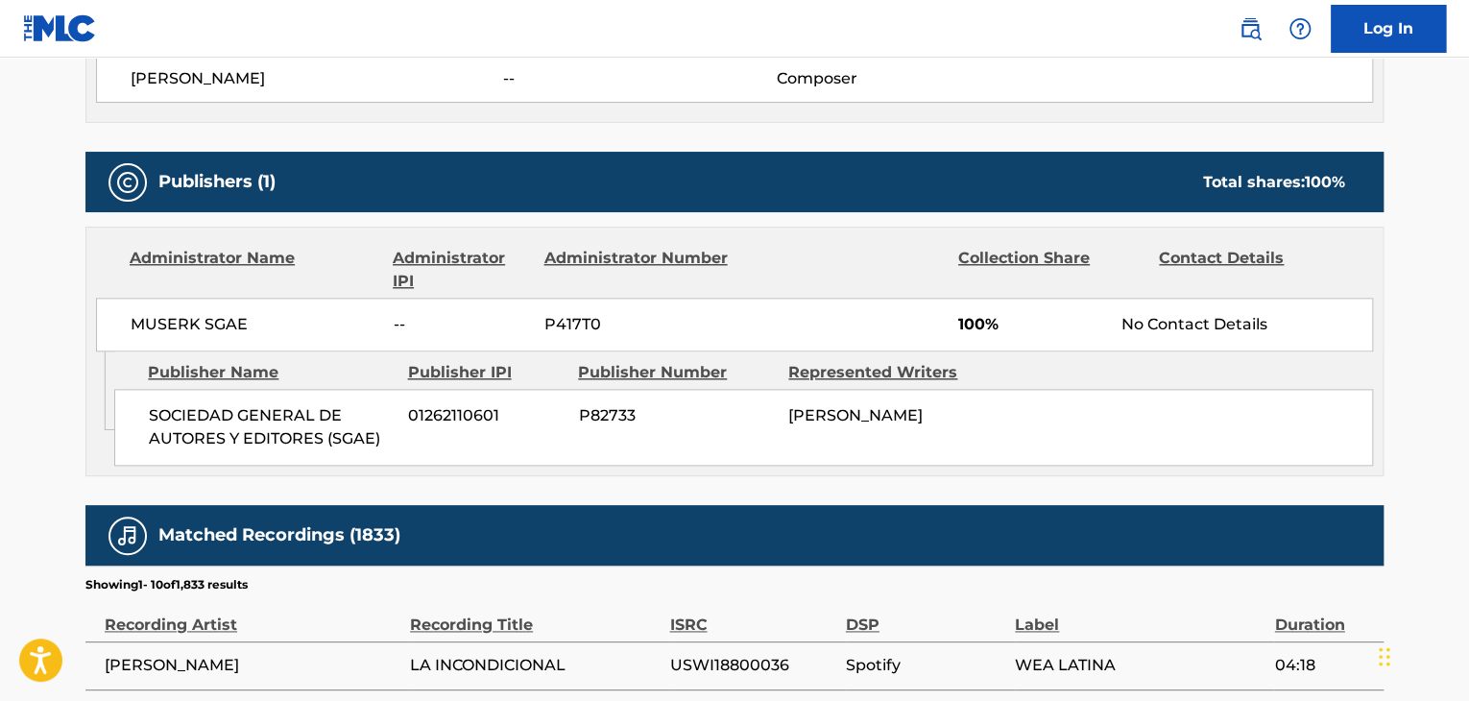
click at [73, 335] on div "< Back to public search results Copy work link LA INCONDICIONAL Work Detail Mem…" at bounding box center [734, 168] width 1344 height 2045
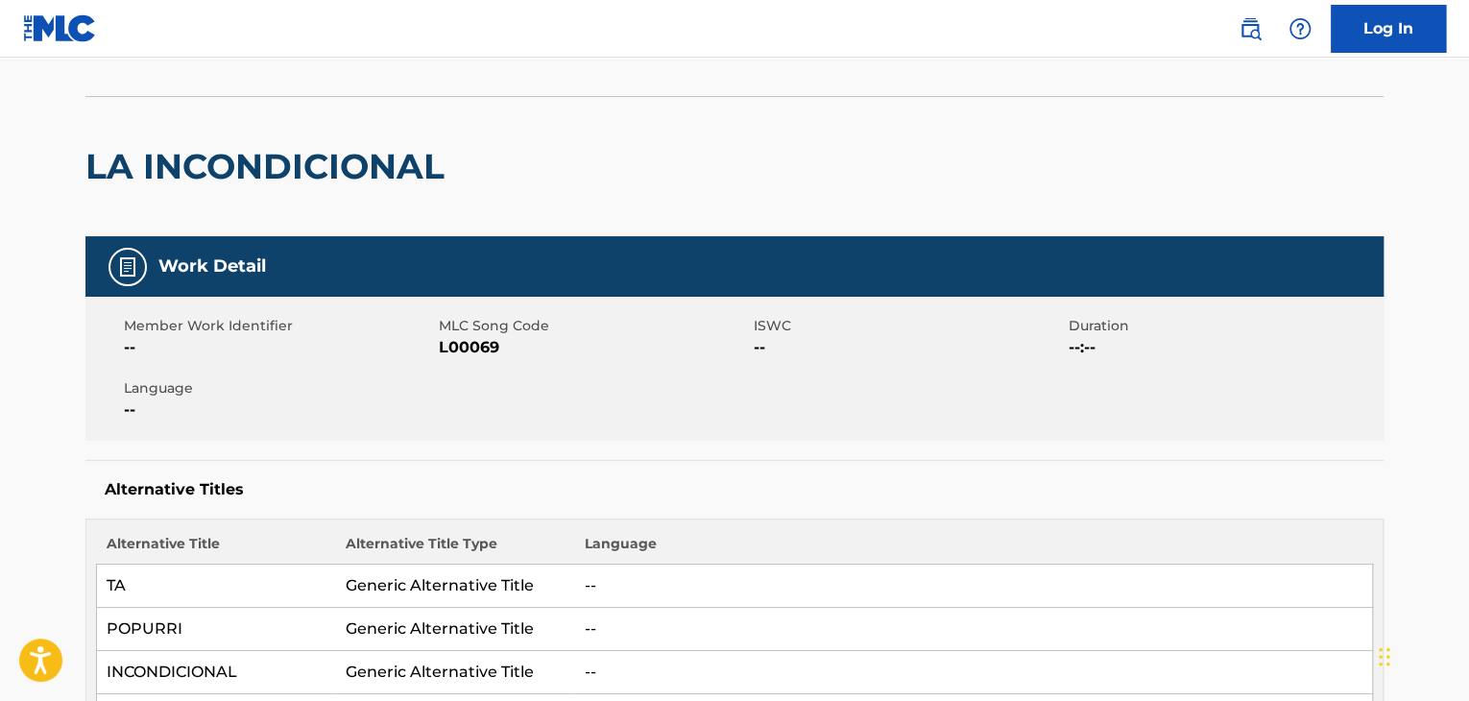
scroll to position [0, 0]
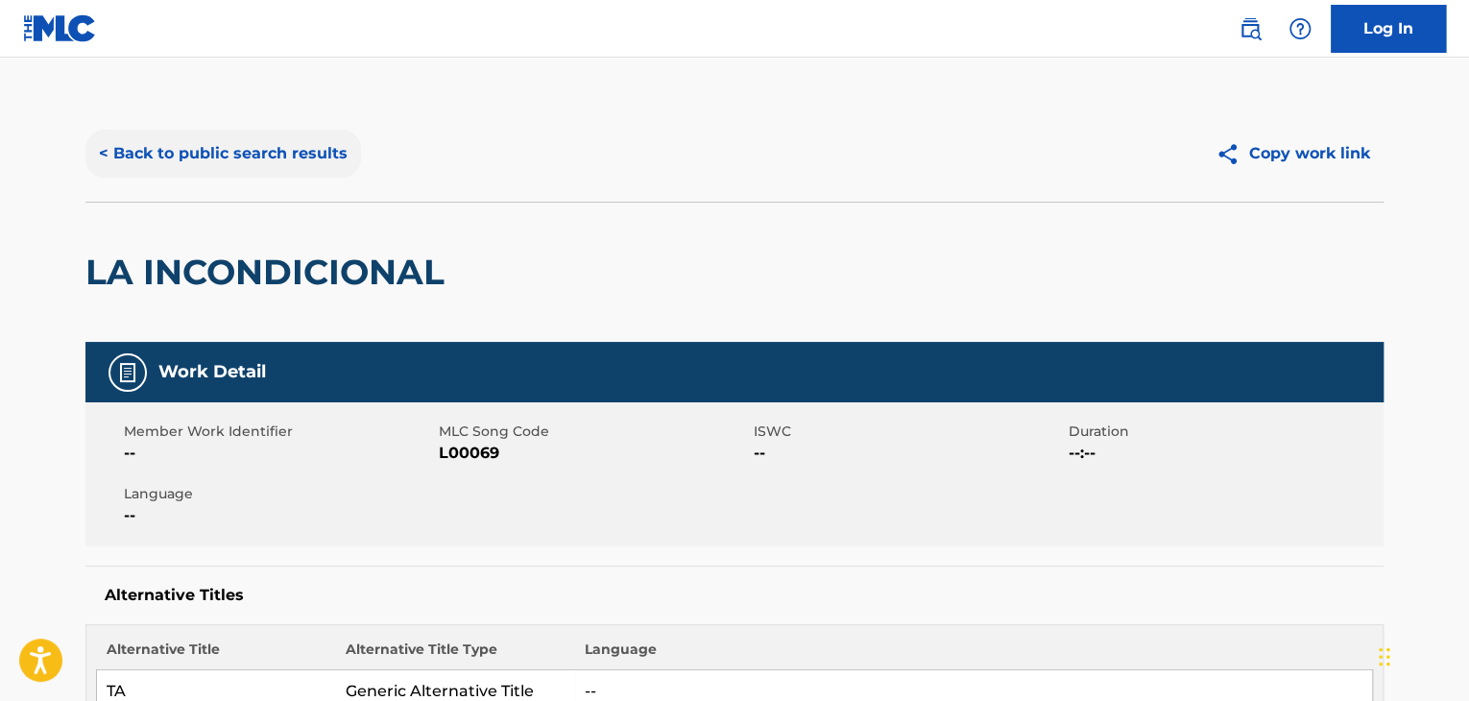
click at [101, 163] on button "< Back to public search results" at bounding box center [223, 154] width 276 height 48
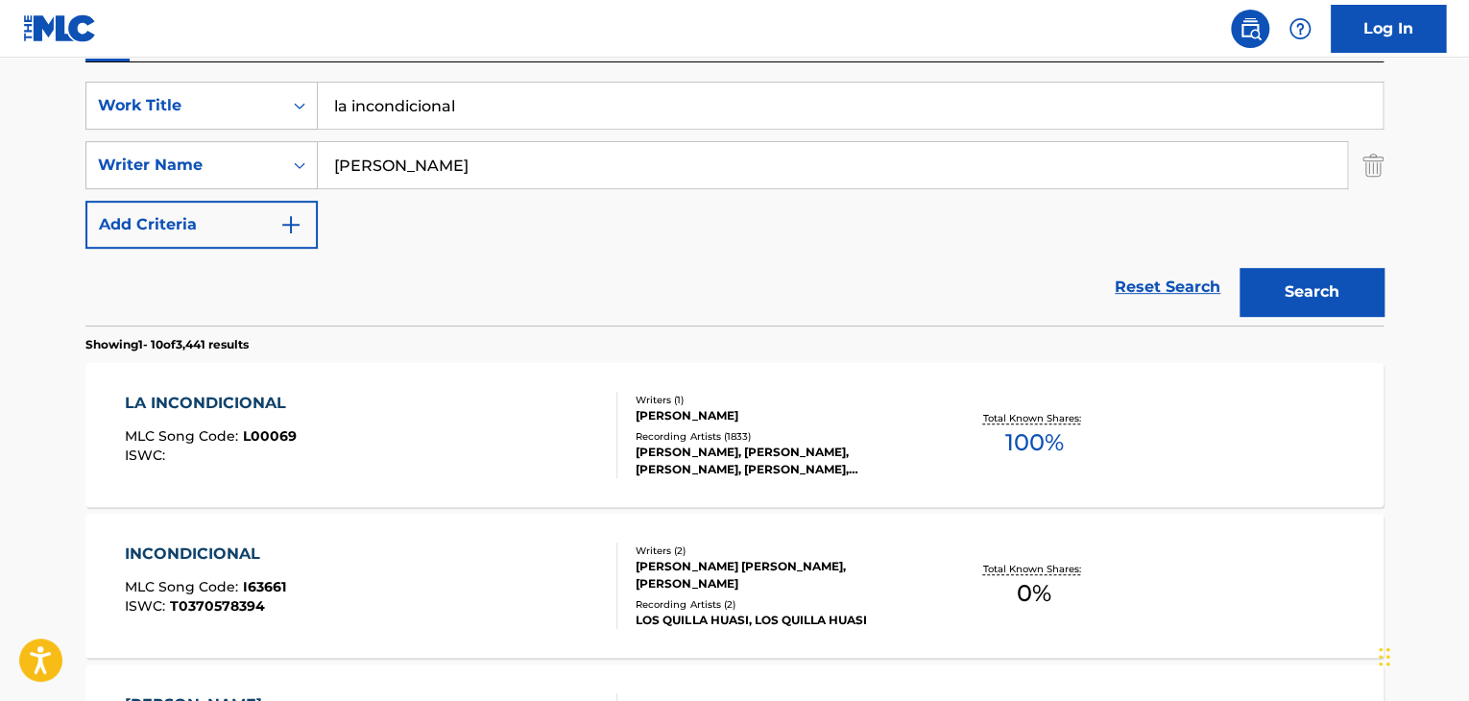
drag, startPoint x: 498, startPoint y: 100, endPoint x: 246, endPoint y: 77, distance: 253.5
click at [246, 77] on div "SearchWithCriteria26ae5c44-f55b-4be4-80b0-88b8eb06ab11 Work Title la incondicio…" at bounding box center [734, 193] width 1298 height 263
type input "PALABRA DE HONOR"
click at [93, 457] on div "LA INCONDICIONAL MLC Song Code : L00069 ISWC : Writers ( 1 ) [PERSON_NAME] Reco…" at bounding box center [734, 435] width 1298 height 144
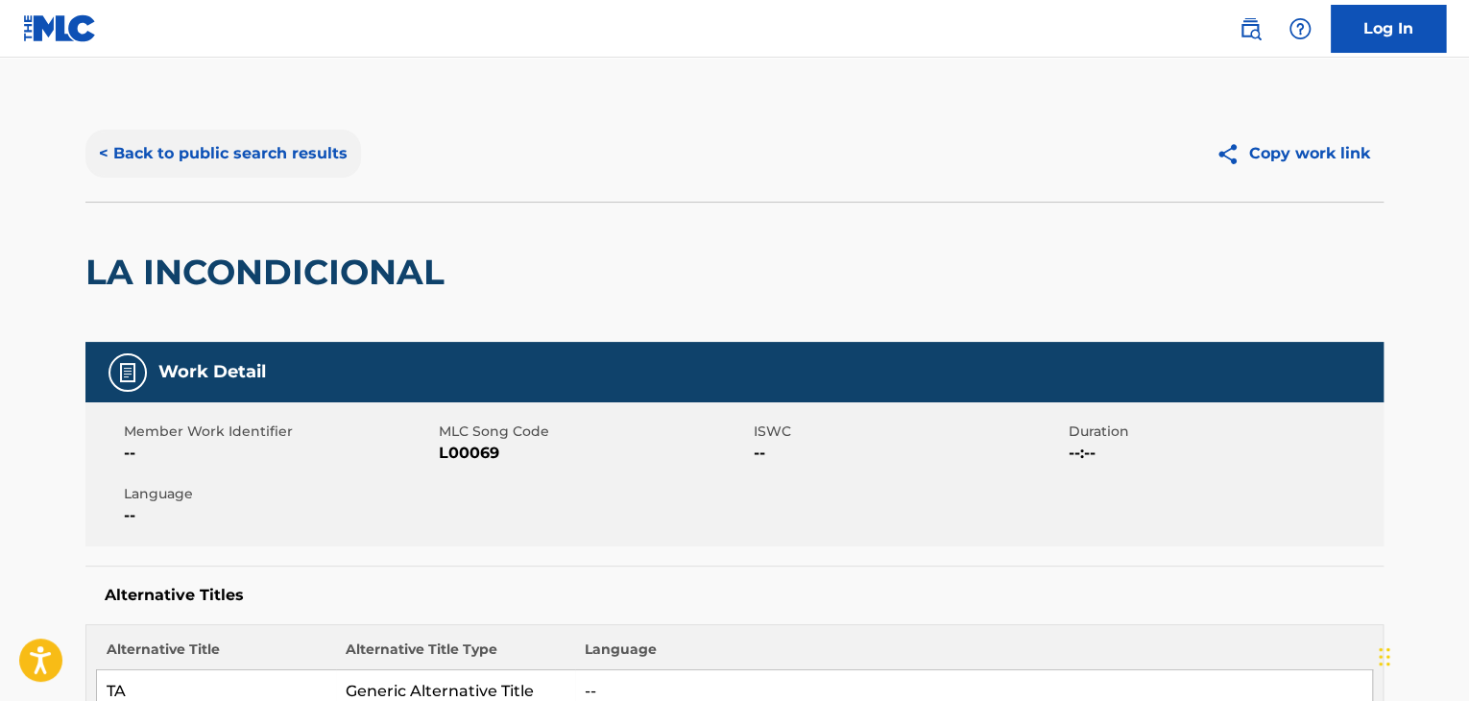
click at [108, 153] on button "< Back to public search results" at bounding box center [223, 154] width 276 height 48
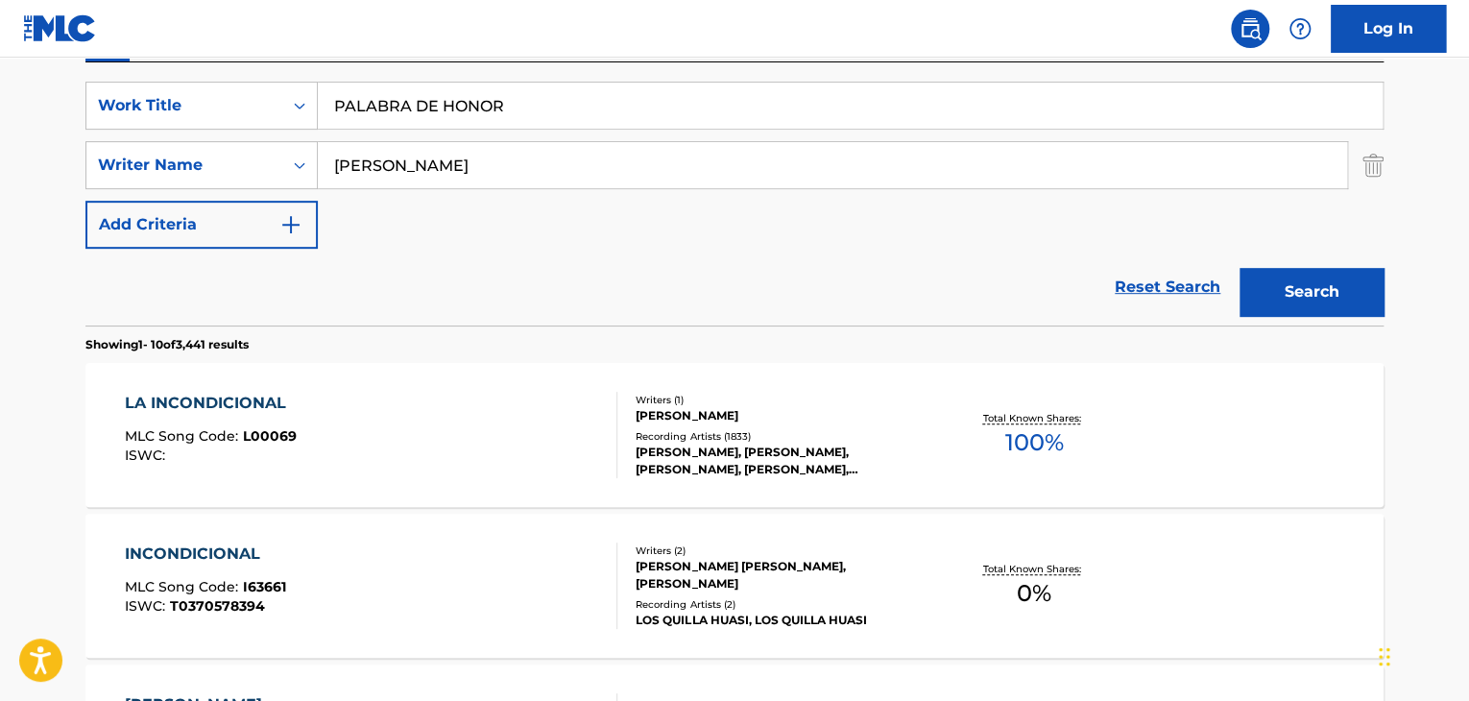
drag, startPoint x: 428, startPoint y: 181, endPoint x: 78, endPoint y: 137, distance: 353.2
type input "JULIO"
drag, startPoint x: 1285, startPoint y: 289, endPoint x: 1268, endPoint y: 283, distance: 18.2
click at [1284, 289] on button "Search" at bounding box center [1311, 292] width 144 height 48
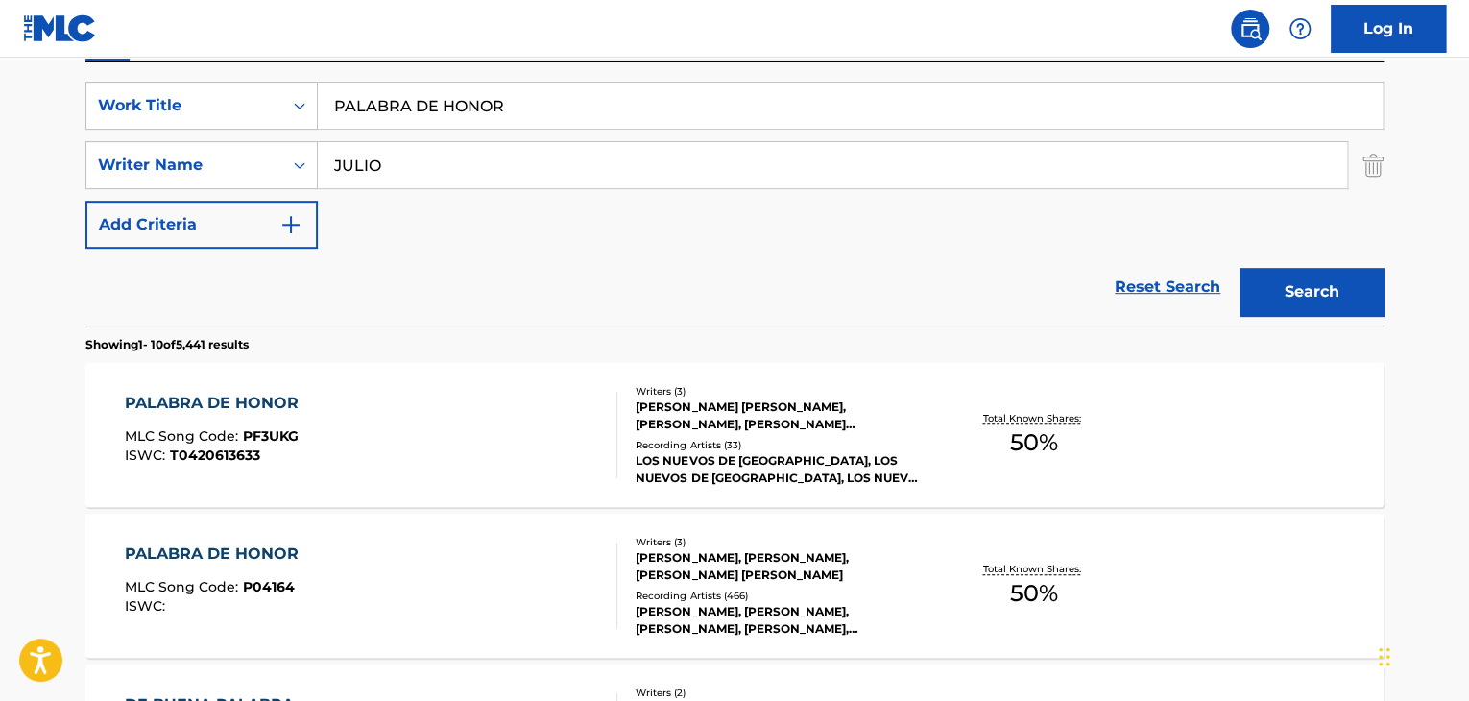
click at [257, 405] on div "PALABRA DE HONOR" at bounding box center [216, 403] width 183 height 23
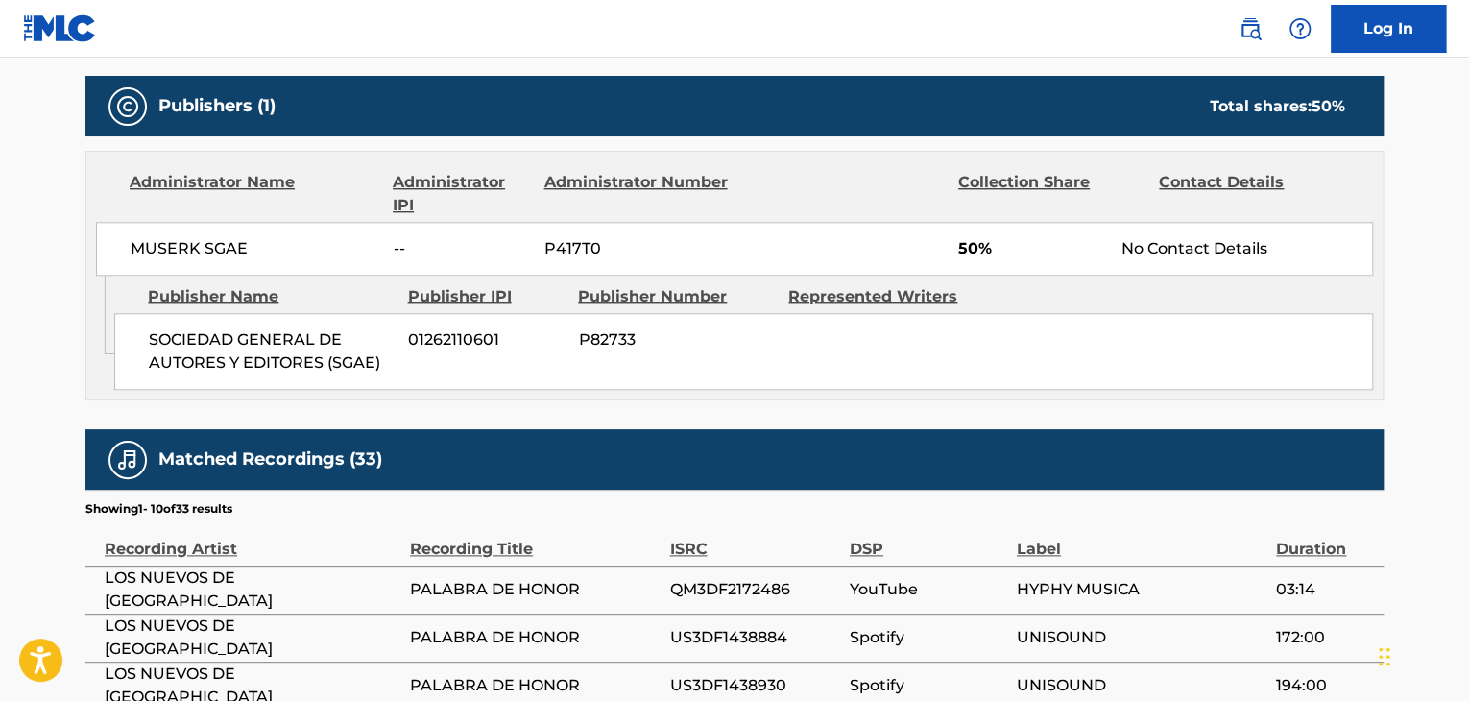
scroll to position [864, 0]
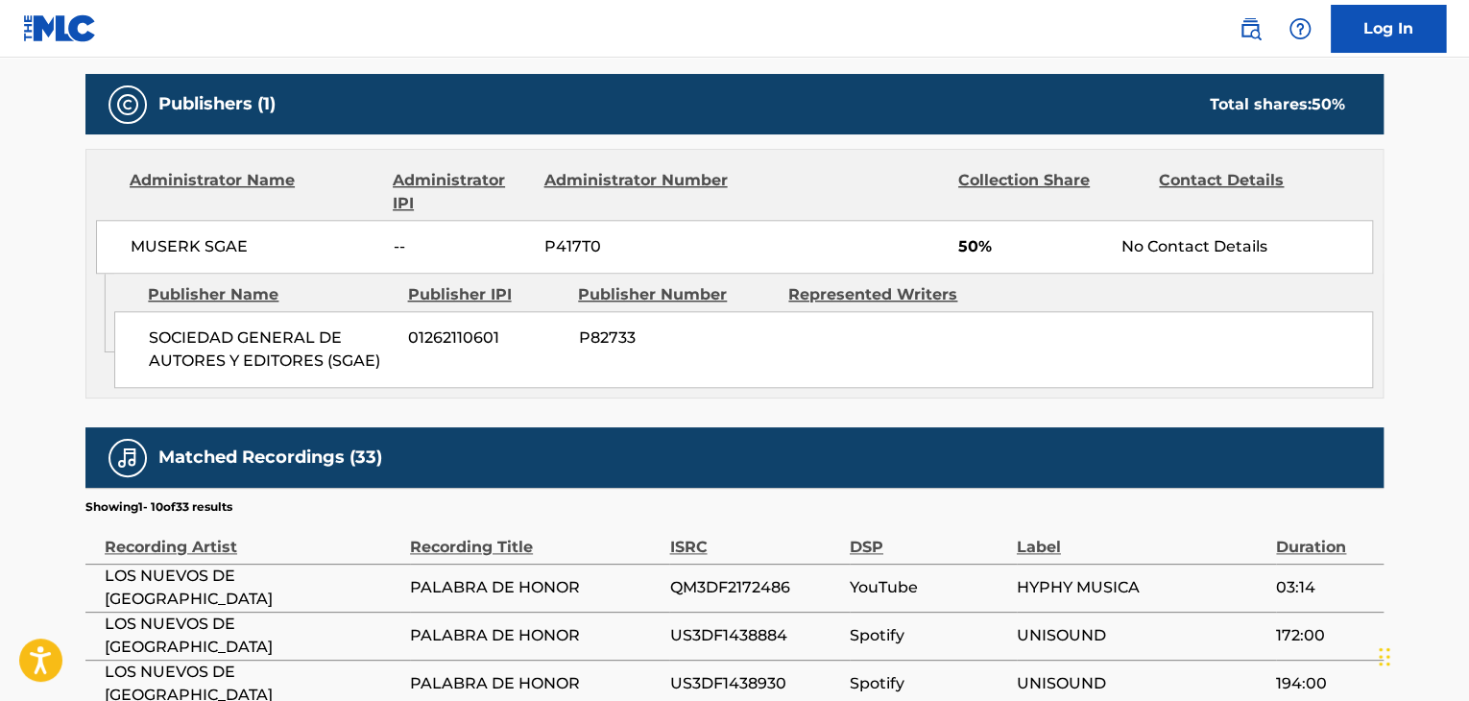
click at [6, 363] on main "< Back to public search results Copy work link PALABRA DE HONOR Work Detail Mem…" at bounding box center [734, 169] width 1469 height 1950
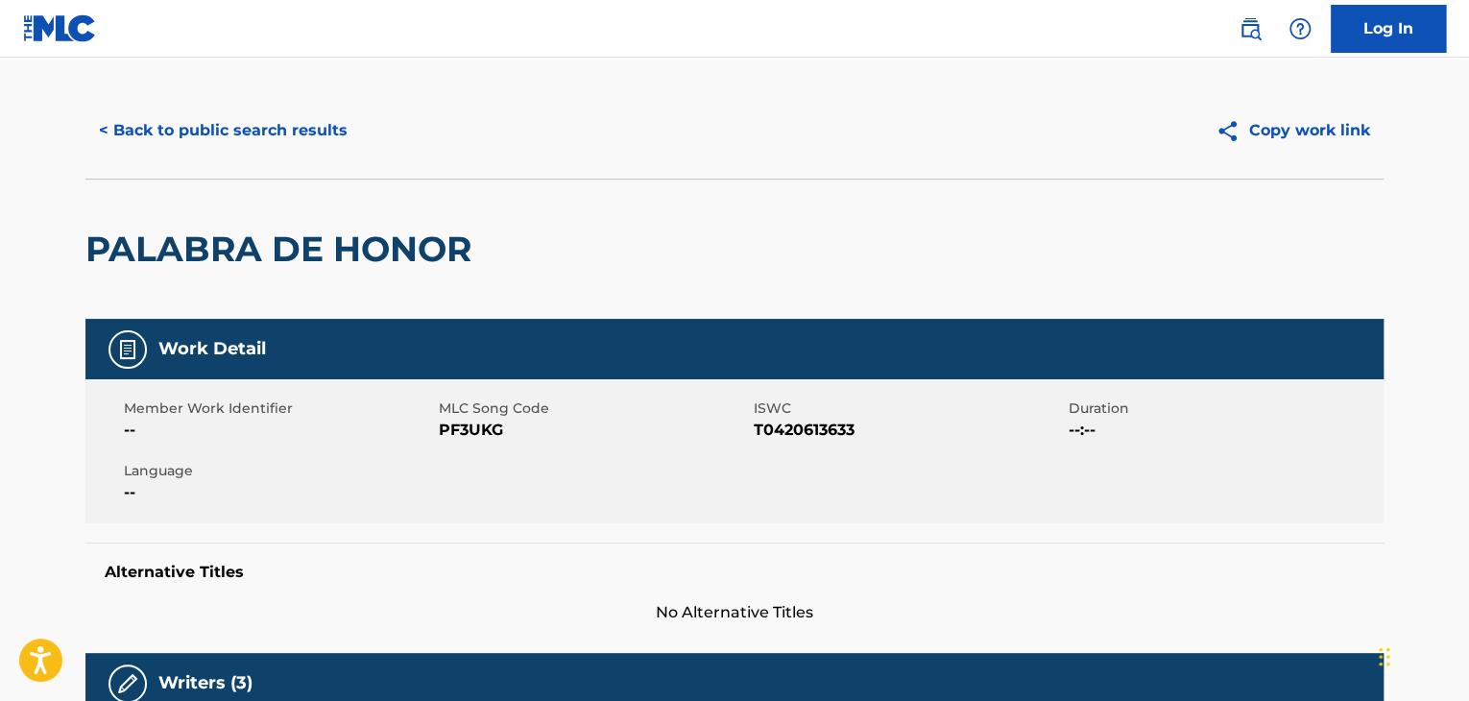
scroll to position [0, 0]
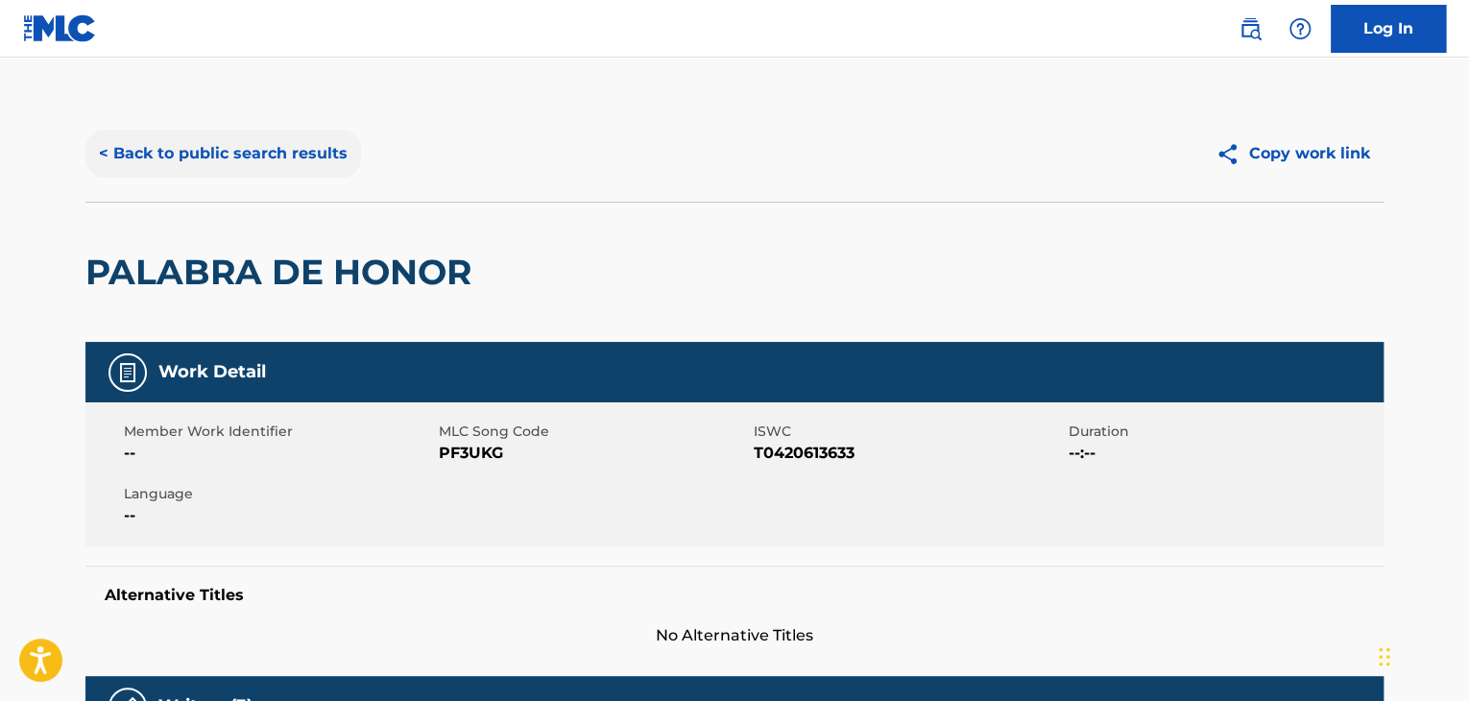
click at [97, 156] on button "< Back to public search results" at bounding box center [223, 154] width 276 height 48
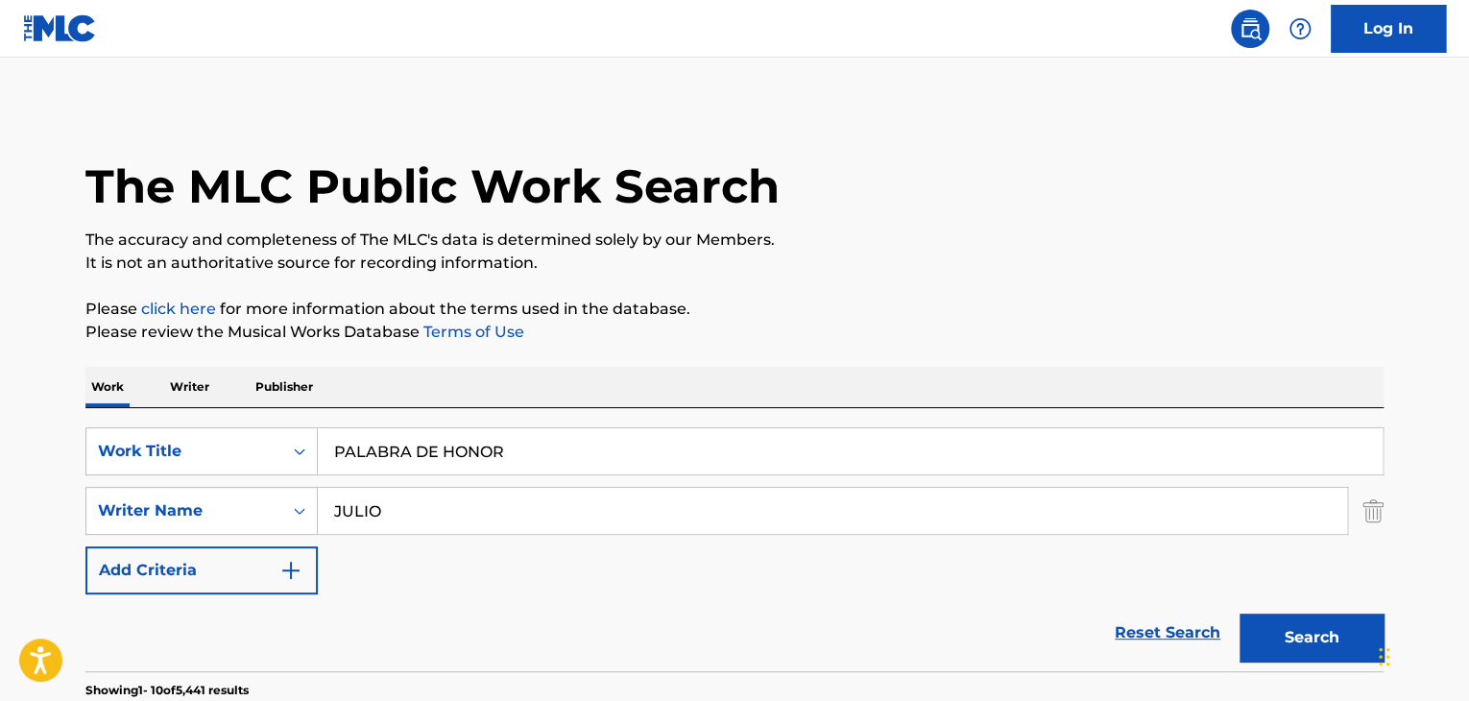
scroll to position [346, 0]
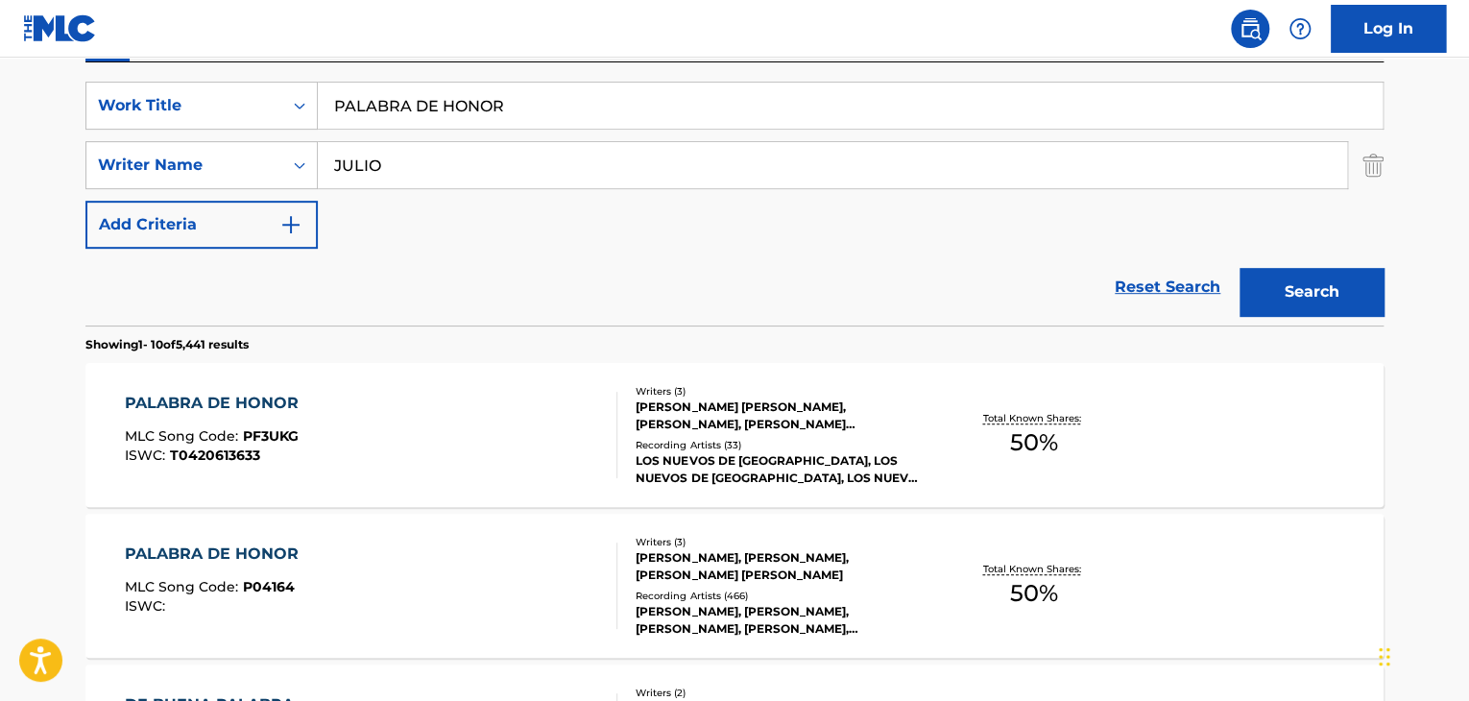
drag, startPoint x: 557, startPoint y: 108, endPoint x: 0, endPoint y: 87, distance: 557.2
type input "ahora te puedes marchar"
drag, startPoint x: 391, startPoint y: 178, endPoint x: 147, endPoint y: 139, distance: 246.8
click at [155, 143] on div "SearchWithCriteria865ccb31-ccfb-4eed-8c6a-db7d36debbe0 Writer Name [PERSON_NAME]" at bounding box center [734, 165] width 1298 height 48
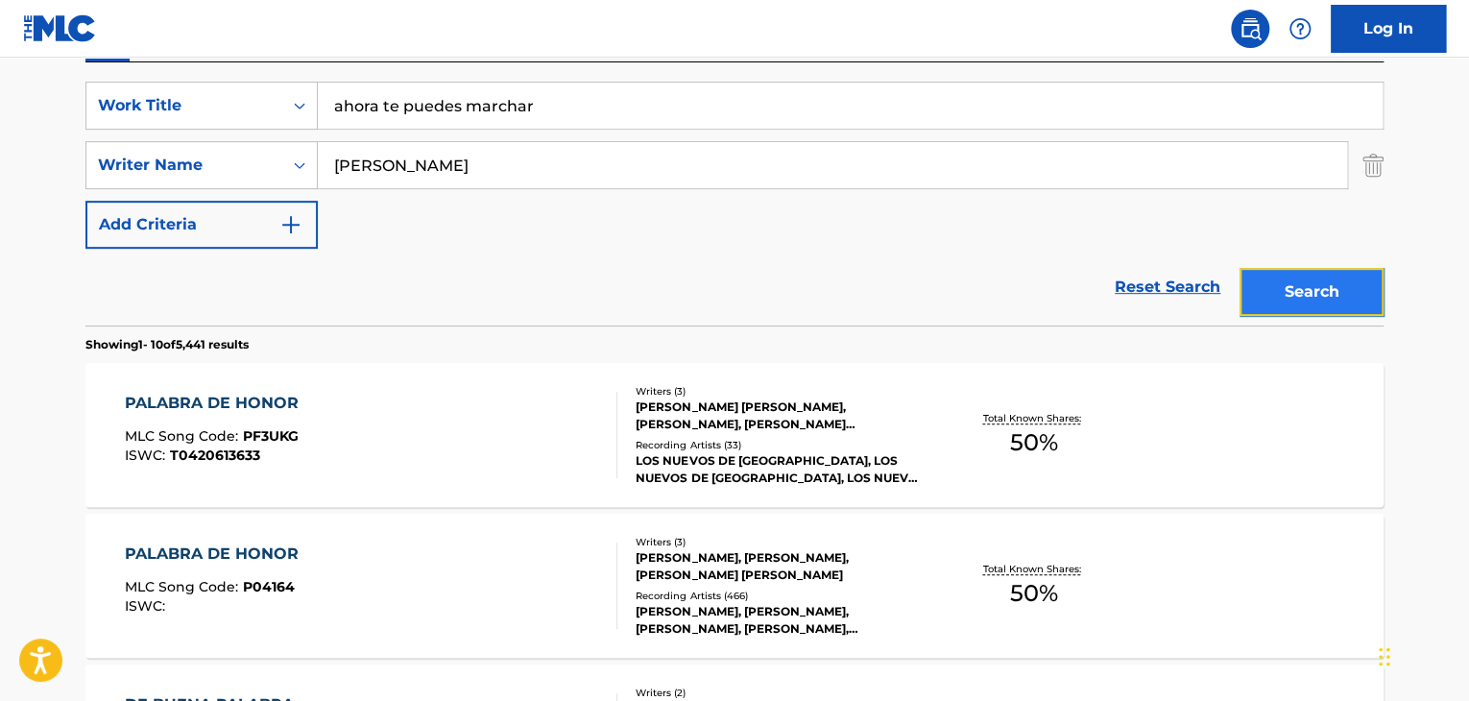
click at [1316, 304] on button "Search" at bounding box center [1311, 292] width 144 height 48
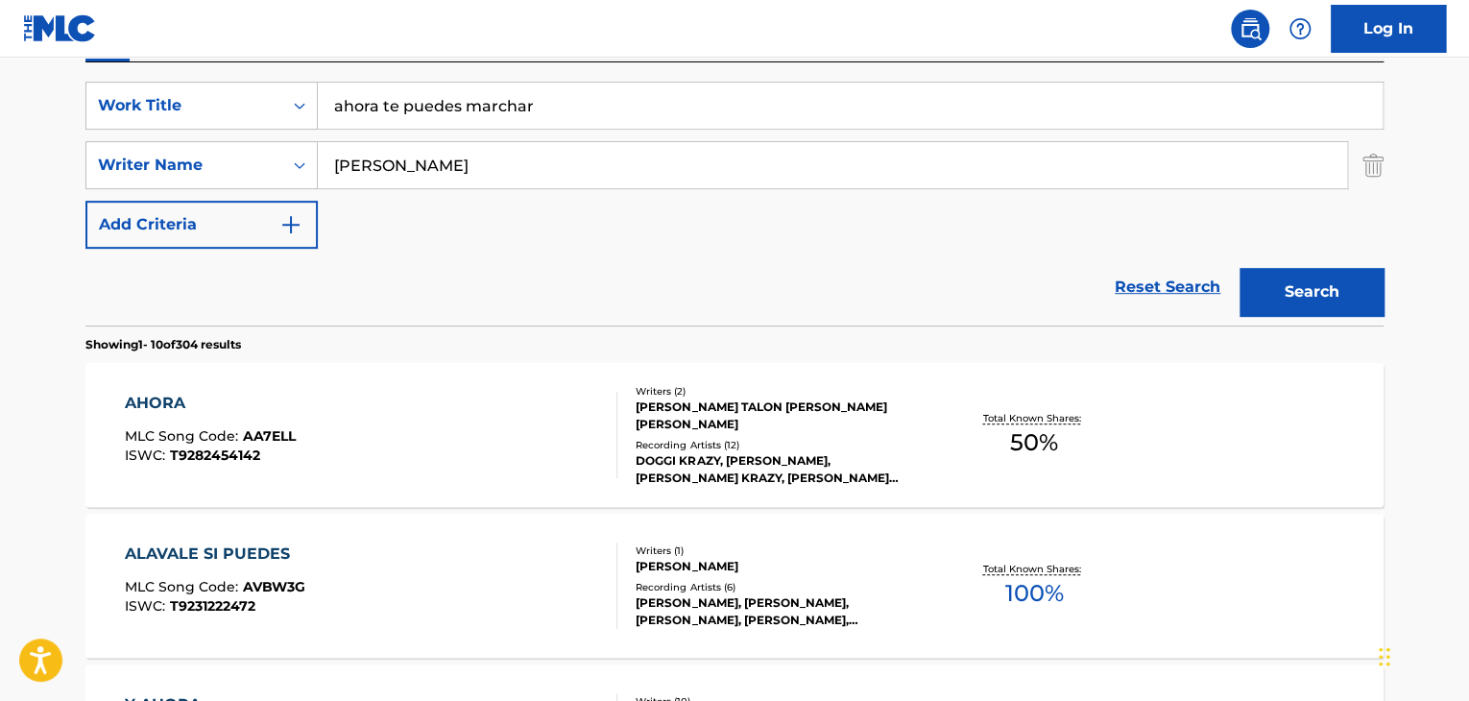
drag, startPoint x: 96, startPoint y: 178, endPoint x: 0, endPoint y: 131, distance: 106.9
type input "[PERSON_NAME]"
click at [1304, 303] on button "Search" at bounding box center [1311, 292] width 144 height 48
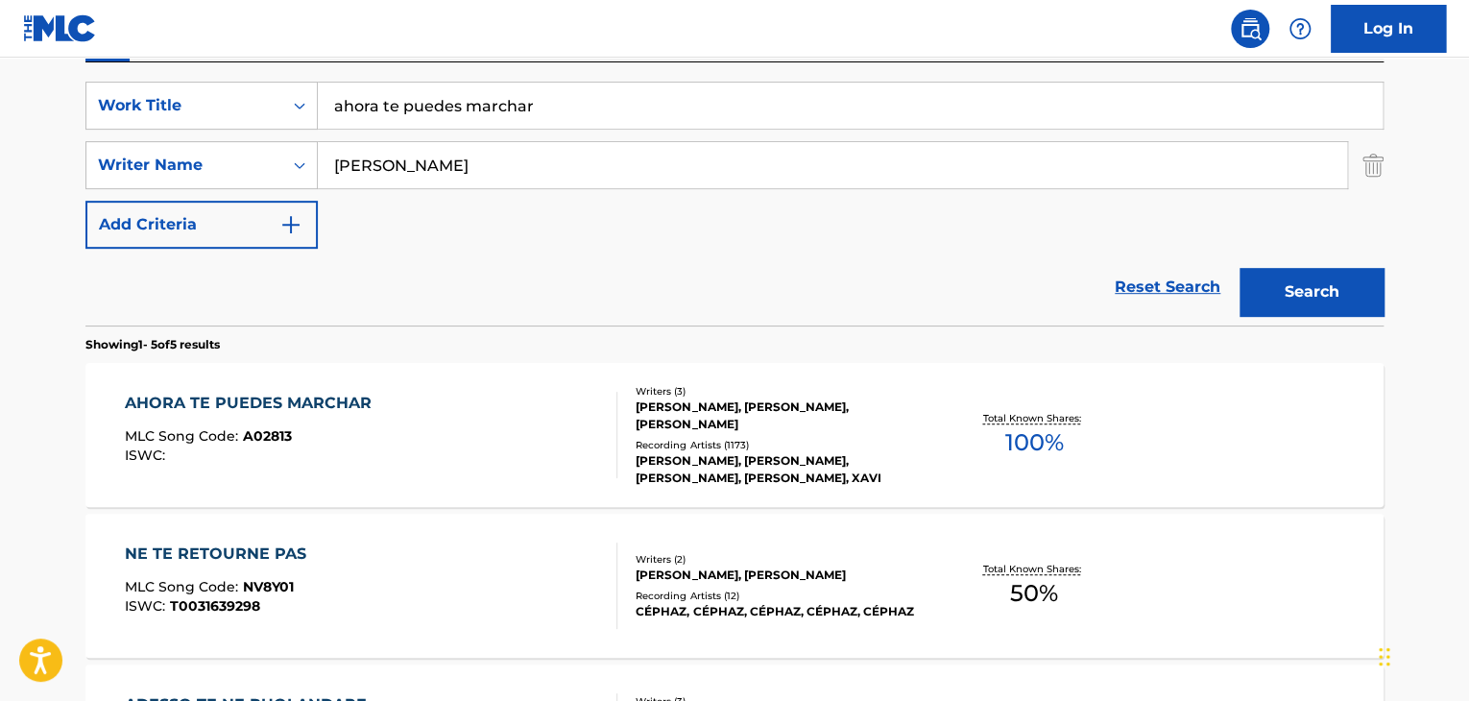
click at [286, 408] on div "AHORA TE PUEDES MARCHAR" at bounding box center [253, 403] width 256 height 23
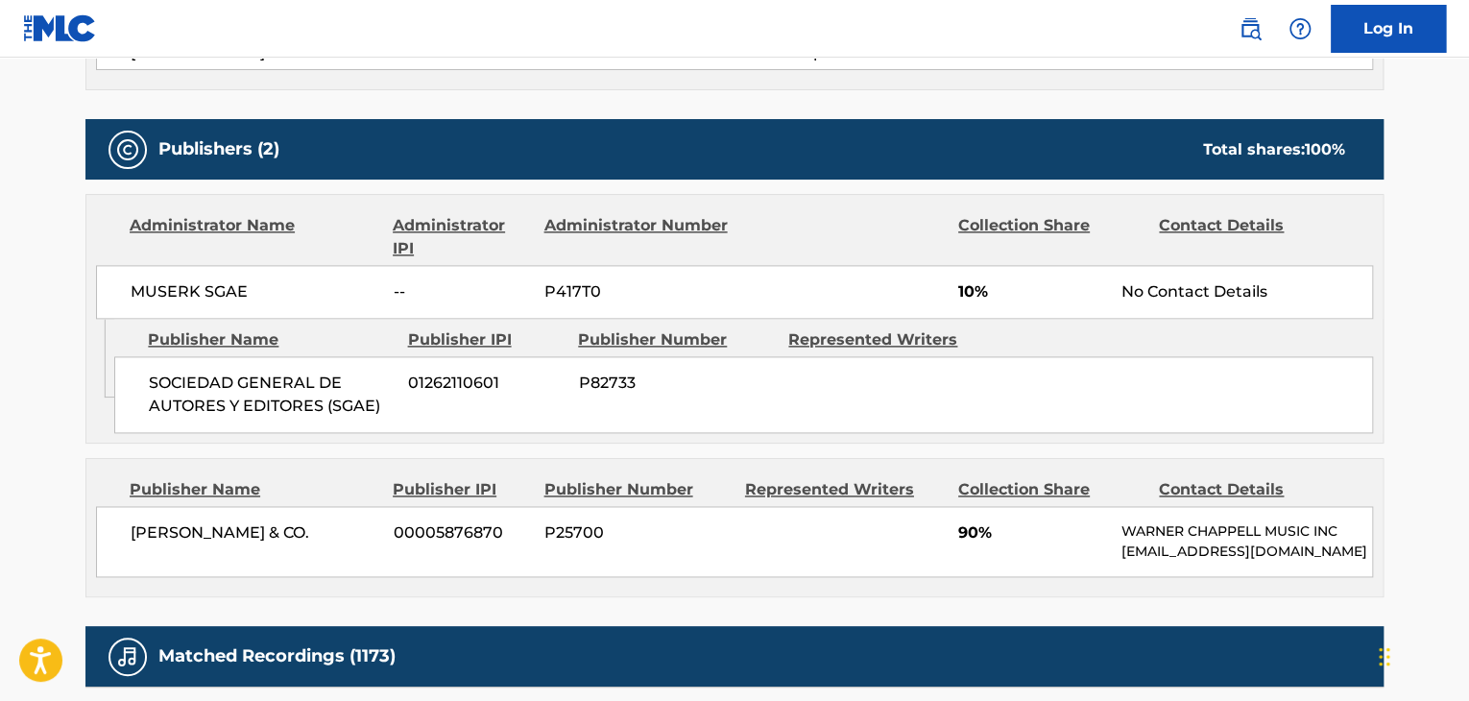
scroll to position [1152, 0]
